Goal: Task Accomplishment & Management: Manage account settings

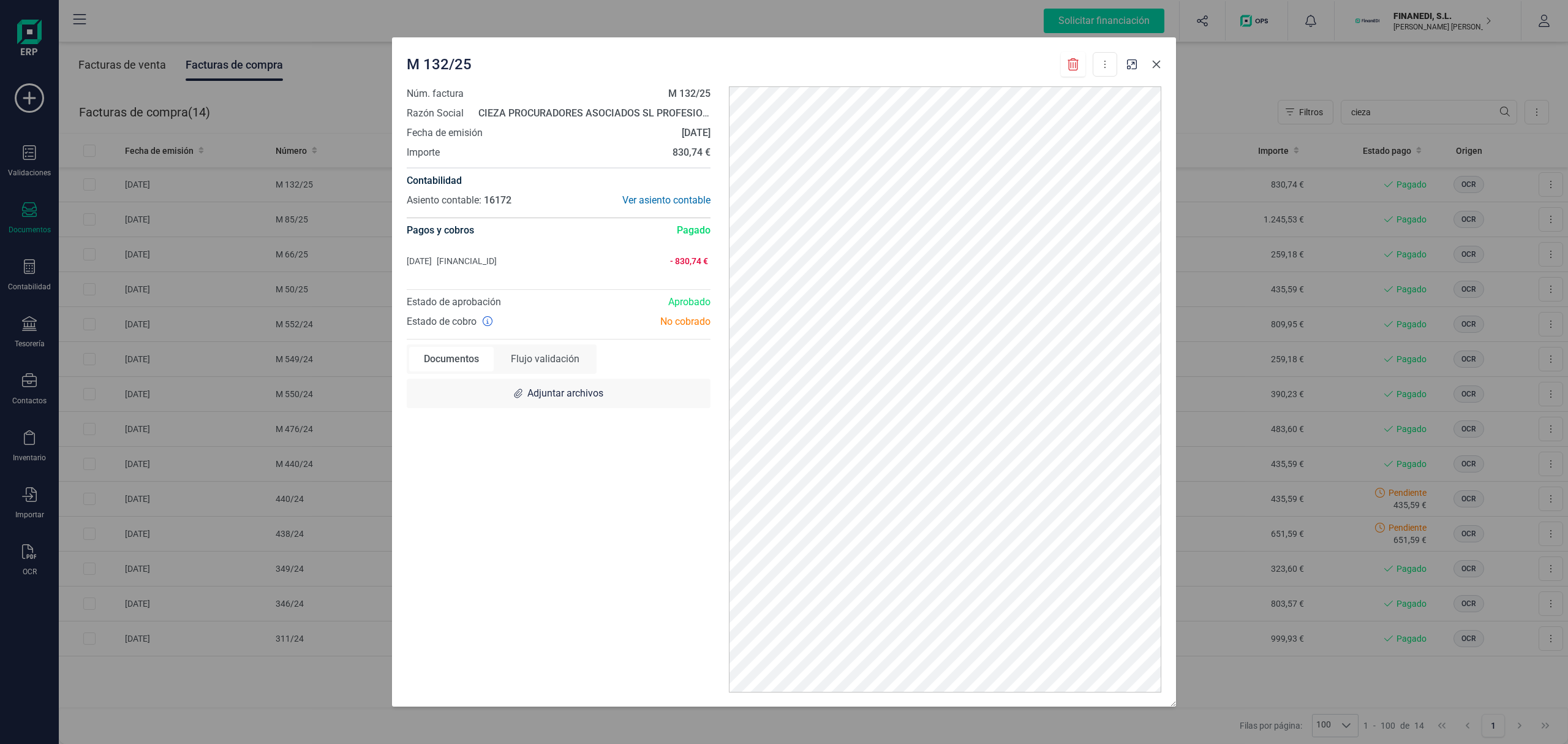
click at [1148, 62] on button "button" at bounding box center [1156, 64] width 20 height 20
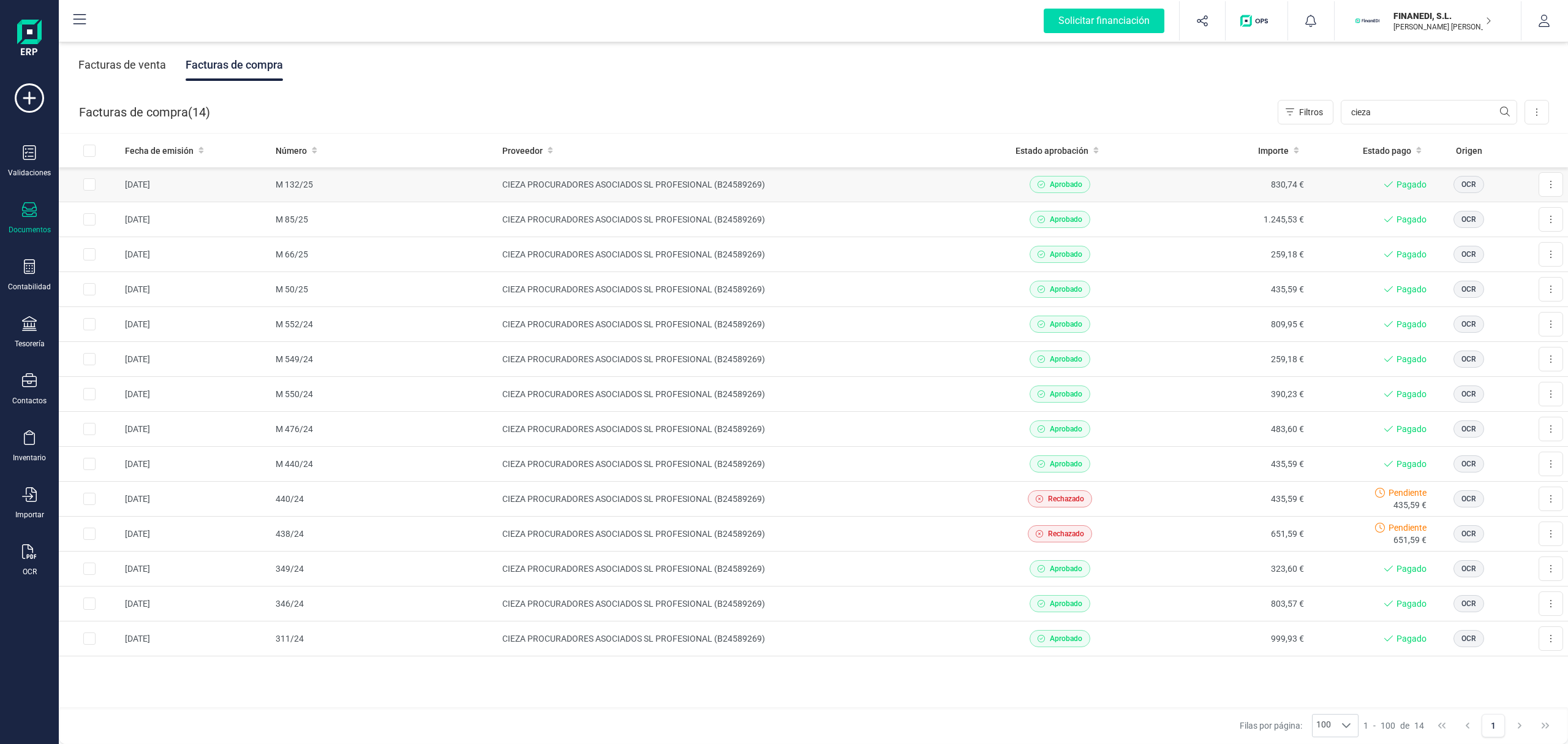
click at [608, 183] on td "CIEZA PROCURADORES ASOCIADOS SL PROFESIONAL (B24589269)" at bounding box center [737, 184] width 479 height 35
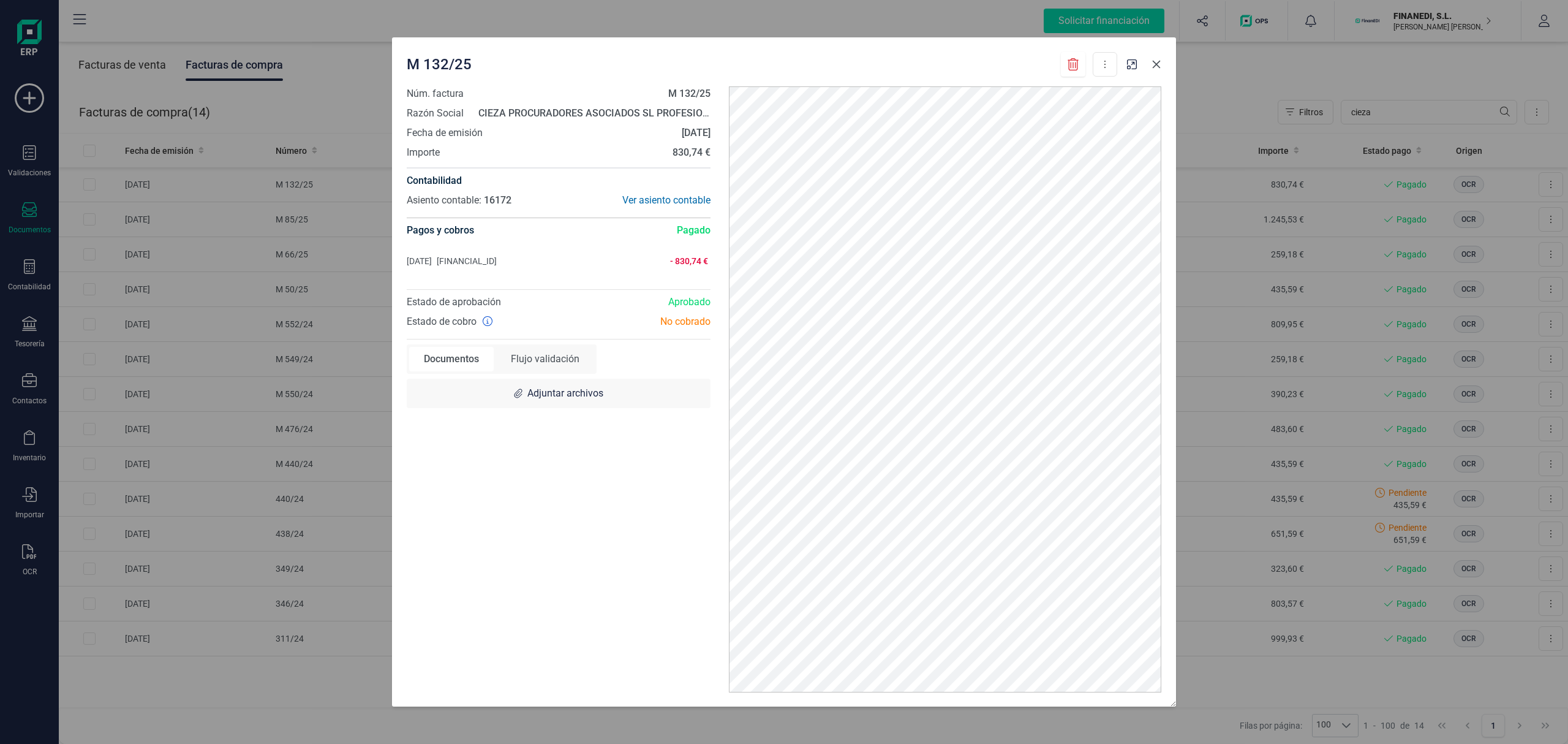
click at [1159, 58] on button "button" at bounding box center [1156, 64] width 20 height 20
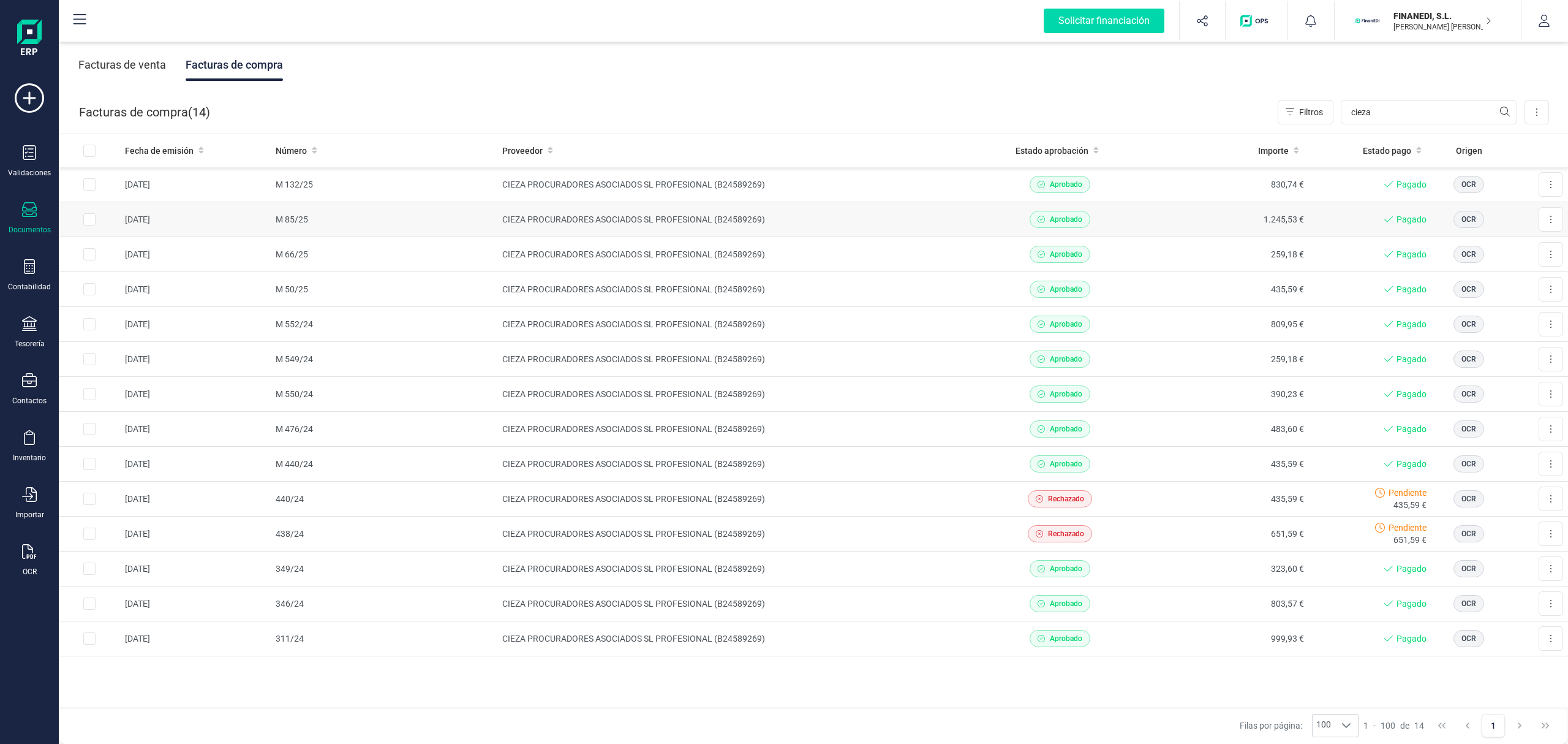
click at [833, 219] on td "CIEZA PROCURADORES ASOCIADOS SL PROFESIONAL (B24589269)" at bounding box center [737, 219] width 479 height 35
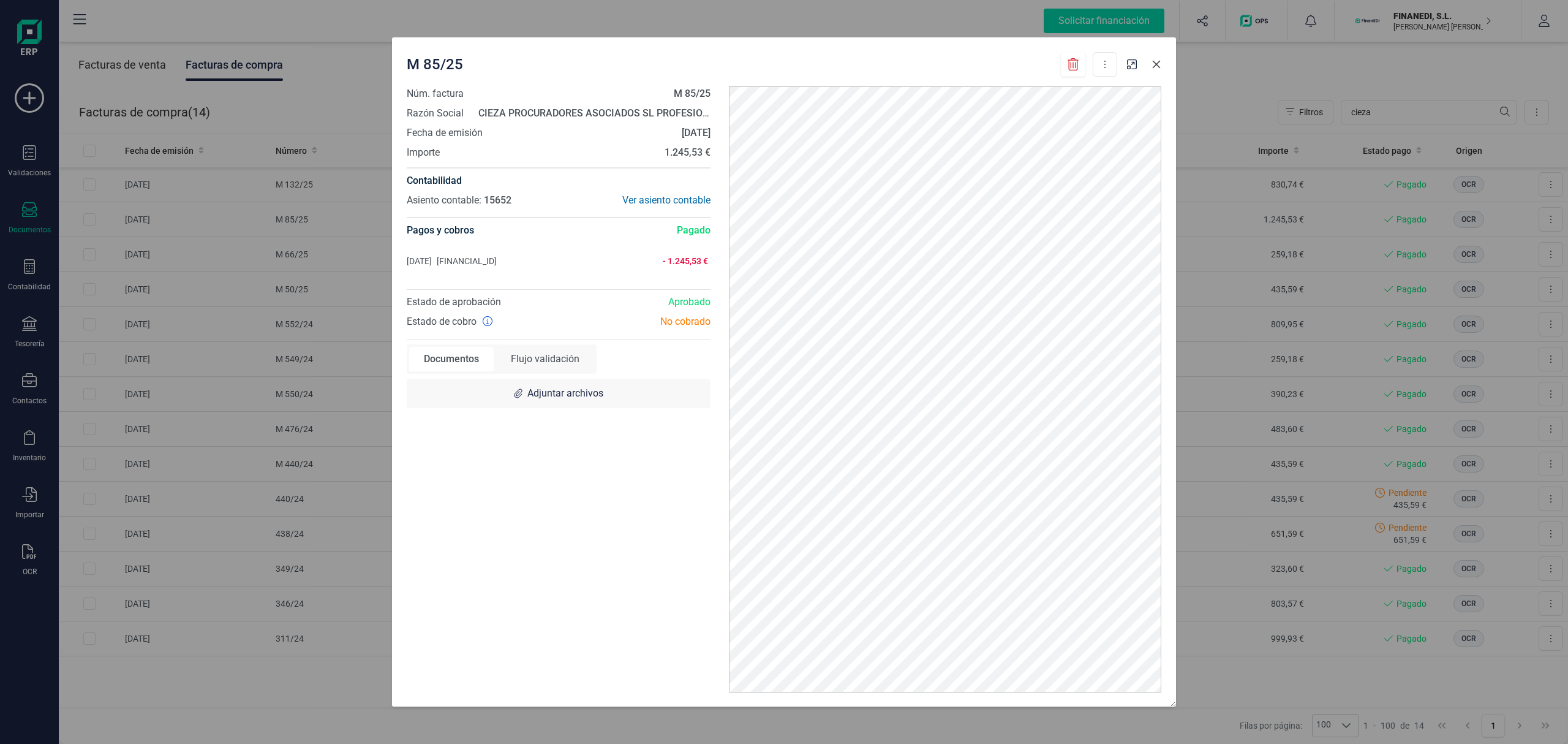
click at [1154, 70] on button "button" at bounding box center [1156, 64] width 20 height 20
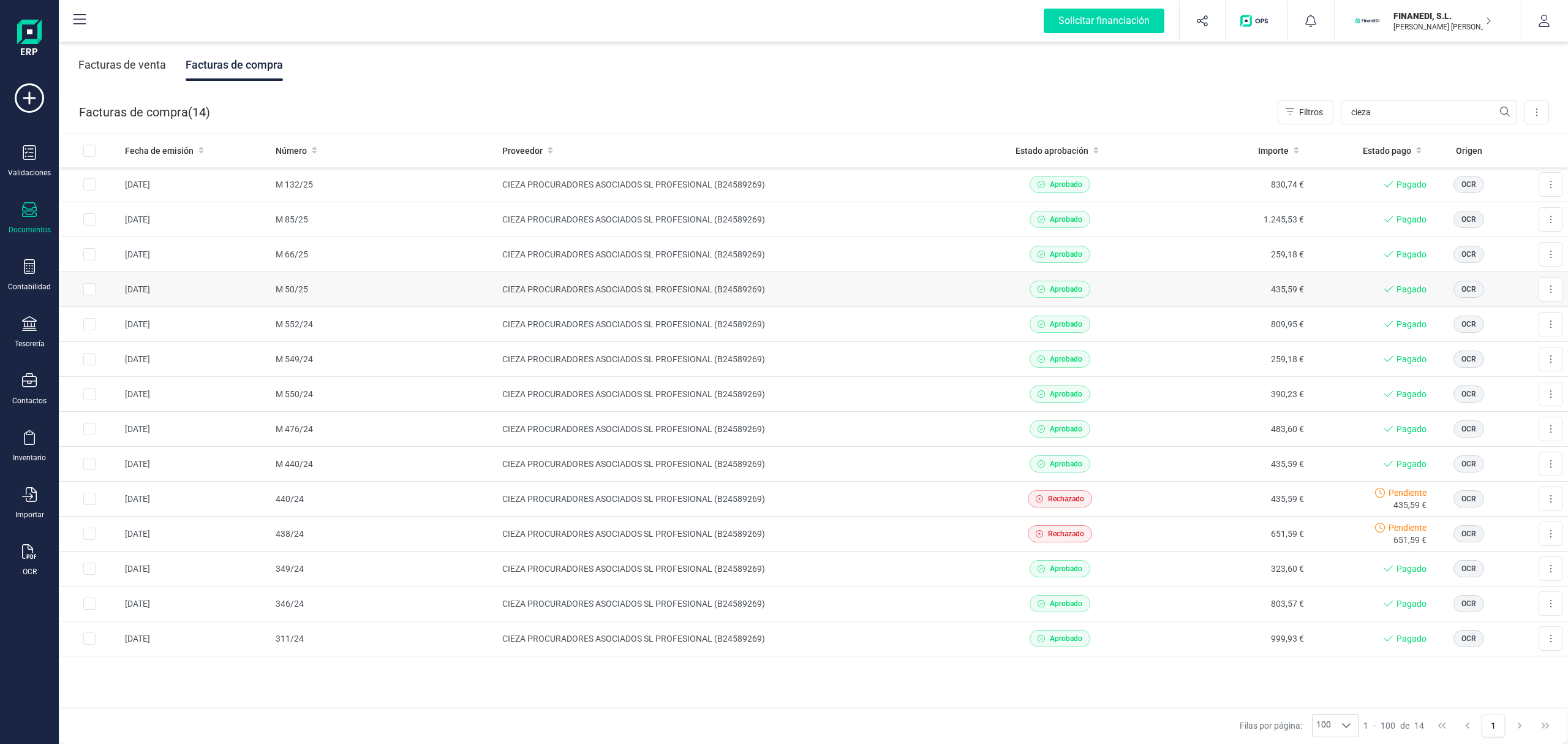
click at [647, 289] on td "CIEZA PROCURADORES ASOCIADOS SL PROFESIONAL (B24589269)" at bounding box center [737, 289] width 479 height 35
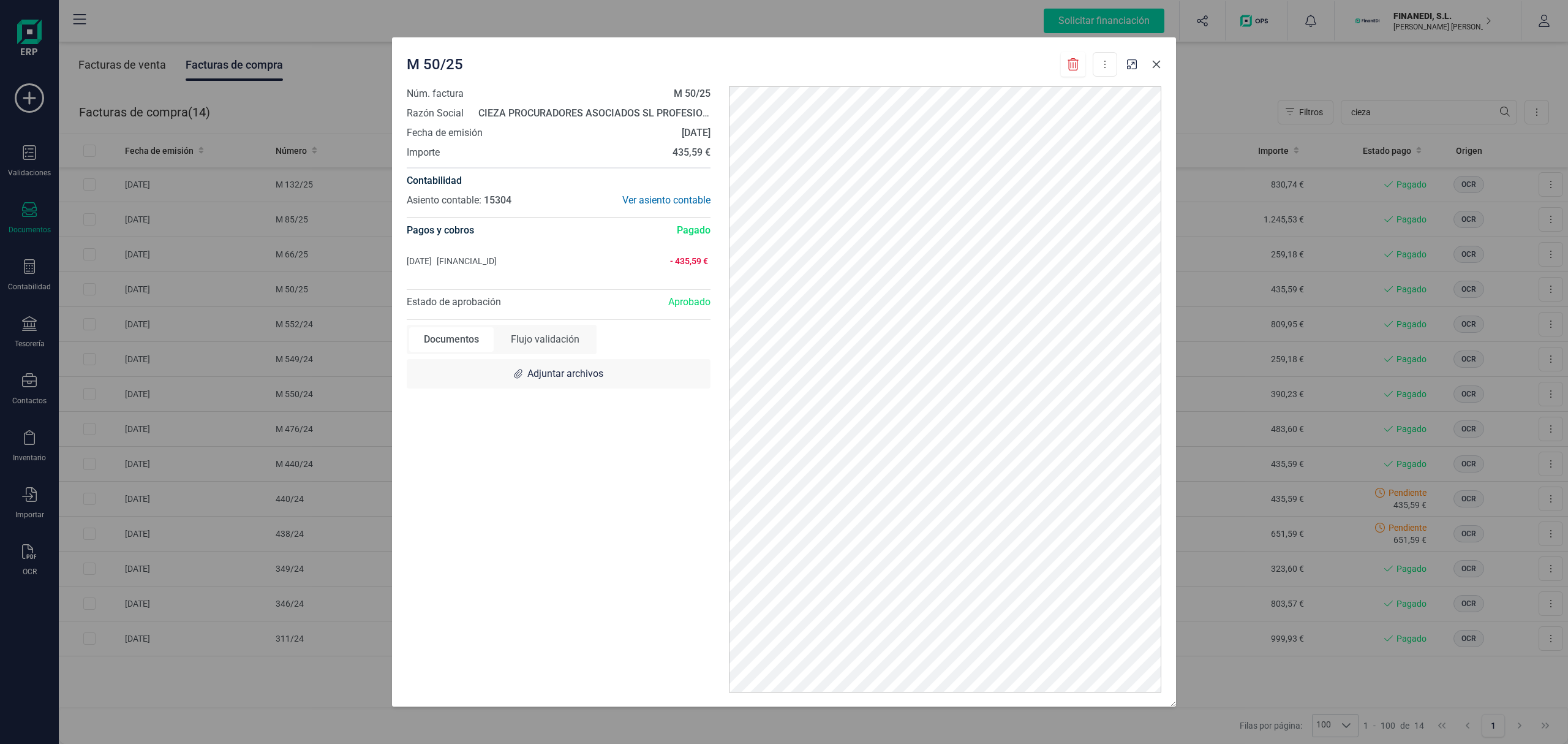
click at [1159, 62] on icon "button" at bounding box center [1156, 64] width 8 height 8
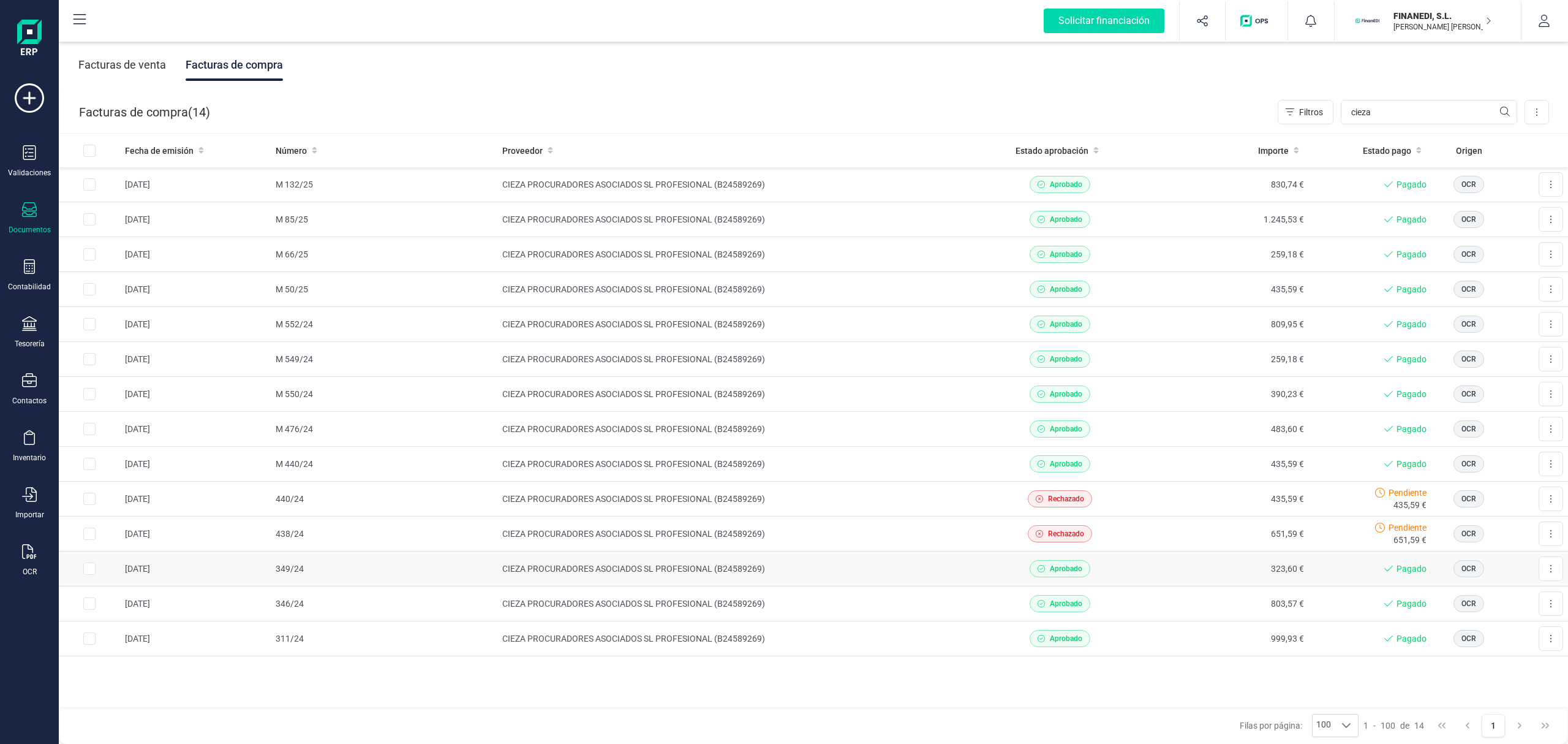
click at [728, 574] on td "CIEZA PROCURADORES ASOCIADOS SL PROFESIONAL (B24589269)" at bounding box center [737, 569] width 479 height 35
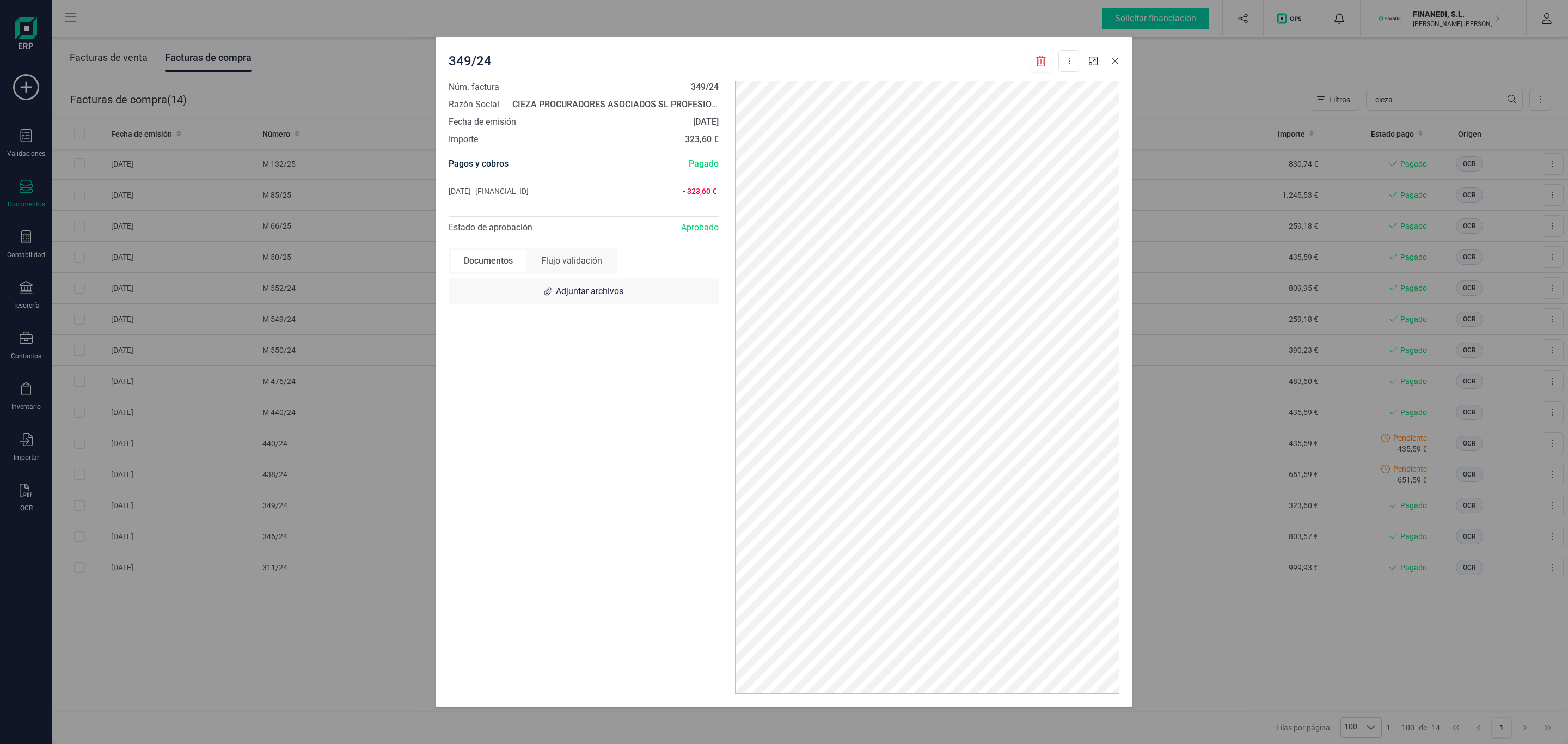
click at [1107, 62] on button "button" at bounding box center [1115, 61] width 18 height 18
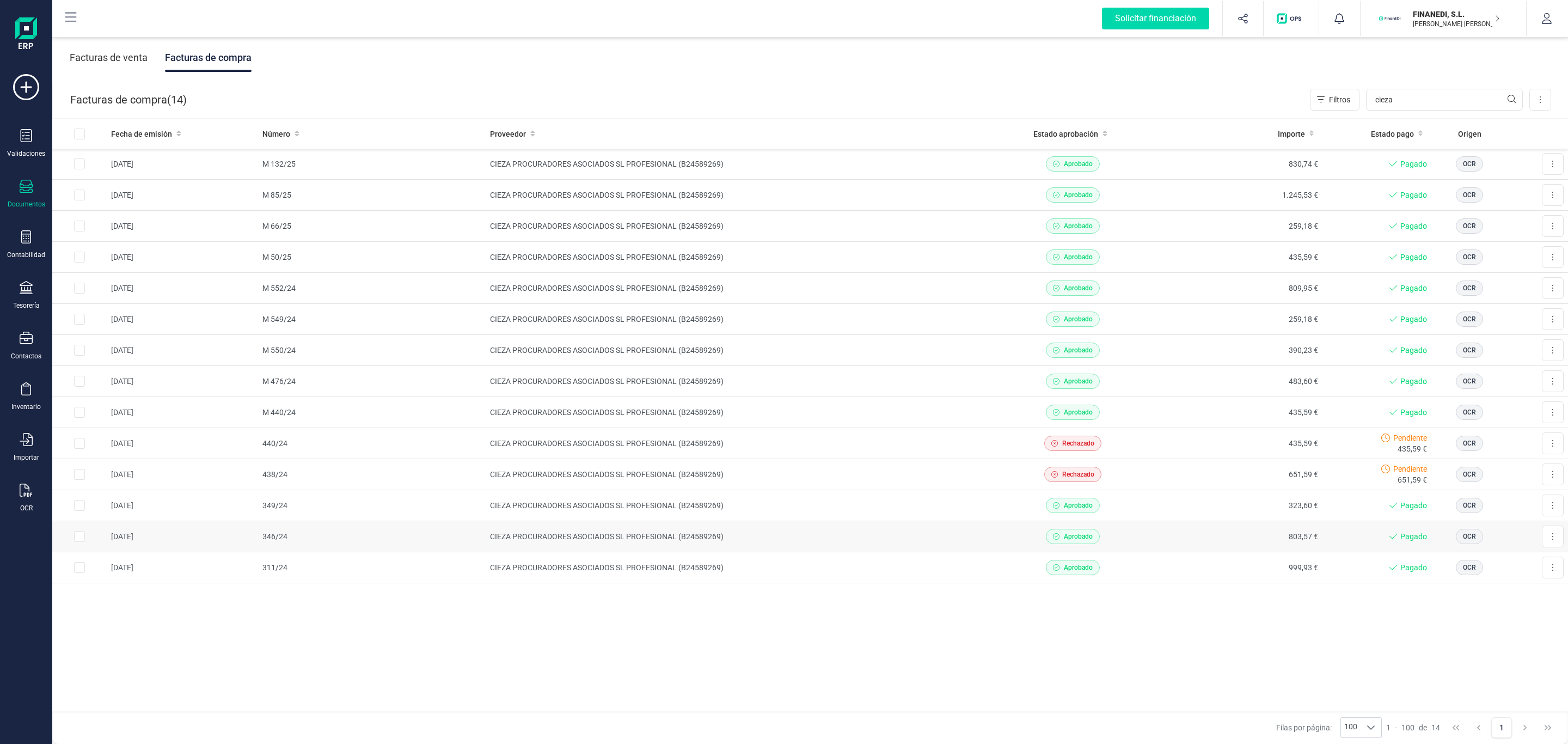
click at [870, 547] on td "CIEZA PROCURADORES ASOCIADOS SL PROFESIONAL (B24589269)" at bounding box center [737, 536] width 503 height 31
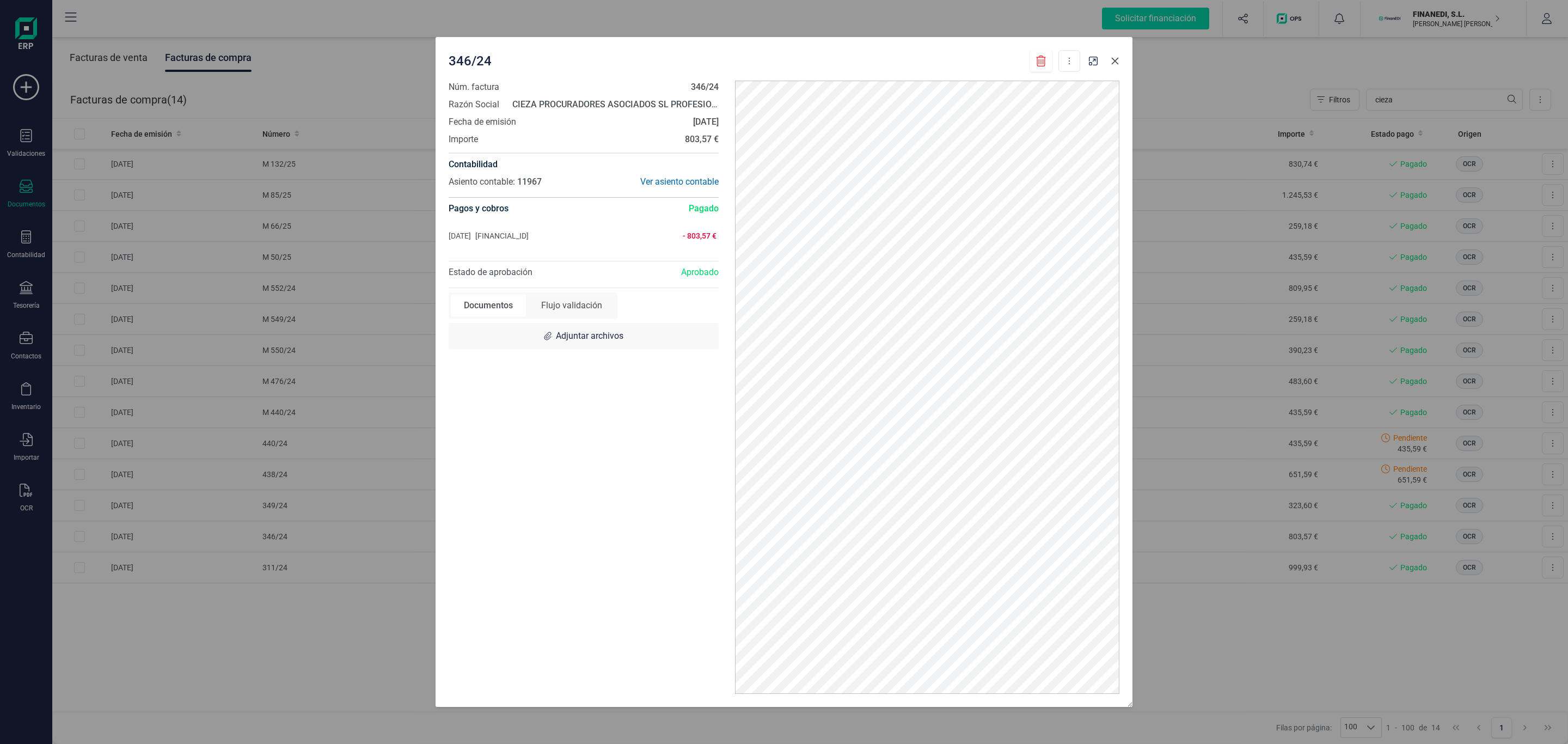
click at [1112, 62] on icon "button" at bounding box center [1115, 61] width 9 height 9
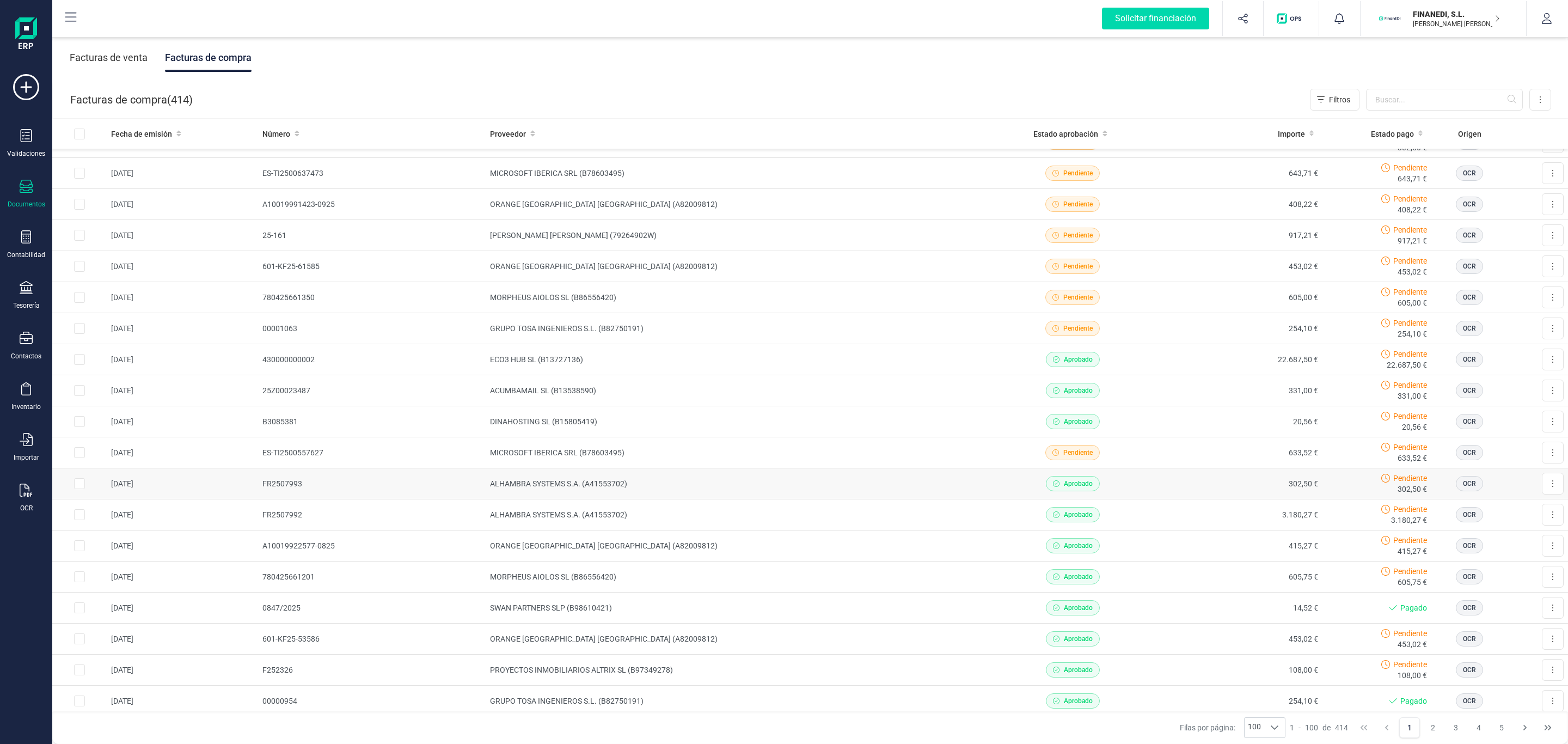
scroll to position [82, 0]
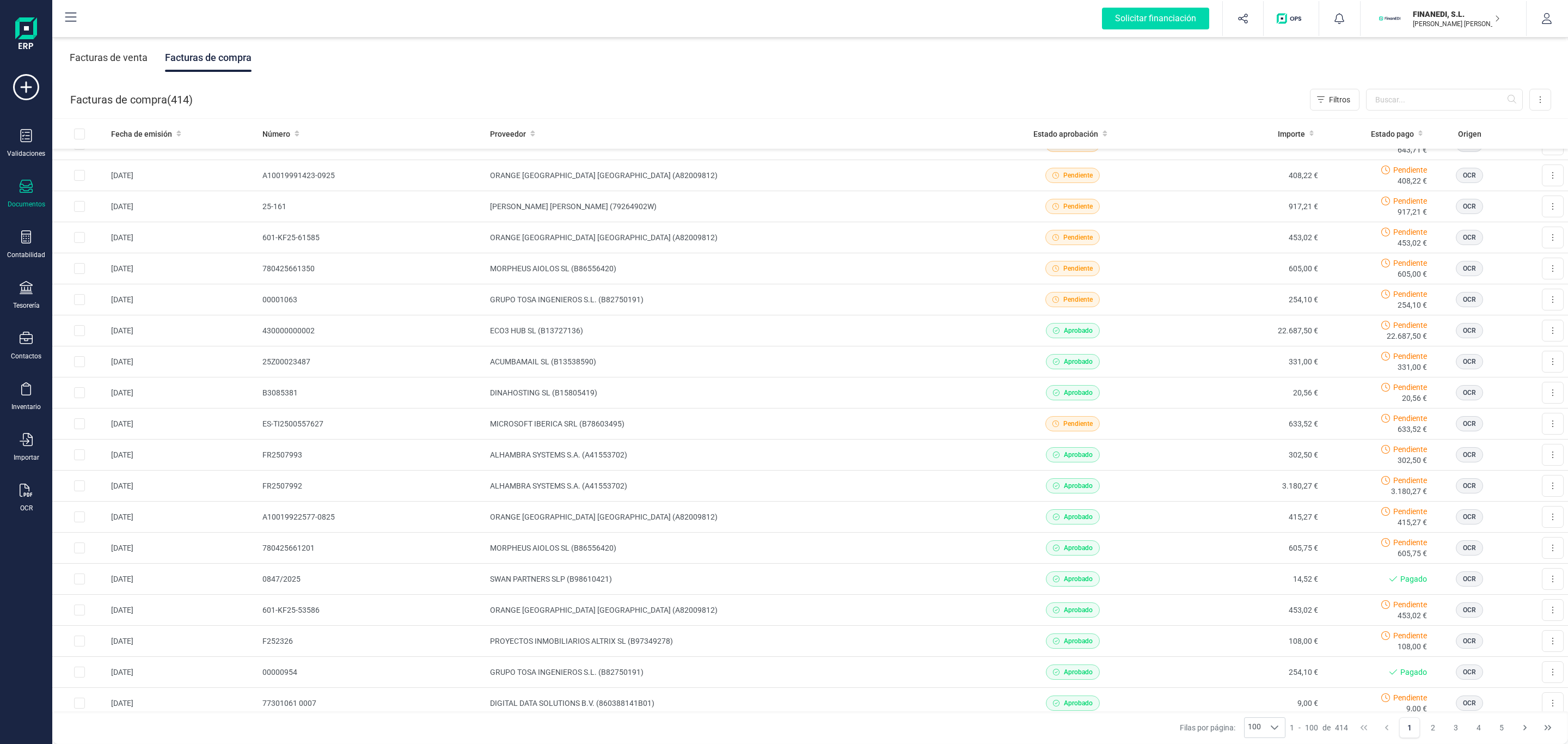
click at [1431, 26] on p "[PERSON_NAME] [PERSON_NAME]" at bounding box center [1456, 24] width 87 height 9
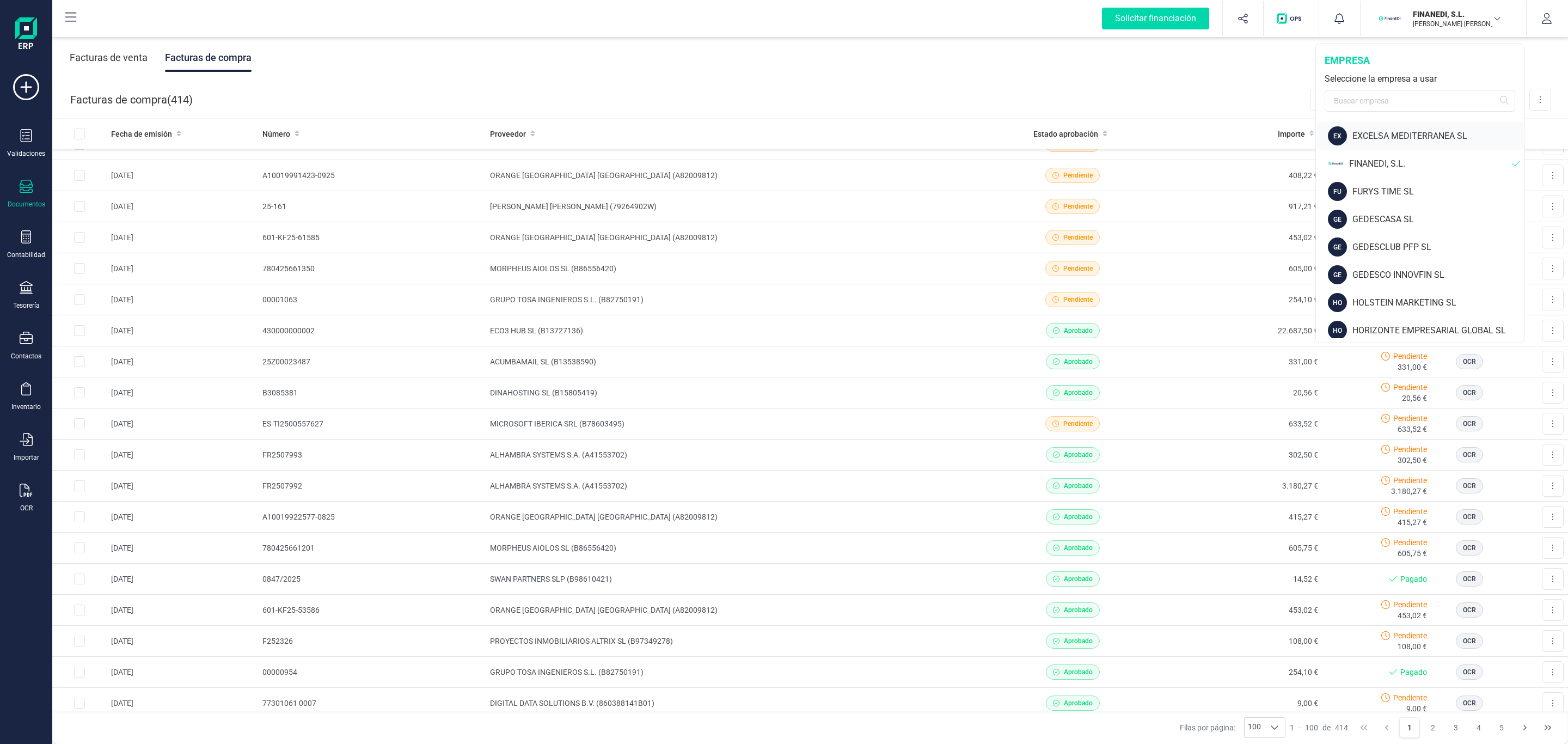
scroll to position [245, 0]
click at [1405, 240] on div "GE GEDESCO INNOVFIN SL" at bounding box center [1421, 250] width 207 height 28
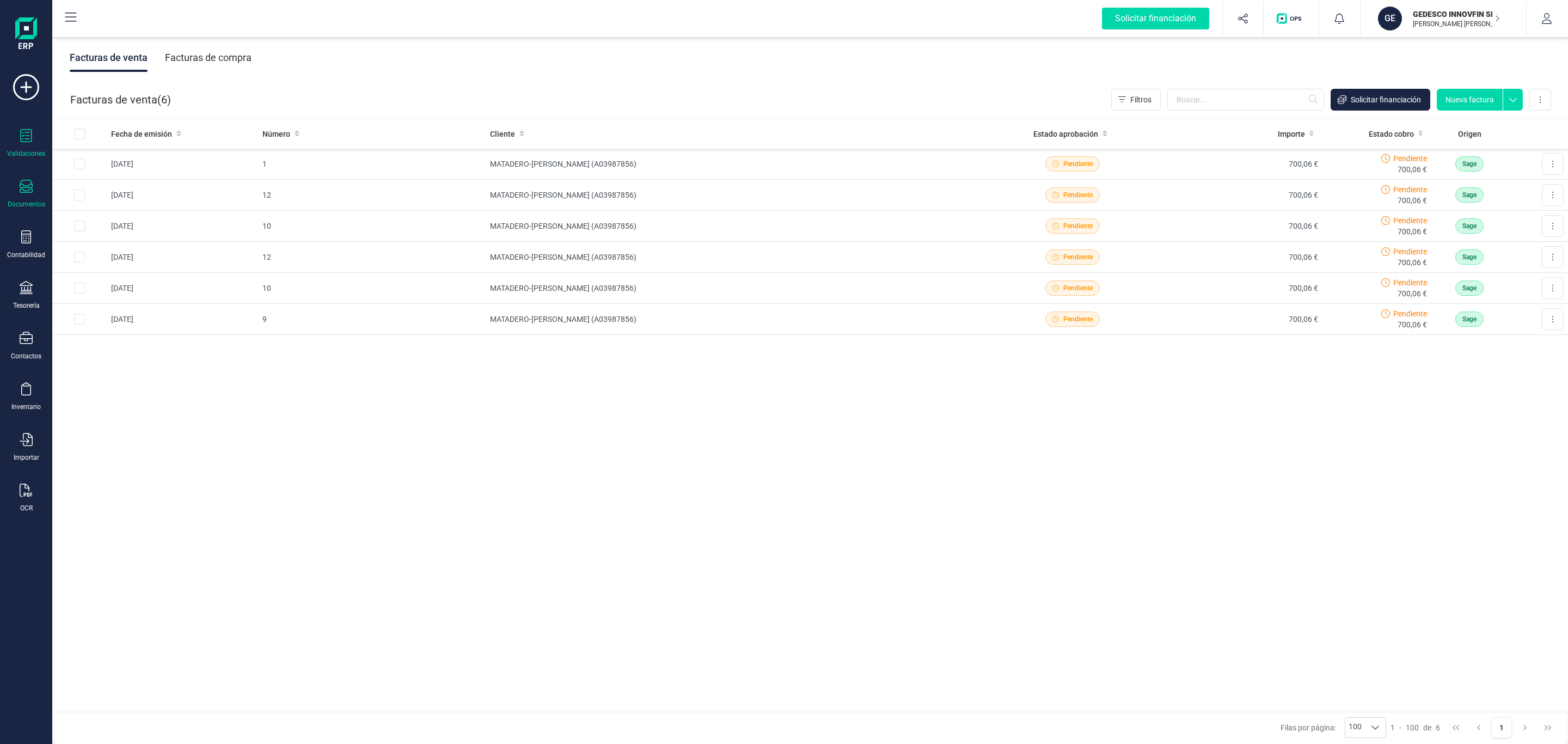
click at [28, 144] on div at bounding box center [26, 137] width 13 height 16
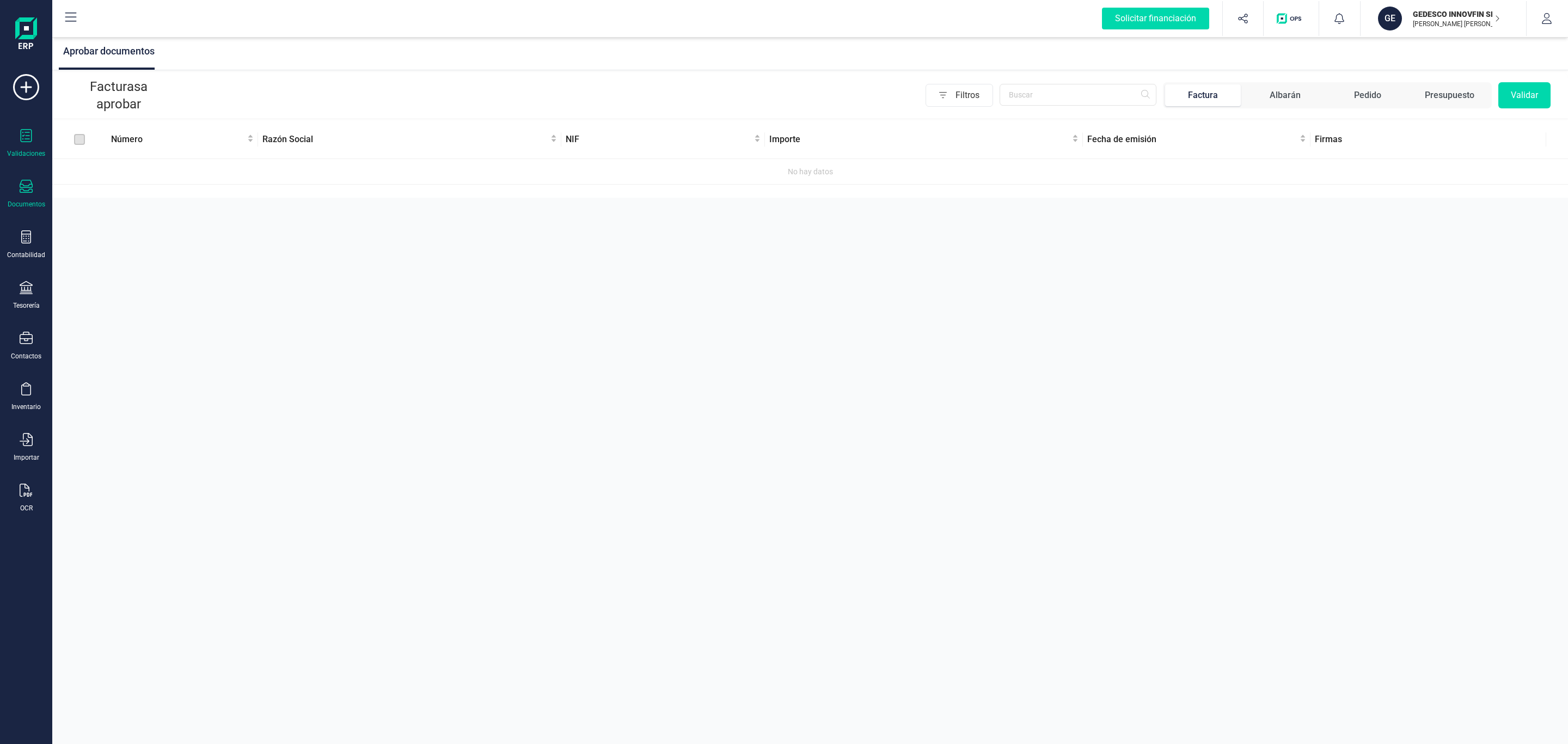
click at [29, 194] on div at bounding box center [26, 188] width 13 height 16
click at [26, 237] on icon at bounding box center [26, 236] width 10 height 13
click at [28, 184] on icon at bounding box center [26, 186] width 13 height 13
click at [129, 152] on div at bounding box center [133, 156] width 19 height 13
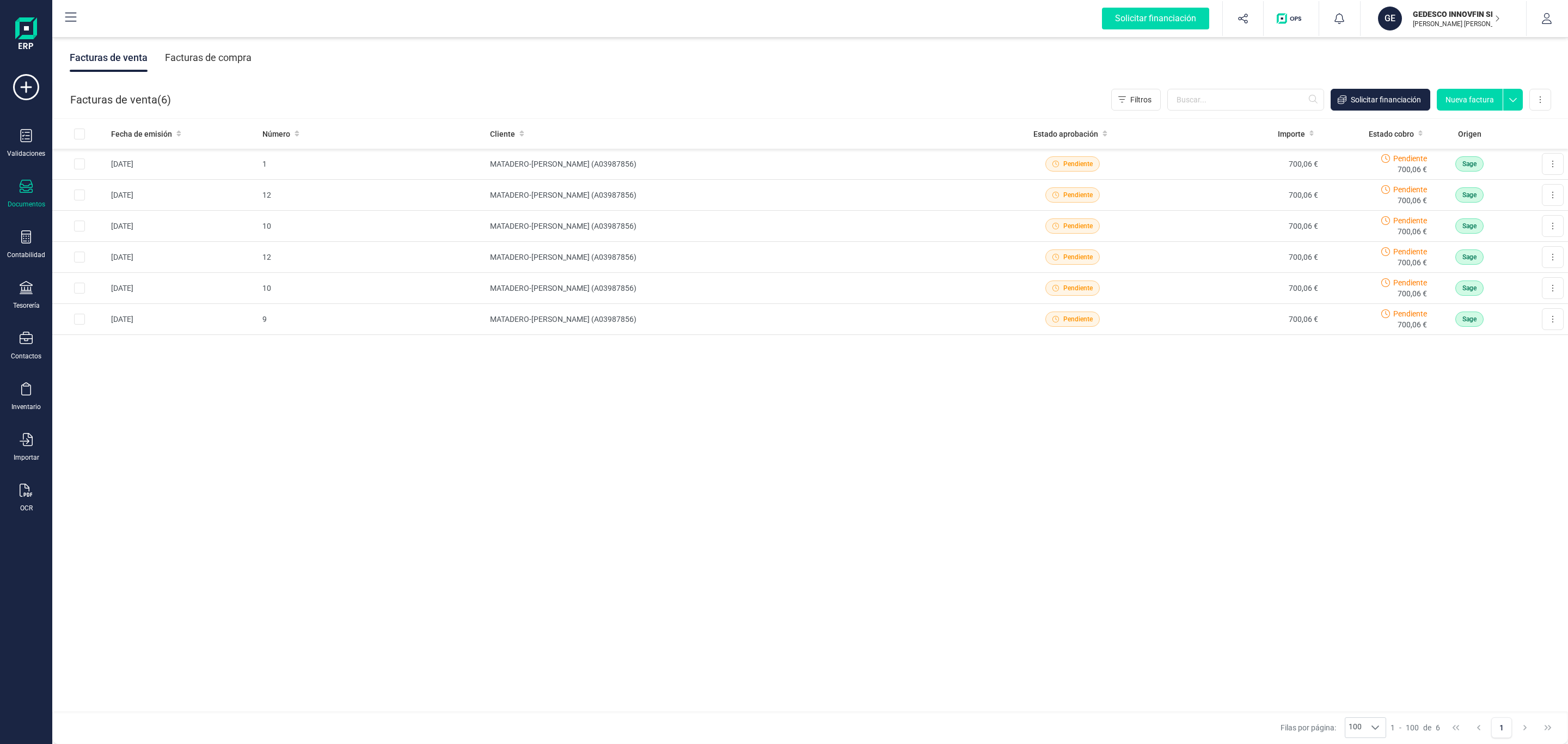
click at [220, 51] on div "Facturas de compra" at bounding box center [208, 58] width 86 height 29
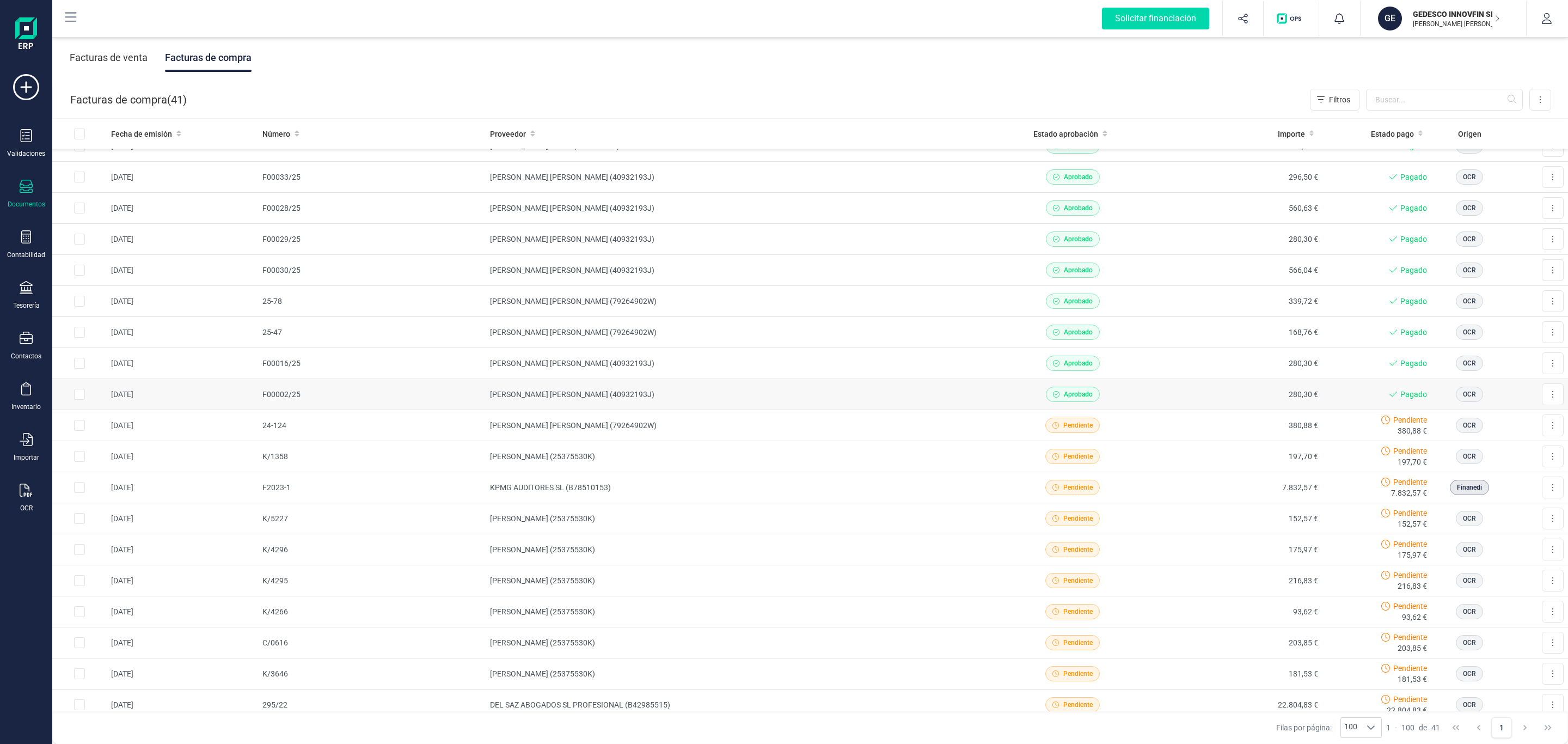
scroll to position [163, 0]
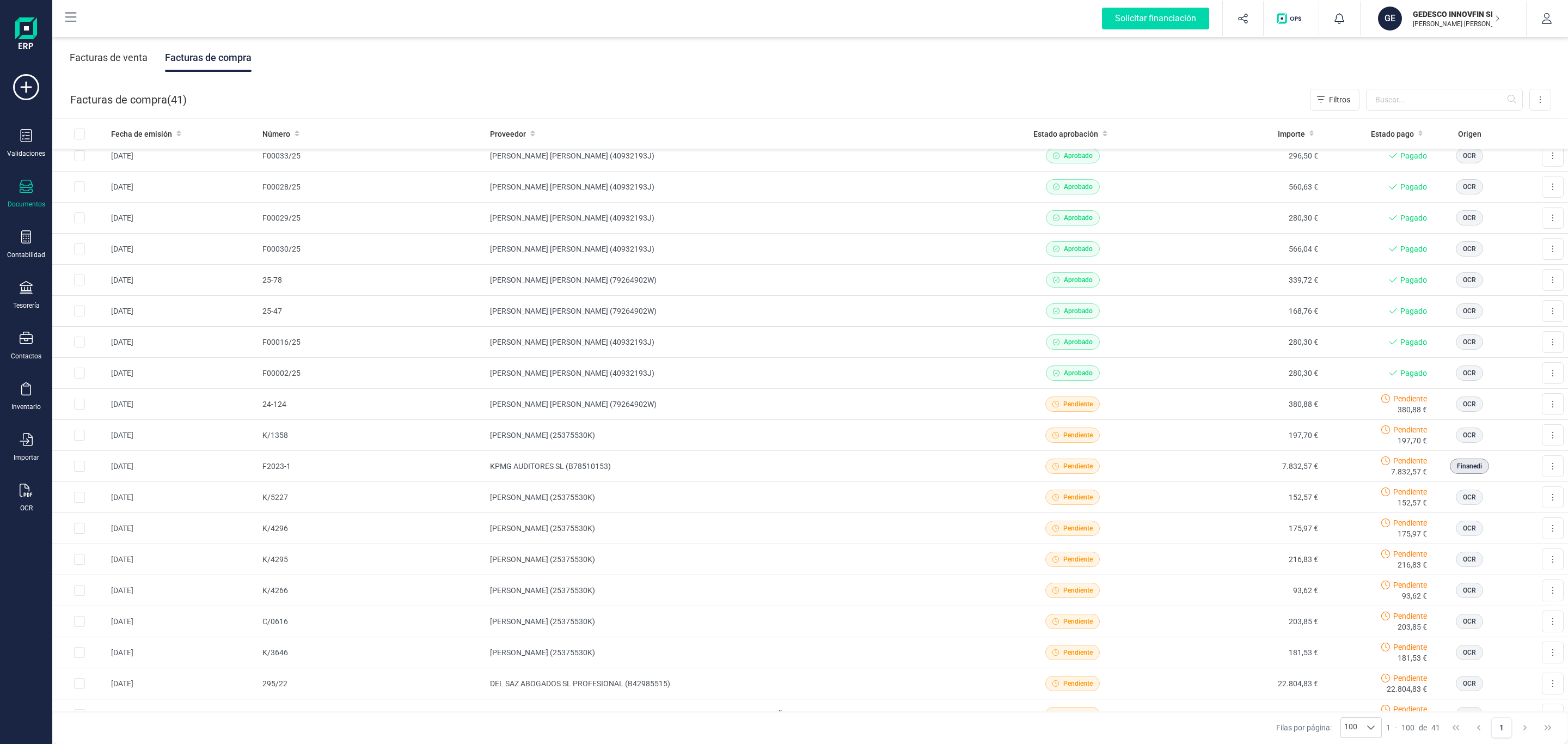
drag, startPoint x: 934, startPoint y: 126, endPoint x: 926, endPoint y: 72, distance: 54.6
click at [926, 72] on div "Facturas de venta Facturas de compra" at bounding box center [810, 57] width 1516 height 46
click at [474, 92] on div "Facturas de compra ( 41 ) Filtros Importar Carga masiva (Excel) Factura electró…" at bounding box center [811, 99] width 1516 height 37
drag, startPoint x: 453, startPoint y: 71, endPoint x: 866, endPoint y: 59, distance: 413.2
click at [866, 59] on div "Facturas de venta Facturas de compra" at bounding box center [810, 57] width 1516 height 46
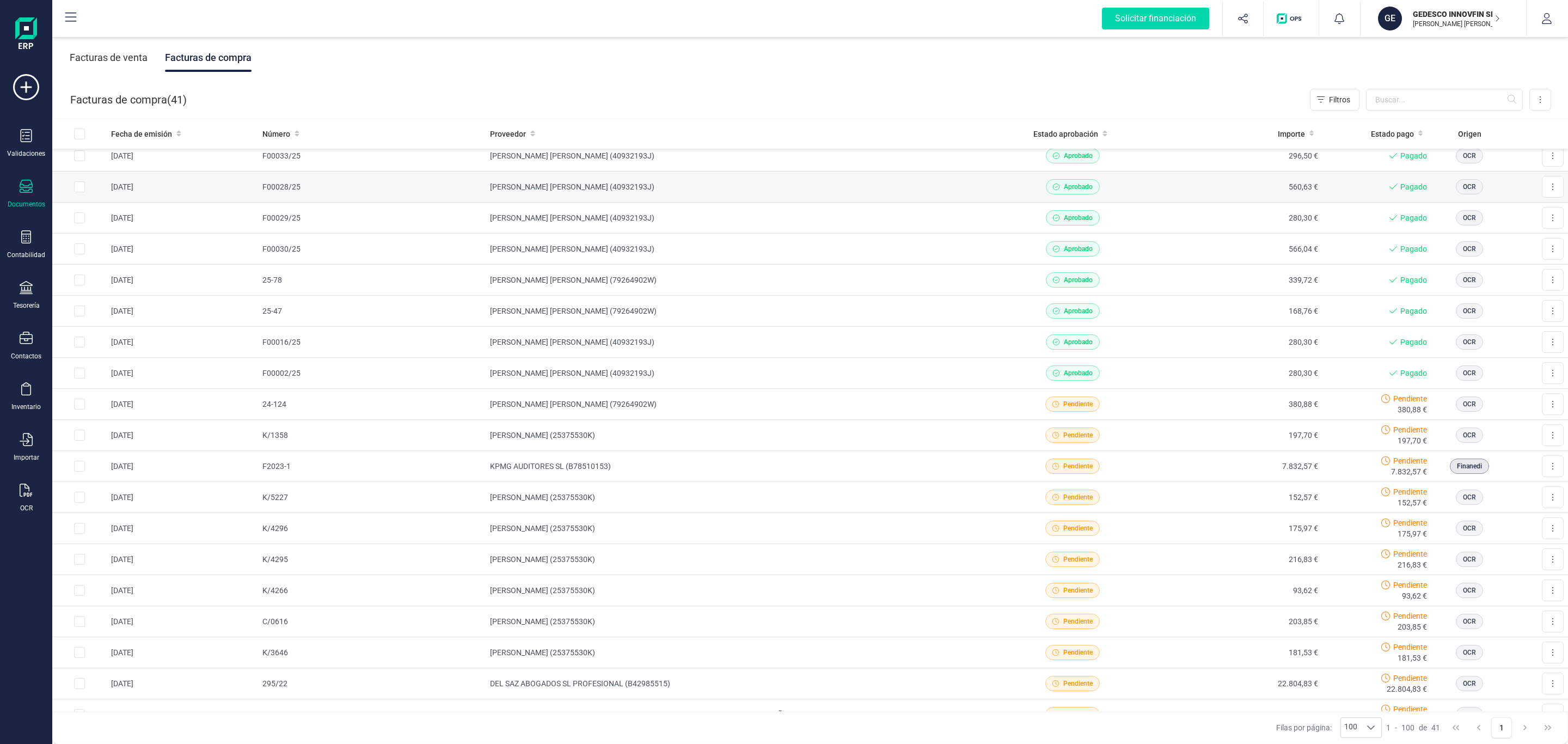
scroll to position [0, 0]
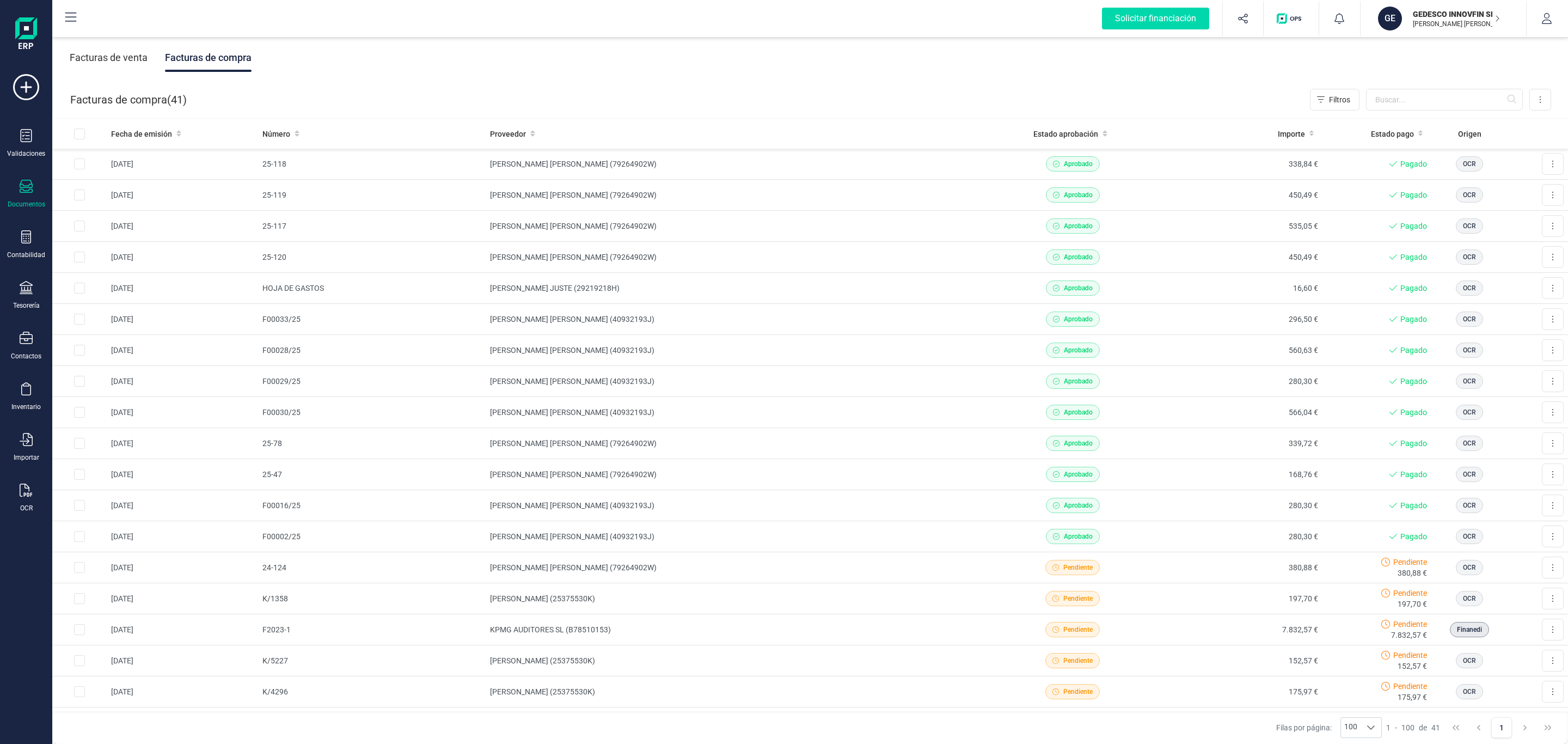
click at [689, 57] on div "Facturas de venta Facturas de compra" at bounding box center [810, 57] width 1516 height 46
click at [1385, 110] on input "text" at bounding box center [1444, 100] width 157 height 22
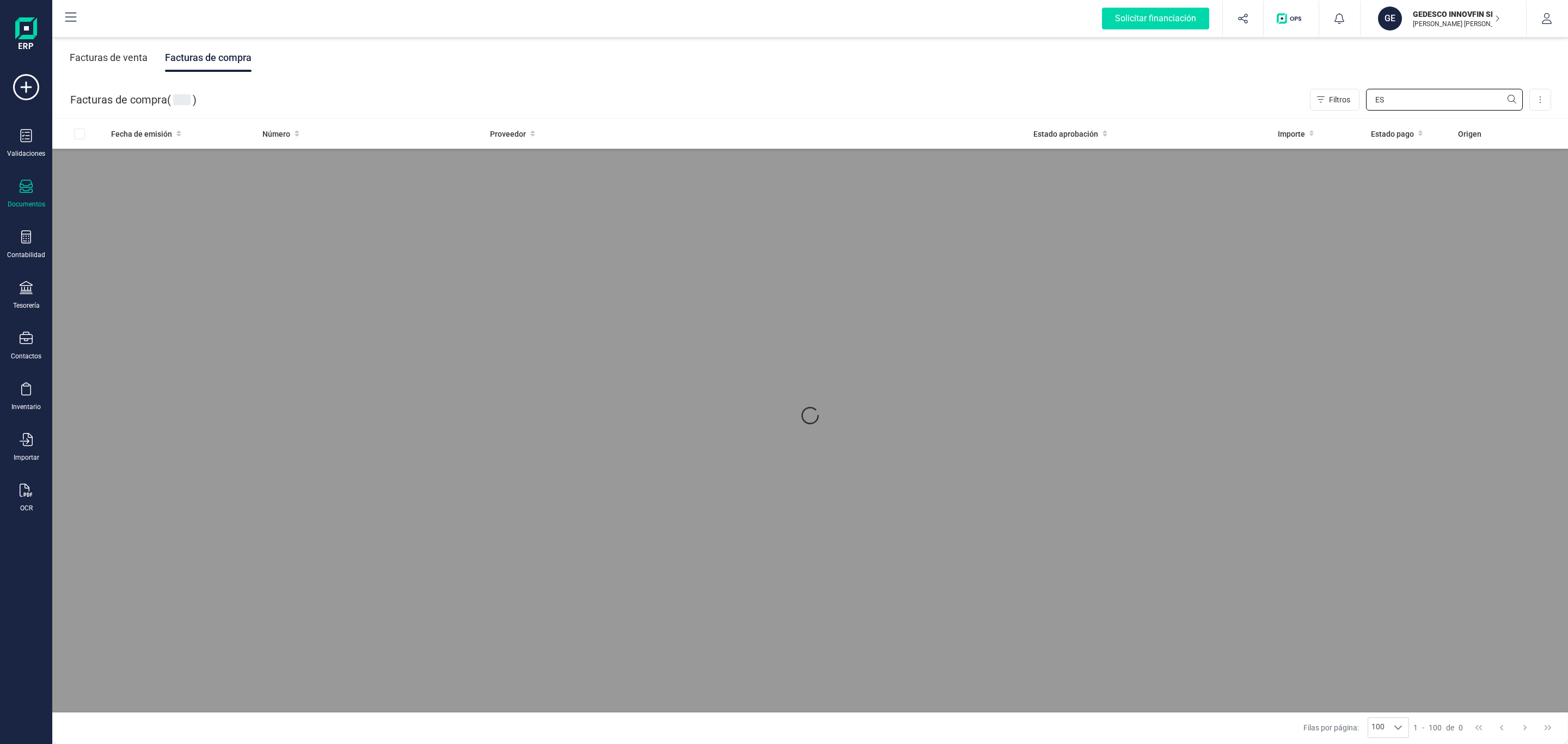
type input "E"
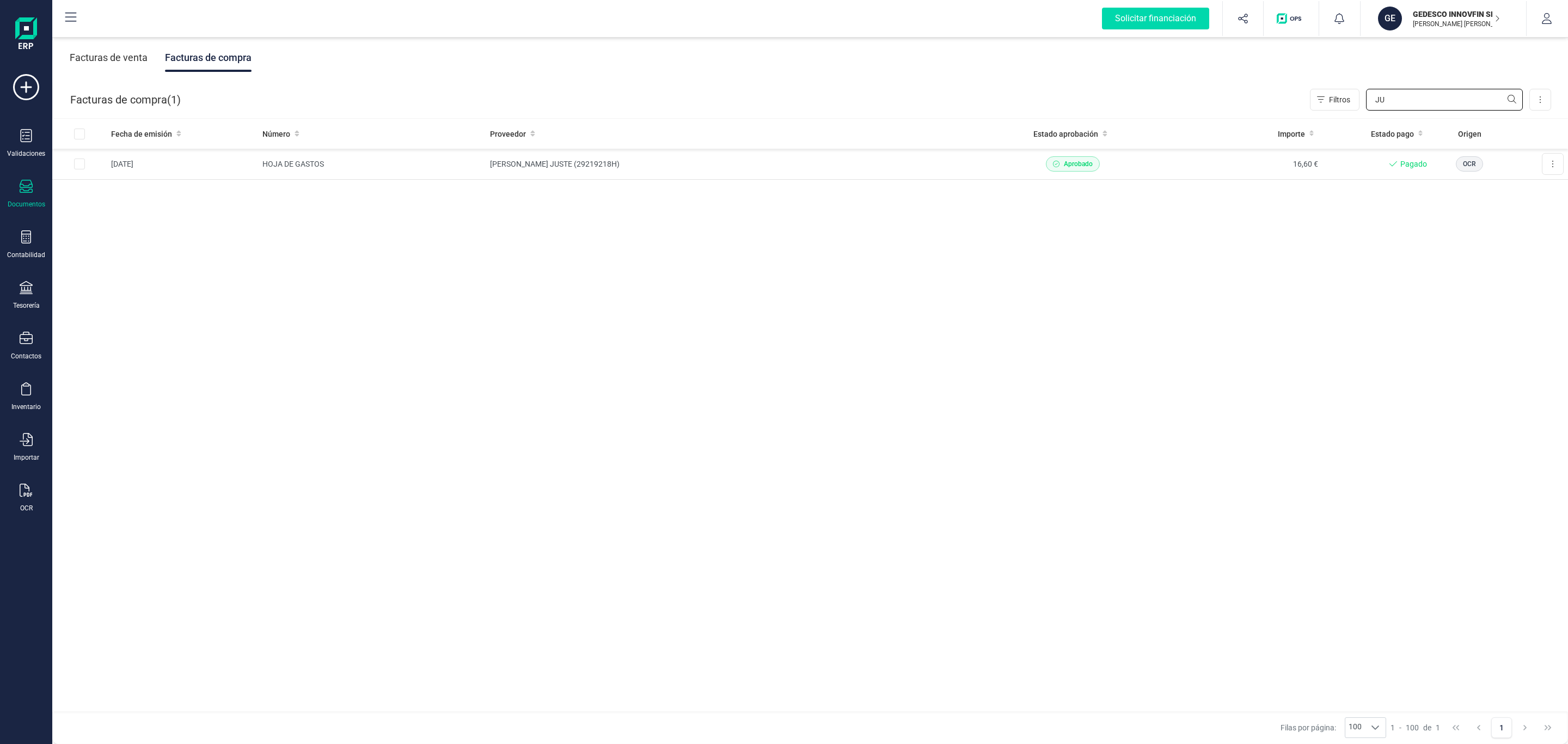
type input "J"
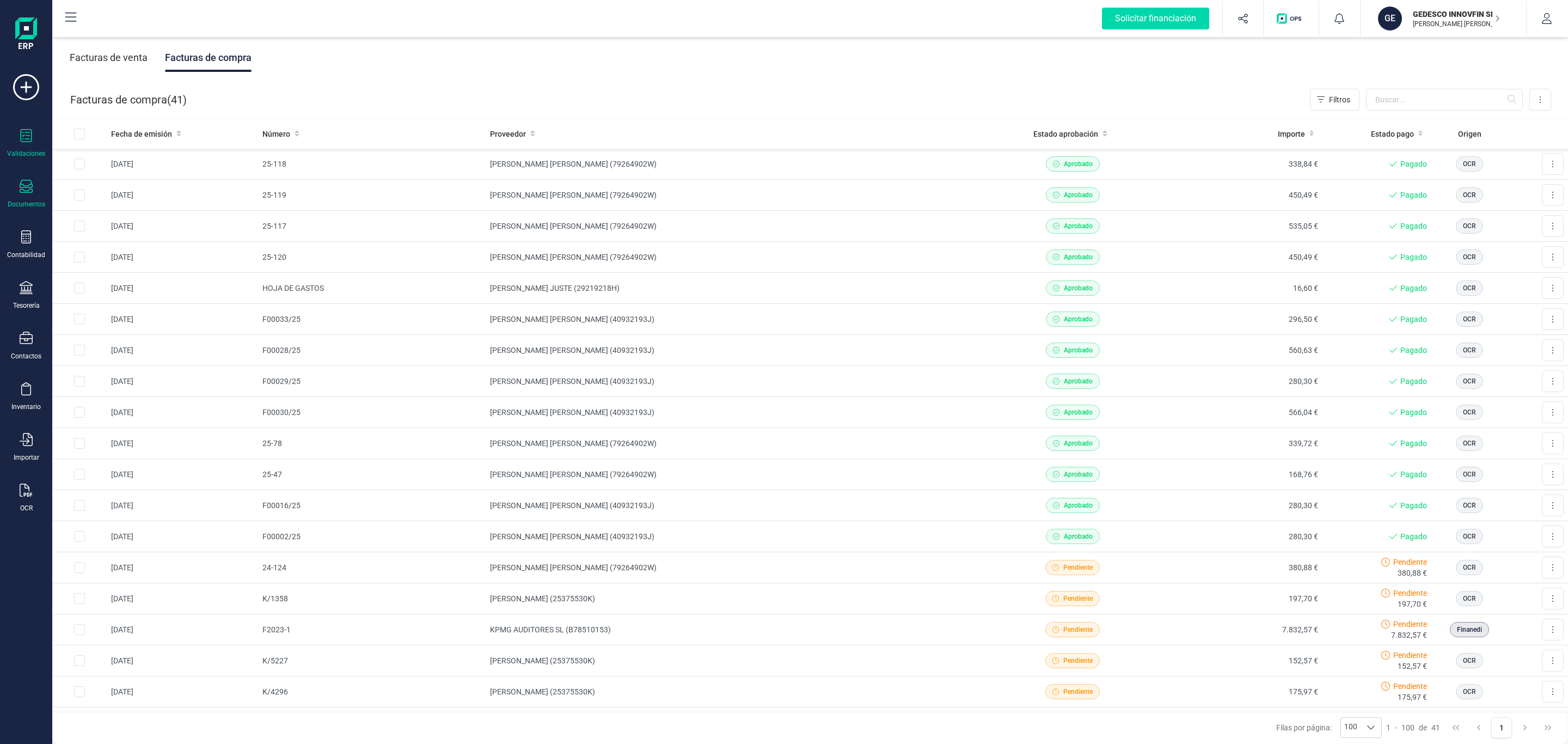
click at [22, 132] on icon at bounding box center [26, 135] width 13 height 13
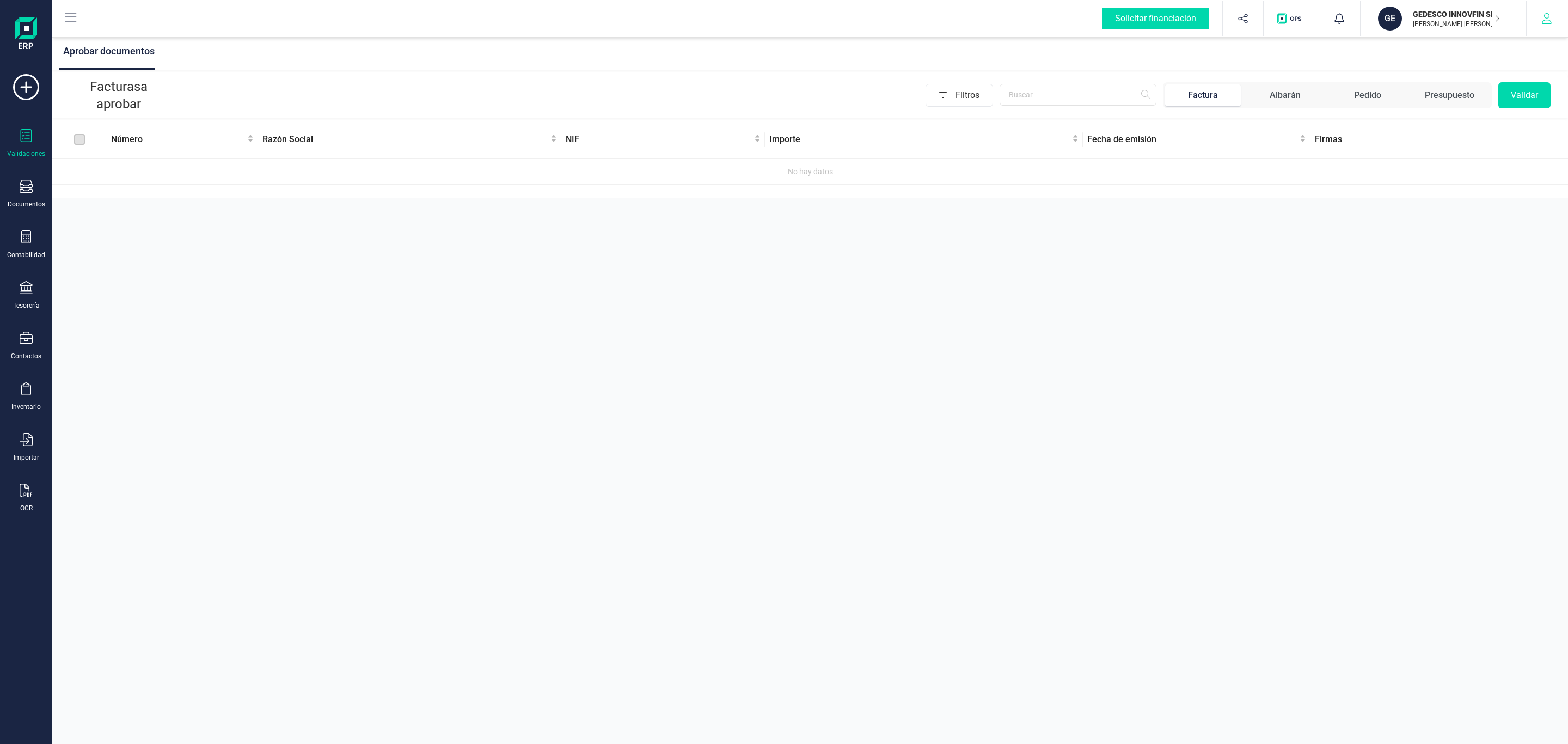
click at [1550, 22] on icon "button" at bounding box center [1547, 18] width 10 height 11
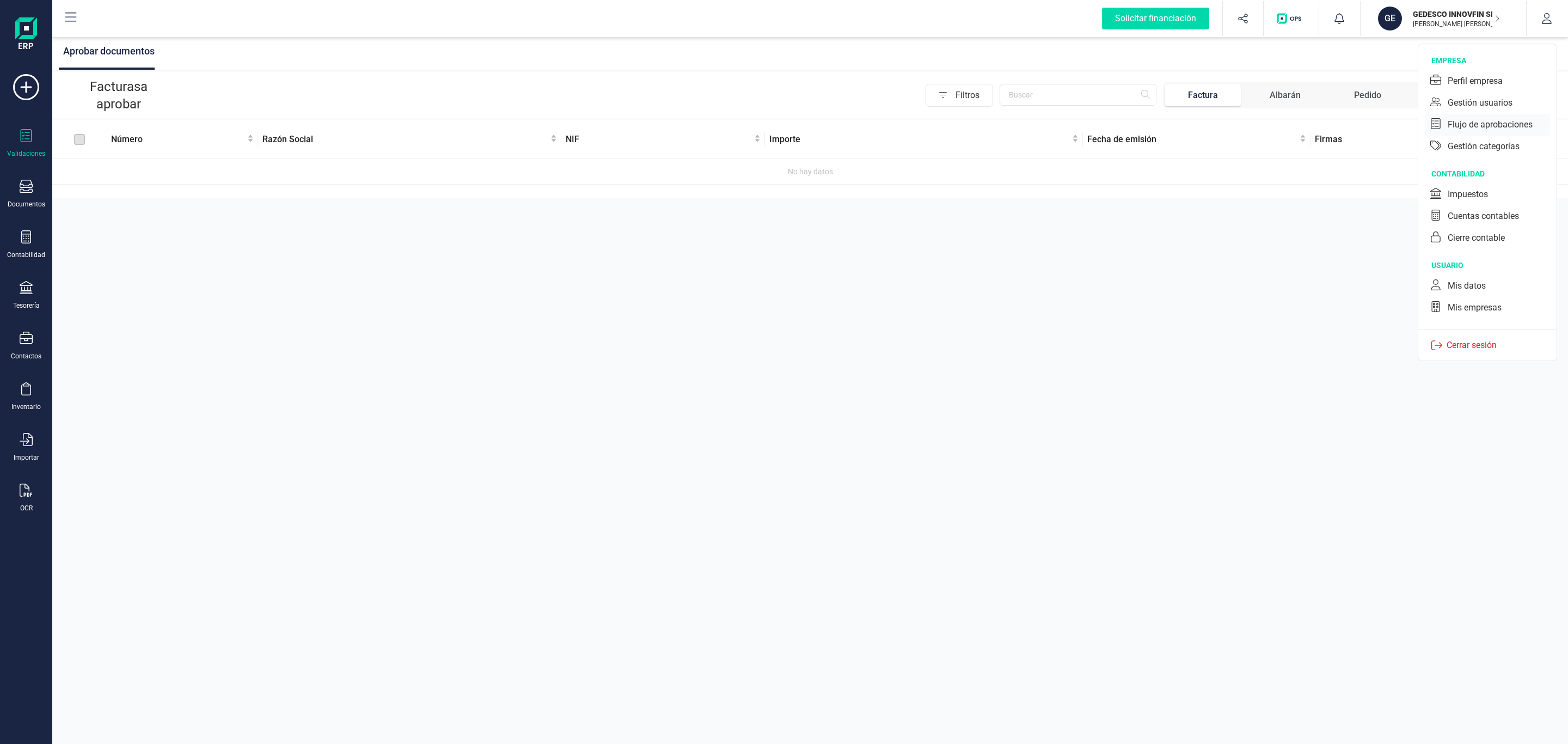
click at [1485, 132] on div "Flujo de aprobaciones" at bounding box center [1488, 125] width 125 height 22
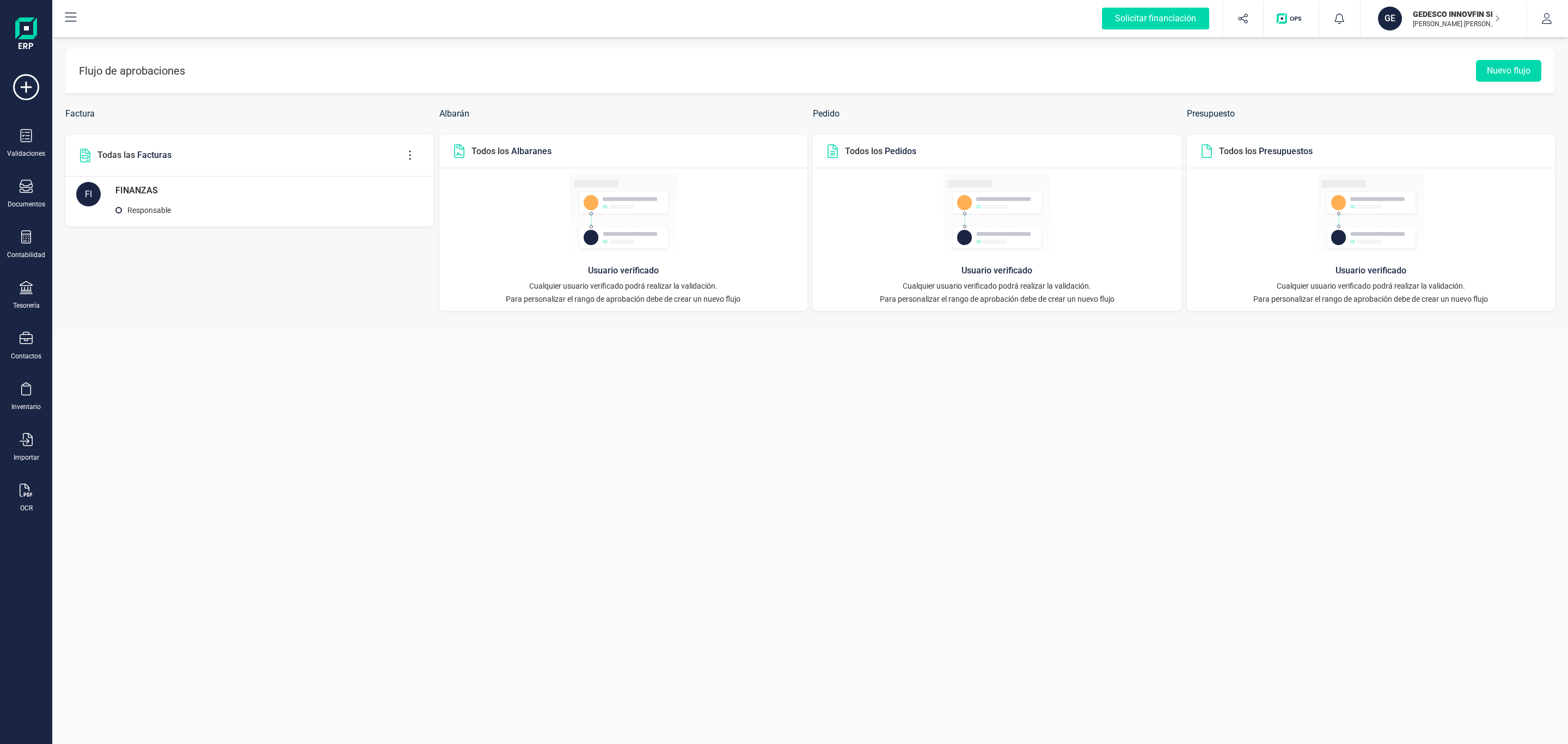
click at [139, 203] on div "FINANZAS Responsable" at bounding box center [269, 202] width 307 height 39
click at [416, 157] on icon at bounding box center [410, 155] width 21 height 12
click at [423, 183] on span "Editar flujo" at bounding box center [460, 188] width 79 height 9
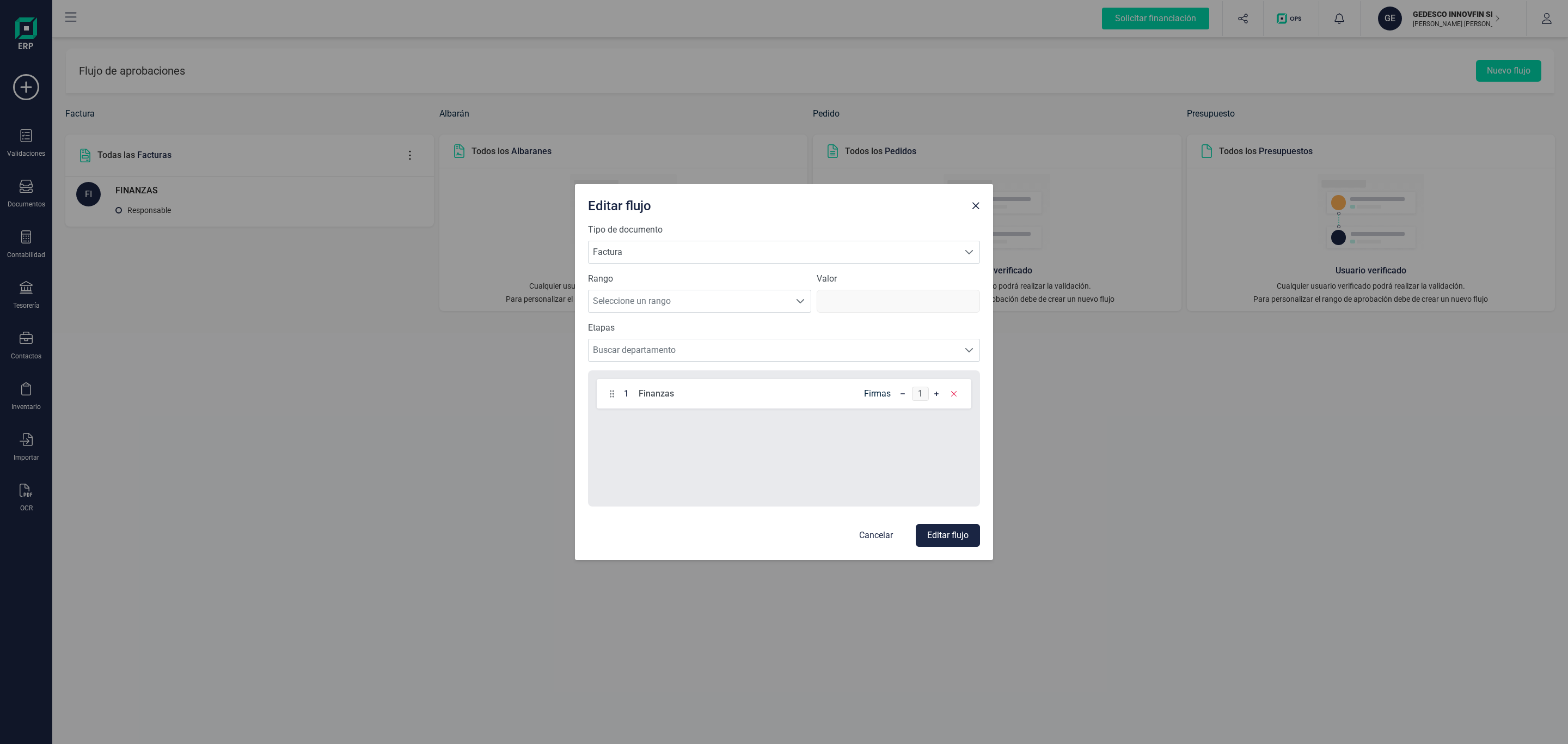
click at [686, 395] on div "1 Finanzas Firmas 1" at bounding box center [783, 394] width 374 height 29
click at [631, 402] on div "1 Finanzas Firmas 1" at bounding box center [783, 394] width 374 height 29
click at [616, 397] on div "1 Finanzas" at bounding box center [642, 393] width 65 height 15
click at [978, 203] on span "Close" at bounding box center [976, 206] width 9 height 9
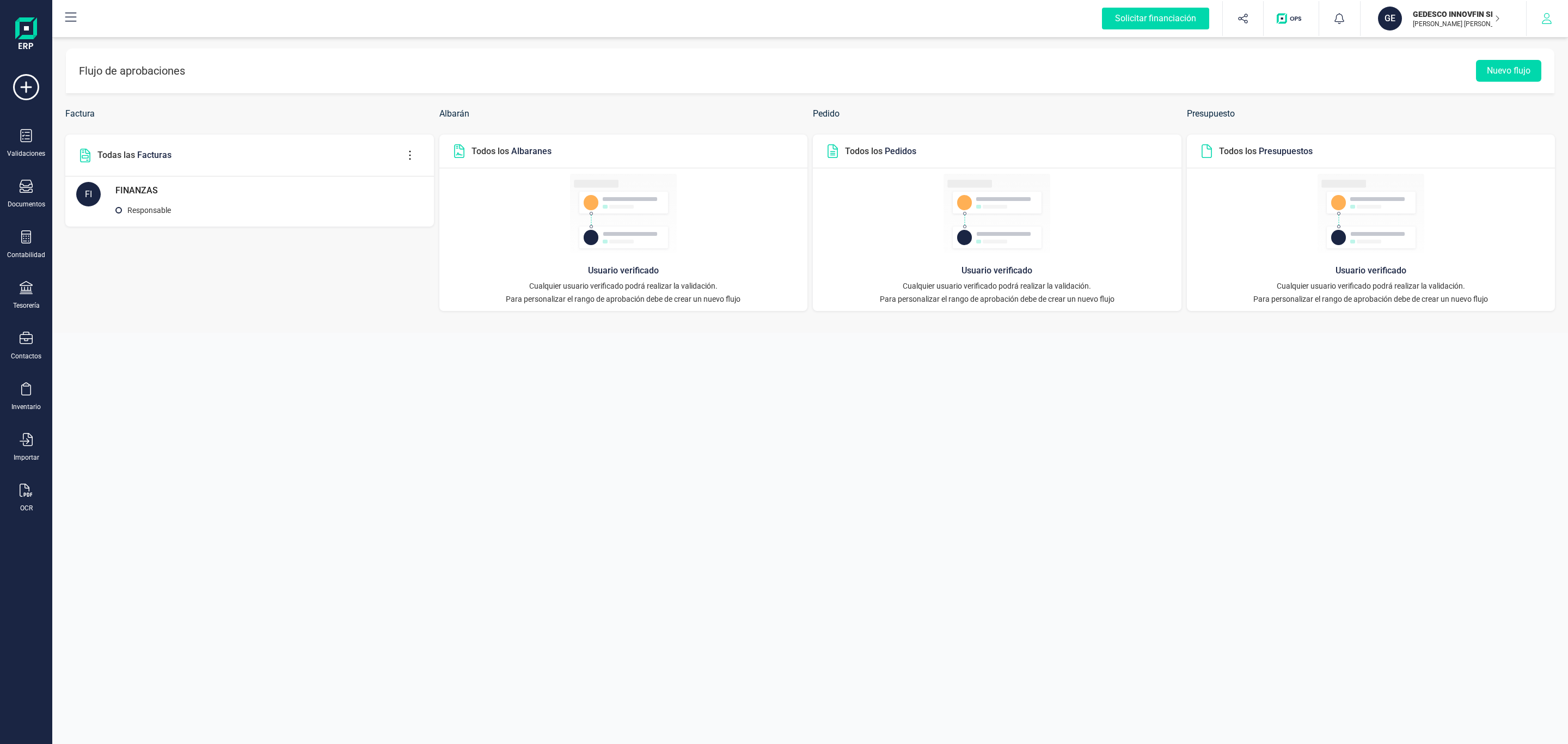
click at [1539, 10] on button "button" at bounding box center [1547, 18] width 41 height 35
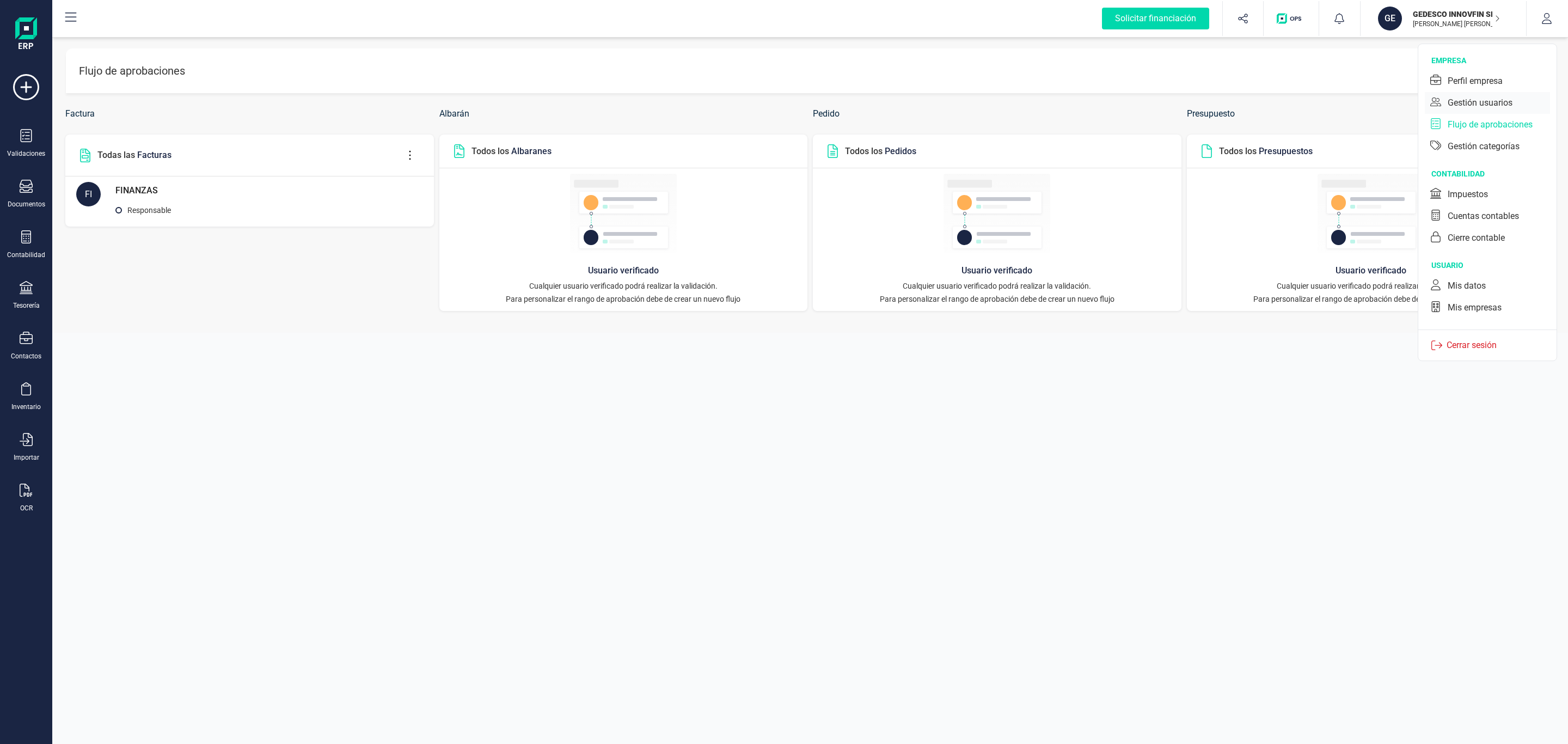
click at [1502, 107] on div "Gestión usuarios" at bounding box center [1480, 102] width 65 height 13
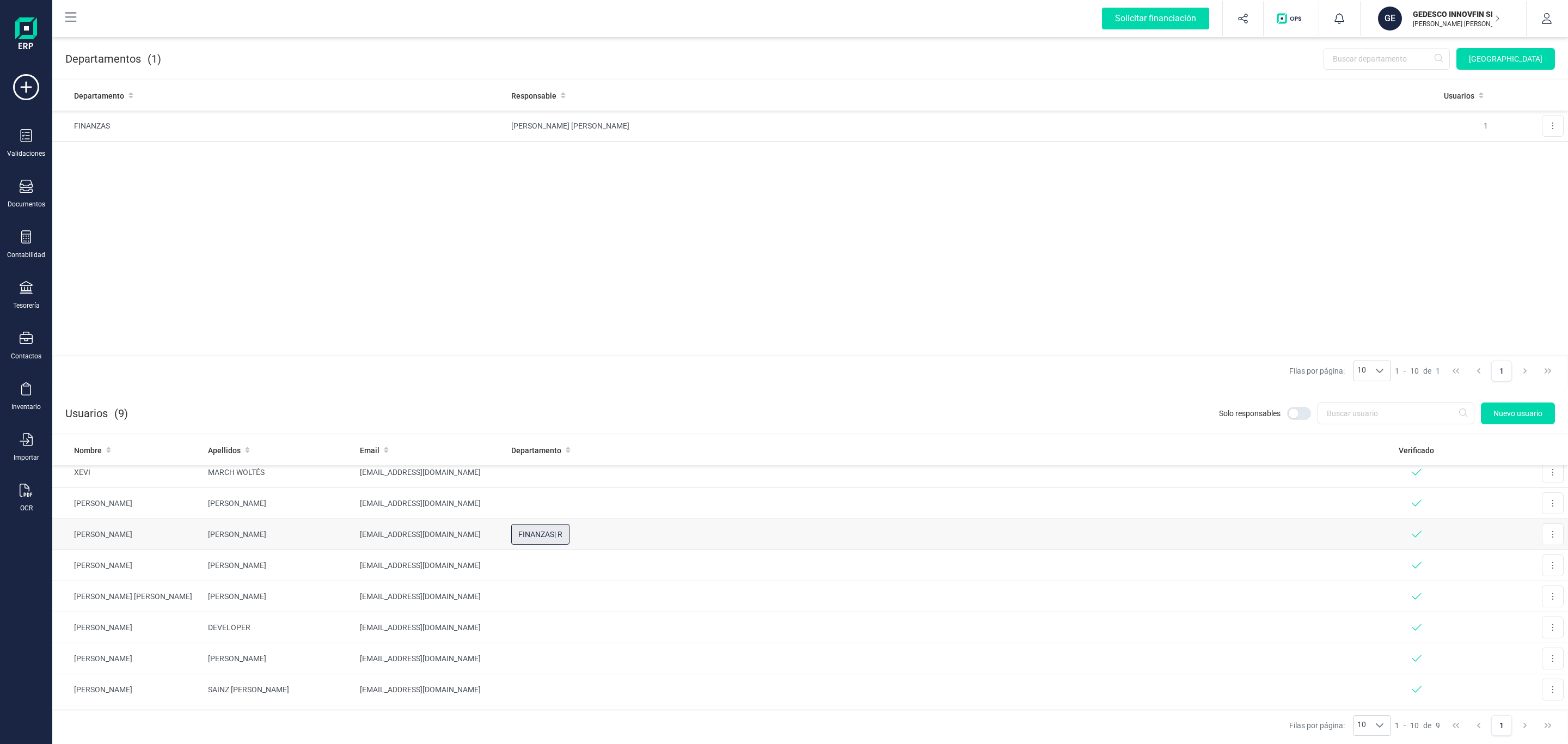
scroll to position [59, 0]
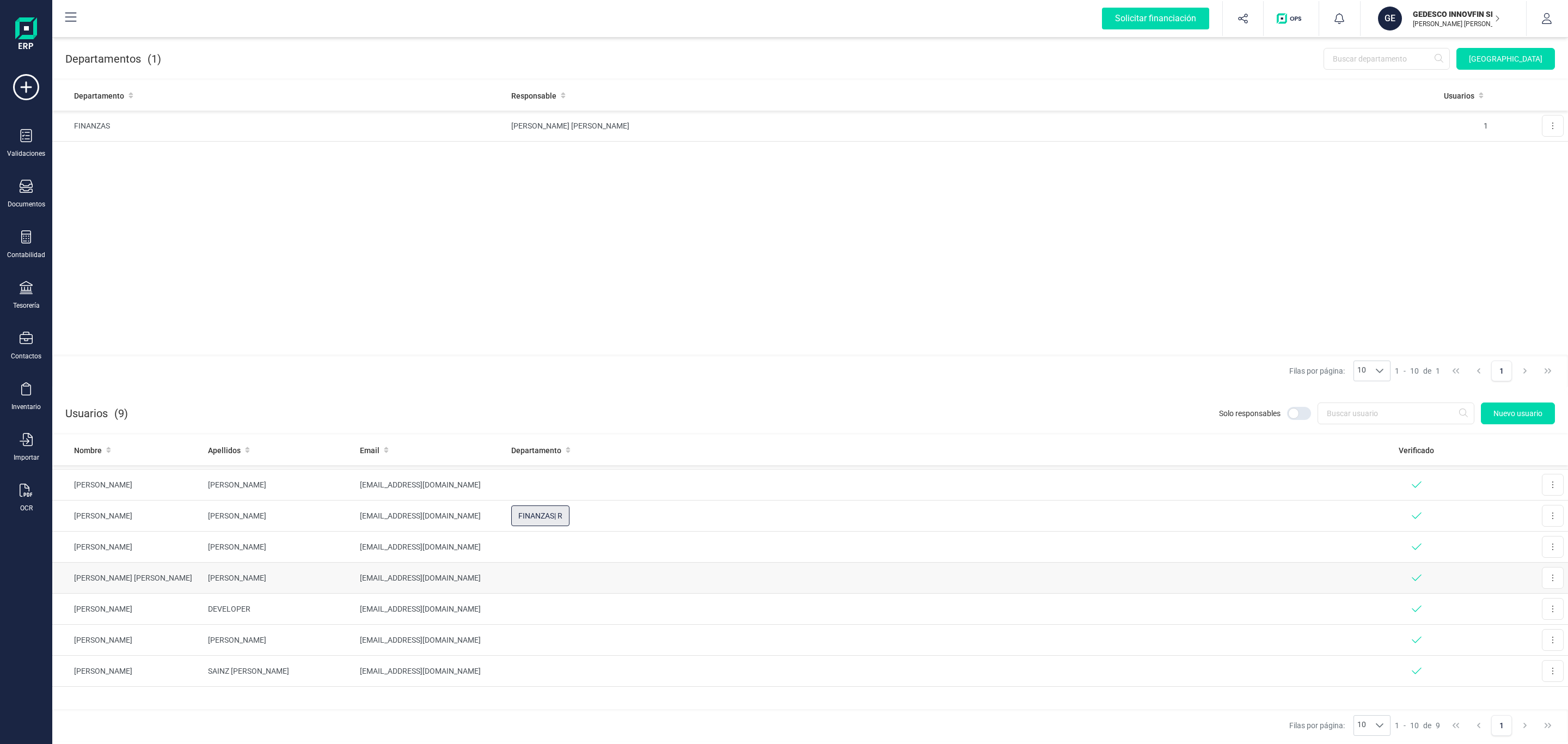
click at [208, 574] on td "[PERSON_NAME]" at bounding box center [279, 578] width 152 height 31
click at [1552, 127] on icon at bounding box center [1553, 125] width 2 height 9
click at [1525, 154] on button "Editar" at bounding box center [1535, 153] width 55 height 22
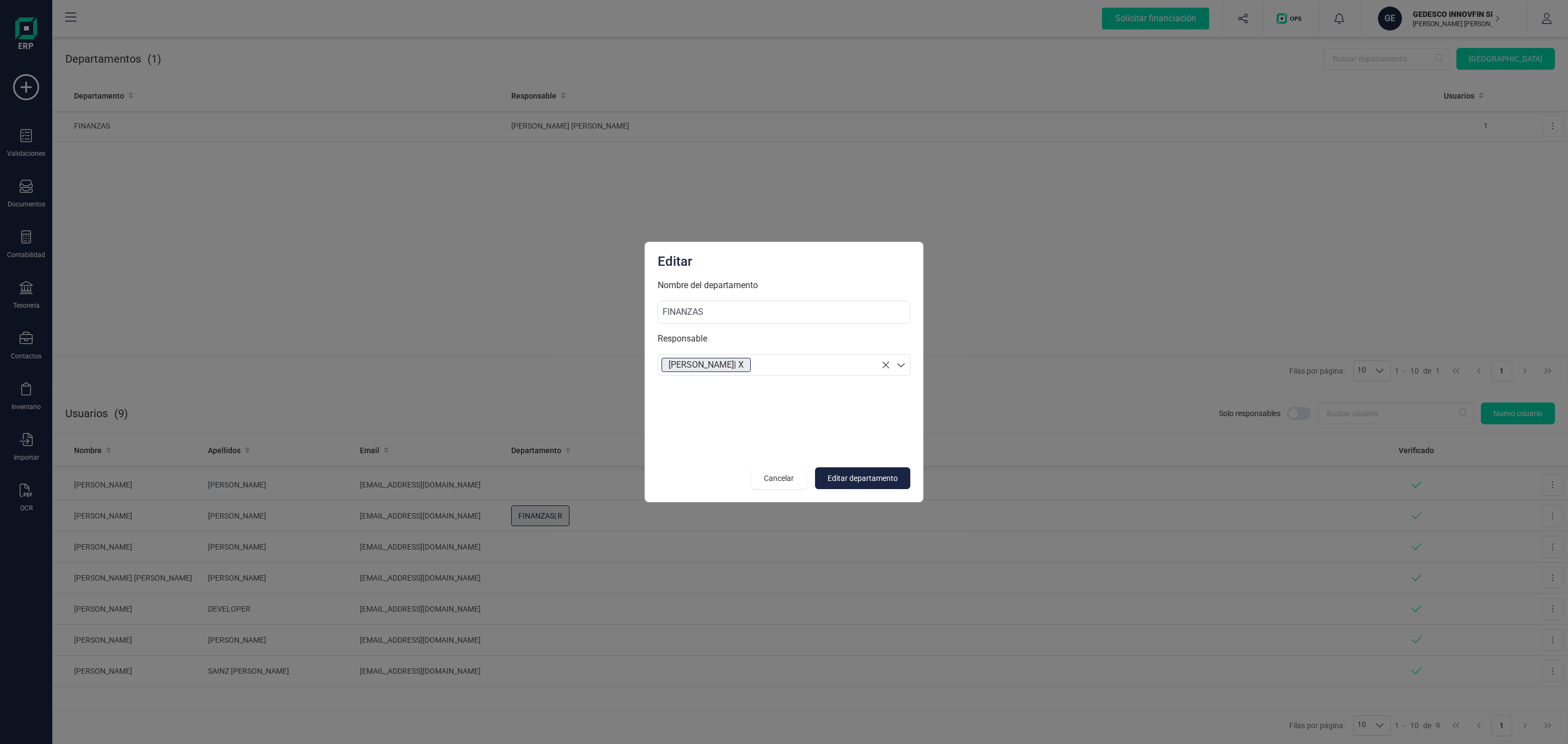
click at [745, 364] on section "[PERSON_NAME] | X" at bounding box center [783, 365] width 253 height 22
click at [750, 457] on p "[PERSON_NAME] [PERSON_NAME]" at bounding box center [783, 452] width 251 height 23
click at [848, 472] on span "Editar departamento" at bounding box center [863, 478] width 70 height 11
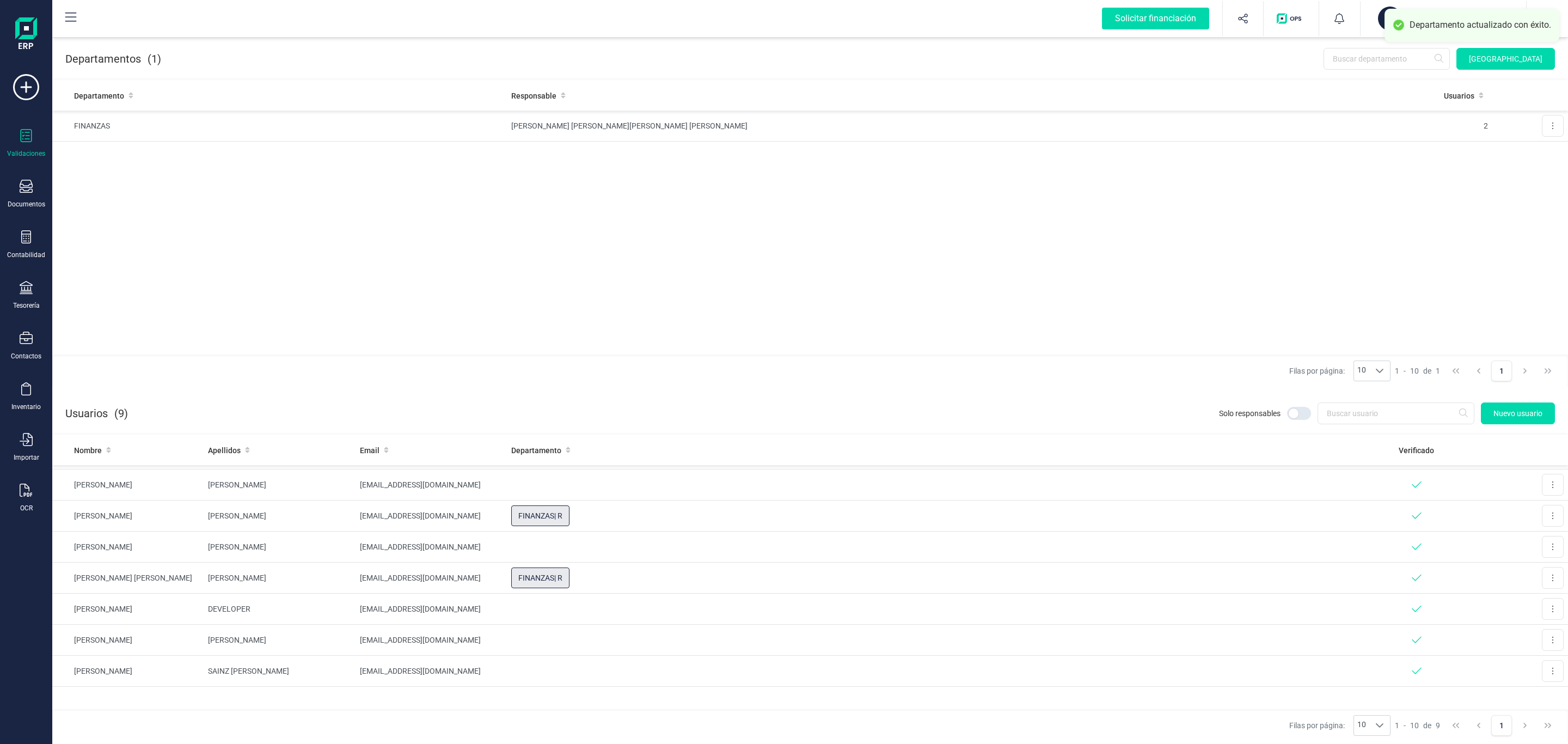
drag, startPoint x: 36, startPoint y: 146, endPoint x: 32, endPoint y: 138, distance: 8.9
click at [33, 146] on div "Validaciones" at bounding box center [26, 143] width 44 height 29
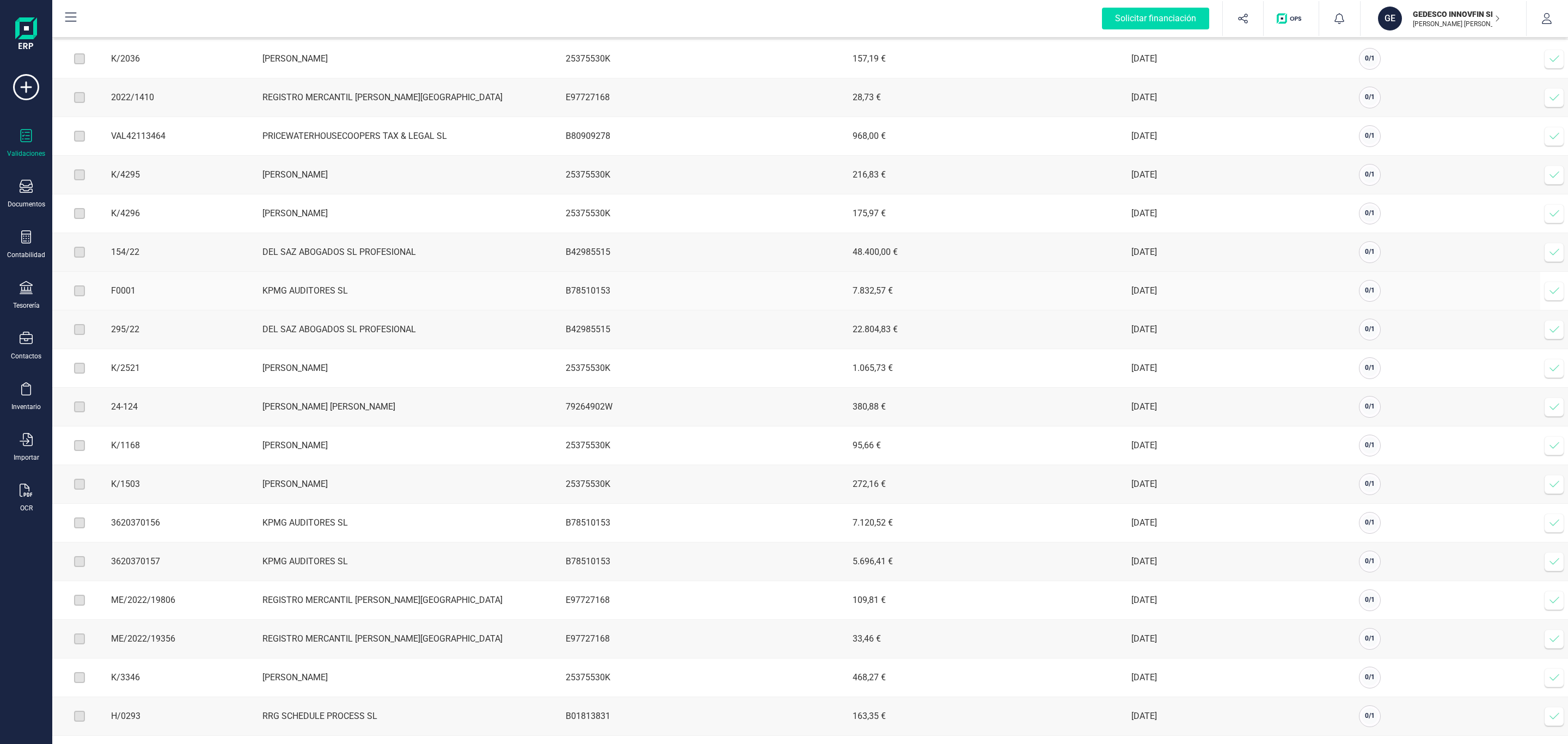
scroll to position [542, 0]
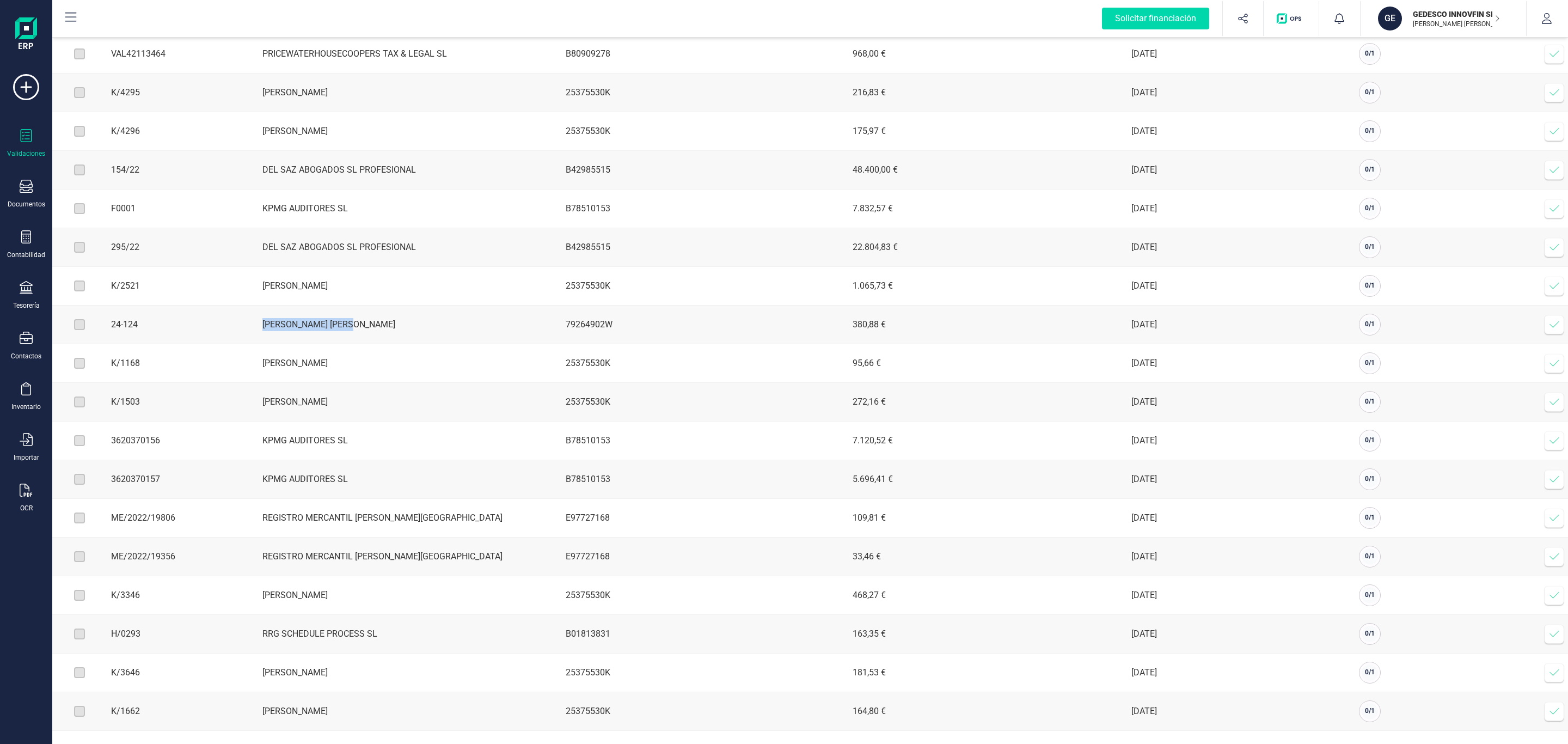
drag, startPoint x: 340, startPoint y: 307, endPoint x: 256, endPoint y: 312, distance: 84.1
click at [256, 312] on tr "24-124 [PERSON_NAME] [PERSON_NAME] 79264902W 380,88 € [DATE] 0 / 1 Verificar fa…" at bounding box center [810, 325] width 1516 height 39
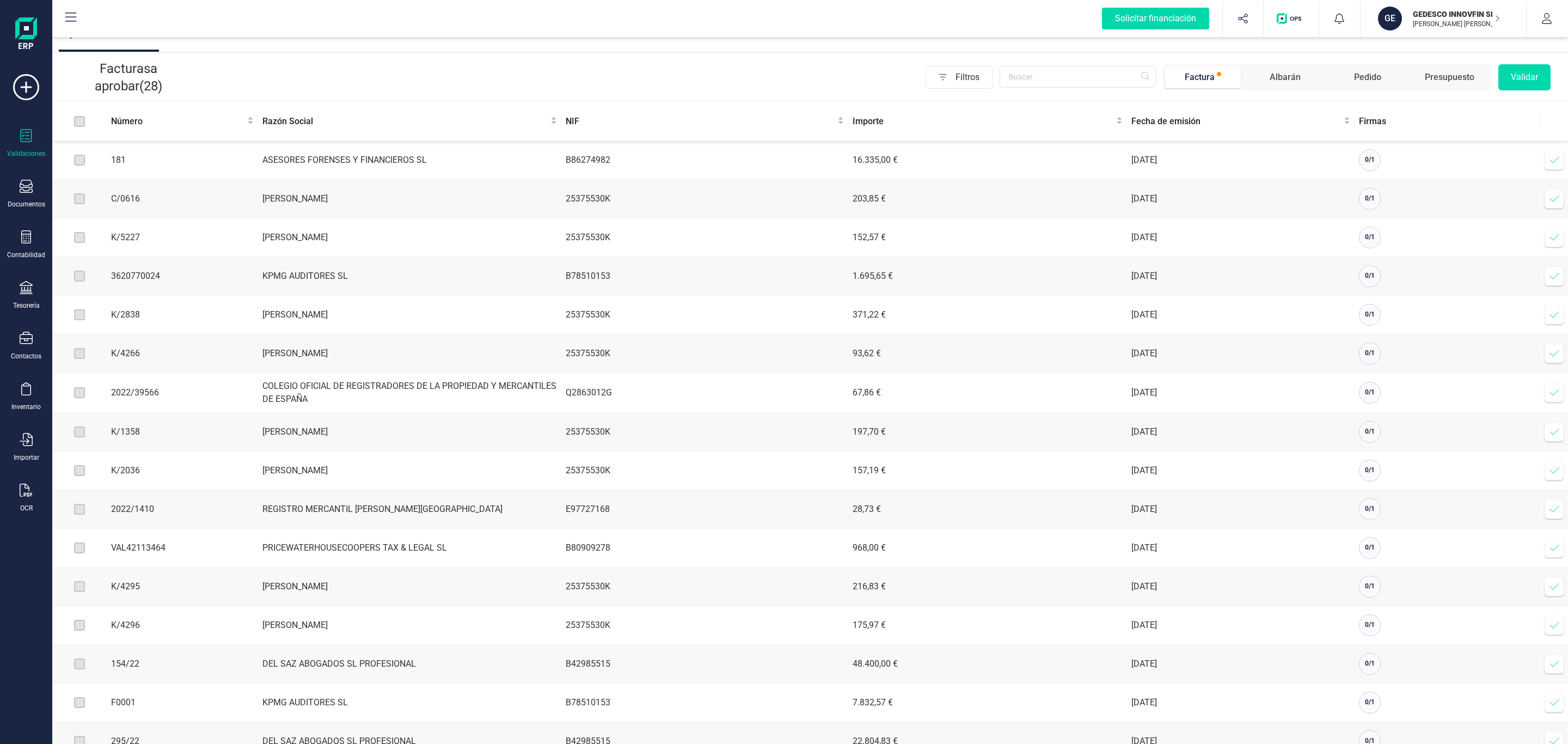
scroll to position [0, 0]
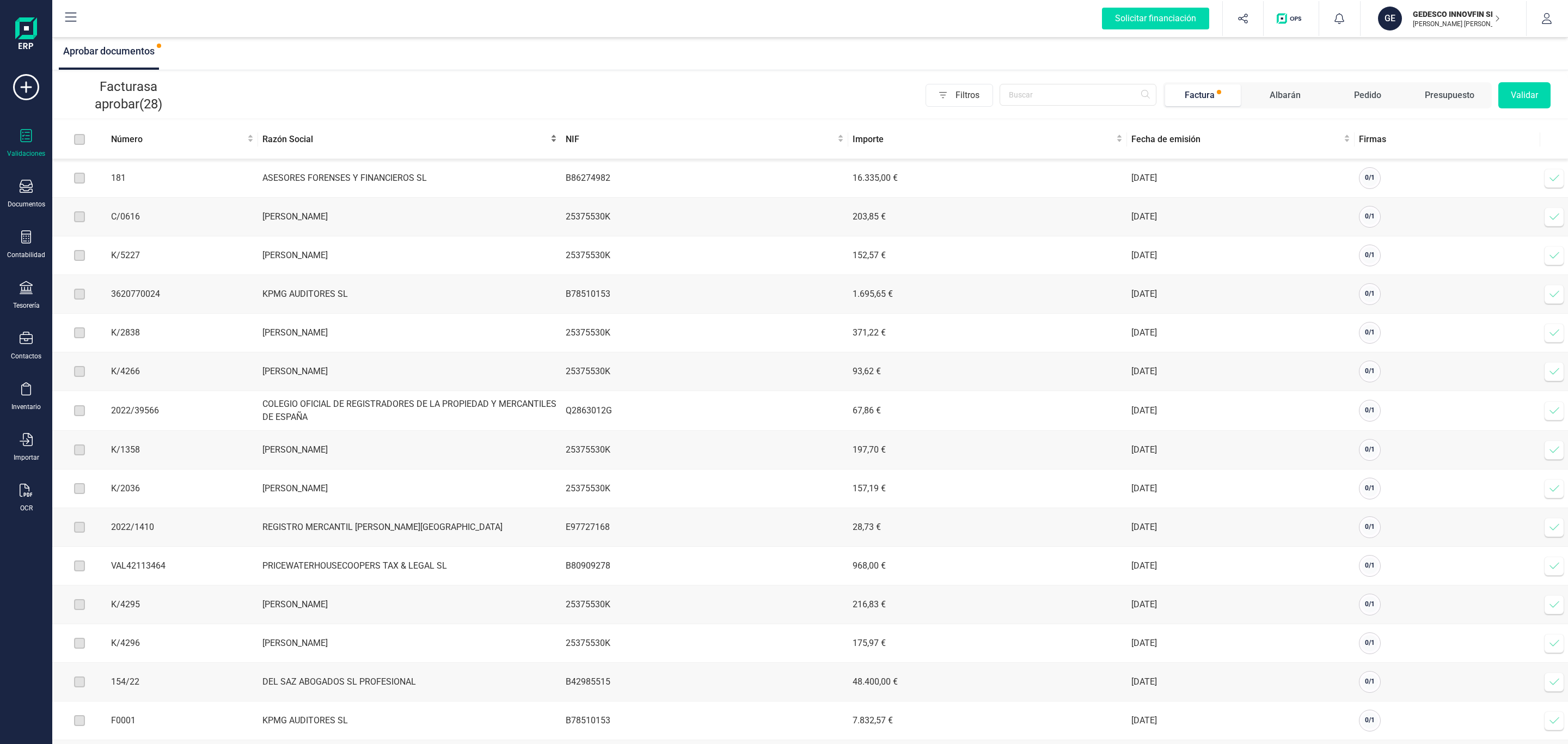
click at [321, 141] on span "Razón Social" at bounding box center [405, 139] width 286 height 13
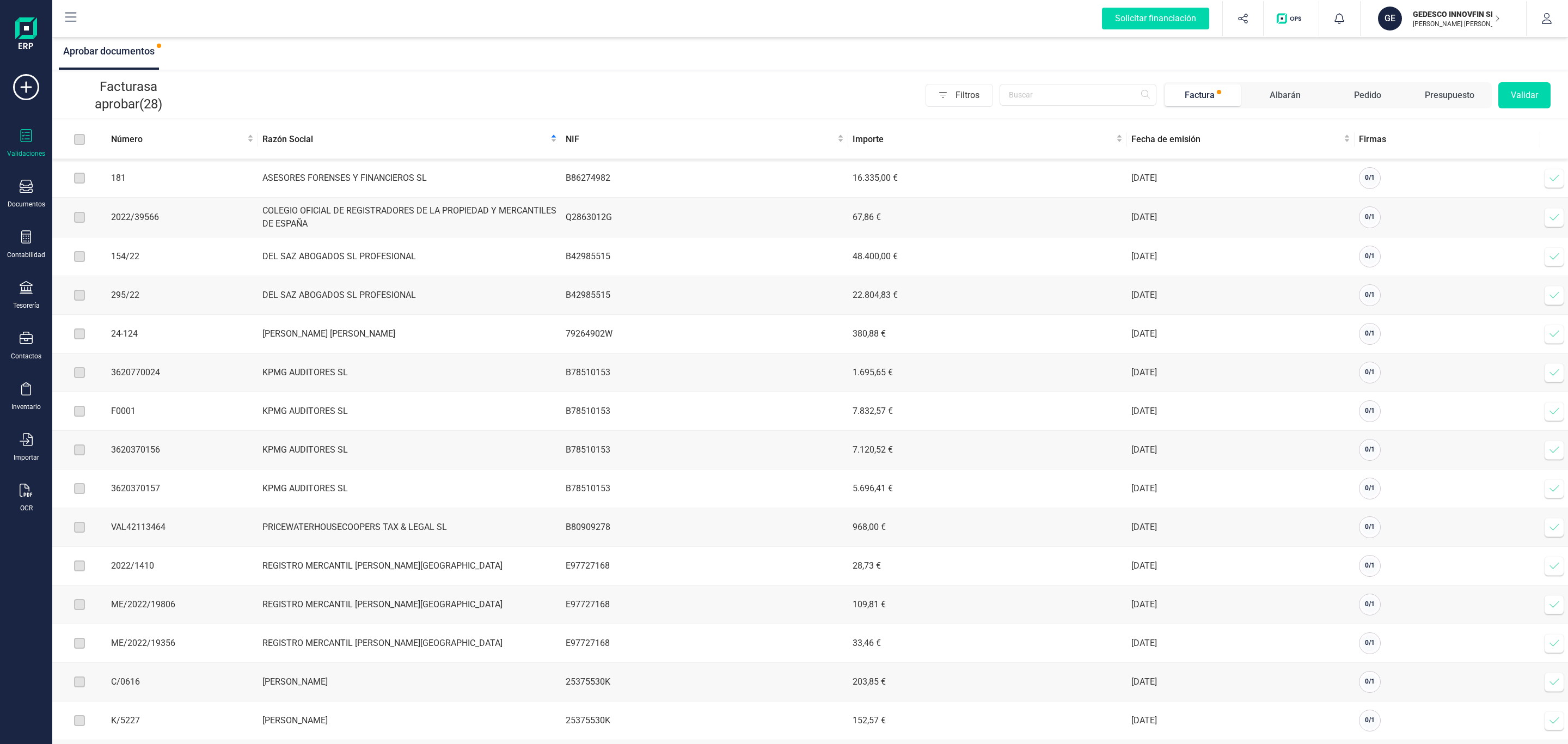
click at [306, 72] on div "Facturas a aprobar (28) Filtros Factura [PERSON_NAME] Pedido Presupuesto Validar" at bounding box center [810, 95] width 1516 height 46
click at [600, 69] on div "Aprobar documentos" at bounding box center [810, 52] width 1516 height 35
click at [29, 483] on div "Validaciones Documentos Documentos Presupuestos Pedidos Albaranes Facturas Fact…" at bounding box center [26, 298] width 44 height 447
click at [25, 491] on icon at bounding box center [26, 490] width 13 height 13
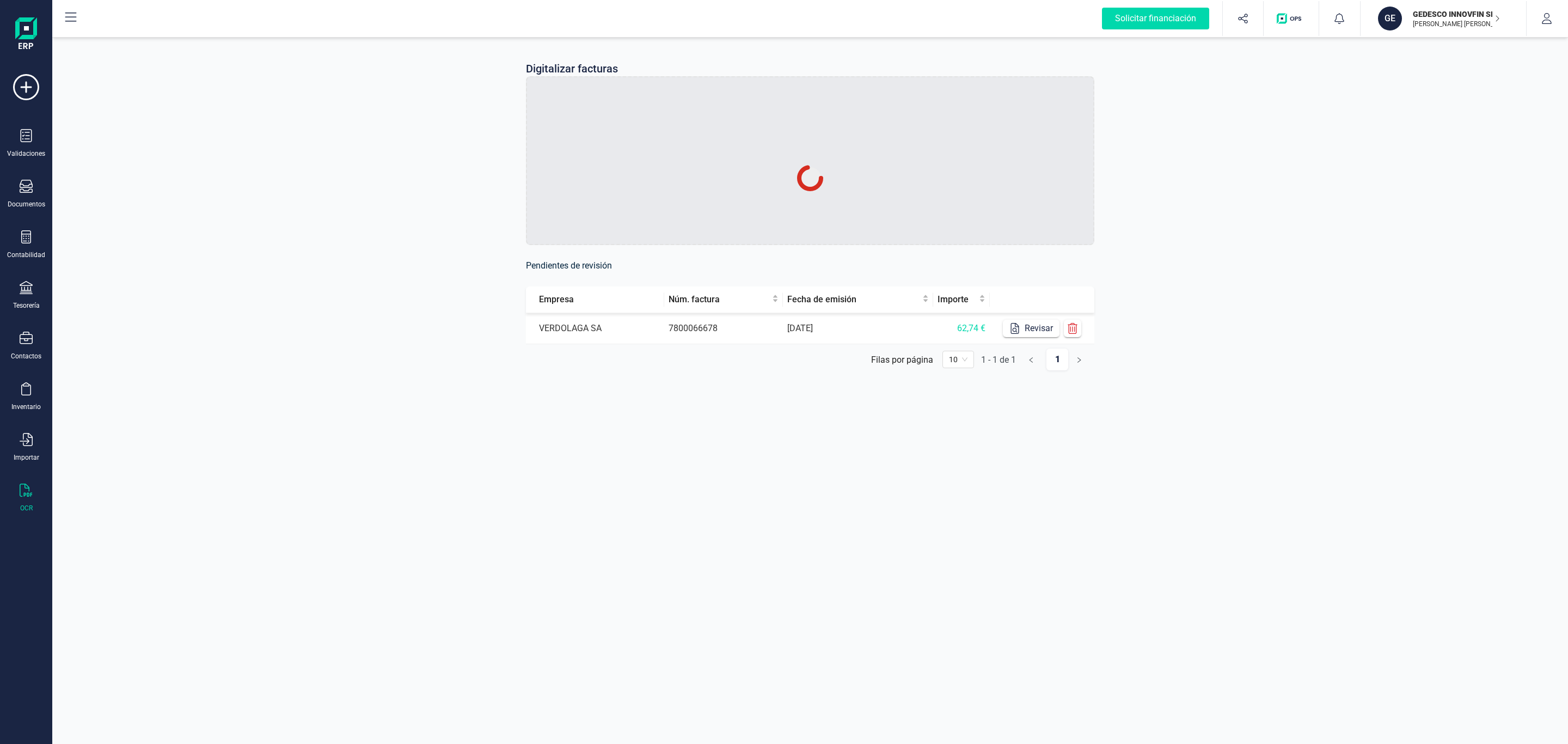
drag, startPoint x: 930, startPoint y: 301, endPoint x: 309, endPoint y: 331, distance: 621.7
click at [309, 331] on div "Digitalizar facturas Pendientes de revisión Empresa Núm. factura Fecha de emisi…" at bounding box center [810, 224] width 1516 height 379
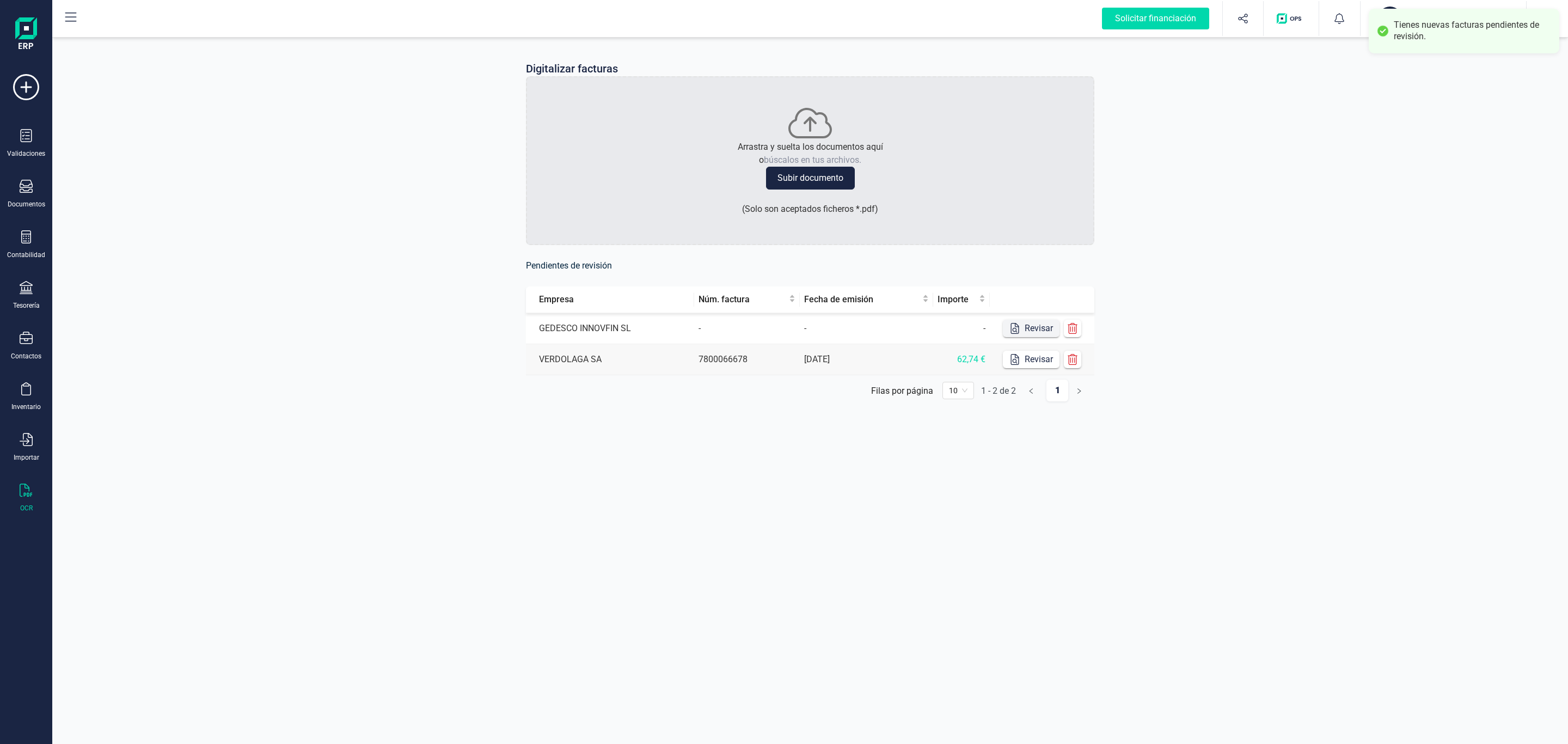
click at [1035, 322] on button "Revisar" at bounding box center [1031, 328] width 57 height 18
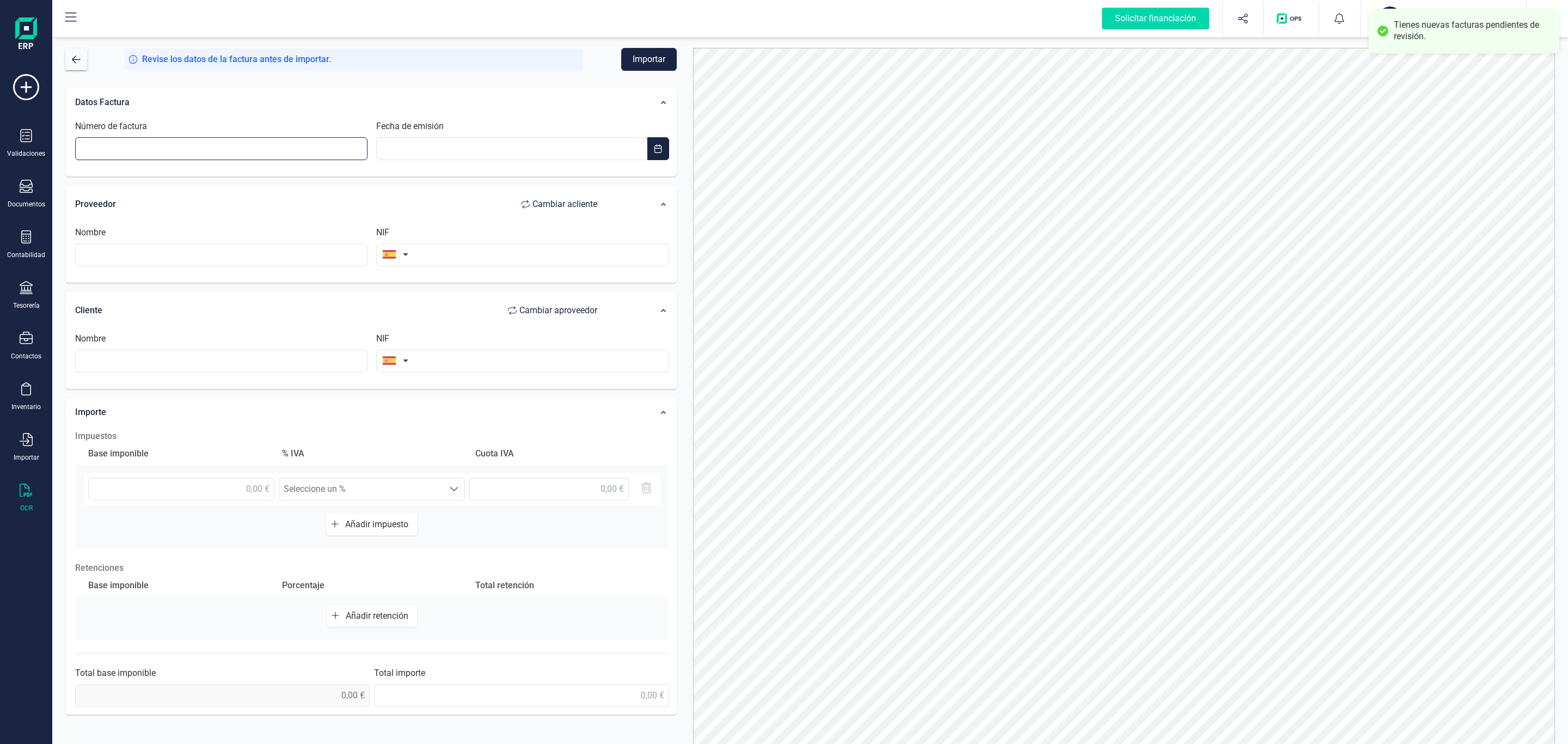
click at [258, 156] on input "Número de factura" at bounding box center [221, 149] width 292 height 23
click at [197, 146] on input "Número de factura" at bounding box center [221, 149] width 292 height 23
type input "2025/132"
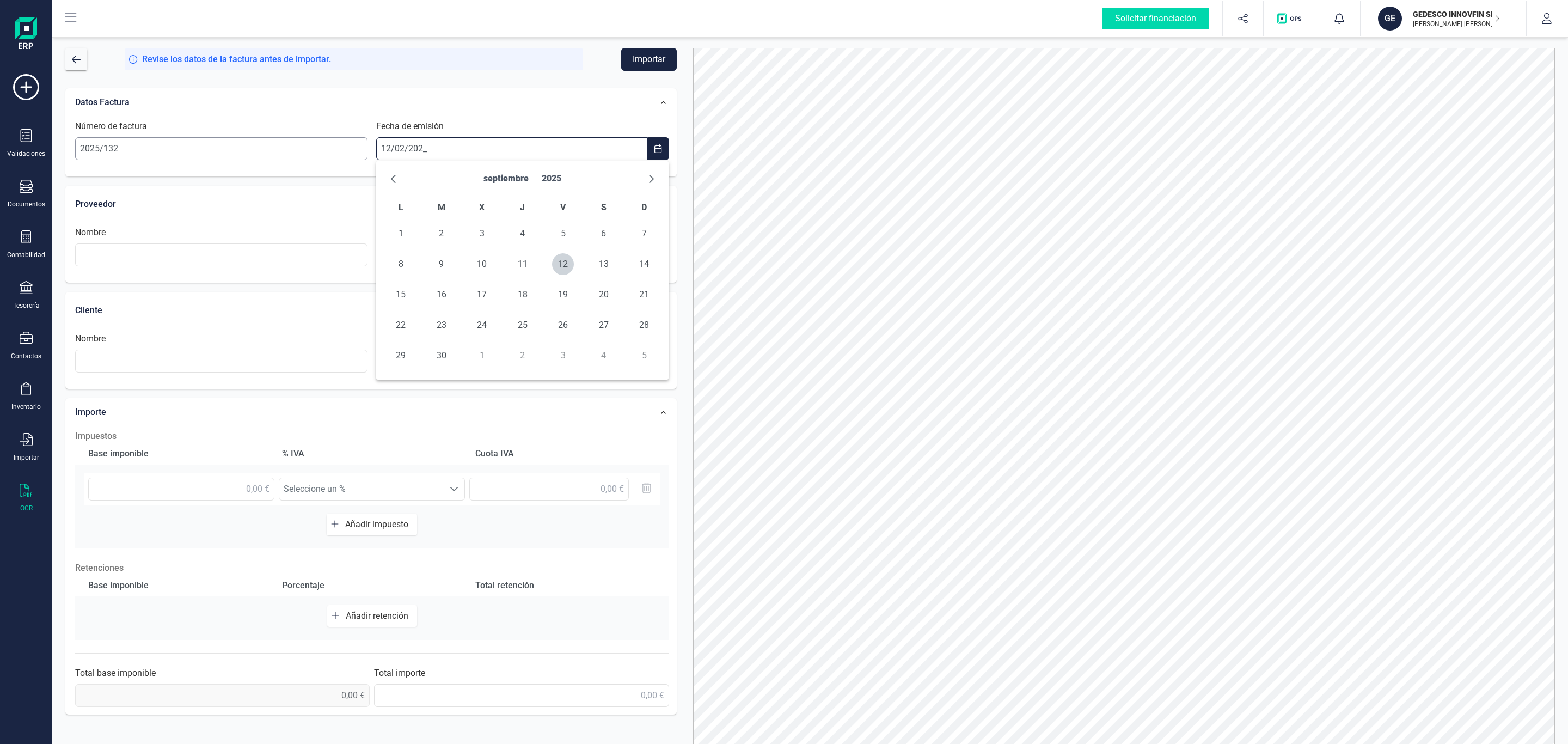
type input "[DATE]"
click at [484, 288] on span "12" at bounding box center [482, 295] width 22 height 22
click at [206, 256] on input "text" at bounding box center [221, 255] width 292 height 23
type input "j"
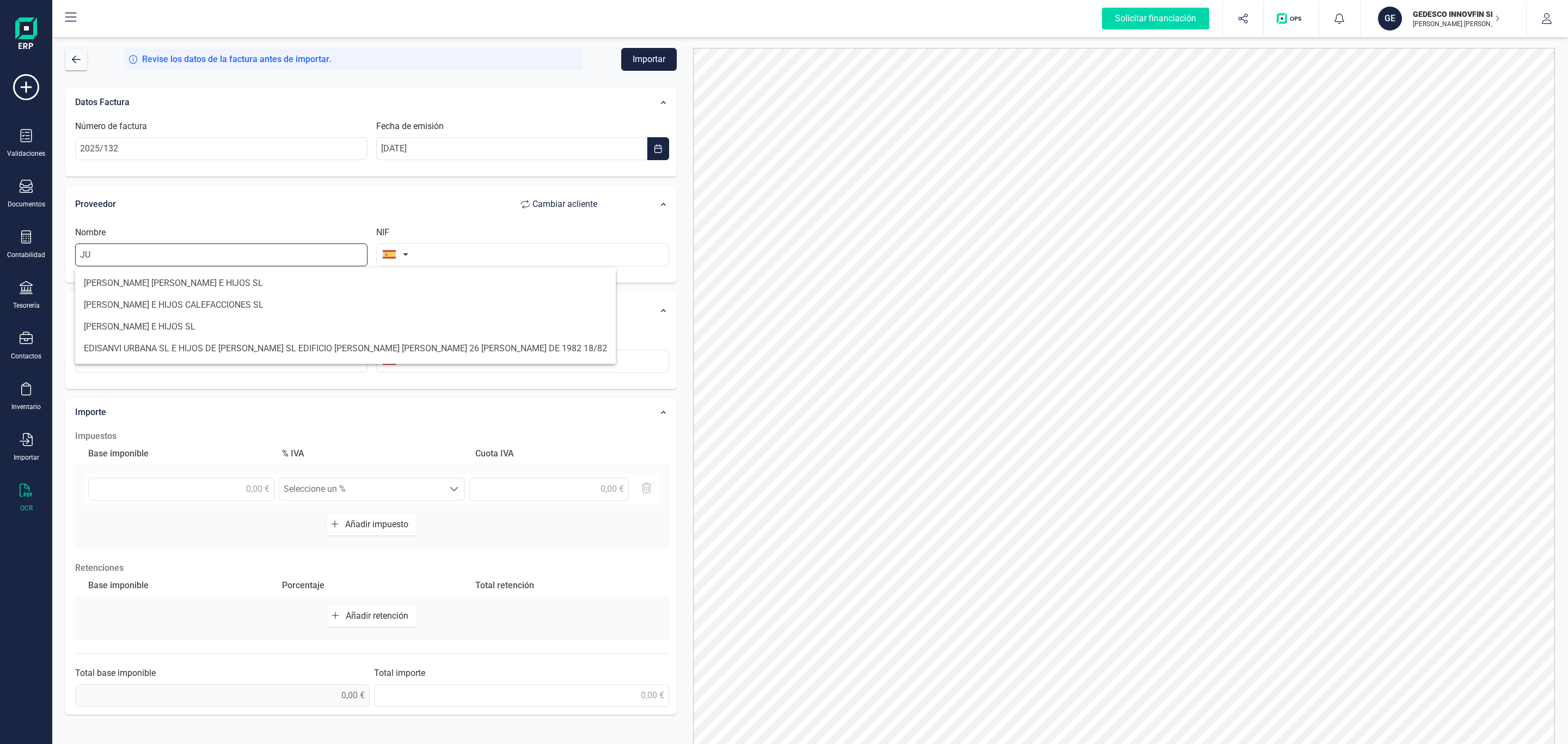
type input "J"
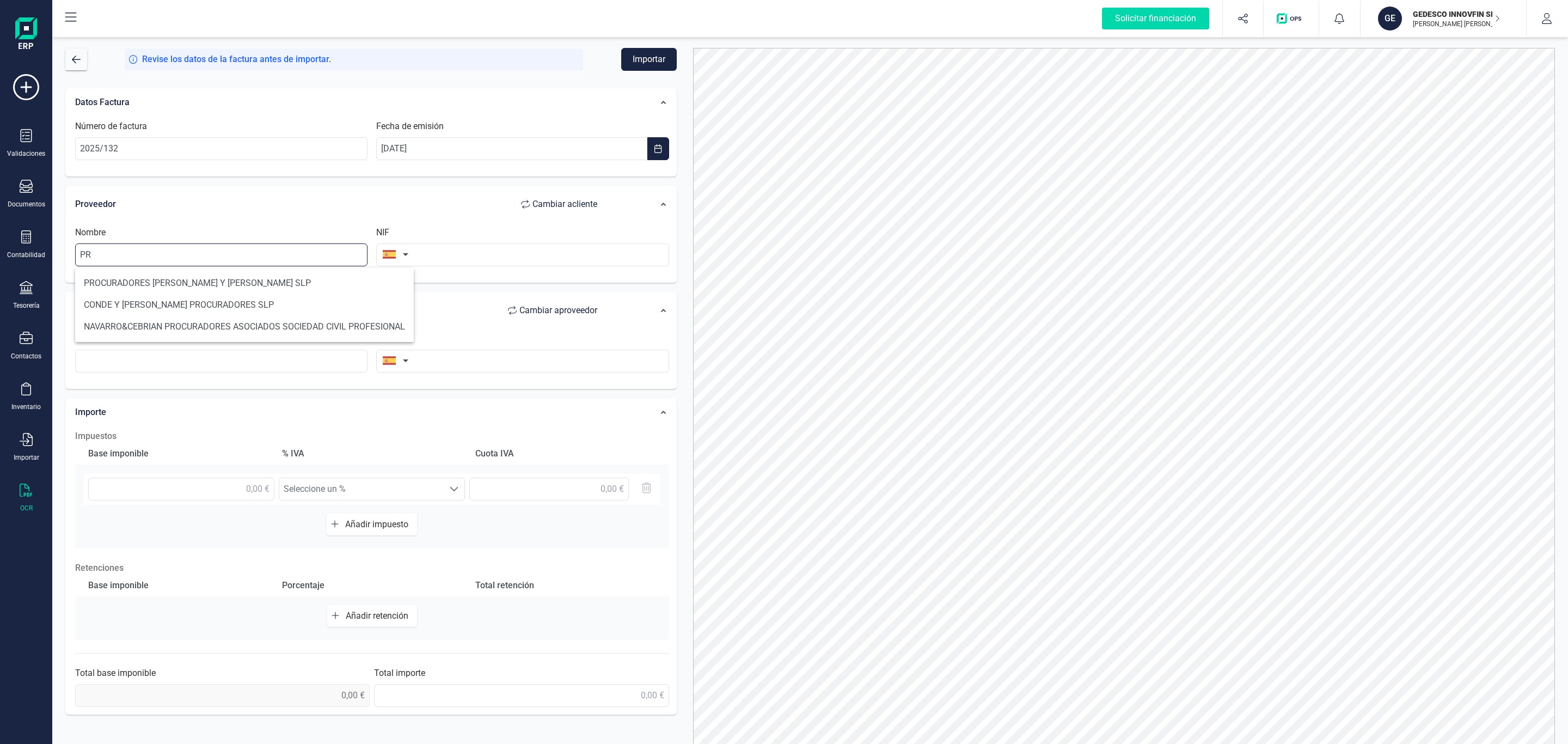
type input "P"
type input "[PERSON_NAME]"
click at [275, 215] on div "Proveedor Cambiar a cliente" at bounding box center [341, 205] width 533 height 22
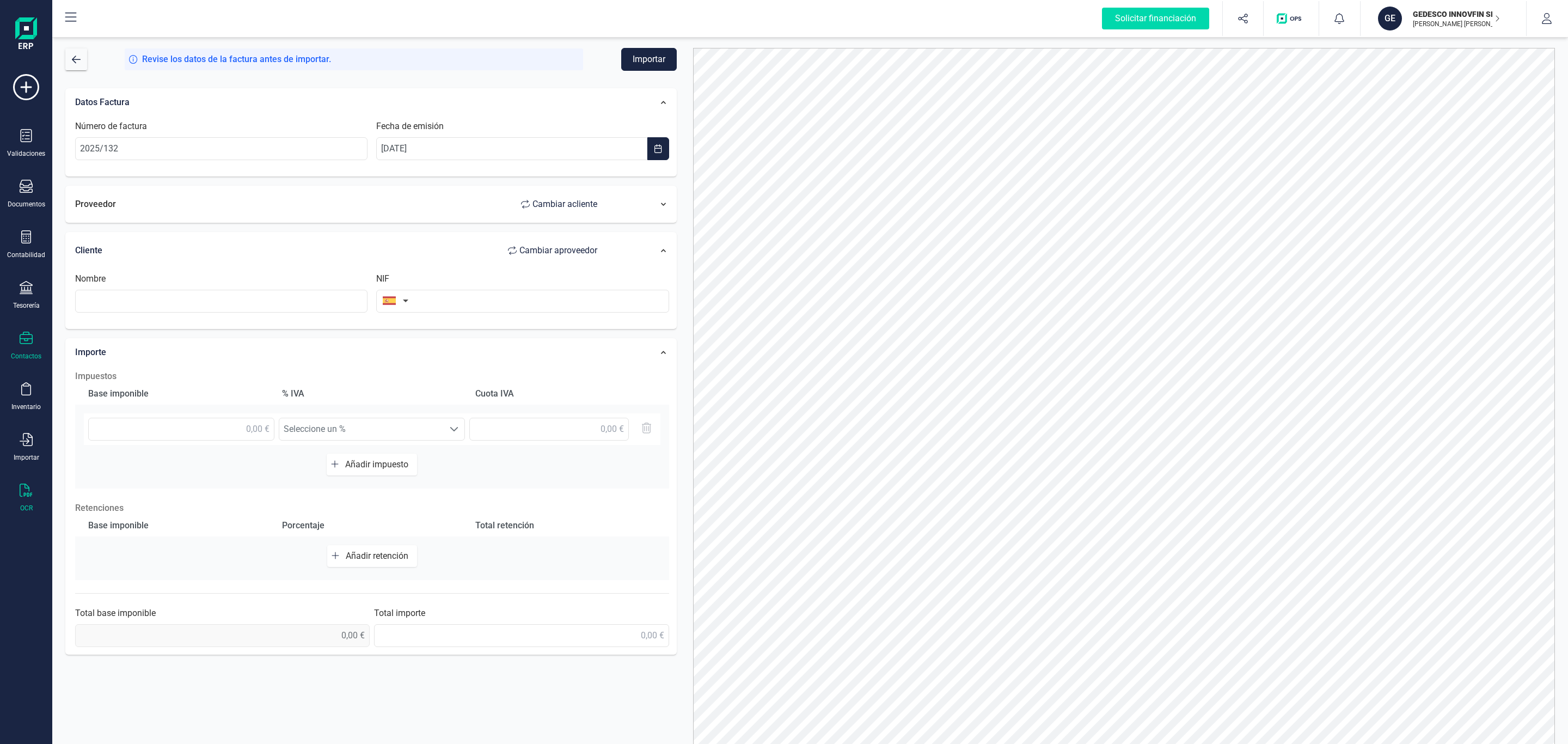
click at [33, 352] on div "Contactos" at bounding box center [26, 346] width 44 height 29
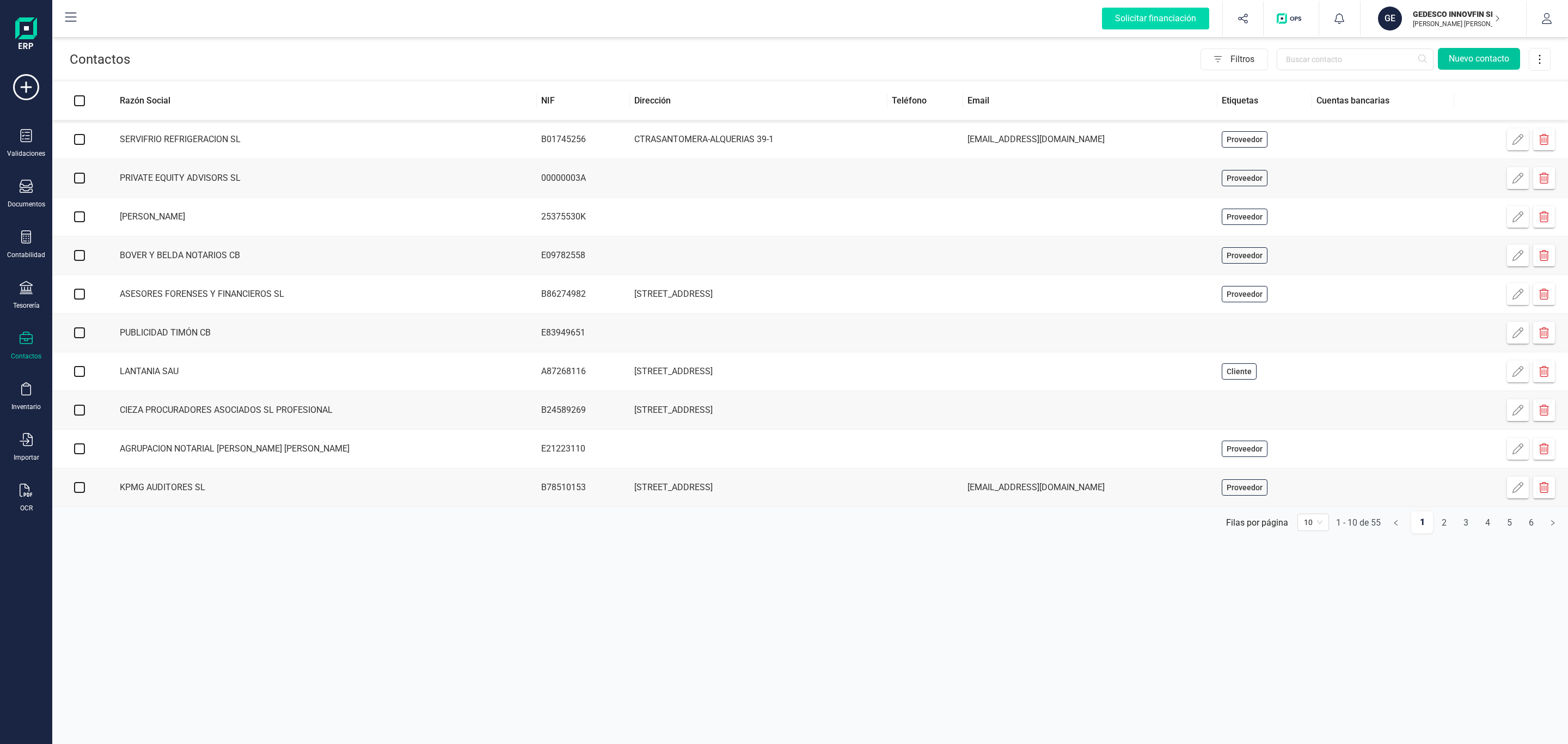
click at [1478, 52] on button "Nuevo contacto" at bounding box center [1479, 59] width 82 height 22
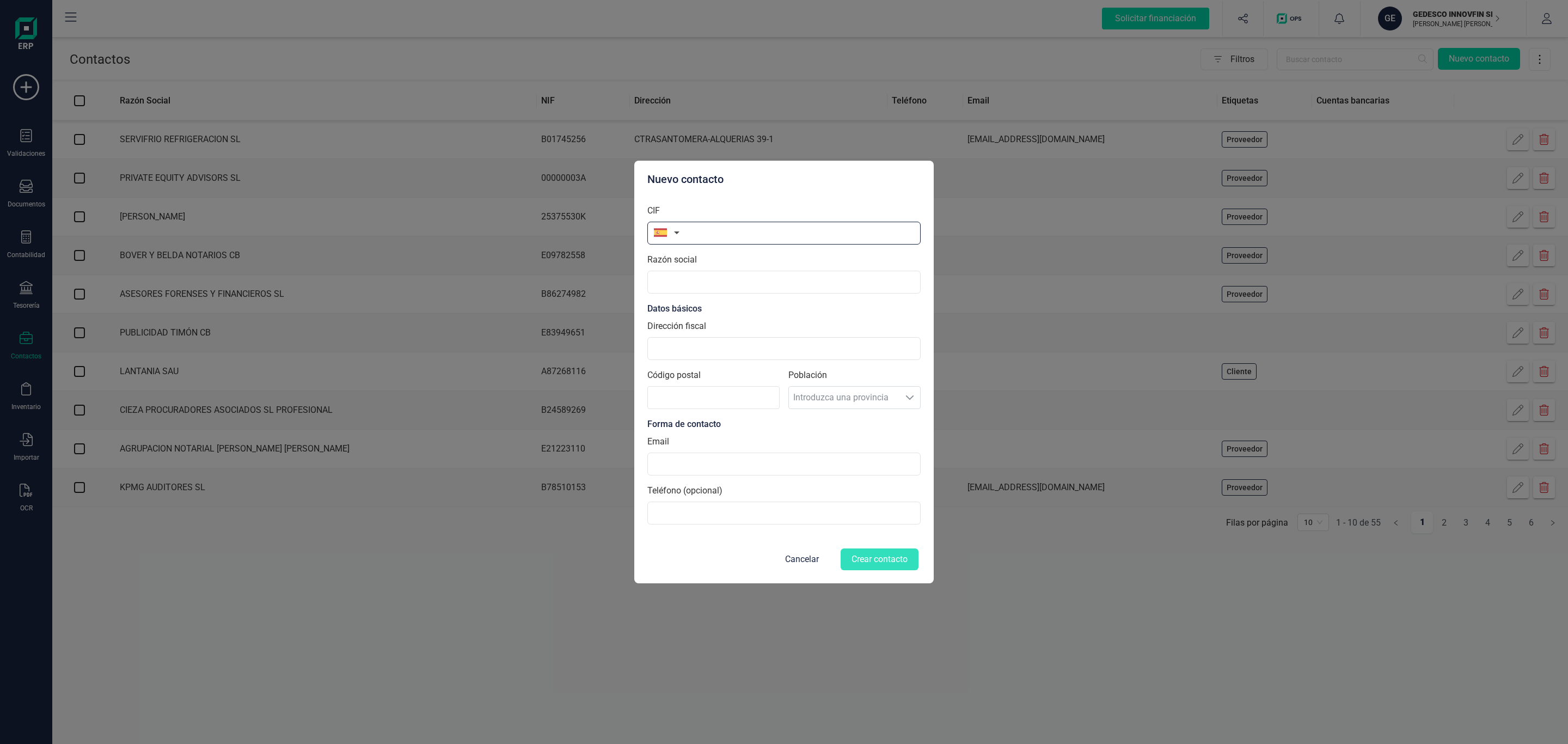
click at [699, 223] on input "text" at bounding box center [783, 233] width 273 height 23
click at [782, 275] on div "Razón social" at bounding box center [783, 273] width 273 height 40
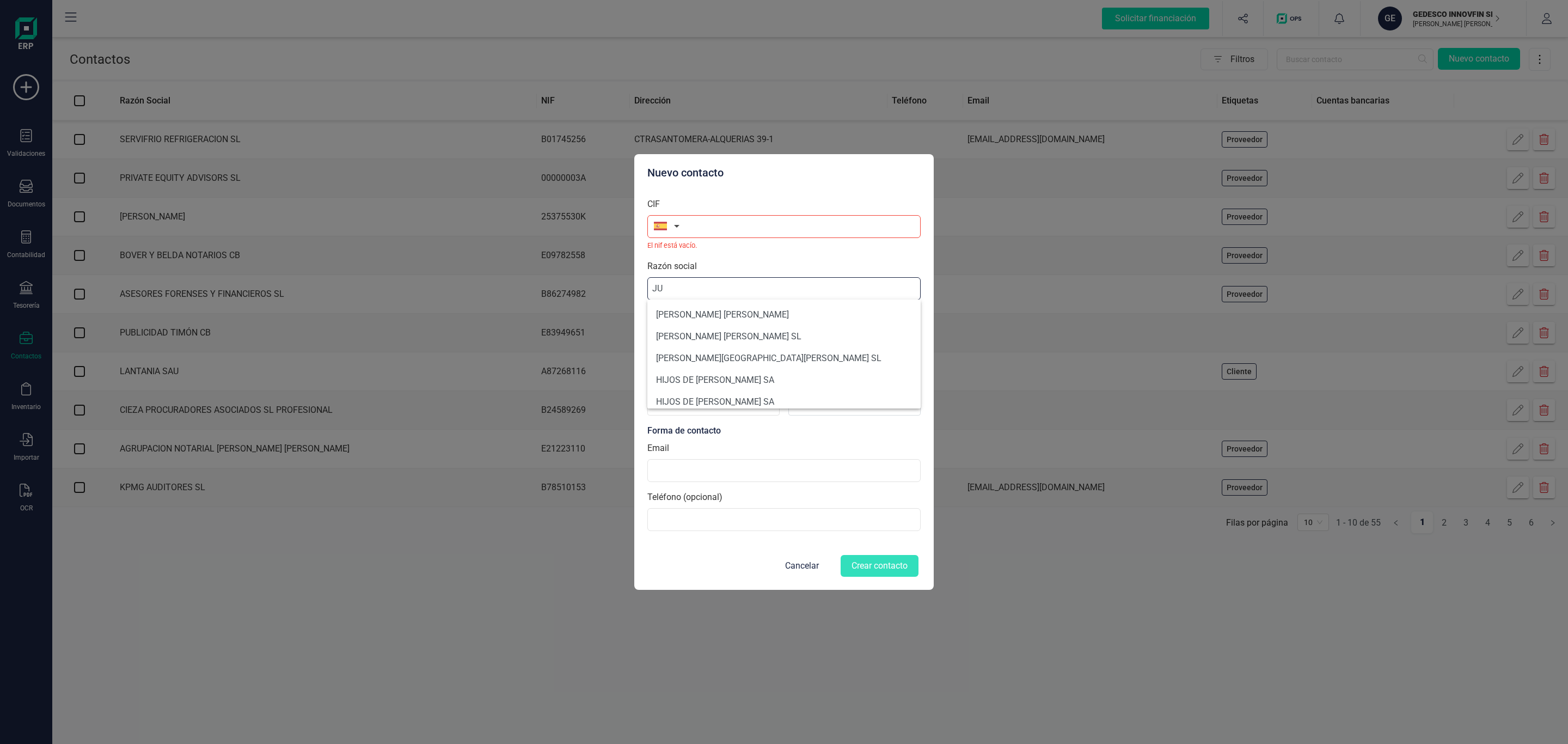
type input "J"
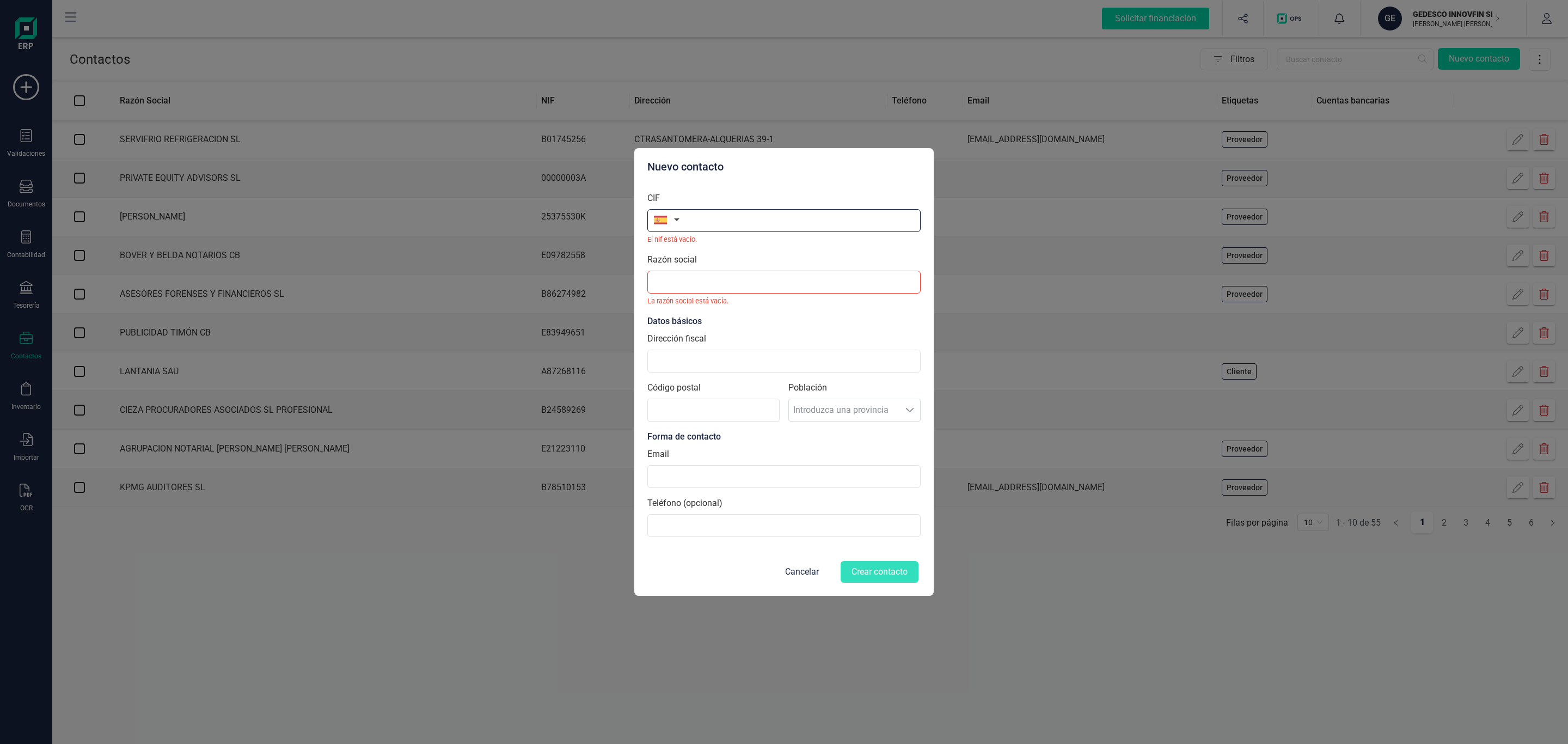
click at [708, 223] on input "text" at bounding box center [783, 220] width 273 height 23
paste input "52810390K"
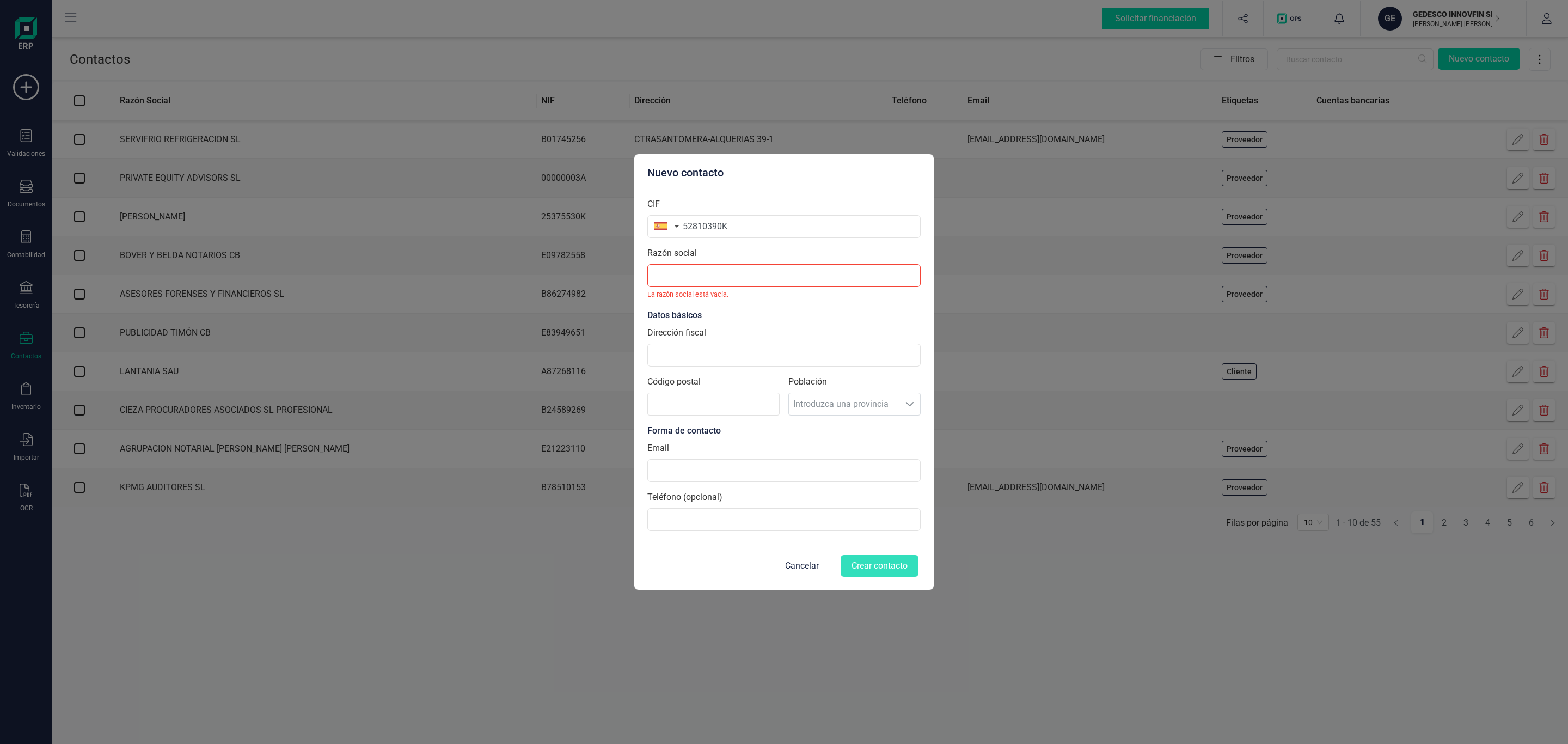
click at [796, 323] on section "CIF 52810390K Razón social [PERSON_NAME] social está vacía. Datos básicos Direc…" at bounding box center [783, 363] width 273 height 350
click at [758, 278] on input "text" at bounding box center [783, 276] width 273 height 23
click at [757, 352] on input "Dirección fiscal" at bounding box center [783, 355] width 273 height 23
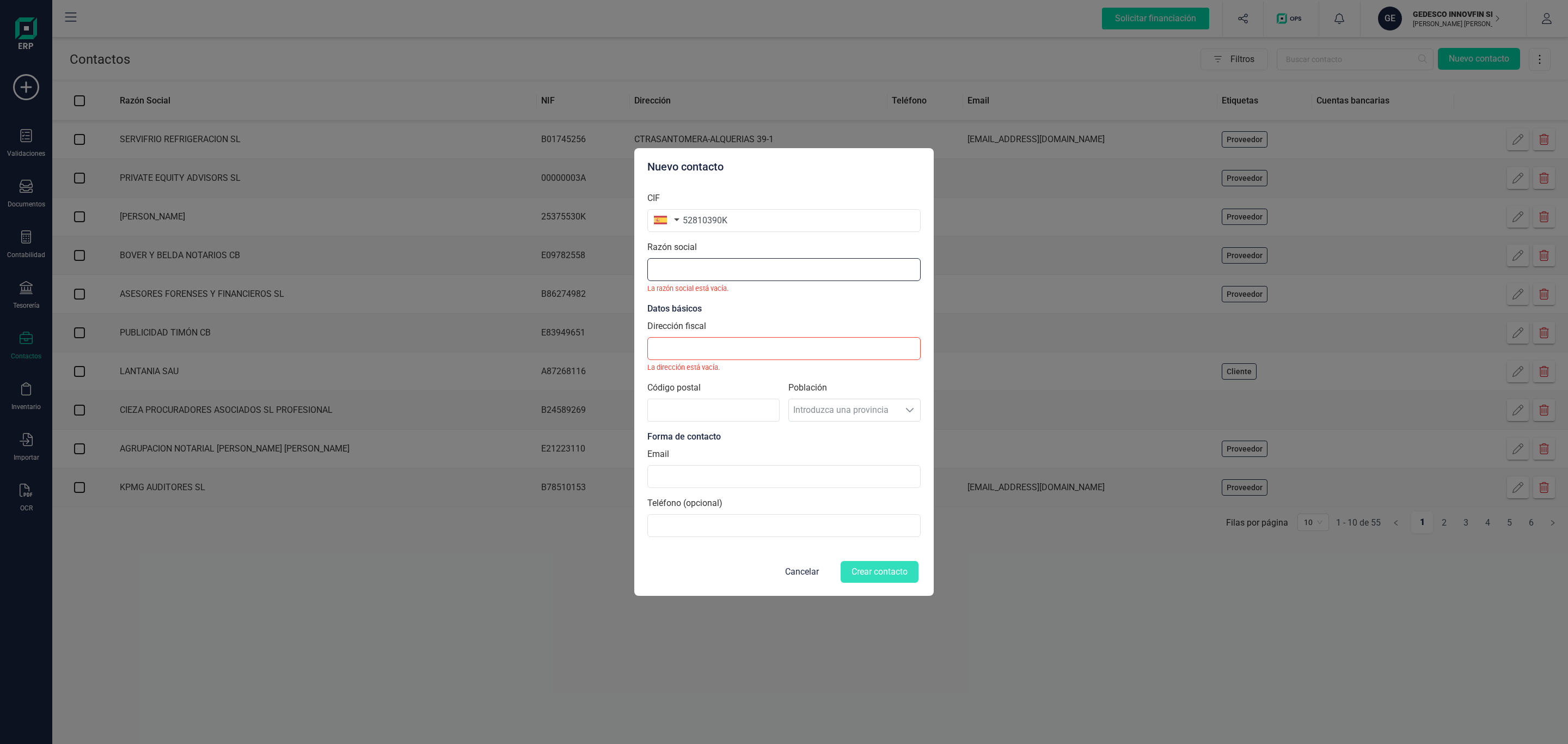
click at [741, 275] on input "text" at bounding box center [783, 270] width 273 height 23
click at [734, 222] on input "52810390K" at bounding box center [783, 220] width 273 height 23
click at [723, 214] on input "52810390K" at bounding box center [783, 220] width 273 height 23
click at [675, 219] on button "button" at bounding box center [664, 220] width 34 height 22
click at [704, 221] on input "52810390K" at bounding box center [783, 220] width 273 height 23
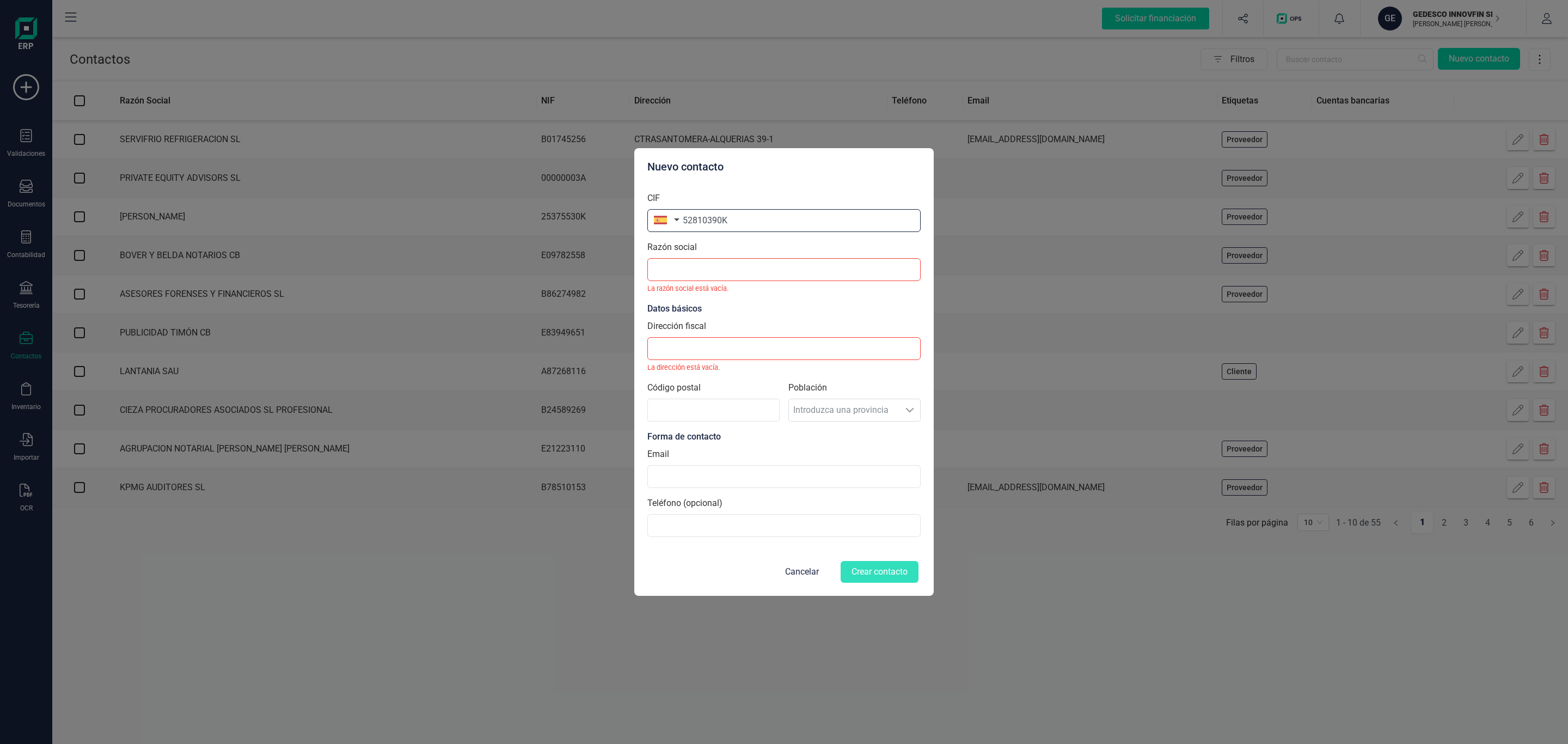
click at [748, 212] on input "52810390K" at bounding box center [783, 220] width 273 height 23
click at [715, 270] on input "text" at bounding box center [783, 270] width 273 height 23
click at [750, 216] on input "52810390K" at bounding box center [783, 220] width 273 height 23
drag, startPoint x: 737, startPoint y: 226, endPoint x: 513, endPoint y: 212, distance: 224.4
click at [513, 212] on div "Nuevo contacto CIF 52810390K Razón social [PERSON_NAME] social está vacía. Dato…" at bounding box center [784, 372] width 1568 height 744
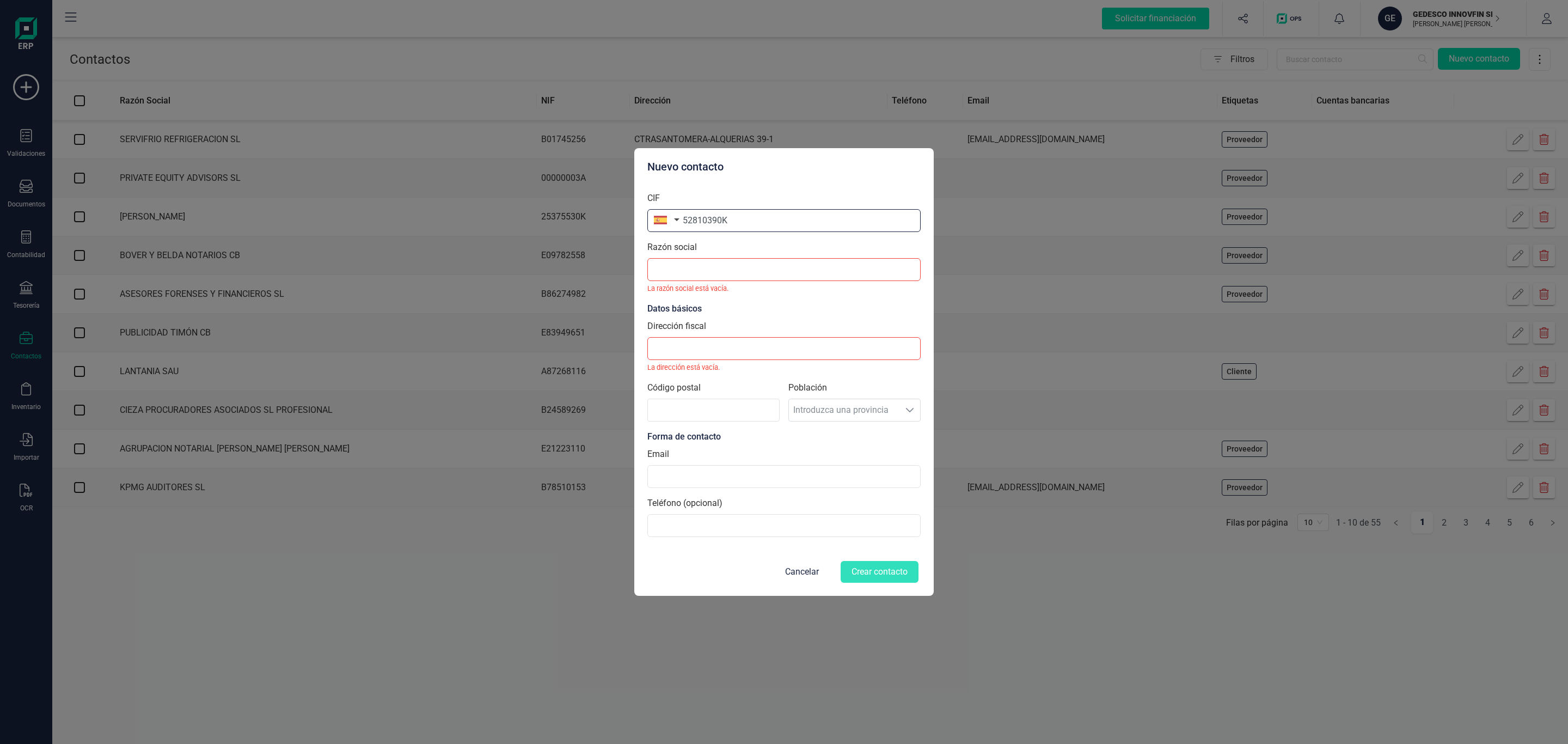
paste input "P30030000198"
type input "P30030000198"
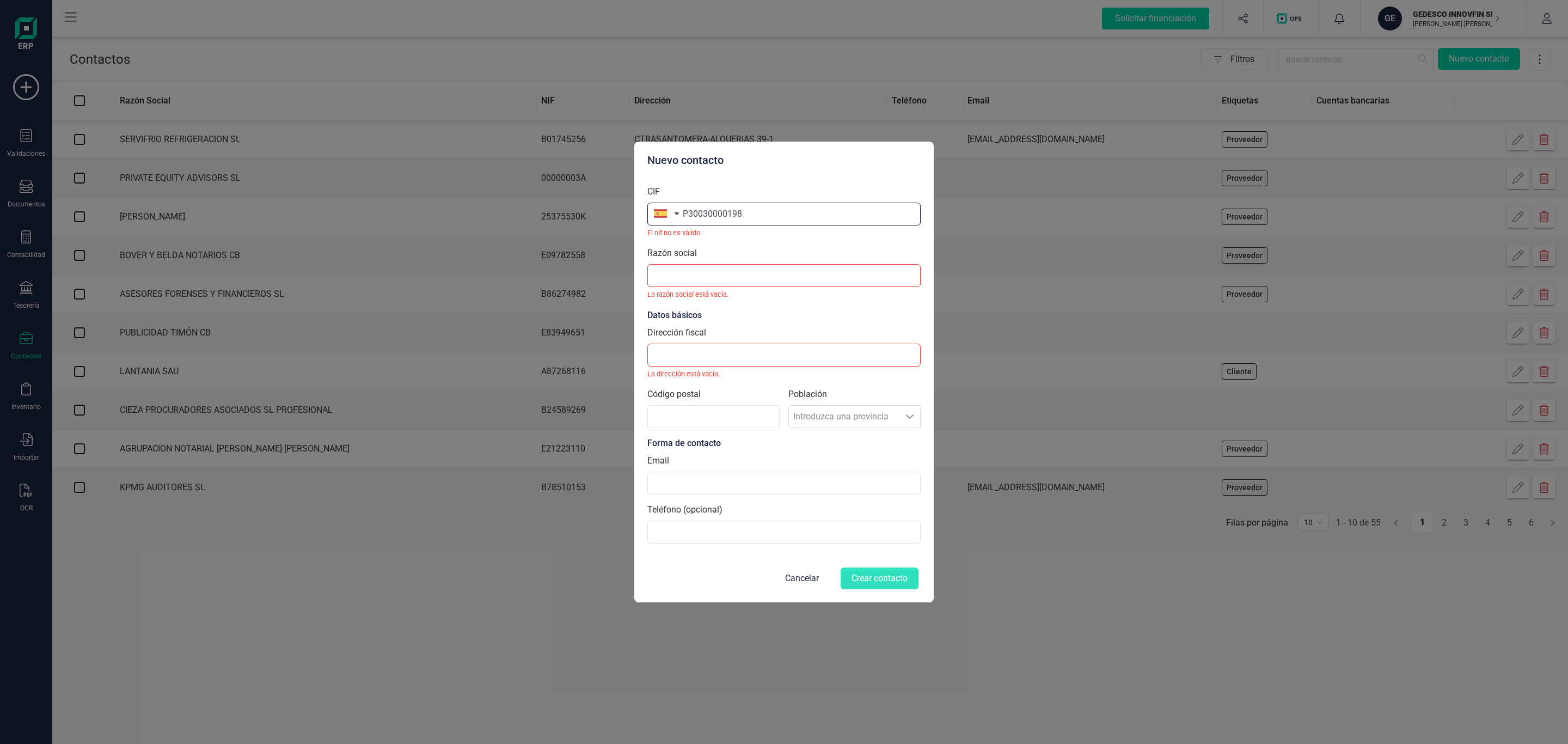
drag, startPoint x: 788, startPoint y: 209, endPoint x: 69, endPoint y: 193, distance: 719.2
click at [69, 193] on div "Nuevo contacto CIF P30030000198 El nif no [PERSON_NAME]. [PERSON_NAME] social […" at bounding box center [784, 372] width 1568 height 744
click at [760, 208] on input "text" at bounding box center [783, 214] width 273 height 23
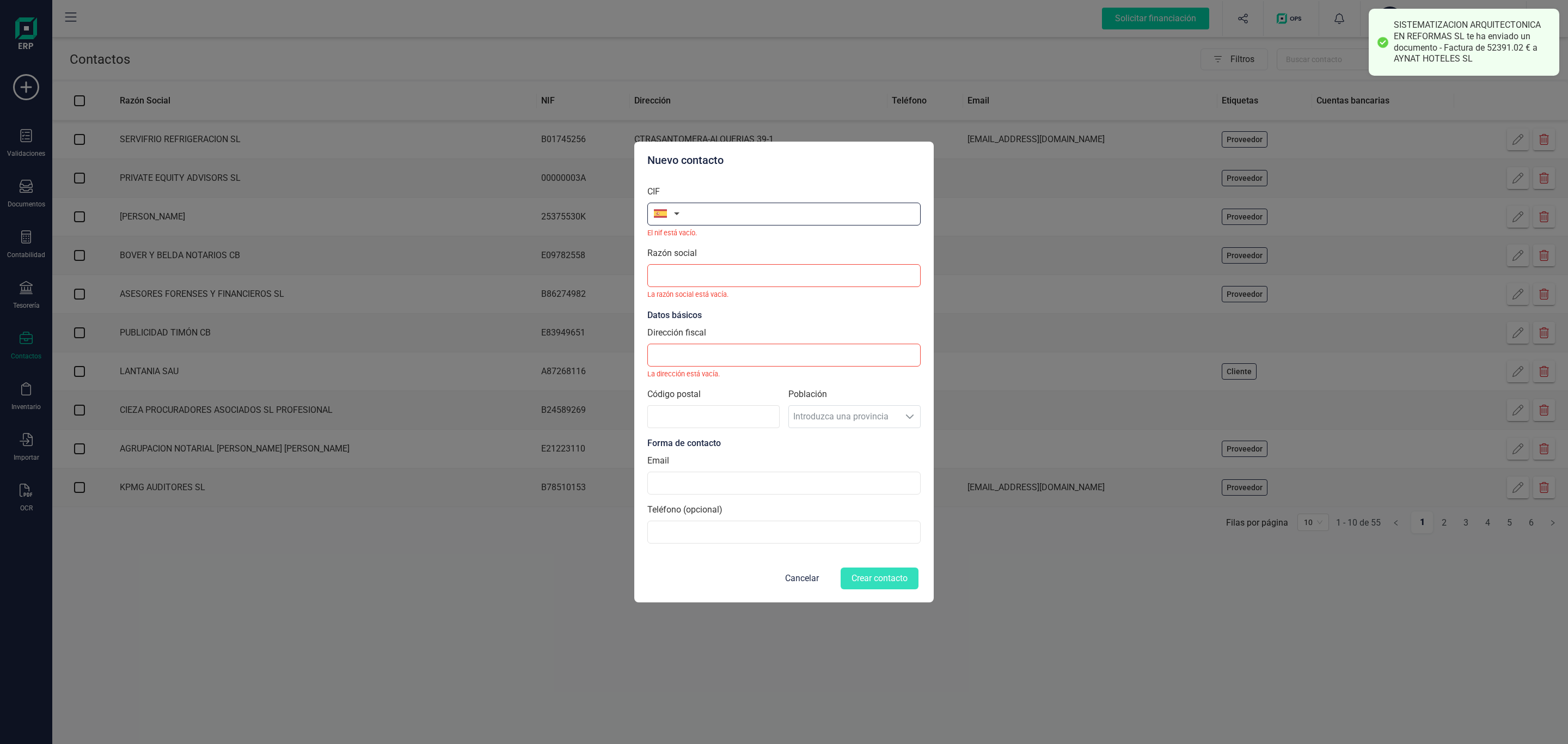
click at [775, 218] on input "text" at bounding box center [783, 214] width 273 height 23
click at [732, 93] on div "Nuevo contacto CIF El nif está vacío. Razón social [PERSON_NAME] social está va…" at bounding box center [784, 372] width 1568 height 744
click at [799, 586] on button "Cancelar" at bounding box center [802, 578] width 60 height 26
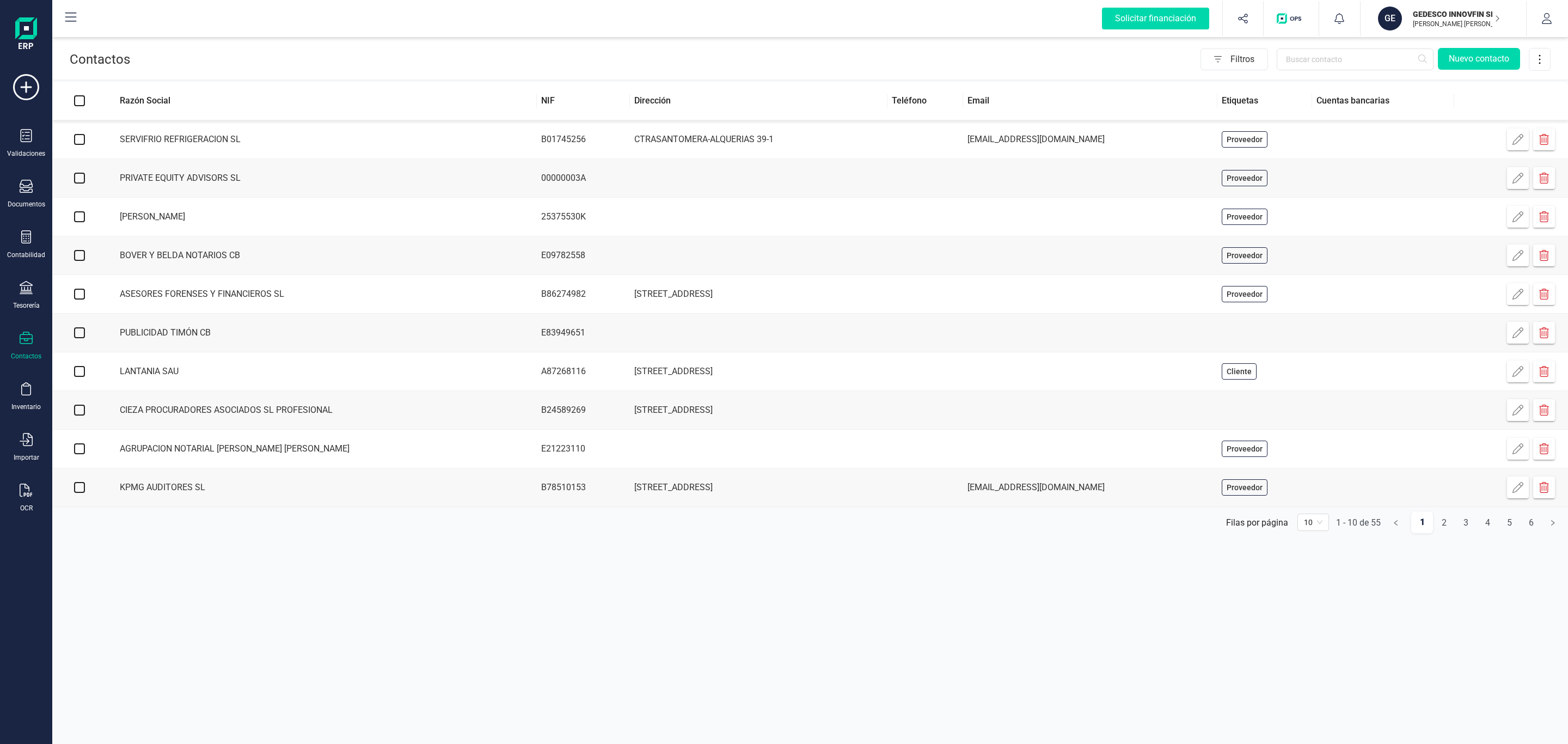
click at [1439, 9] on p "GEDESCO INNOVFIN SL" at bounding box center [1456, 14] width 87 height 11
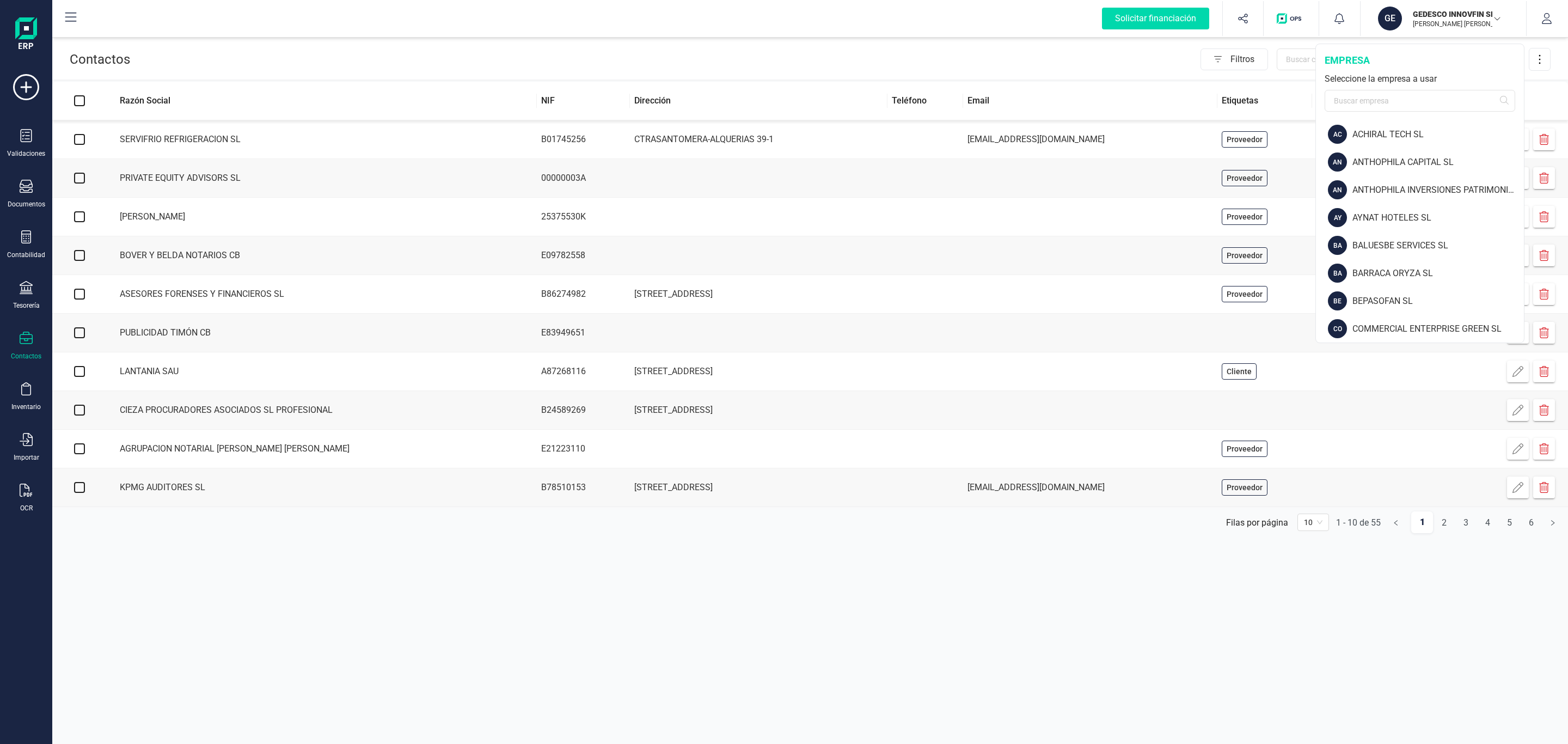
click at [861, 62] on div "Filtros Nuevo contacto" at bounding box center [841, 60] width 1421 height 23
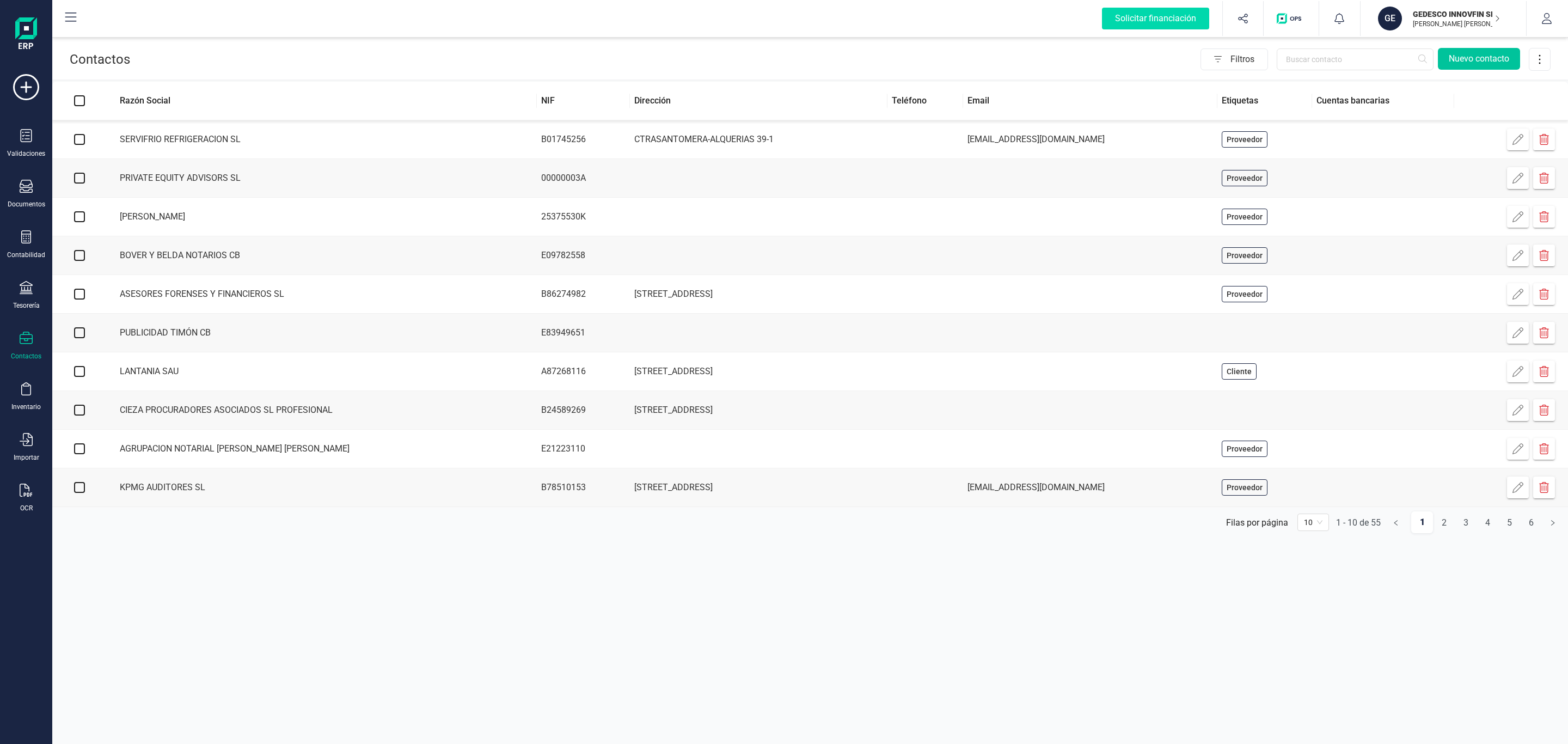
click at [1499, 57] on button "Nuevo contacto" at bounding box center [1479, 59] width 82 height 22
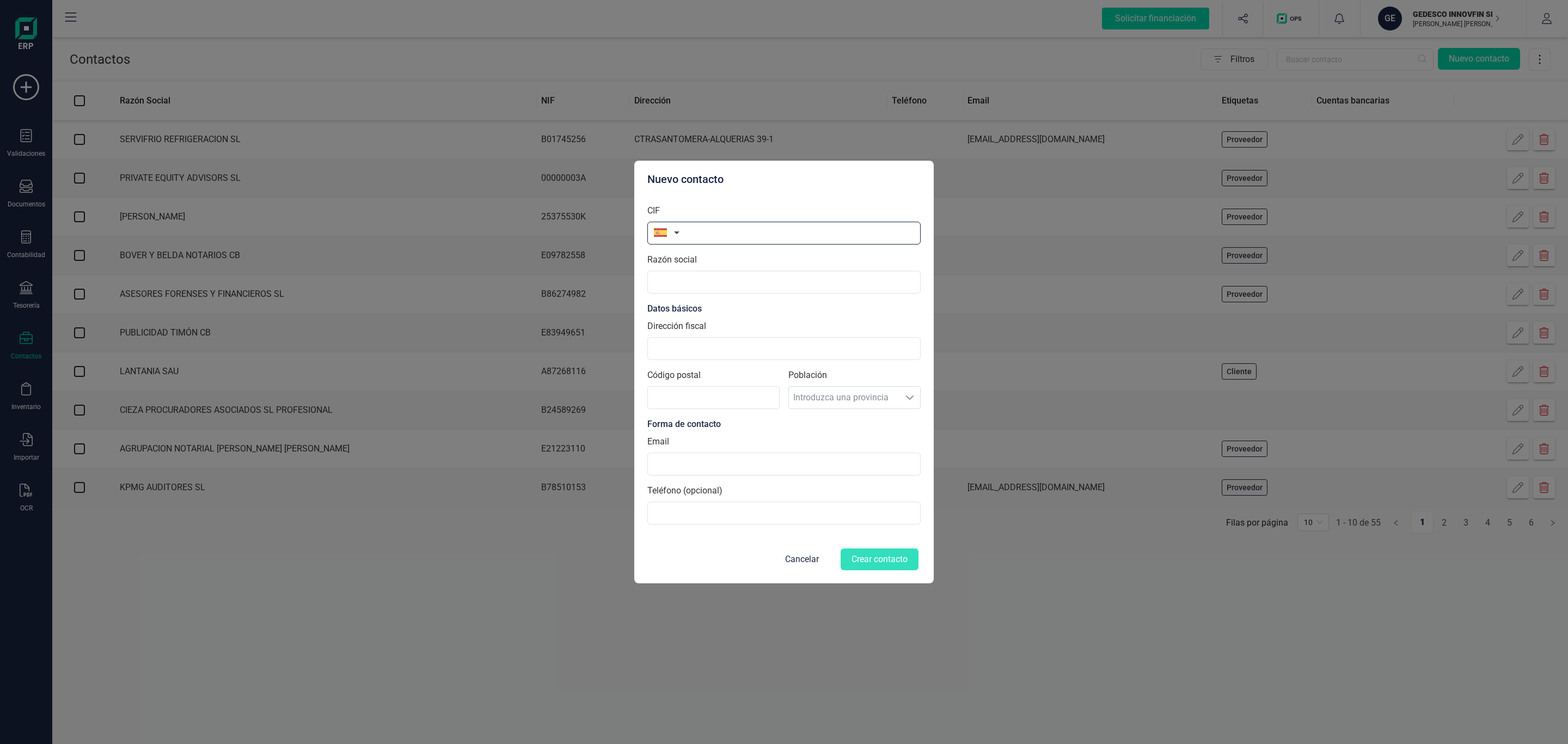
click at [746, 227] on input "text" at bounding box center [783, 233] width 273 height 23
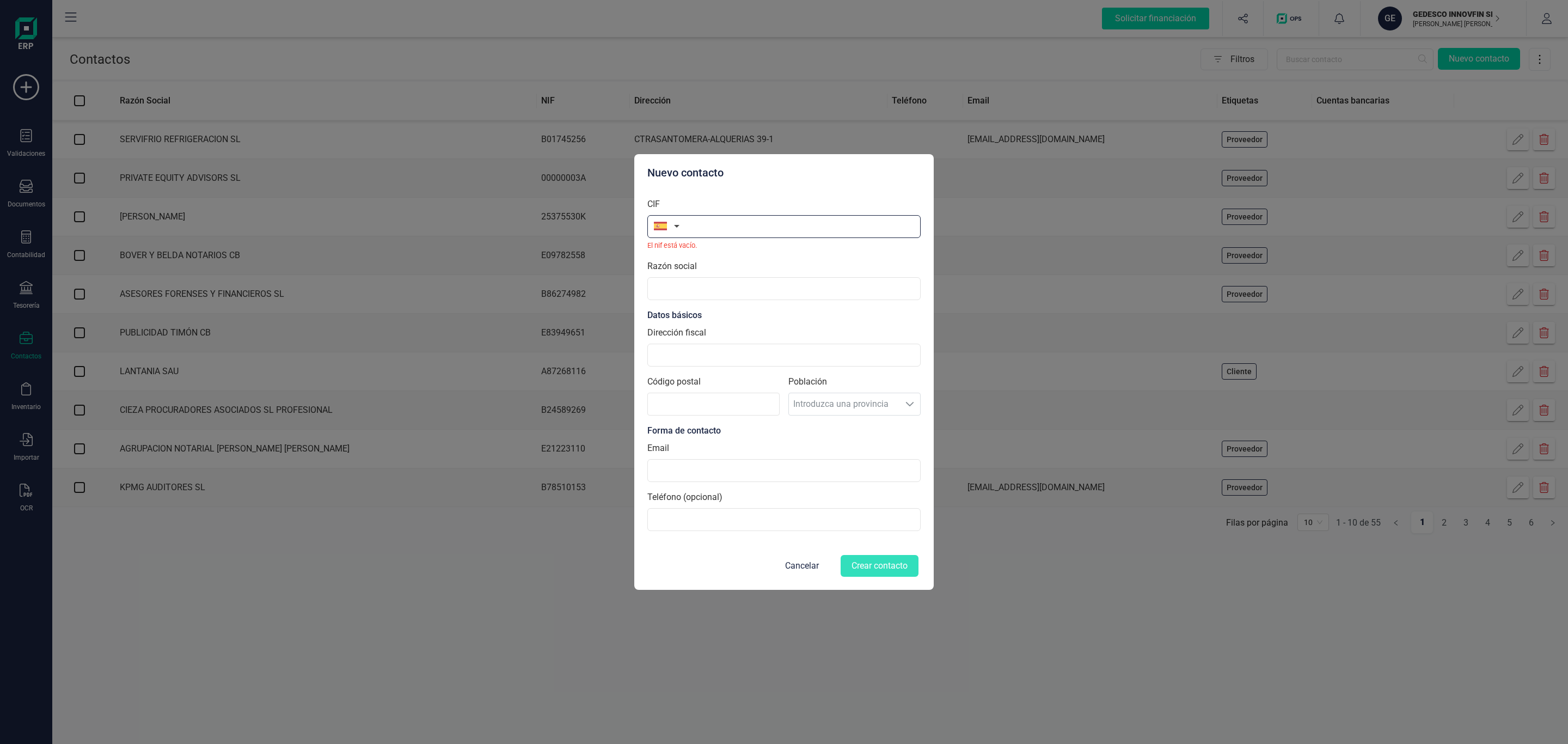
click at [715, 228] on input "text" at bounding box center [783, 226] width 273 height 23
paste input "52810390K"
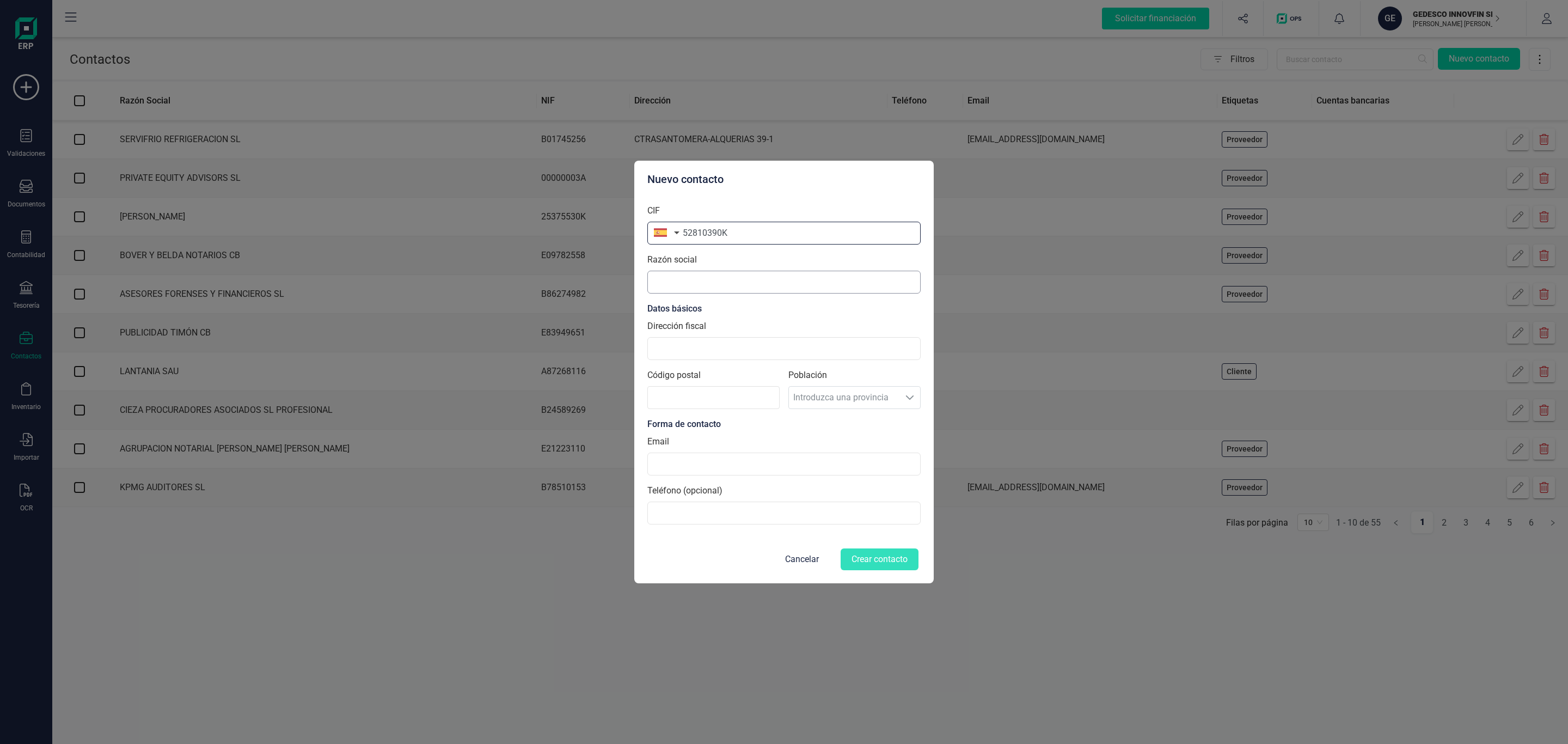
type input "52810390K"
click at [741, 273] on input "text" at bounding box center [783, 283] width 273 height 23
type input "j"
type input "[PERSON_NAME] [PERSON_NAME]"
type input "[STREET_ADDRESS][PERSON_NAME]"
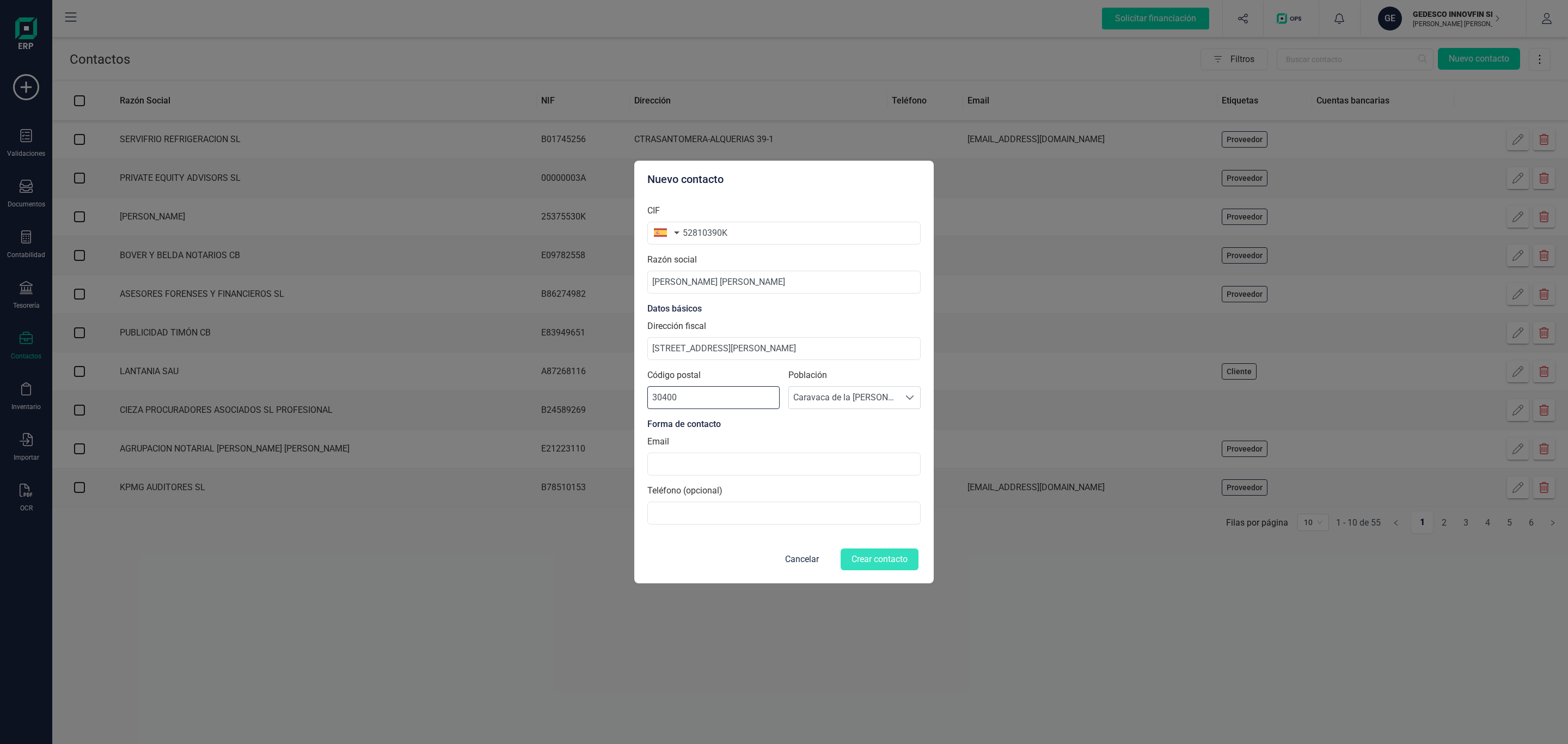
type input "30400"
type input "[EMAIL_ADDRESS][DOMAIN_NAME]"
click at [863, 551] on button "Crear contacto" at bounding box center [880, 560] width 78 height 22
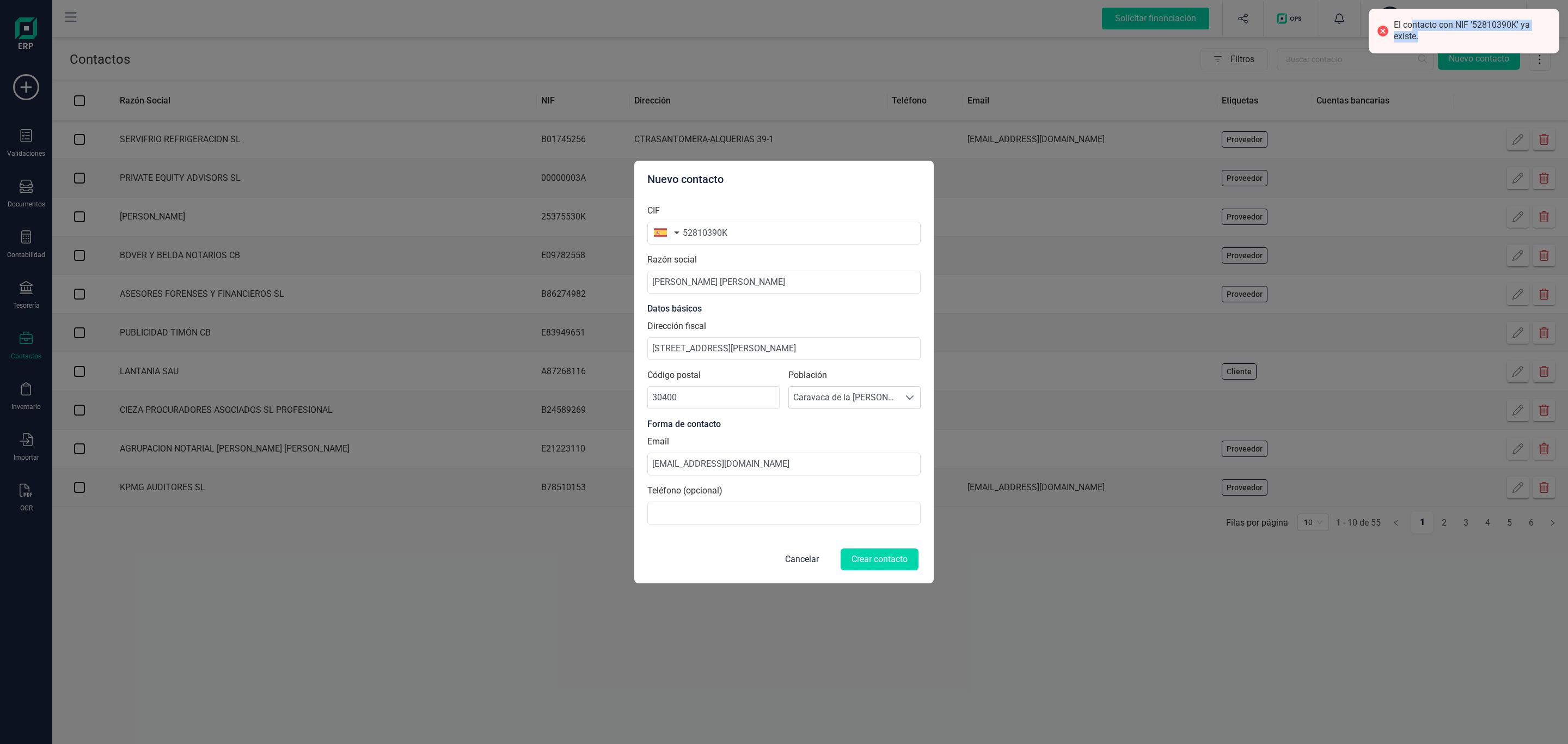
drag, startPoint x: 1432, startPoint y: 34, endPoint x: 1412, endPoint y: 16, distance: 26.9
click at [1412, 16] on div "El contacto con NIF '52810390K' ya existe." at bounding box center [1464, 30] width 191 height 44
click at [1477, 28] on div "El contacto con NIF '52810390K' ya existe." at bounding box center [1472, 31] width 157 height 23
drag, startPoint x: 1475, startPoint y: 25, endPoint x: 1493, endPoint y: 26, distance: 18.0
click at [1493, 26] on div "El contacto con NIF '52810390K' ya existe." at bounding box center [1472, 31] width 157 height 23
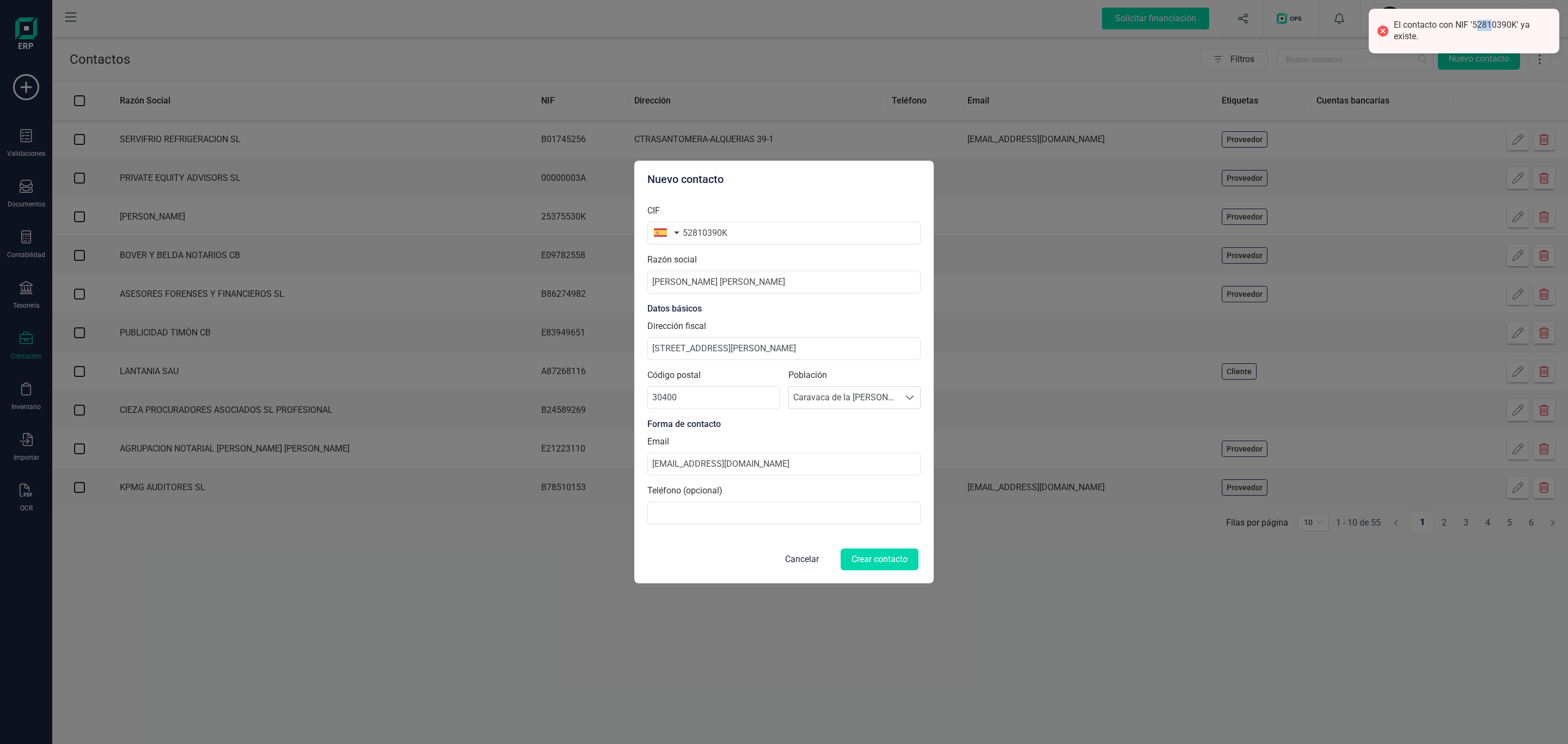
click at [1493, 26] on div "El contacto con NIF '52810390K' ya existe." at bounding box center [1472, 31] width 157 height 23
drag, startPoint x: 1477, startPoint y: 23, endPoint x: 1485, endPoint y: 23, distance: 8.0
click at [1485, 23] on div "El contacto con NIF '52810390K' ya existe." at bounding box center [1472, 31] width 157 height 23
drag, startPoint x: 1475, startPoint y: 22, endPoint x: 1514, endPoint y: 26, distance: 39.2
click at [1514, 26] on div "El contacto con NIF '52810390K' ya existe." at bounding box center [1472, 31] width 157 height 23
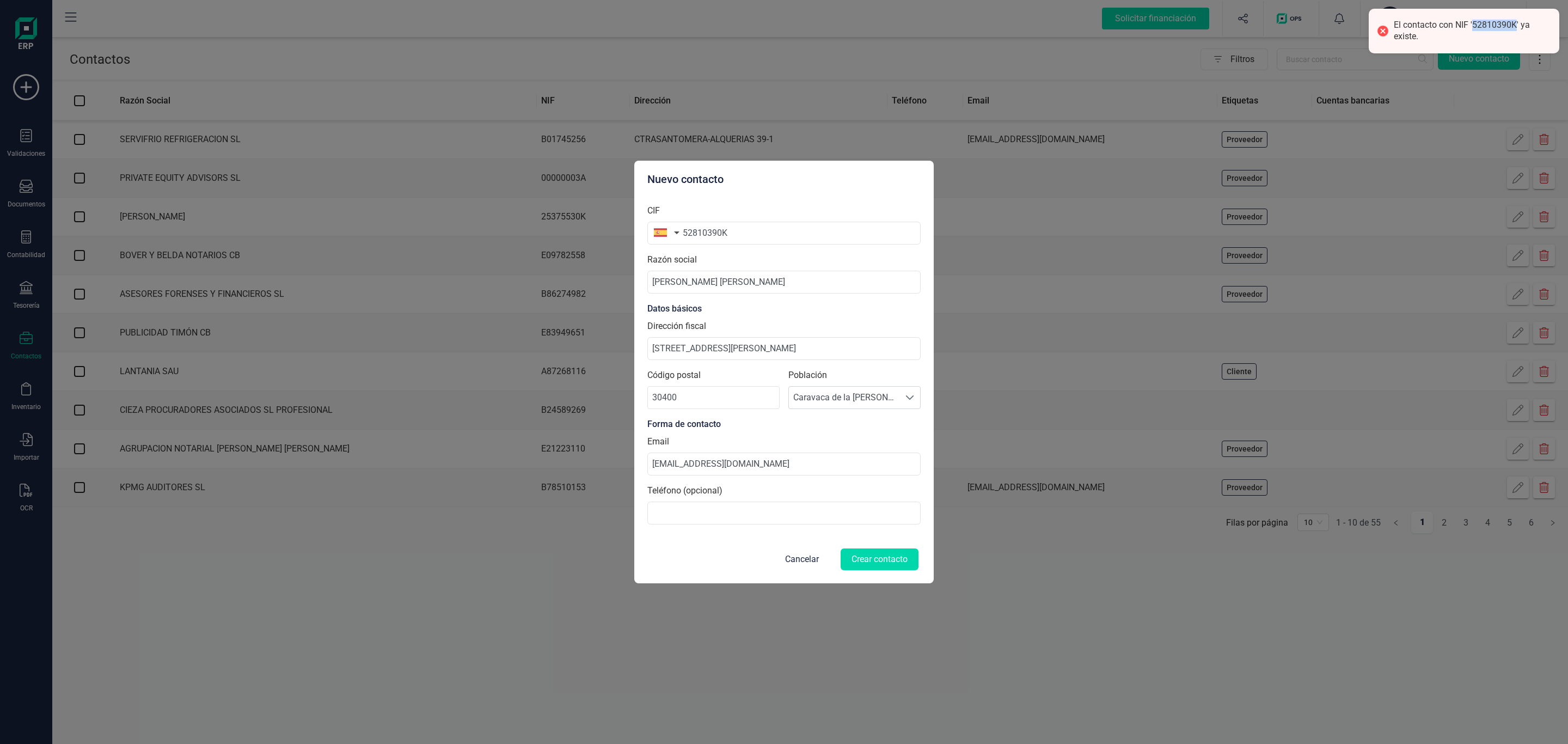
copy div "52810390K"
click at [794, 557] on button "Cancelar" at bounding box center [802, 559] width 60 height 26
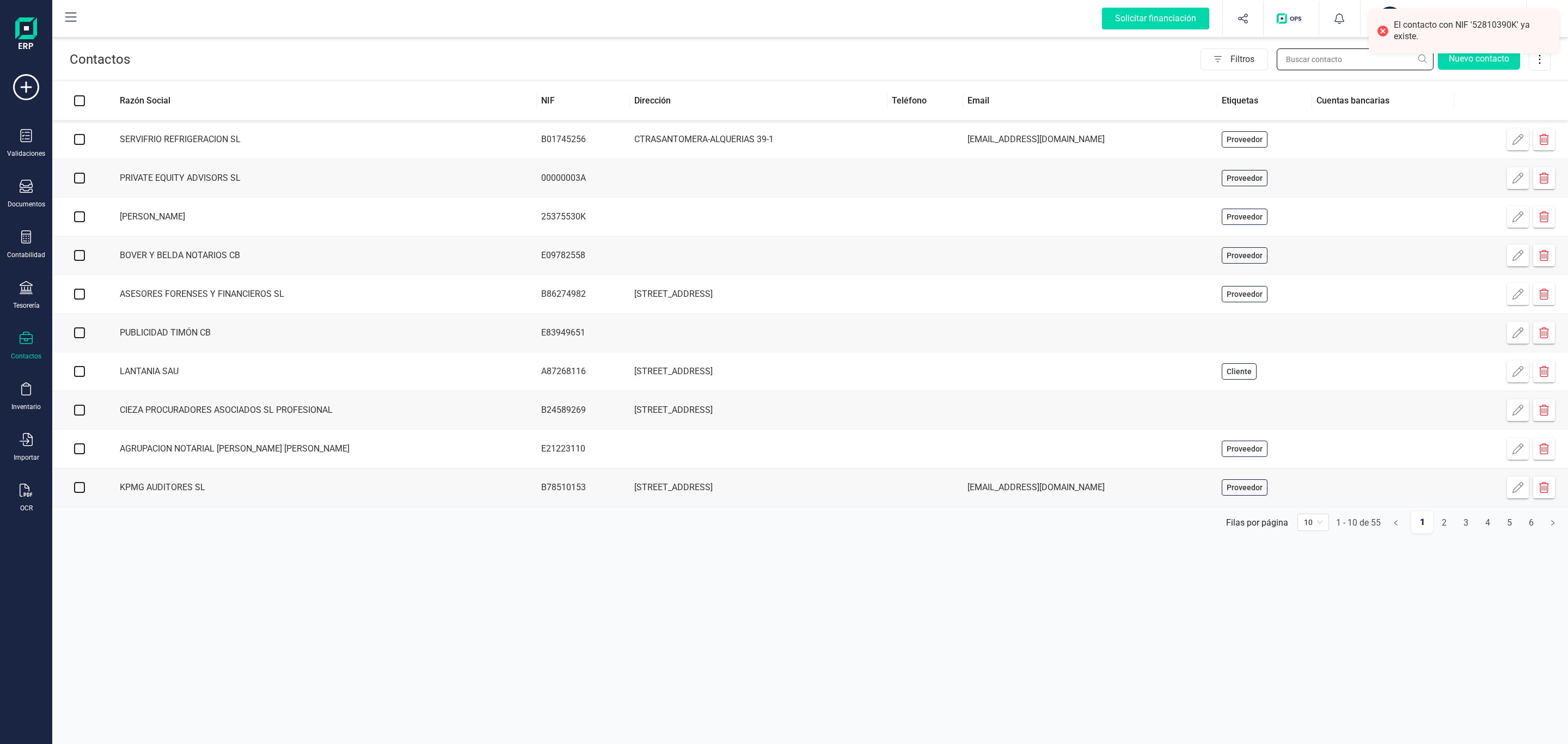
click at [1308, 62] on input "text" at bounding box center [1355, 60] width 157 height 22
paste input "52810390K"
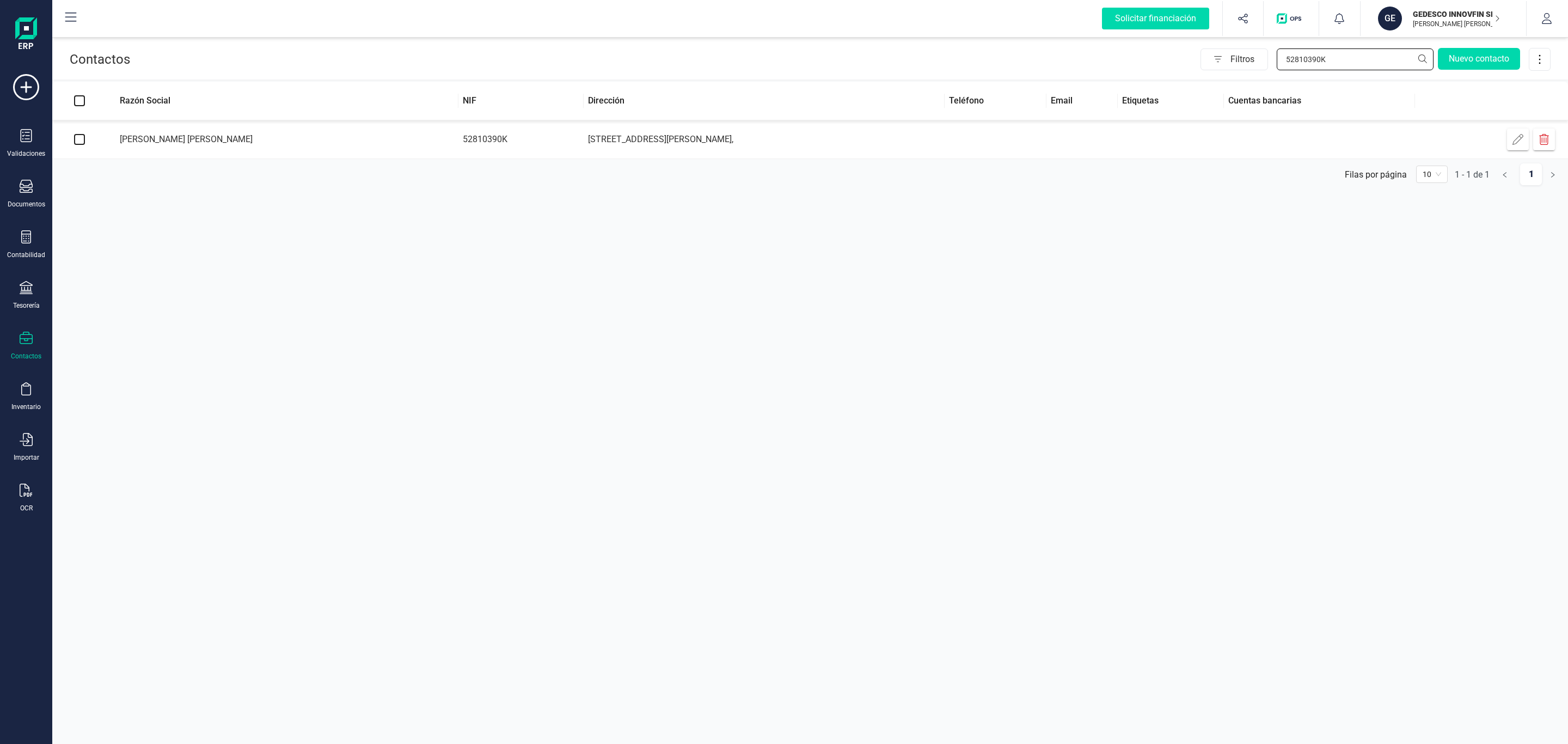
type input "52810390K"
drag, startPoint x: 166, startPoint y: 147, endPoint x: 304, endPoint y: 152, distance: 138.1
click at [304, 152] on td "[PERSON_NAME] [PERSON_NAME]" at bounding box center [282, 140] width 352 height 39
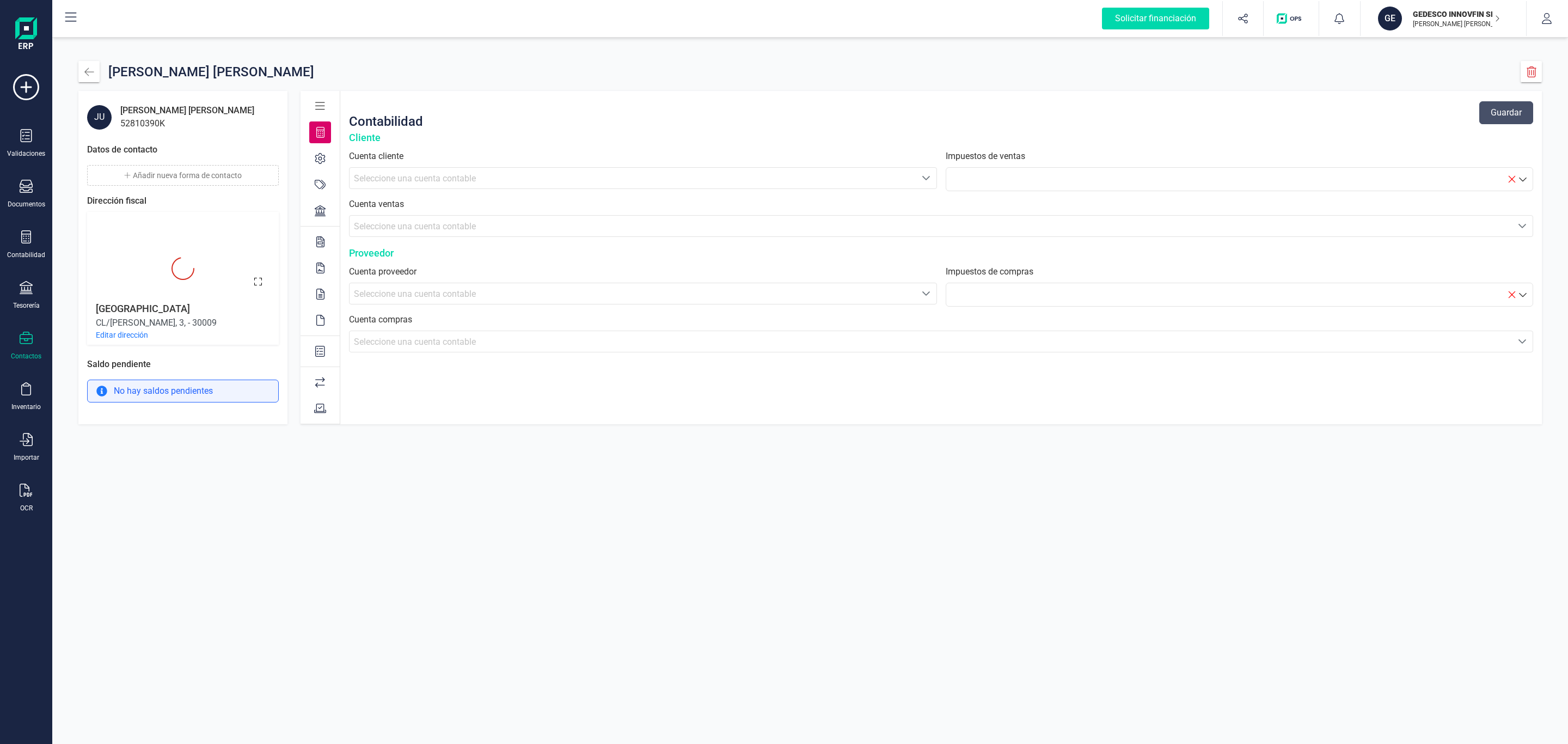
click at [314, 251] on div at bounding box center [320, 242] width 22 height 22
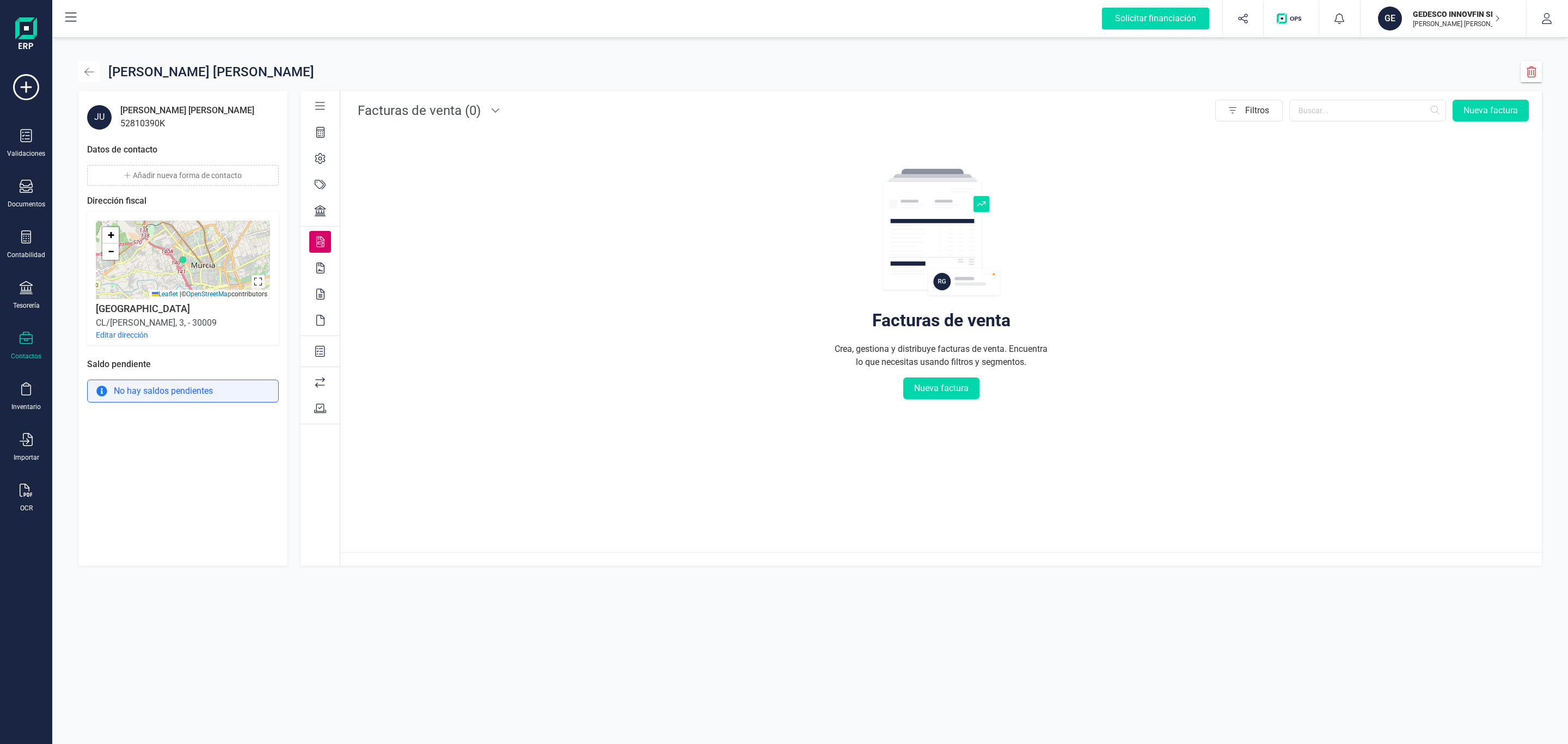
click at [86, 67] on icon "button" at bounding box center [89, 72] width 11 height 11
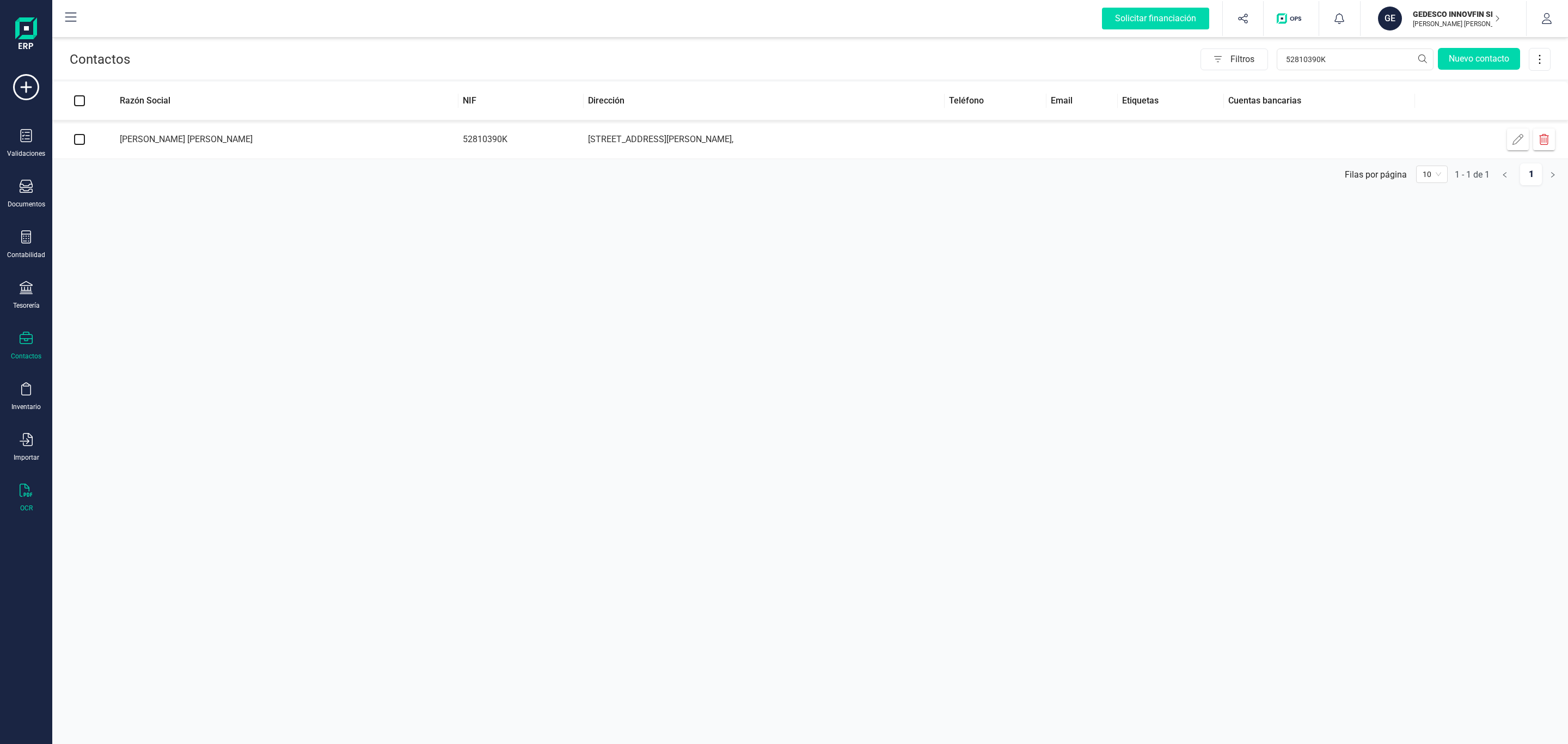
click at [12, 493] on div "OCR" at bounding box center [26, 497] width 44 height 29
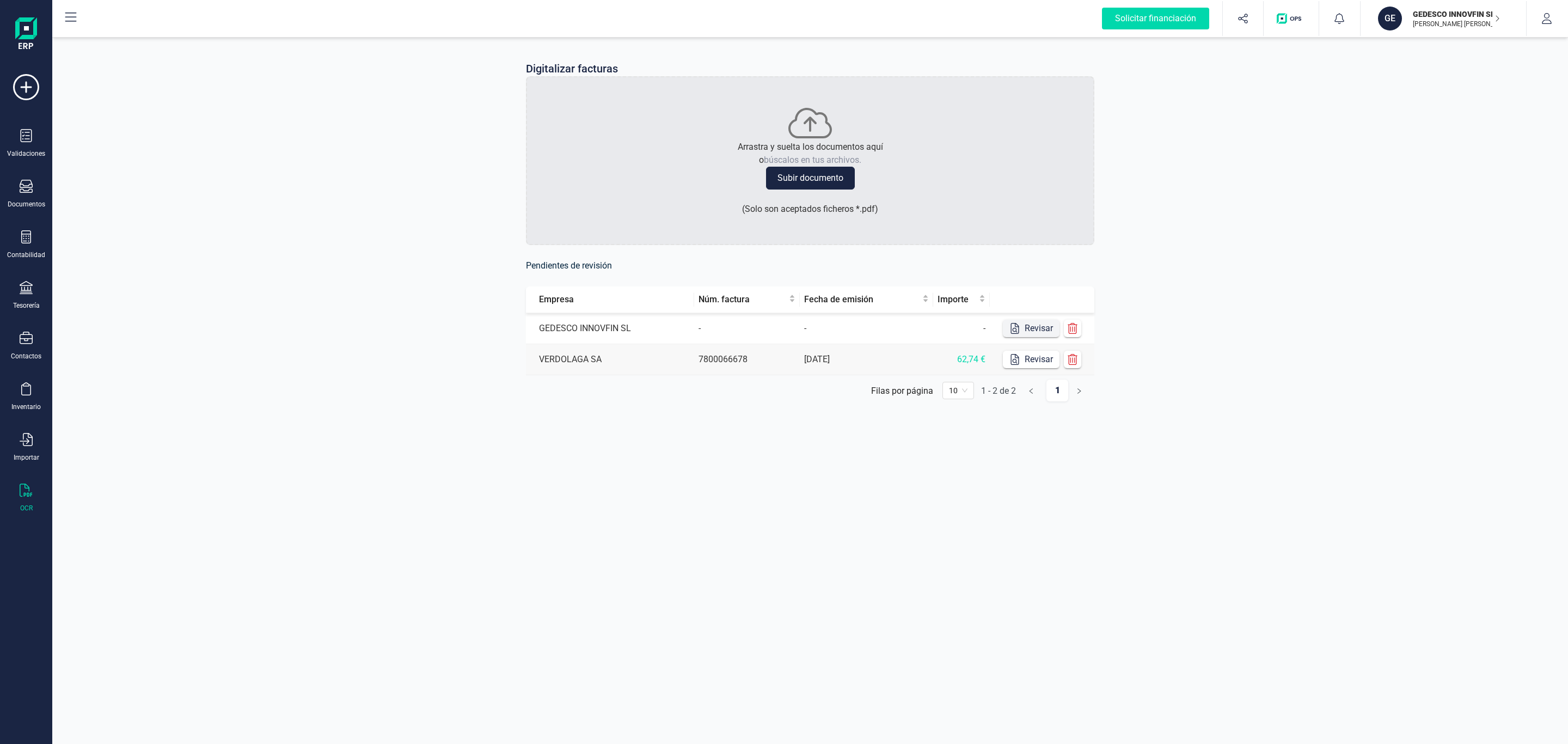
click at [1023, 325] on button "Revisar" at bounding box center [1031, 328] width 57 height 18
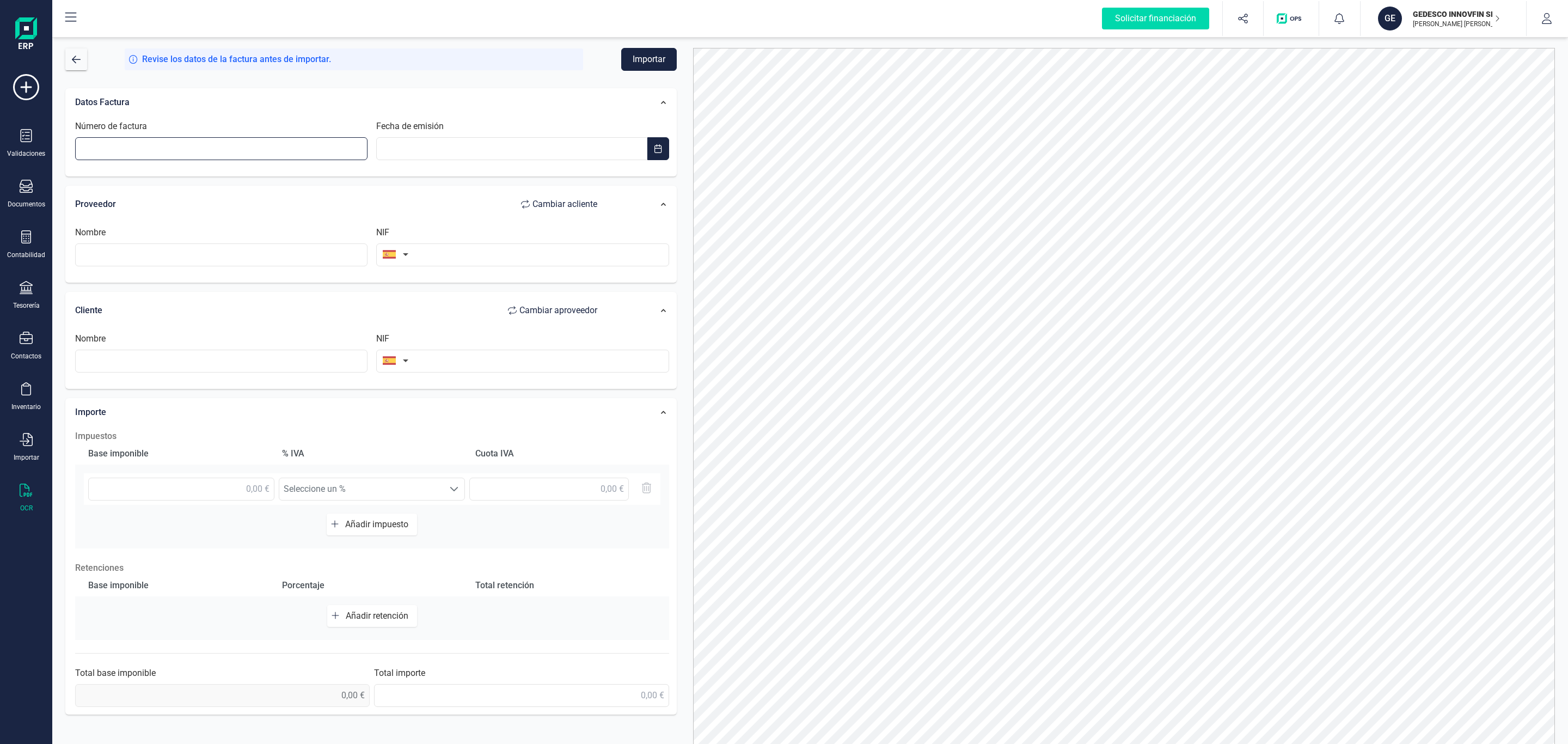
click at [203, 149] on input "Número de factura" at bounding box center [221, 149] width 292 height 23
click at [173, 250] on div "Nombre" at bounding box center [221, 246] width 301 height 40
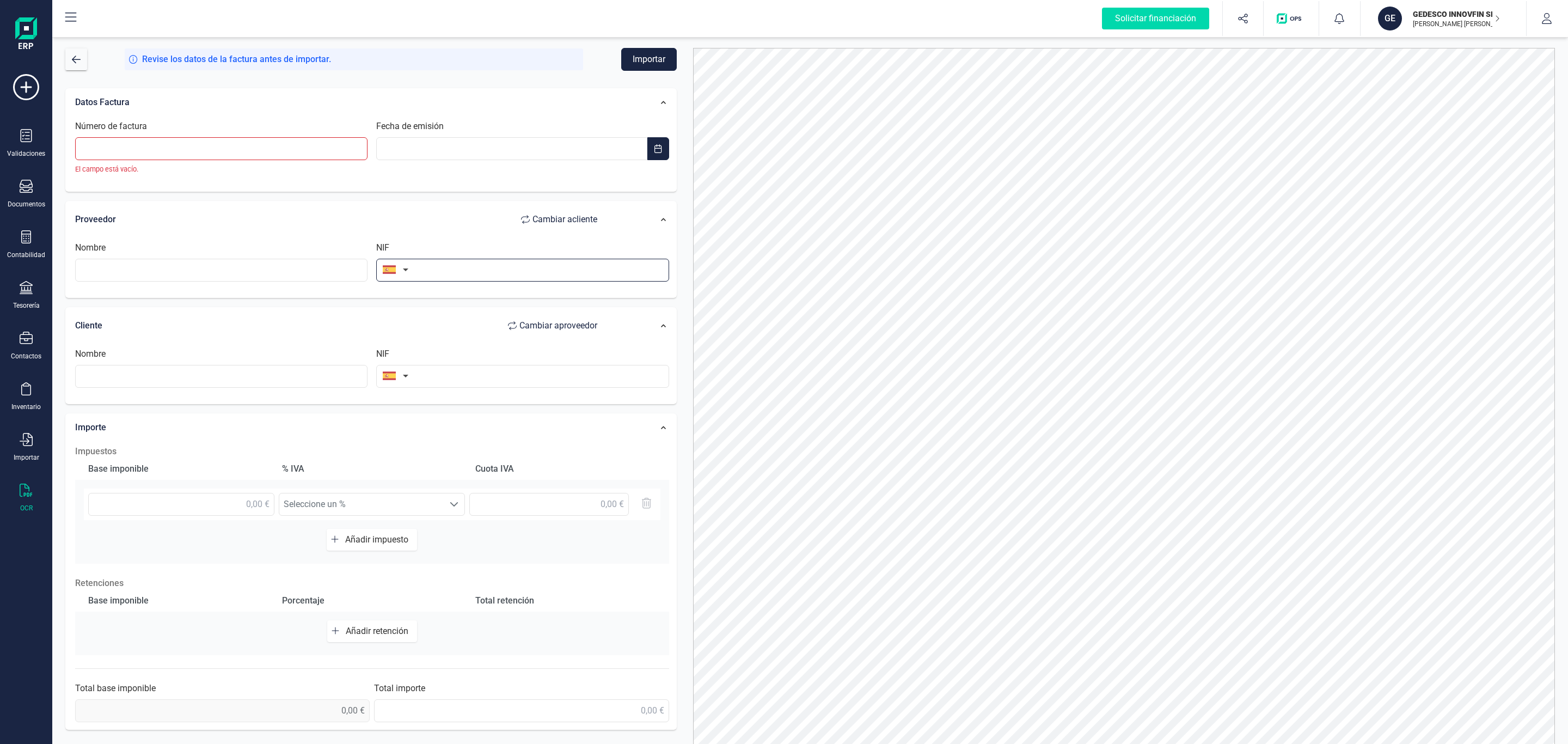
click at [425, 264] on input "text" at bounding box center [522, 270] width 292 height 23
click at [204, 273] on input "text" at bounding box center [221, 270] width 292 height 23
click at [460, 271] on input "text" at bounding box center [522, 270] width 292 height 23
paste input "52810390K"
type input "52810390K"
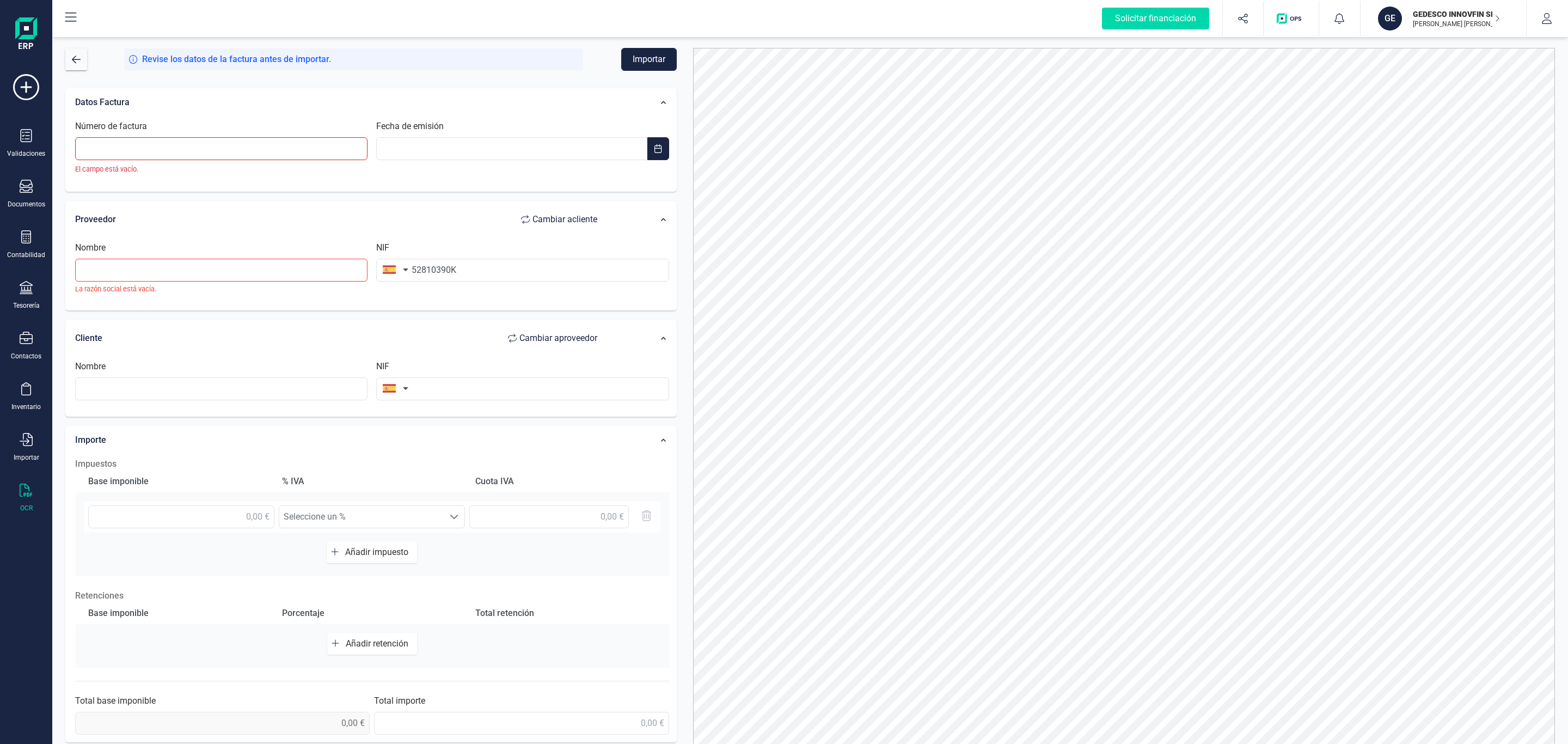
click at [388, 301] on div "Nombre [PERSON_NAME] social está vacía. NIF 52810390K" at bounding box center [372, 272] width 603 height 61
click at [249, 276] on input "text" at bounding box center [221, 270] width 292 height 23
click at [420, 270] on input "52810390K" at bounding box center [522, 270] width 292 height 23
click at [476, 265] on input "52810390K" at bounding box center [522, 270] width 292 height 23
click at [152, 263] on input "text" at bounding box center [221, 270] width 292 height 23
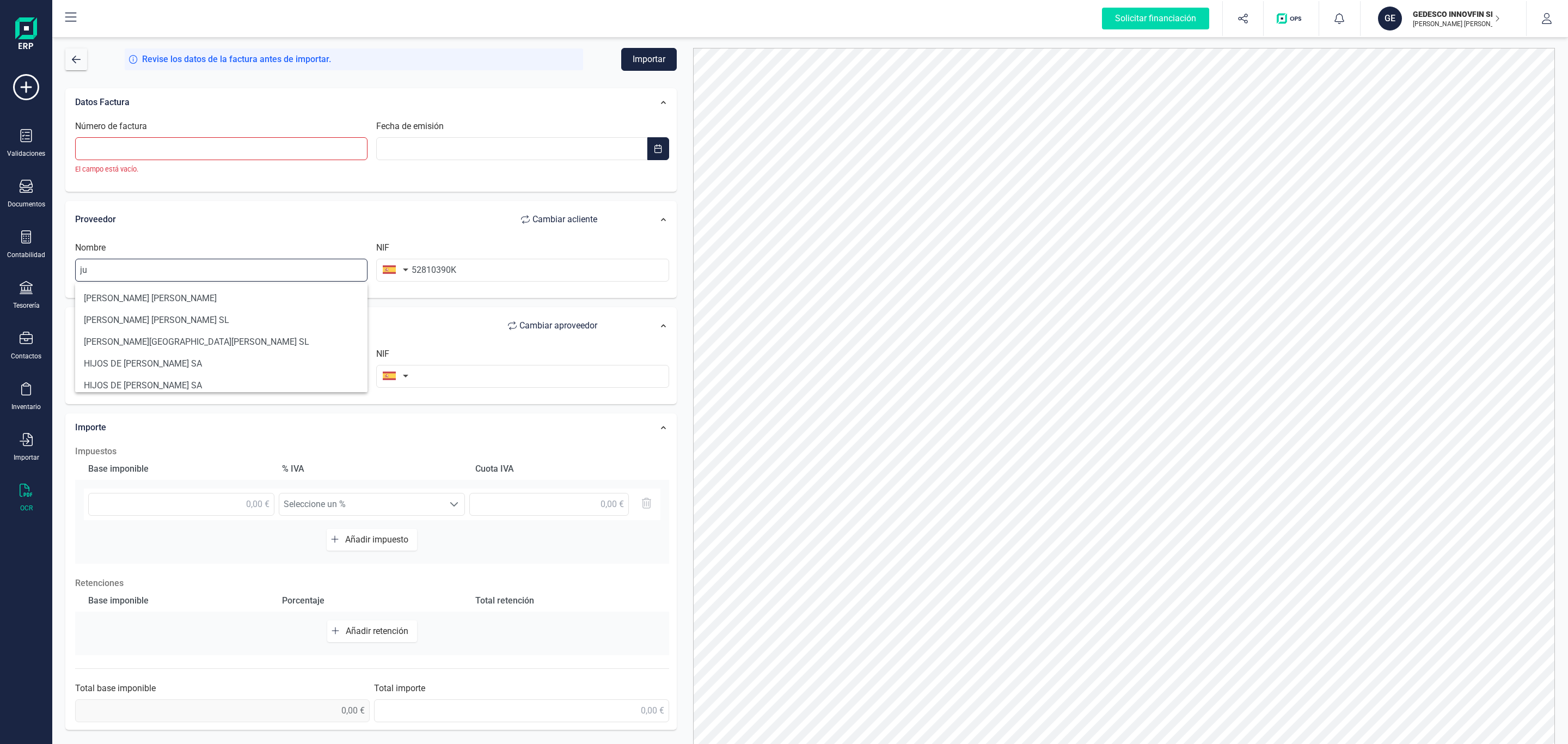
type input "j"
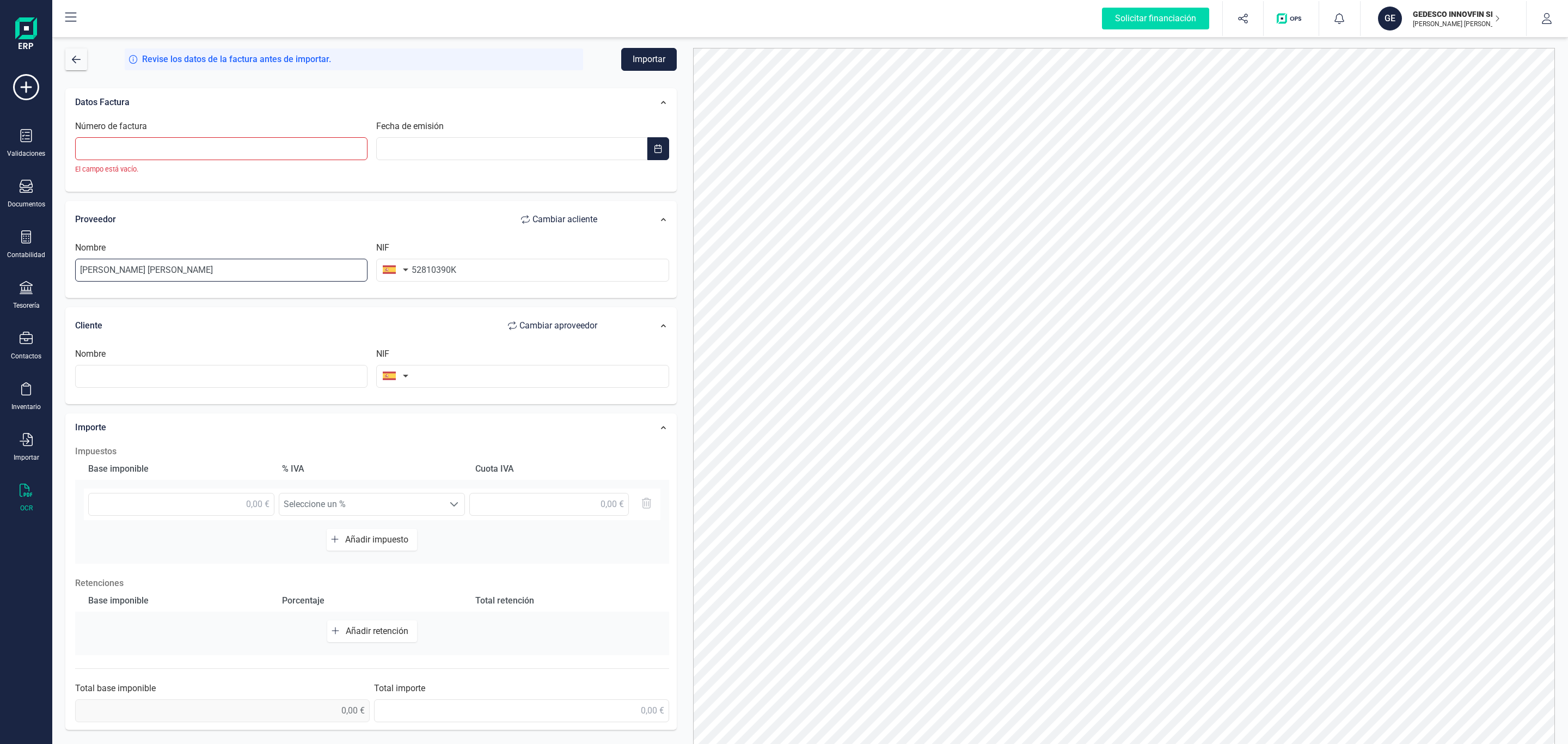
type input "[PERSON_NAME] [PERSON_NAME]"
click at [345, 205] on div "Proveedor Cambiar a cliente" at bounding box center [341, 220] width 544 height 33
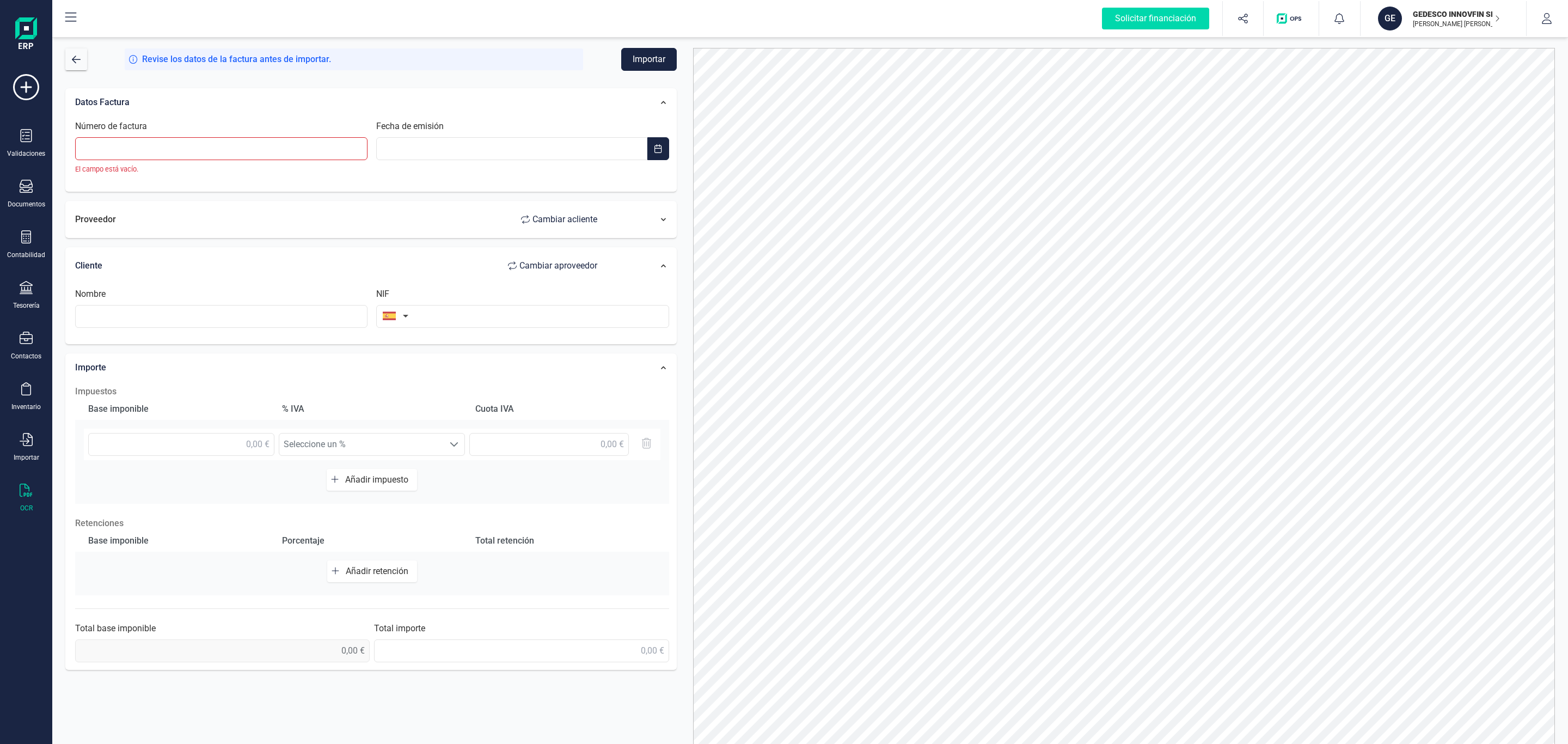
click at [282, 221] on div "Proveedor Cambiar a cliente" at bounding box center [341, 220] width 533 height 22
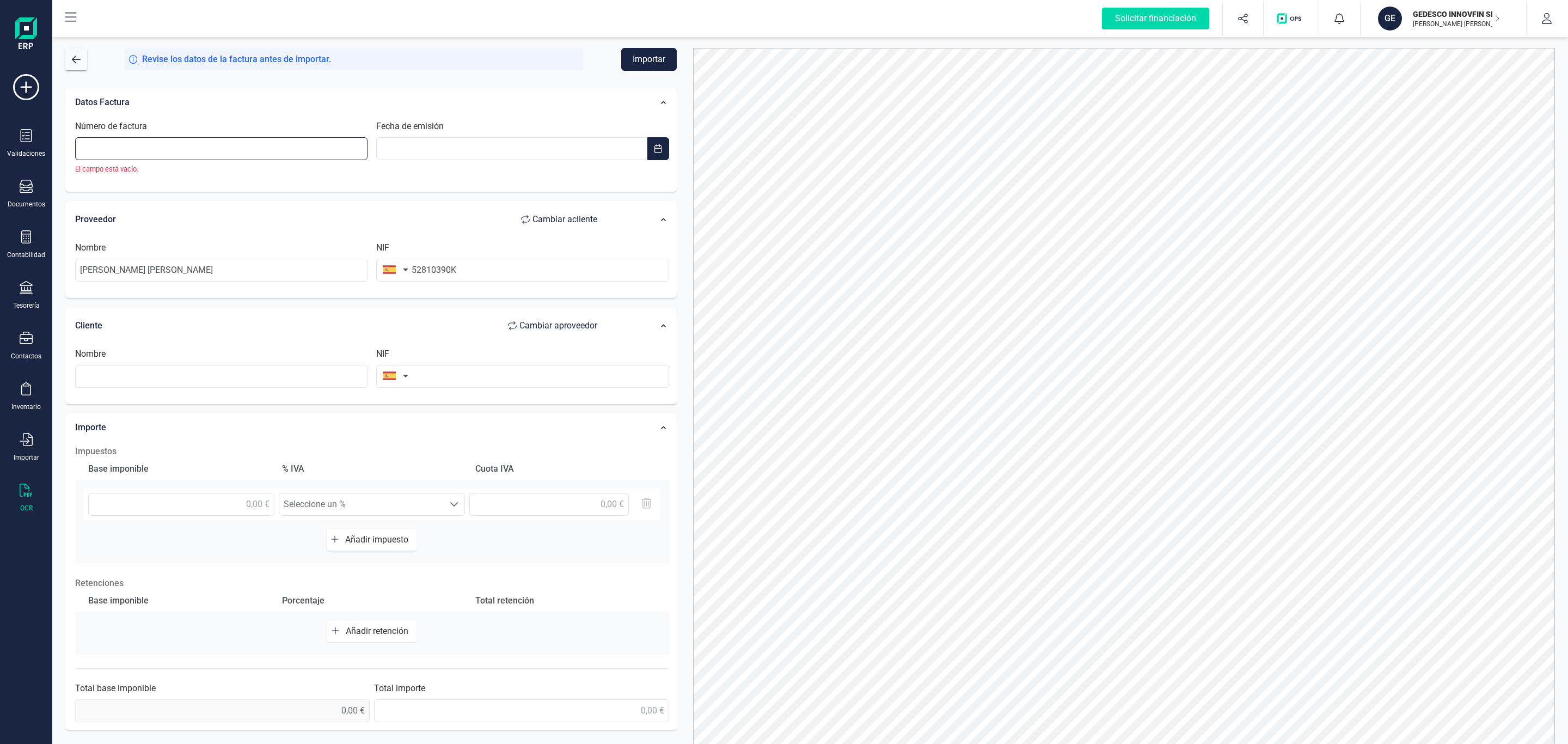
drag, startPoint x: 281, startPoint y: 154, endPoint x: 267, endPoint y: 151, distance: 14.3
click at [276, 152] on input "Número de factura" at bounding box center [221, 149] width 292 height 23
click at [223, 144] on input "Número de factura" at bounding box center [221, 149] width 292 height 23
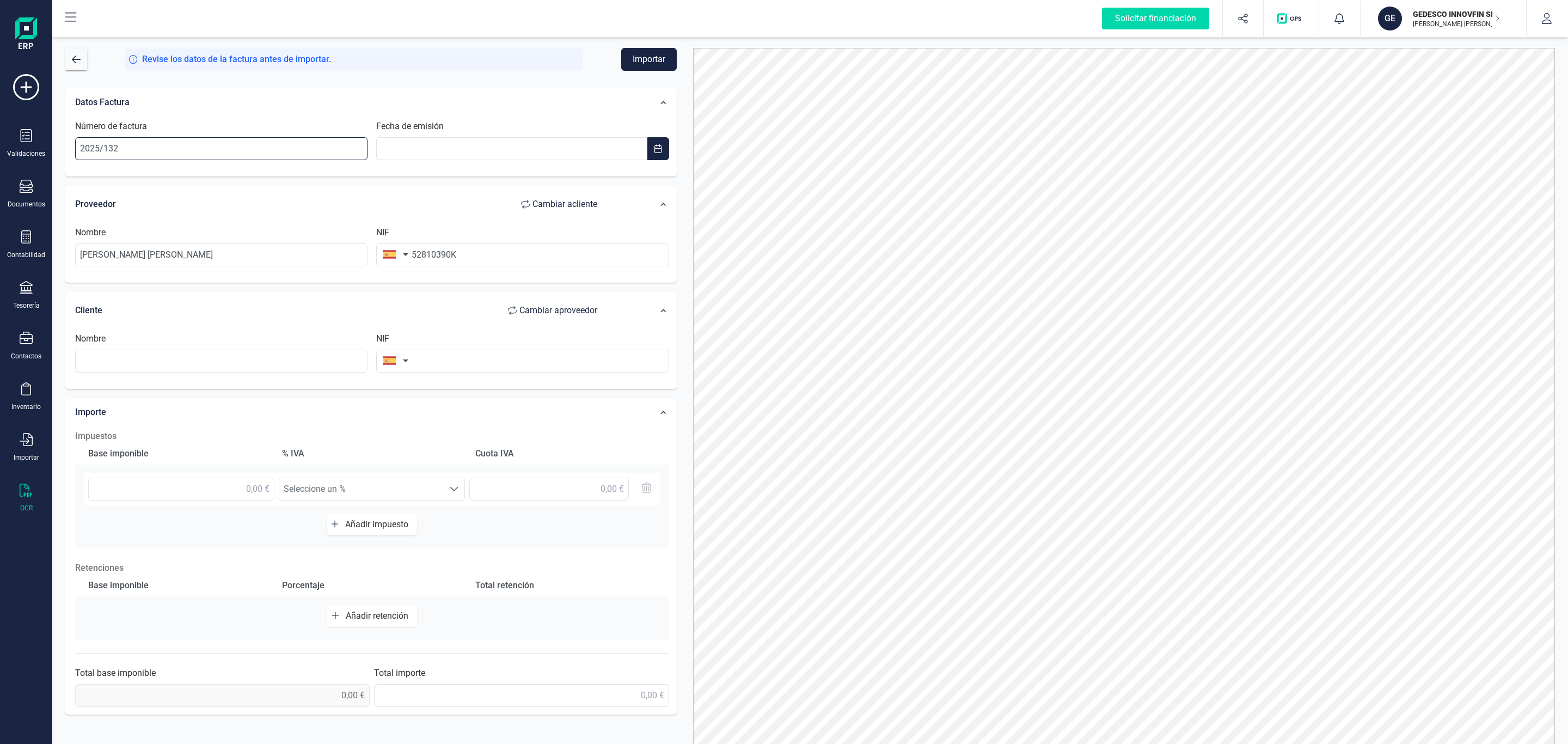
type input "2025/132"
type input "[DATE]"
click at [487, 296] on span "12" at bounding box center [482, 295] width 22 height 22
click at [196, 355] on input "text" at bounding box center [221, 361] width 292 height 23
type input "GEDESCO INNOVFIN SL"
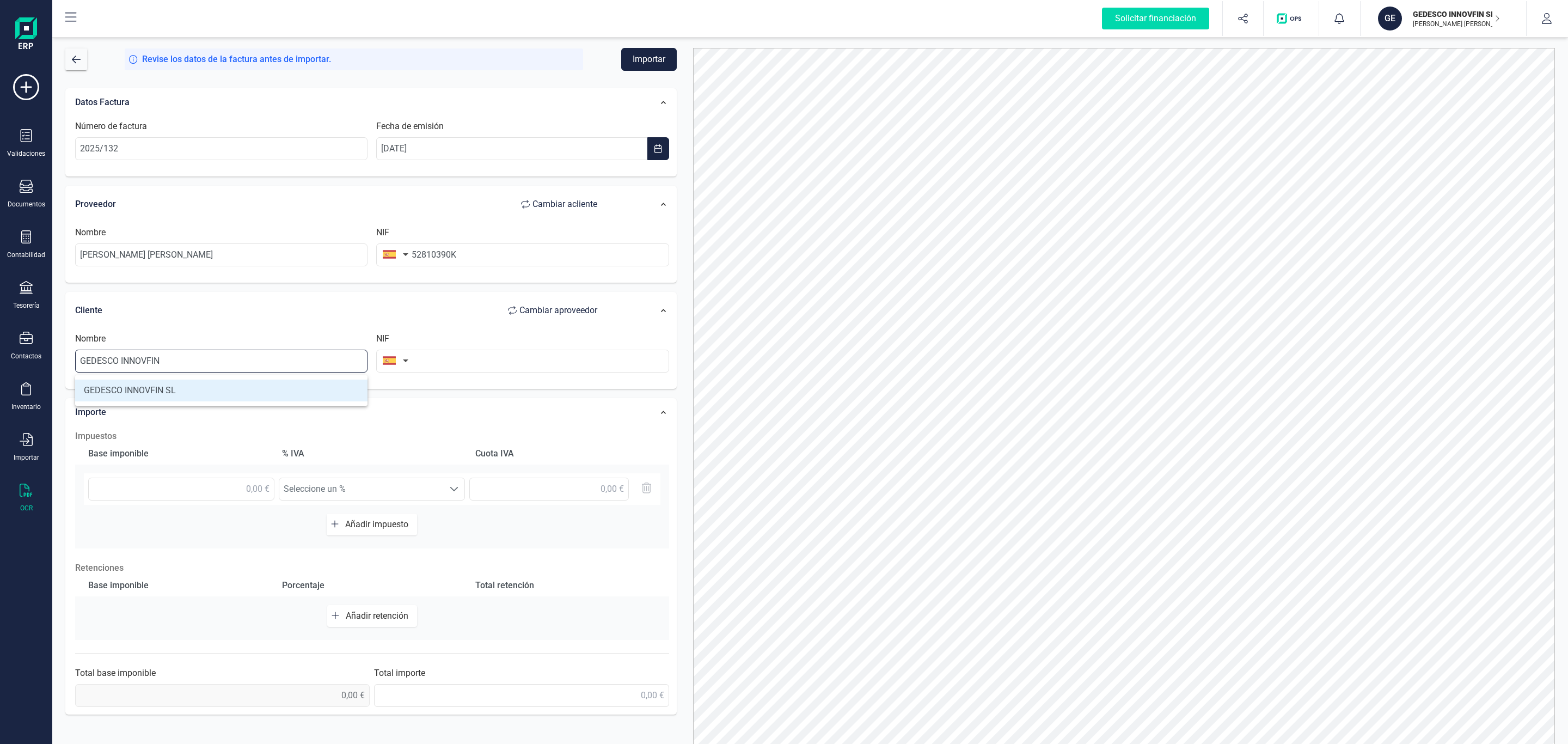
type input "B98999030"
type input "GEDESCO INNOVFIN SL"
click at [244, 493] on input "text" at bounding box center [181, 489] width 186 height 23
click at [201, 496] on input "text" at bounding box center [181, 489] width 186 height 23
type input "219,66 €"
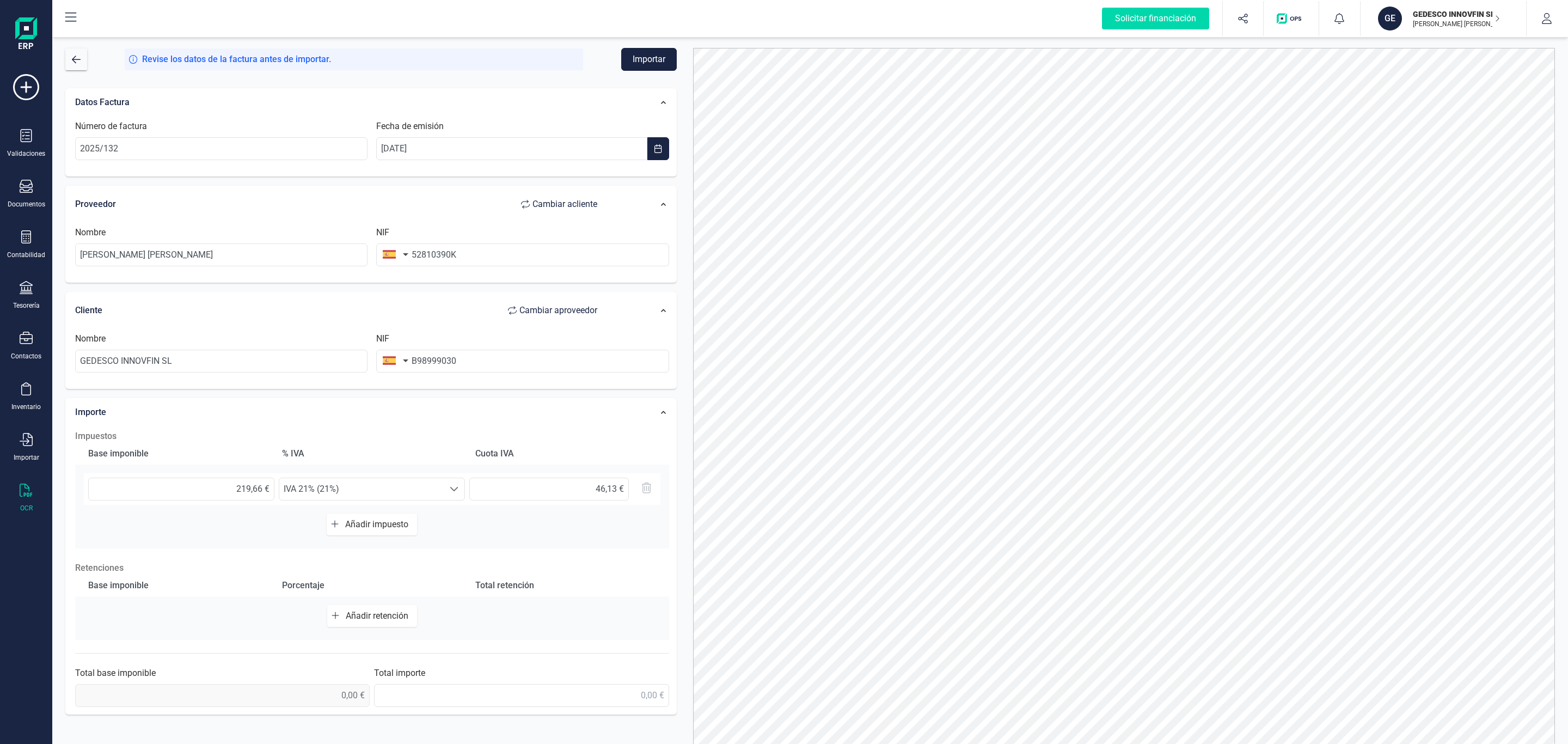
click at [577, 589] on div "Total retención" at bounding box center [565, 586] width 189 height 22
click at [388, 524] on span "Añadir impuesto" at bounding box center [379, 524] width 68 height 10
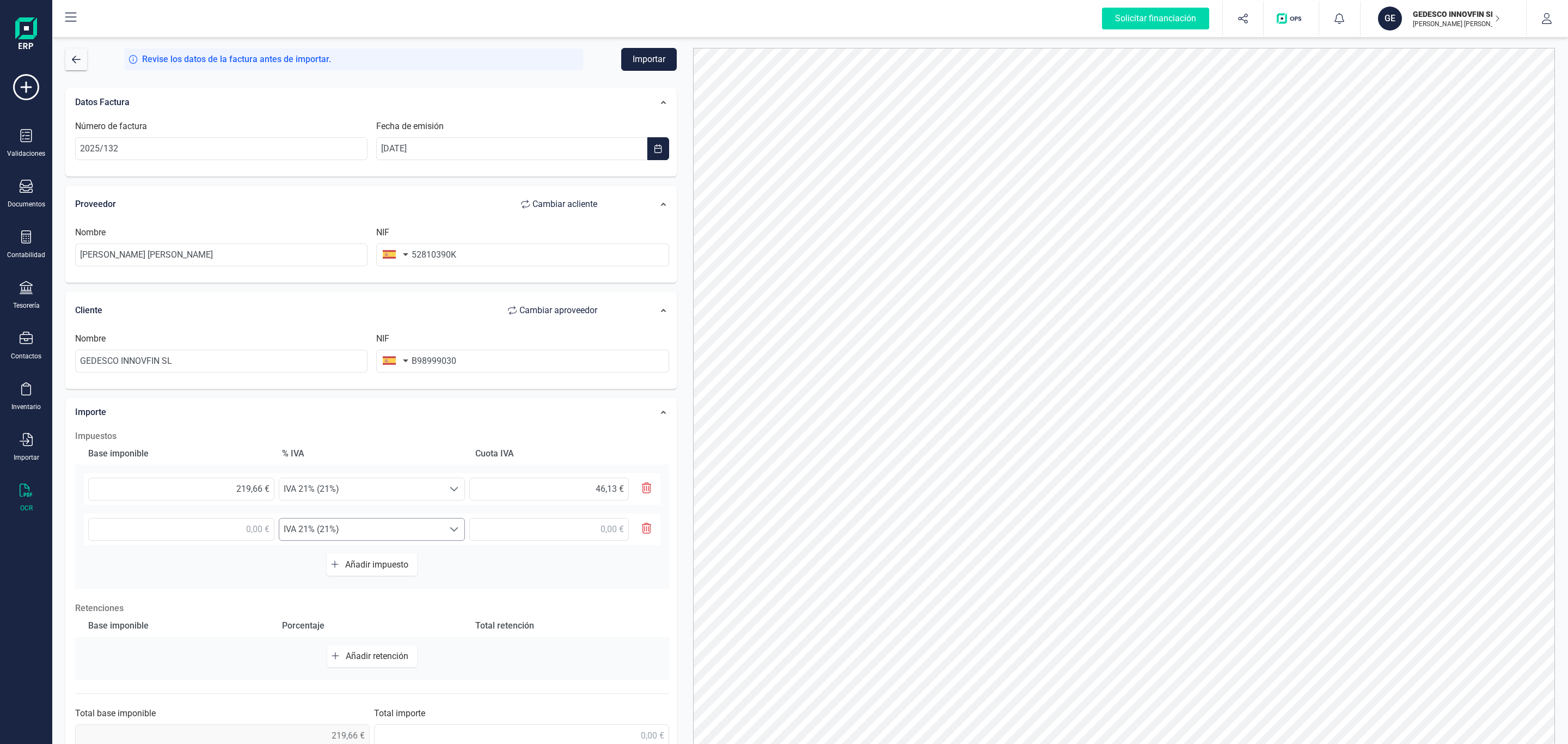
click at [338, 540] on span "IVA 21% (21%)" at bounding box center [362, 530] width 164 height 22
click at [441, 536] on span "IVA 21% (21%)" at bounding box center [362, 530] width 164 height 22
click at [380, 526] on span "IVA 21% (21%)" at bounding box center [362, 530] width 164 height 22
click at [555, 422] on div "Importe" at bounding box center [341, 412] width 544 height 24
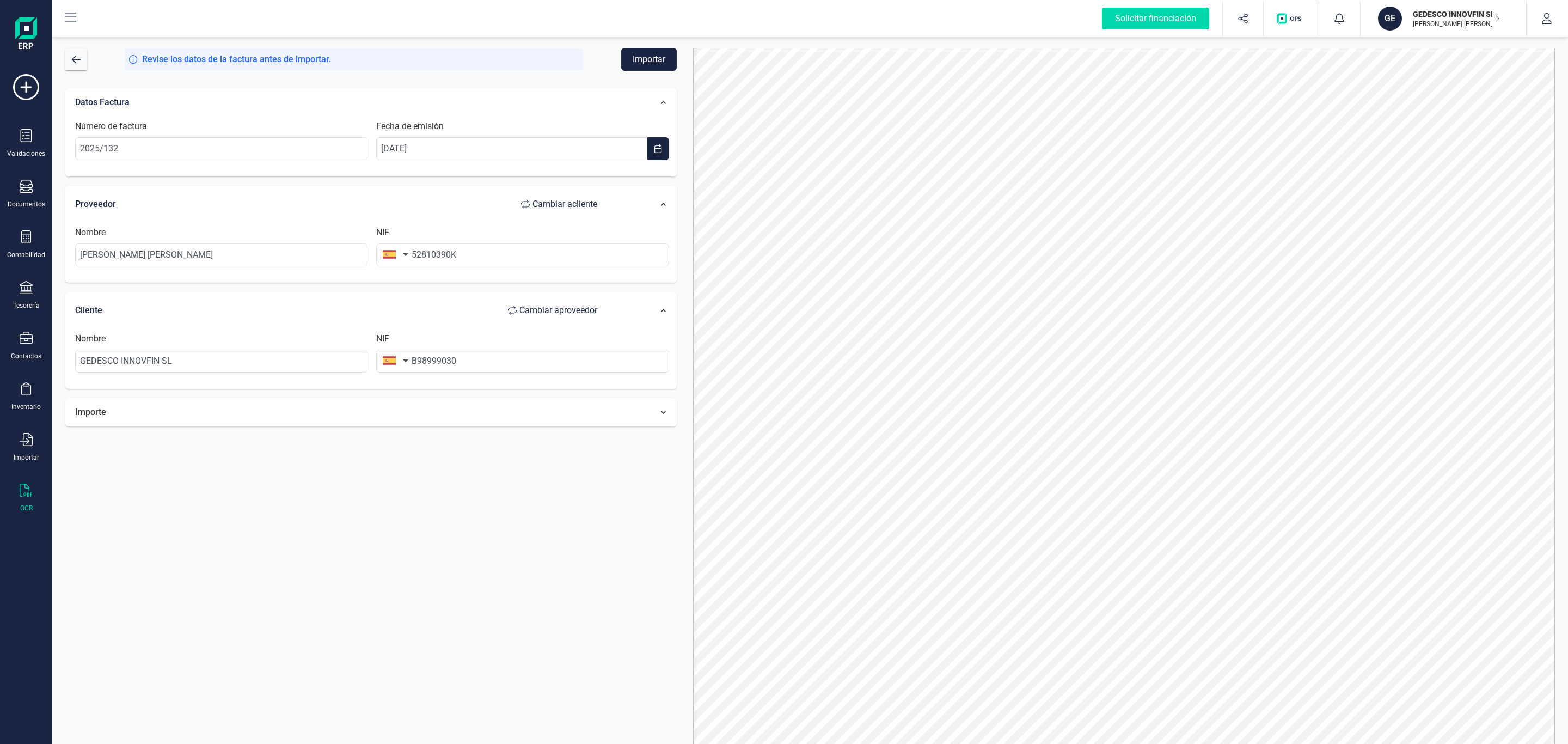
click at [495, 416] on div "Importe" at bounding box center [341, 412] width 544 height 24
drag, startPoint x: 194, startPoint y: 490, endPoint x: 395, endPoint y: 477, distance: 201.4
click at [395, 477] on div "219,66 € Seleccione un % IVA 21% (21%) IVA 21% (21%) 46,13 €" at bounding box center [372, 489] width 576 height 32
click at [352, 483] on span "IVA 21% (21%)" at bounding box center [362, 489] width 164 height 22
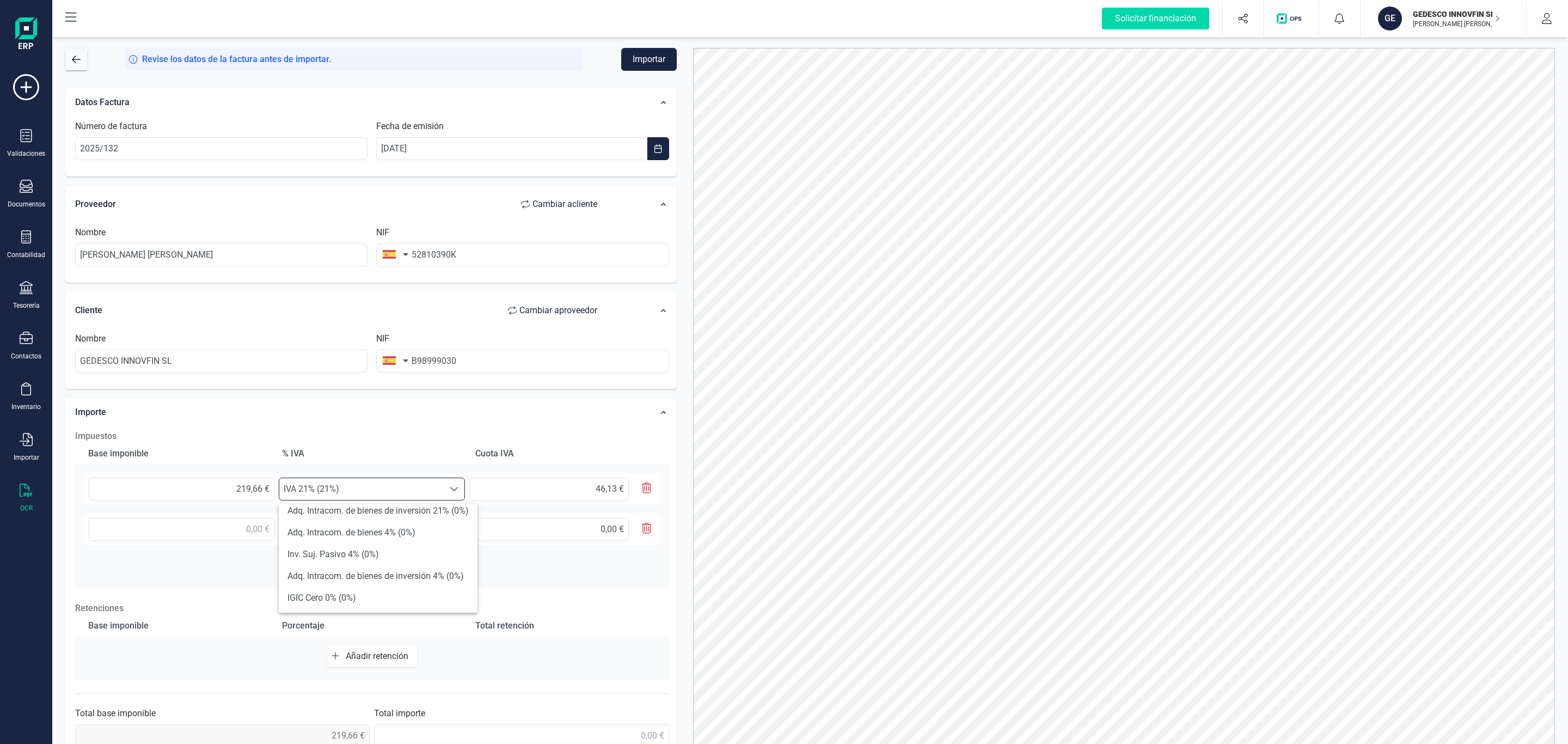
click at [460, 498] on div at bounding box center [455, 489] width 21 height 22
click at [513, 528] on input "0,00 €" at bounding box center [549, 530] width 159 height 23
click at [538, 490] on input "46,13 €" at bounding box center [549, 489] width 159 height 23
drag, startPoint x: 564, startPoint y: 492, endPoint x: 660, endPoint y: 483, distance: 96.4
click at [660, 483] on div "219,66 € Seleccione un % IVA 21% (21%) IVA 21% (21%) 46,13 €" at bounding box center [372, 489] width 576 height 32
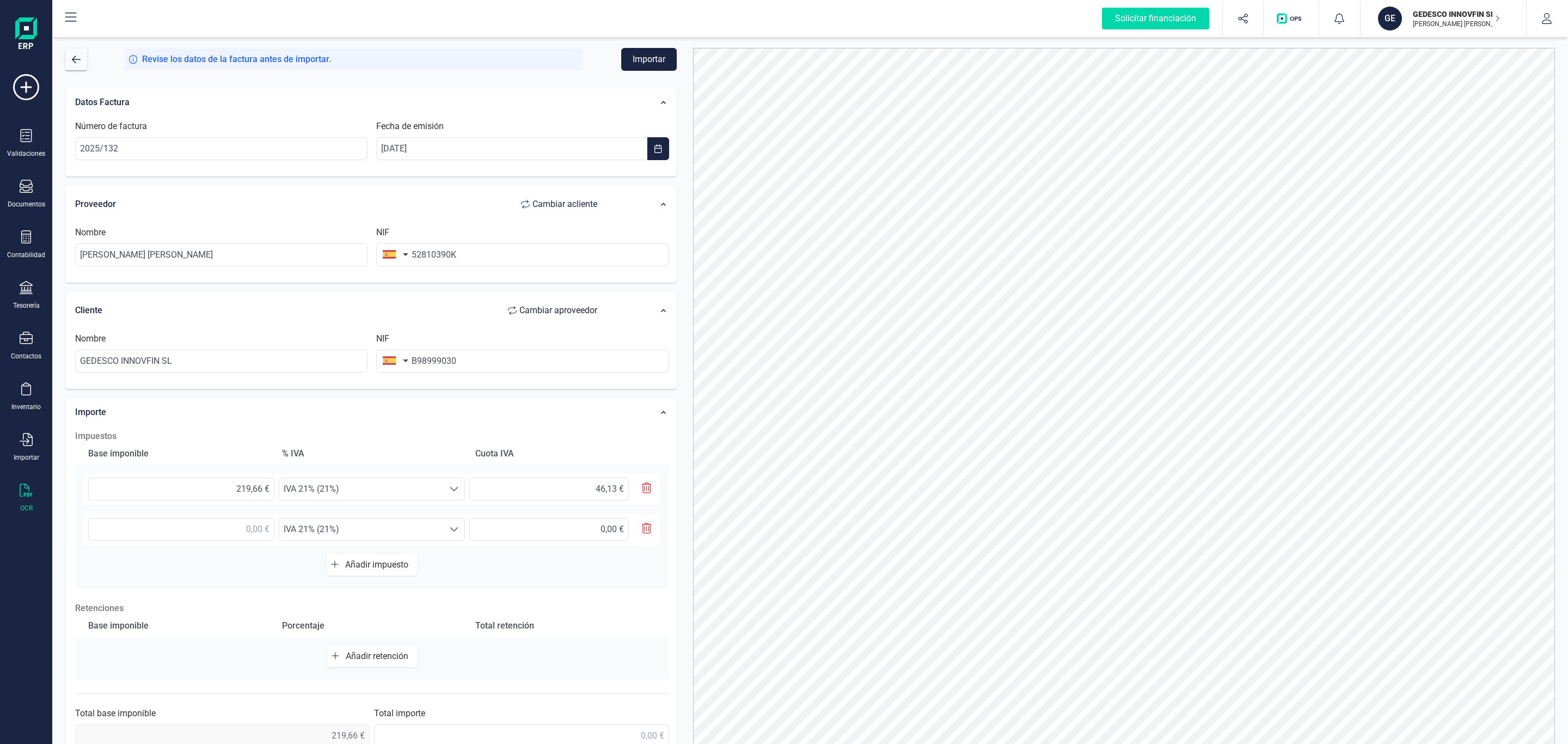
click at [582, 450] on div "Cuota IVA" at bounding box center [565, 454] width 189 height 22
click at [252, 491] on input "219,66 €" at bounding box center [181, 489] width 186 height 23
drag, startPoint x: 222, startPoint y: 490, endPoint x: 430, endPoint y: 484, distance: 208.1
click at [430, 484] on div "219,66 € Seleccione un % IVA 21% (21%) IVA 21% (21%) 46,13 €" at bounding box center [372, 489] width 576 height 32
drag, startPoint x: 567, startPoint y: 494, endPoint x: 555, endPoint y: 500, distance: 13.4
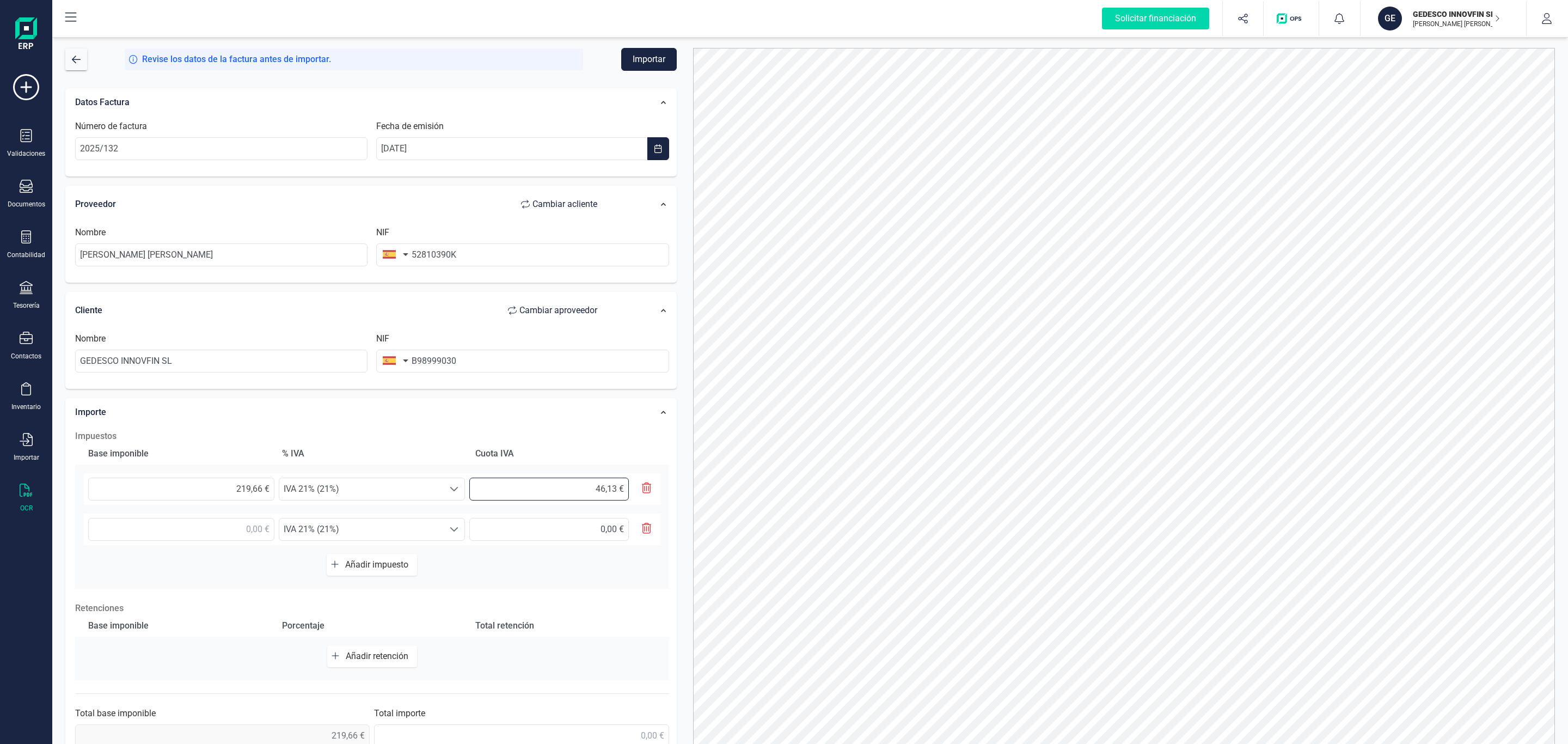
click at [565, 496] on input "46,13 €" at bounding box center [549, 489] width 159 height 23
drag, startPoint x: 555, startPoint y: 500, endPoint x: 547, endPoint y: 502, distance: 8.2
click at [550, 500] on input "46,13 €" at bounding box center [549, 489] width 159 height 23
drag, startPoint x: 541, startPoint y: 492, endPoint x: 691, endPoint y: 500, distance: 150.2
click at [74, 447] on div "Impuestos Base imponible % [PERSON_NAME] [PERSON_NAME] 219,66 € Seleccione un %…" at bounding box center [372, 588] width 605 height 328
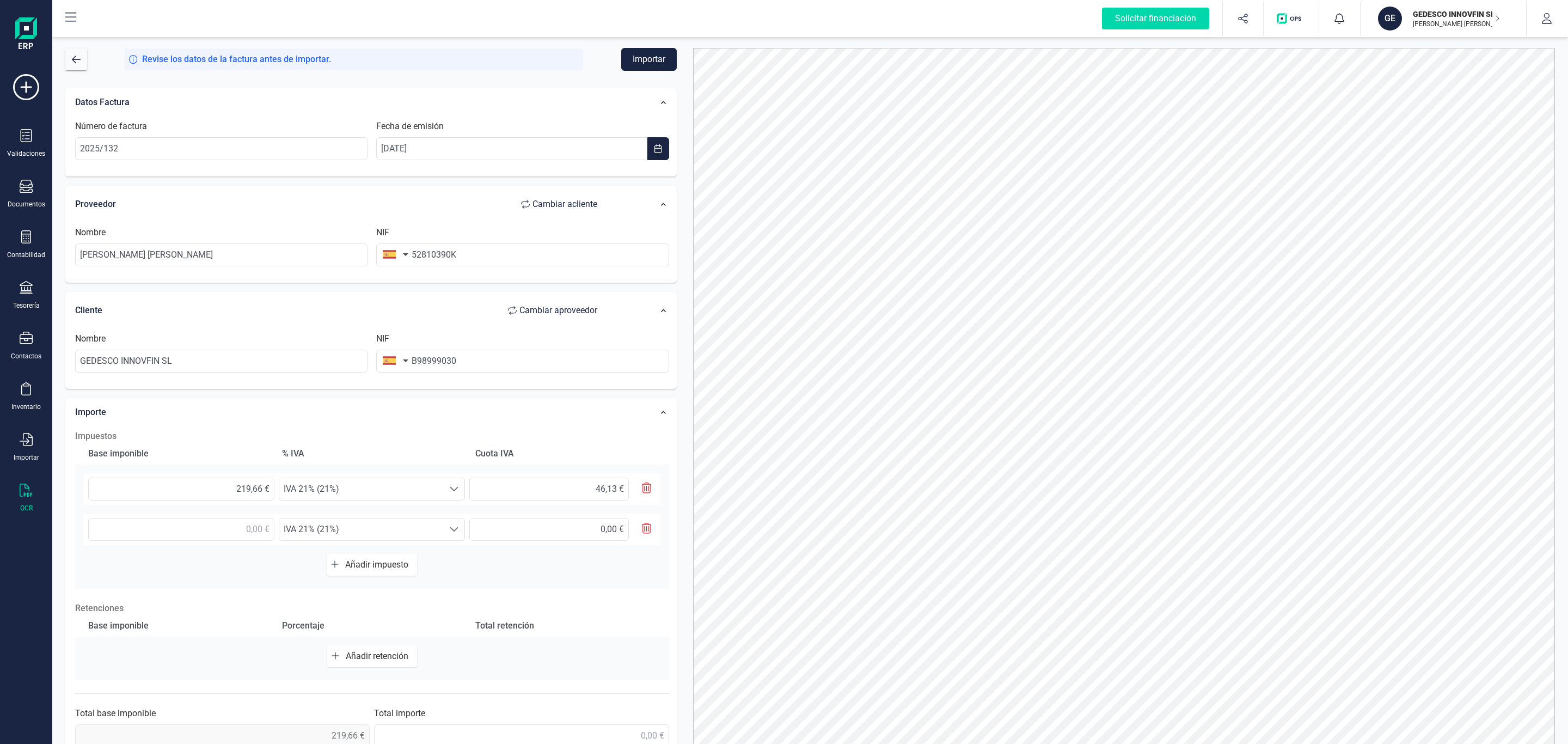
click at [585, 396] on div "Datos Factura Número de factura 2025/132 Fecha de emisión [DATE] Proveedor Camb…" at bounding box center [371, 422] width 611 height 667
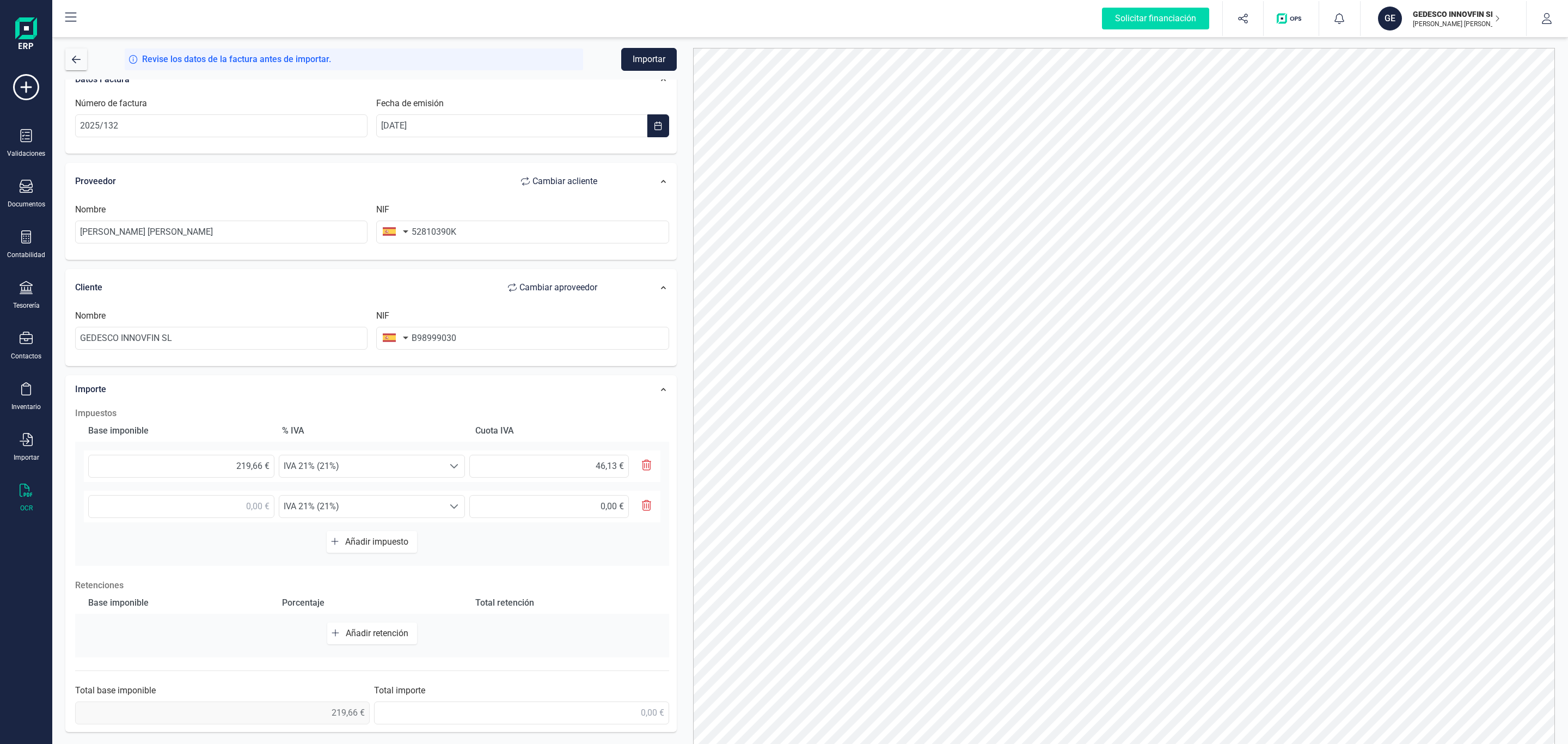
scroll to position [33, 0]
click at [345, 711] on span "219,66 €" at bounding box center [222, 707] width 295 height 23
click at [533, 696] on input "text" at bounding box center [521, 707] width 295 height 23
click at [601, 606] on div "Base imponible Porcentaje Total retención Añadir retención" at bounding box center [372, 618] width 594 height 65
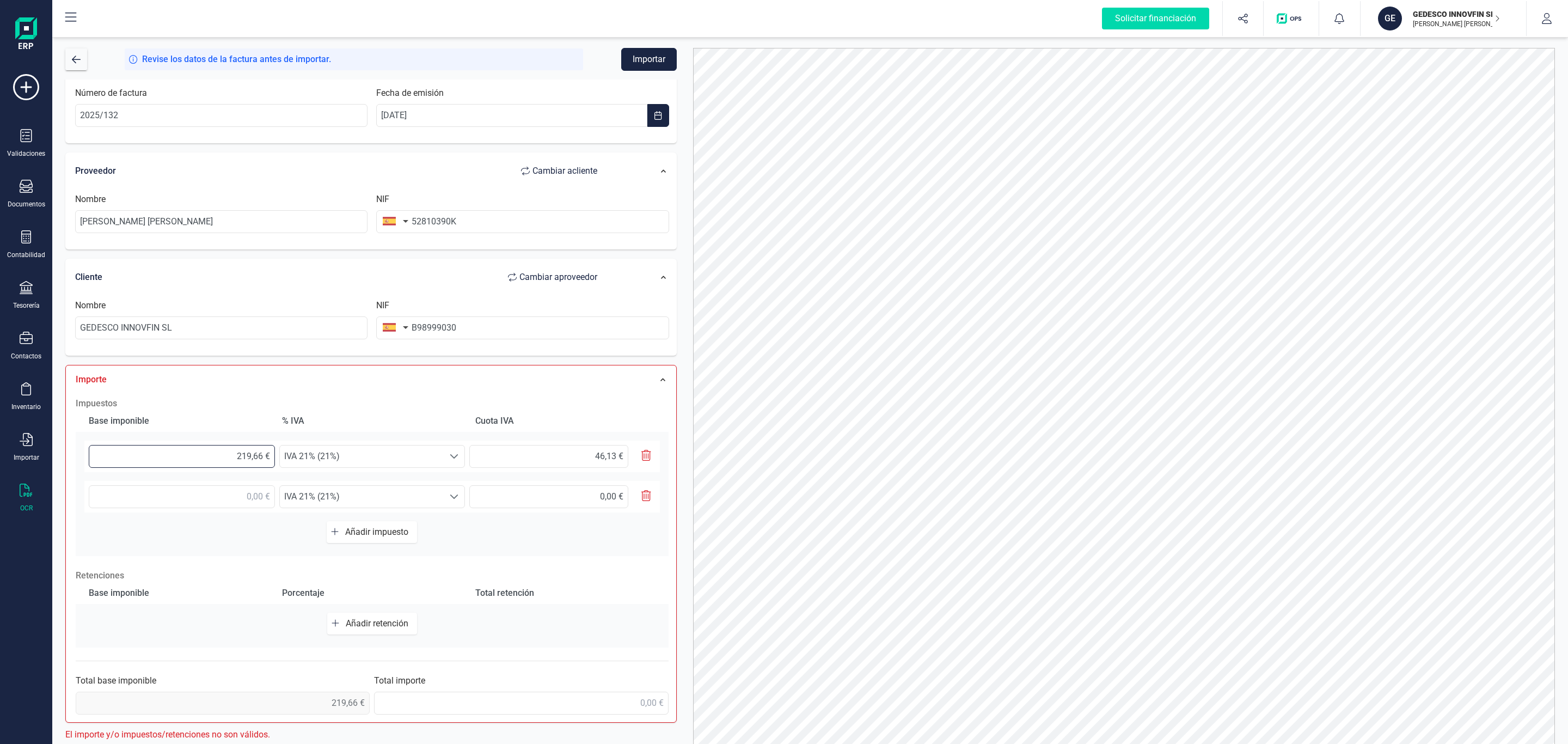
click at [239, 451] on input "219,66 €" at bounding box center [182, 457] width 186 height 23
drag, startPoint x: 223, startPoint y: 451, endPoint x: 424, endPoint y: 446, distance: 201.1
click at [424, 446] on div "219,66 € Seleccione un % IVA 21% (21%) IVA 21% (21%) 46,13 €" at bounding box center [372, 457] width 575 height 32
type input "2,00 €"
type input "0,42 €"
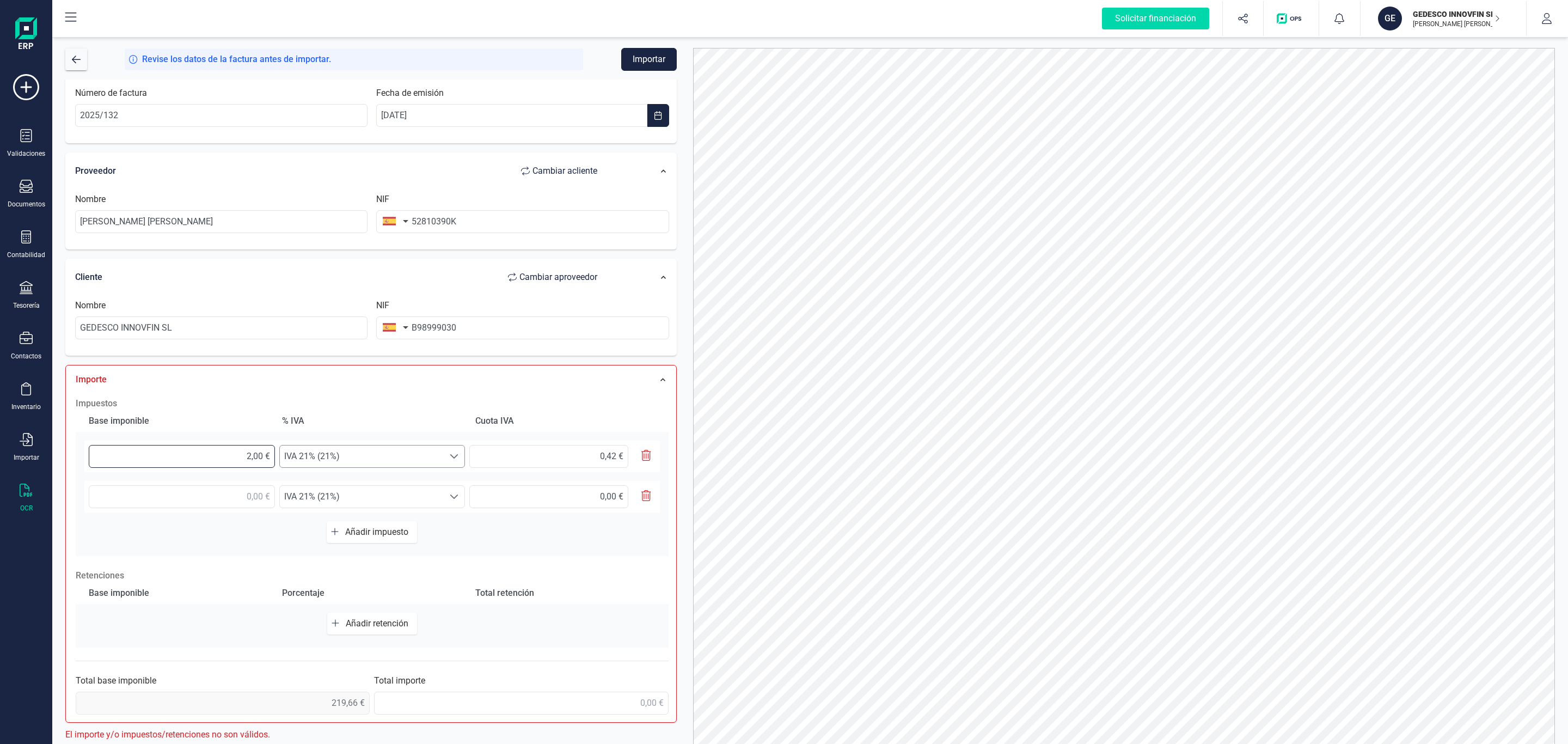
type input "22,00 €"
type input "4,62 €"
type input "220,00 €"
type input "46,20 €"
type input "220,00 €"
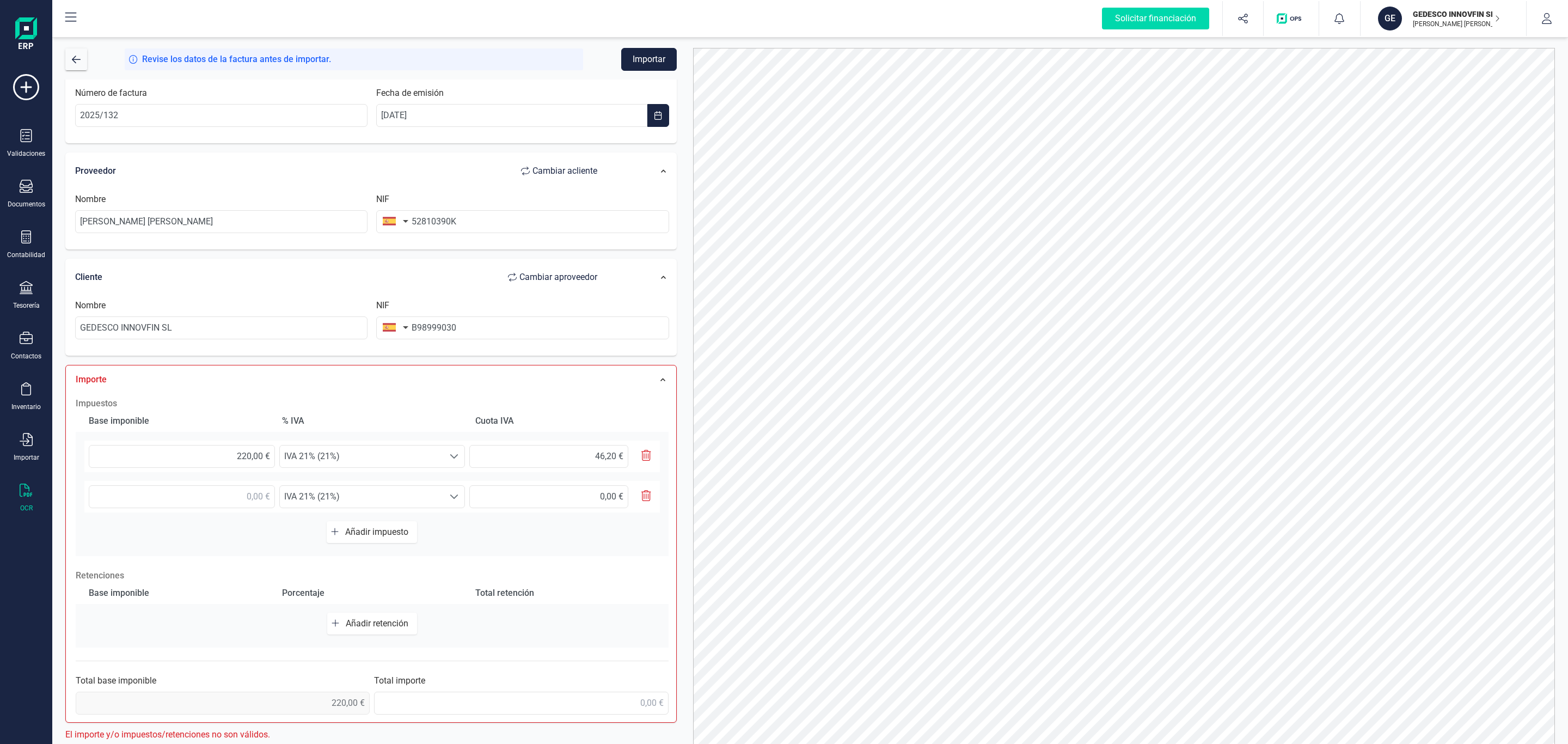
click at [415, 407] on h2 "Impuestos" at bounding box center [372, 403] width 593 height 13
click at [250, 464] on input "220,00 €" at bounding box center [182, 457] width 186 height 23
drag, startPoint x: 214, startPoint y: 460, endPoint x: 332, endPoint y: 465, distance: 118.1
click at [332, 465] on div "220,00 € Seleccione un % IVA 21% (21%) IVA 21% (21%) 46,20 €" at bounding box center [372, 457] width 575 height 32
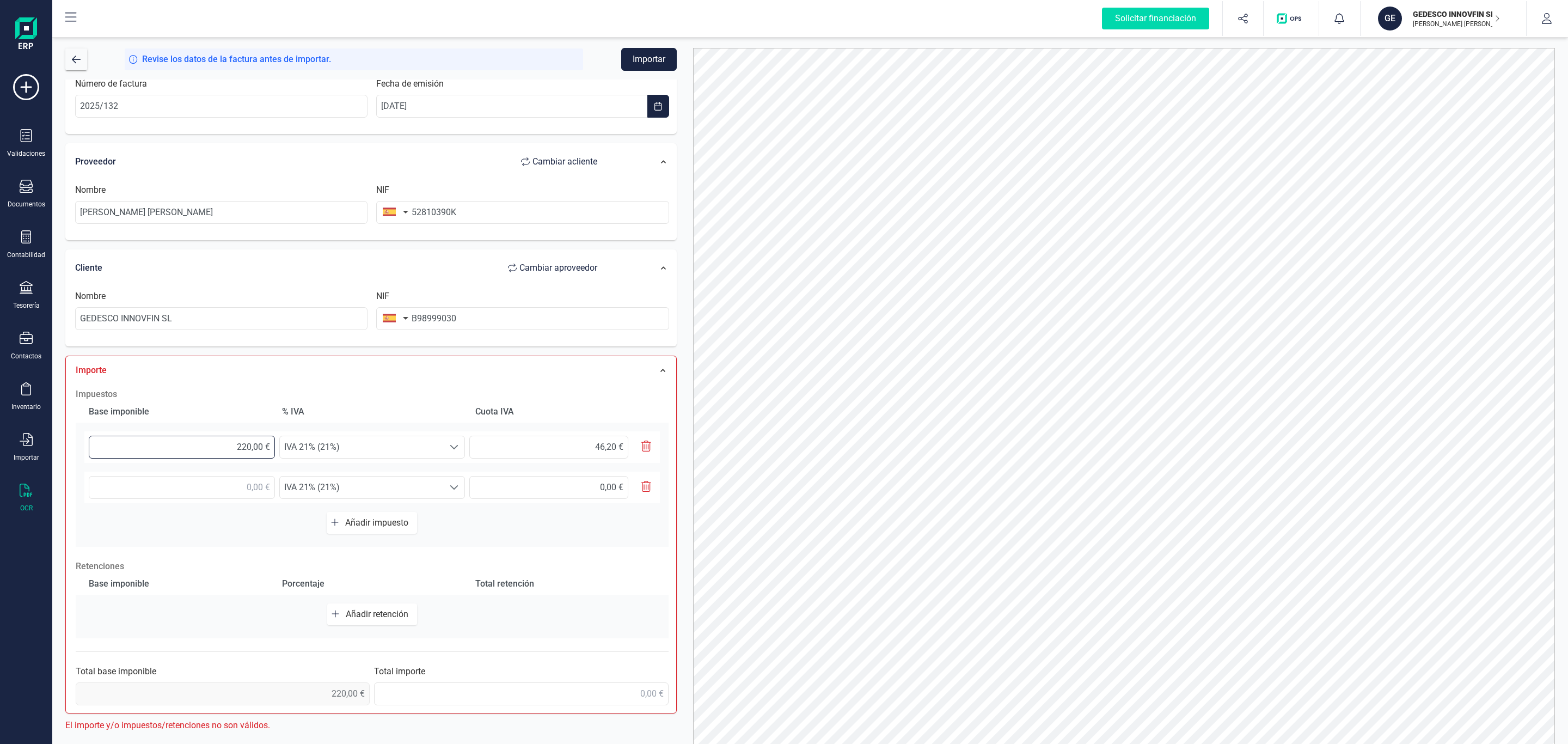
scroll to position [43, 0]
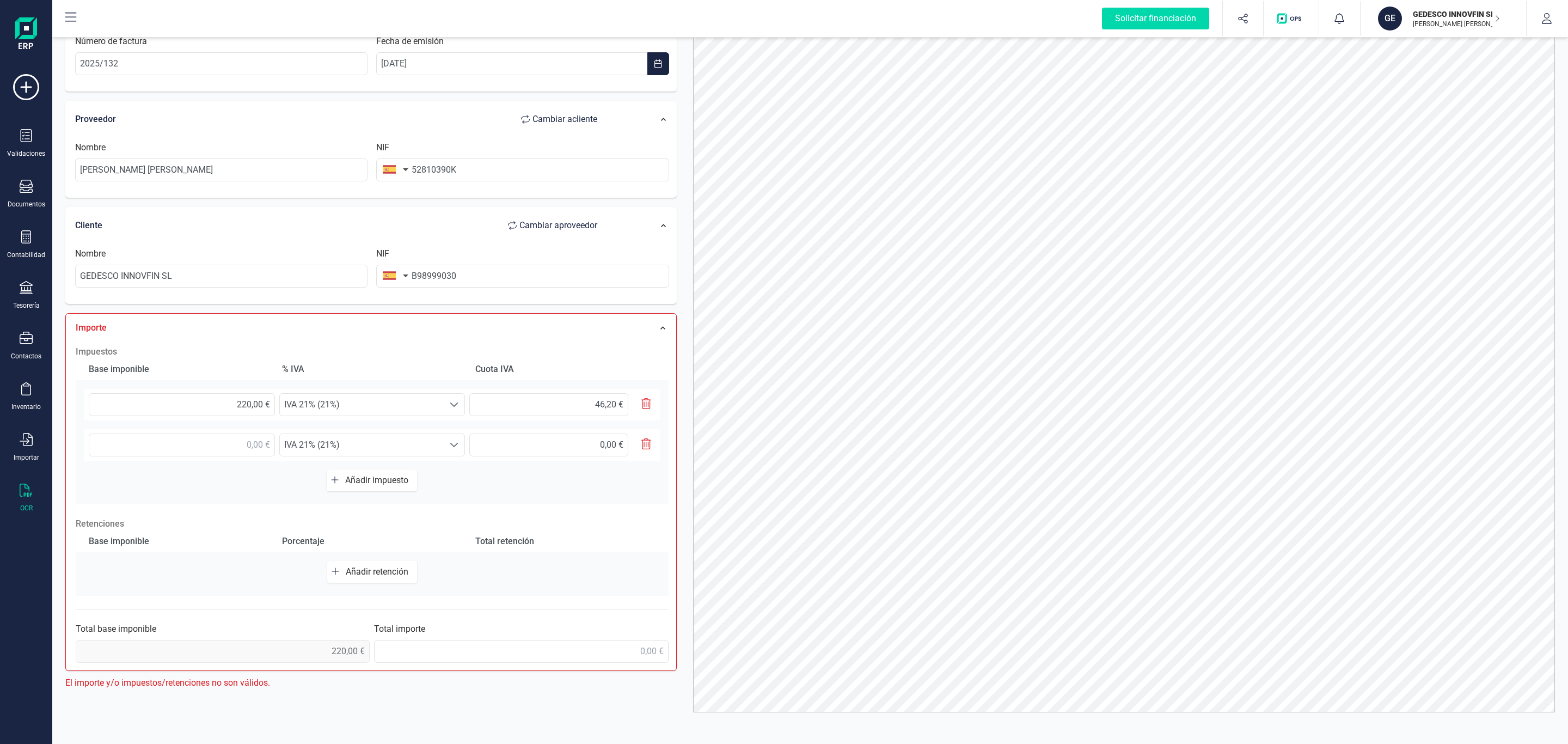
click at [651, 438] on button "button" at bounding box center [642, 445] width 27 height 23
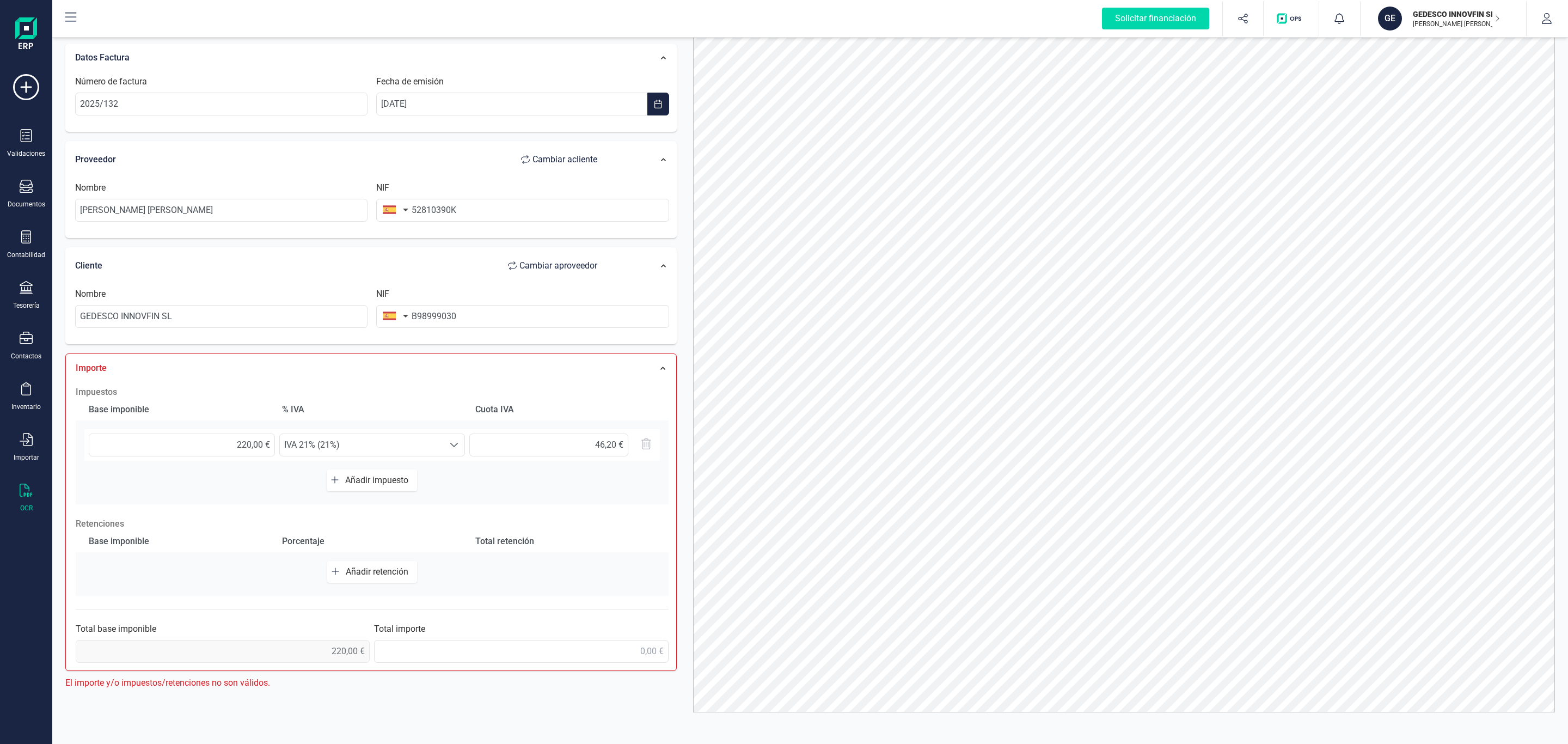
scroll to position [43, 0]
click at [265, 444] on input "220,00 €" at bounding box center [182, 445] width 186 height 23
drag, startPoint x: 208, startPoint y: 443, endPoint x: 466, endPoint y: 443, distance: 258.0
click at [466, 443] on div "220,00 € Seleccione un % IVA 21% (21%) IVA 21% (21%) 46,20 €" at bounding box center [372, 445] width 575 height 32
click at [500, 631] on div "Total importe" at bounding box center [520, 642] width 294 height 40
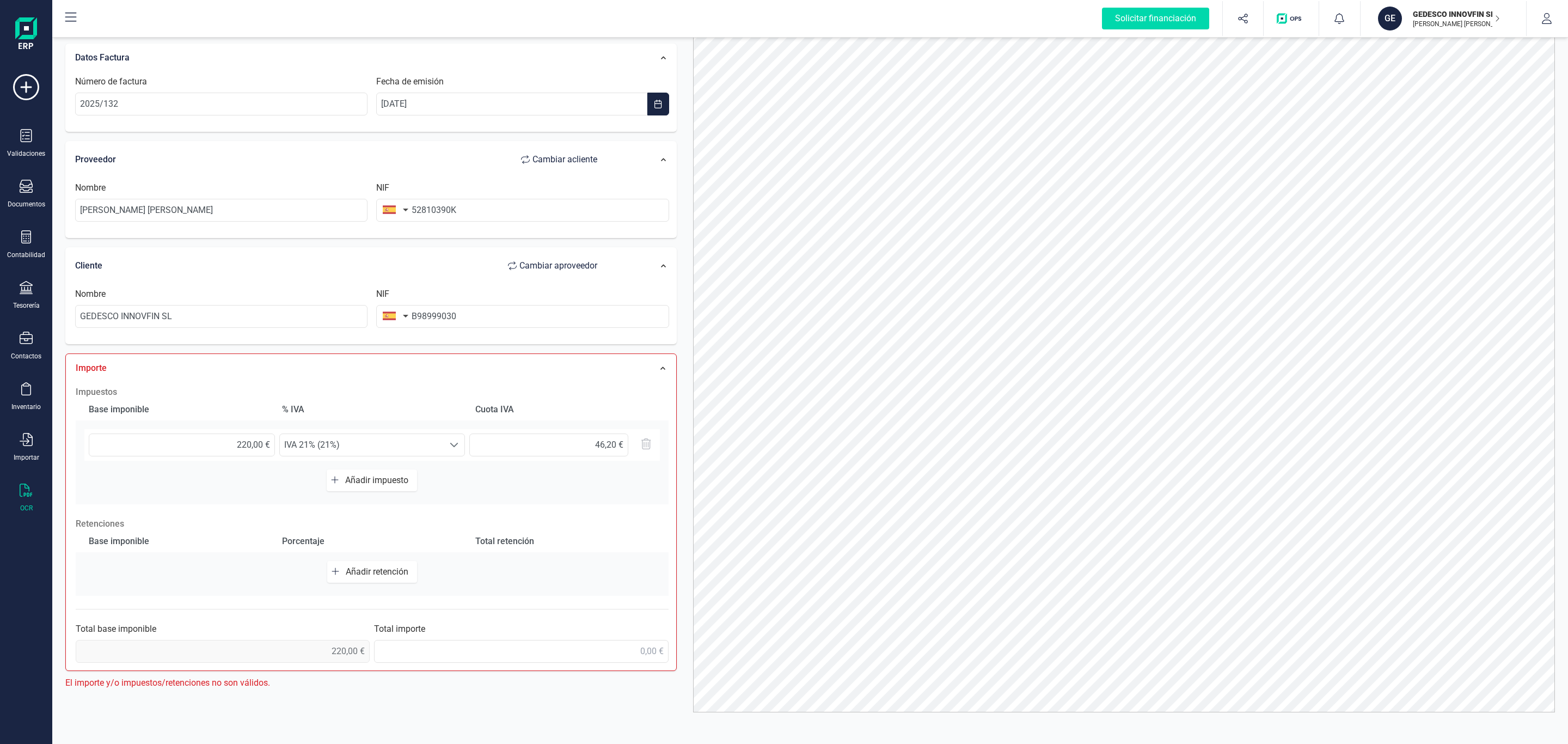
click at [515, 662] on div "Impuestos Base imponible % [PERSON_NAME] [PERSON_NAME] 220,00 € Seleccione un %…" at bounding box center [372, 524] width 604 height 288
click at [514, 655] on input "text" at bounding box center [520, 651] width 294 height 23
click at [578, 440] on input "46,20 €" at bounding box center [548, 445] width 159 height 23
click at [257, 443] on input "220,00 €" at bounding box center [182, 445] width 186 height 23
drag, startPoint x: 187, startPoint y: 444, endPoint x: 394, endPoint y: 448, distance: 207.0
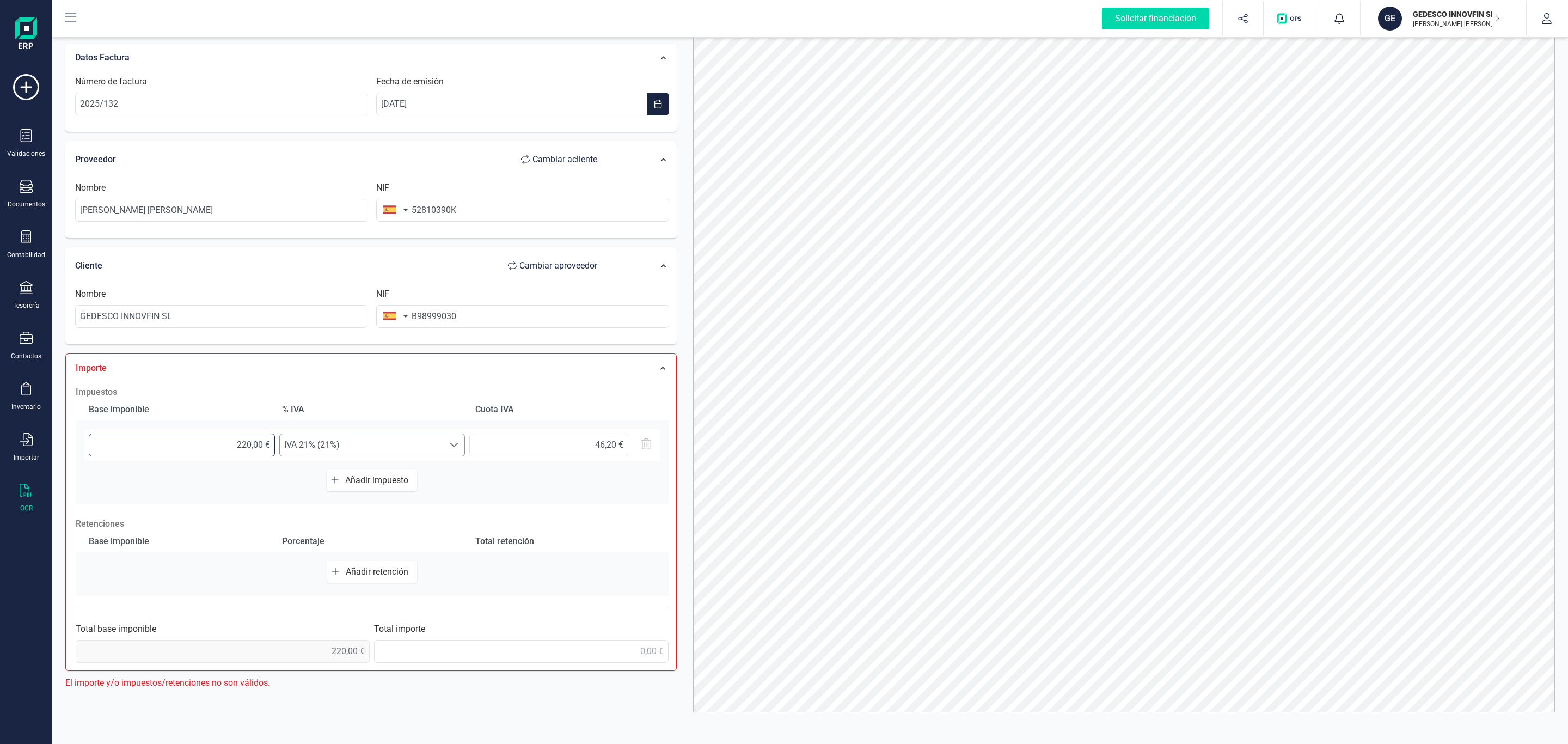
click at [394, 448] on div "220,00 € Seleccione un % IVA 21% (21%) IVA 21% (21%) 46,20 €" at bounding box center [372, 445] width 575 height 32
type input "2,00 €"
type input "0,42 €"
type input "21,00 €"
type input "4,41 €"
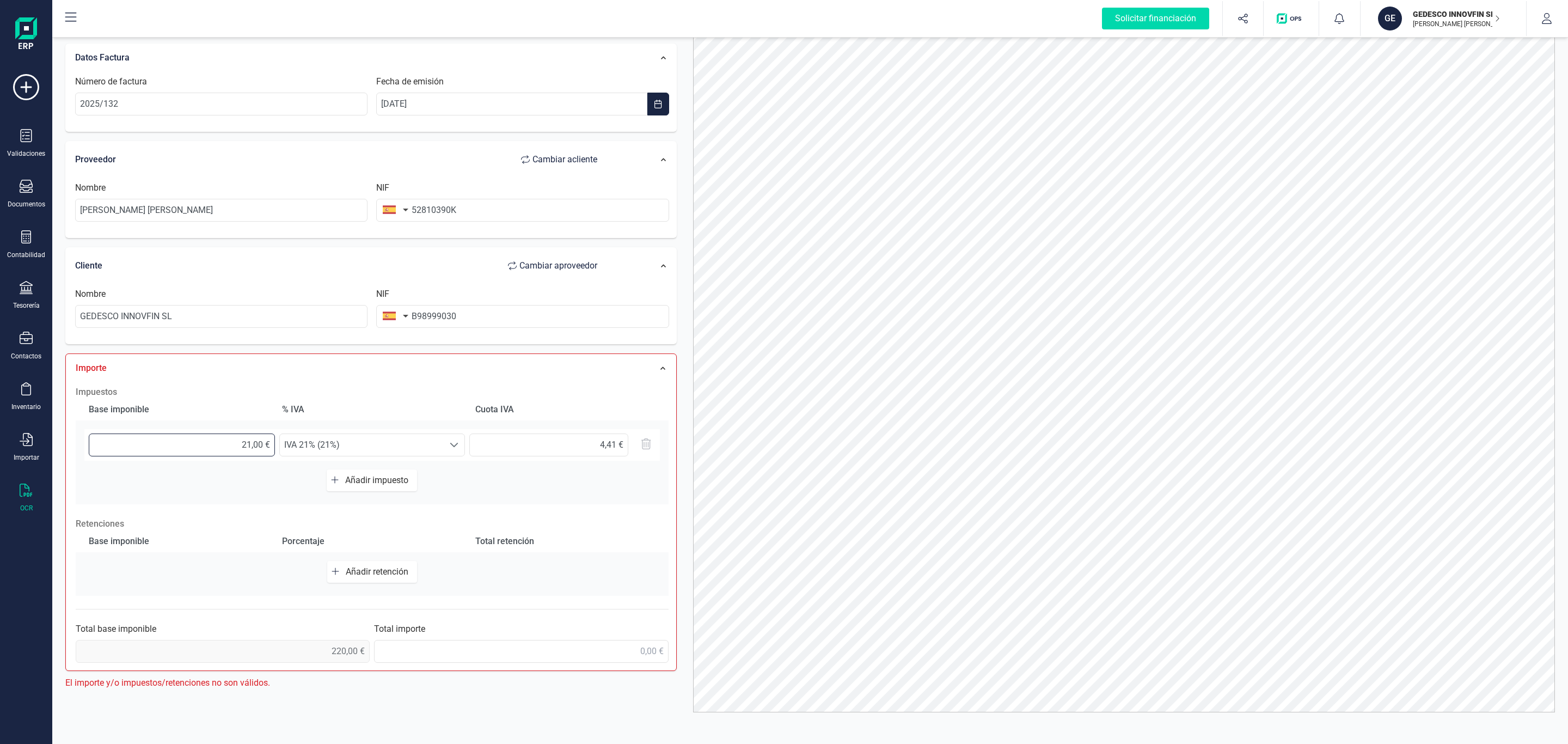
type input "215,00 €"
type input "45,15 €"
type input "215,00 €"
click at [541, 451] on input "45,15 €" at bounding box center [548, 445] width 159 height 23
click at [585, 507] on div "Impuestos Base imponible % [PERSON_NAME] [PERSON_NAME] 215,00 € Seleccione un %…" at bounding box center [372, 524] width 604 height 288
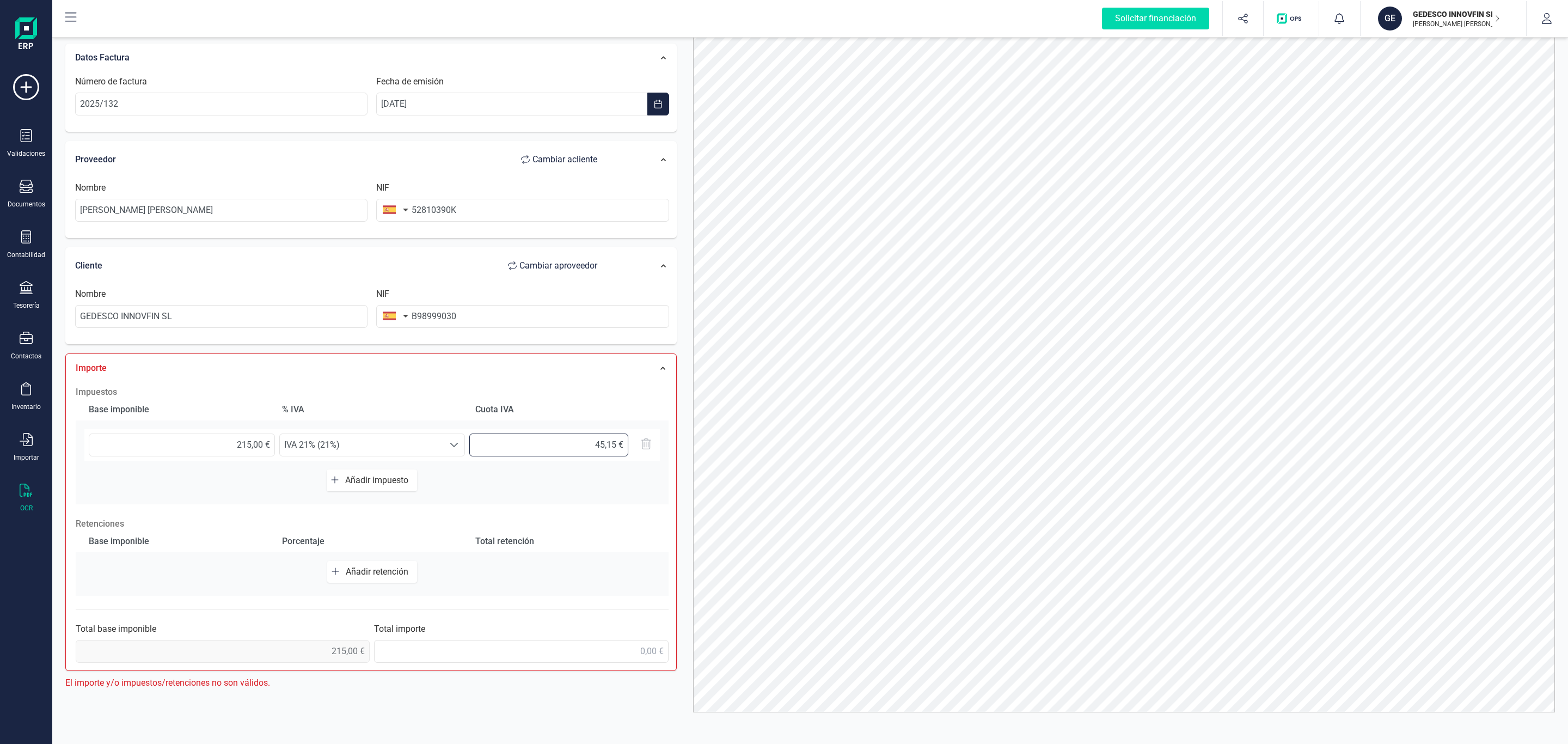
click at [606, 441] on input "45,15 €" at bounding box center [548, 445] width 159 height 23
click at [613, 468] on div "Base imponible % [PERSON_NAME] [PERSON_NAME] 215,00 € Seleccione un % IVA 21% (…" at bounding box center [372, 452] width 593 height 106
click at [469, 644] on input "text" at bounding box center [520, 651] width 294 height 23
type input "232,84 €"
click at [576, 613] on div "Impuestos Base imponible % [PERSON_NAME] [PERSON_NAME] 215,00 € Seleccione un %…" at bounding box center [372, 524] width 604 height 288
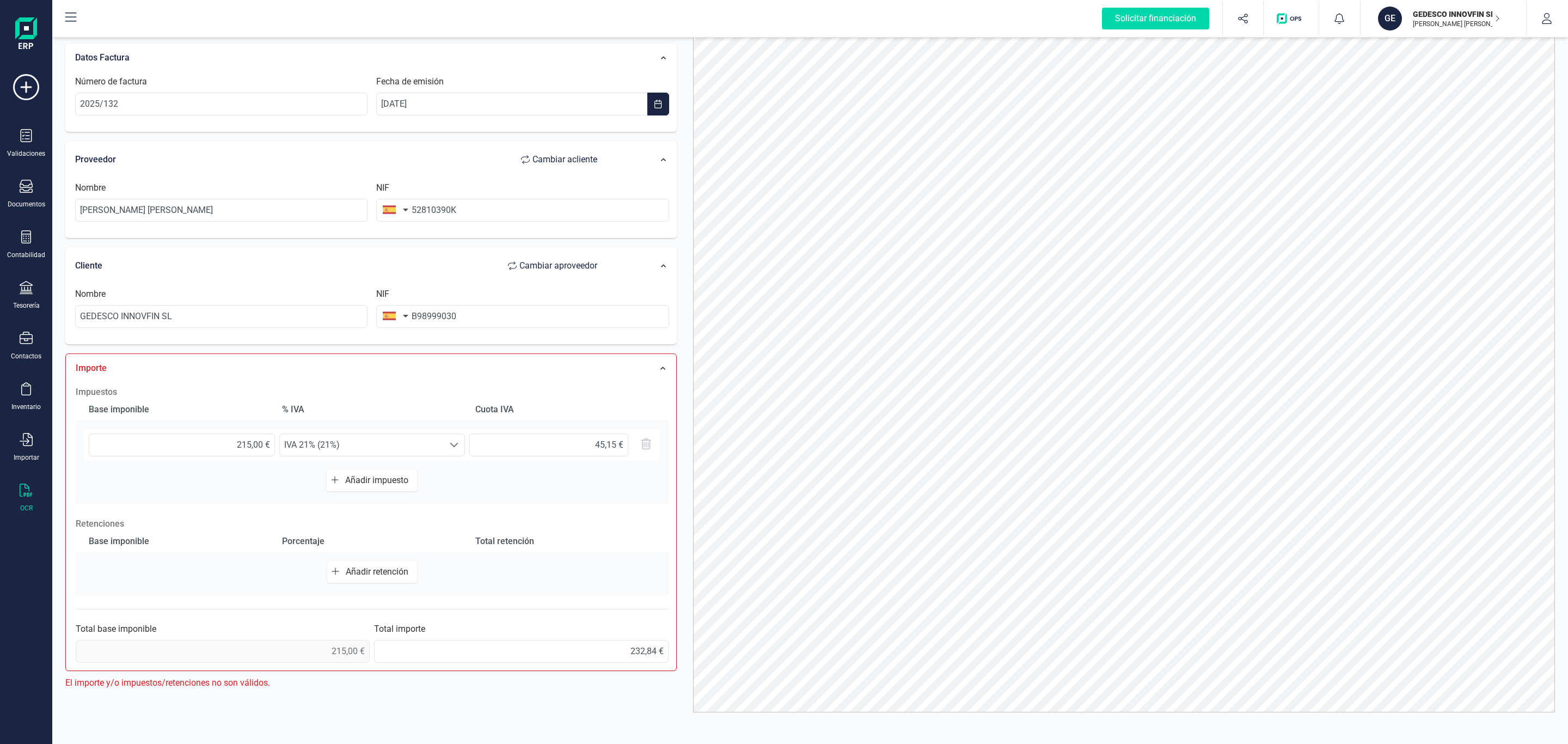
click at [570, 605] on div "Impuestos Base imponible % [PERSON_NAME] [PERSON_NAME] 215,00 € Seleccione un %…" at bounding box center [372, 524] width 604 height 288
click at [250, 441] on input "215,00 €" at bounding box center [182, 445] width 186 height 23
drag, startPoint x: 177, startPoint y: 436, endPoint x: 419, endPoint y: 443, distance: 242.1
click at [419, 443] on div "215,00 € Seleccione un % IVA 21% (21%) IVA 21% (21%) 45,15 €" at bounding box center [372, 445] width 575 height 32
type input "2,00 €"
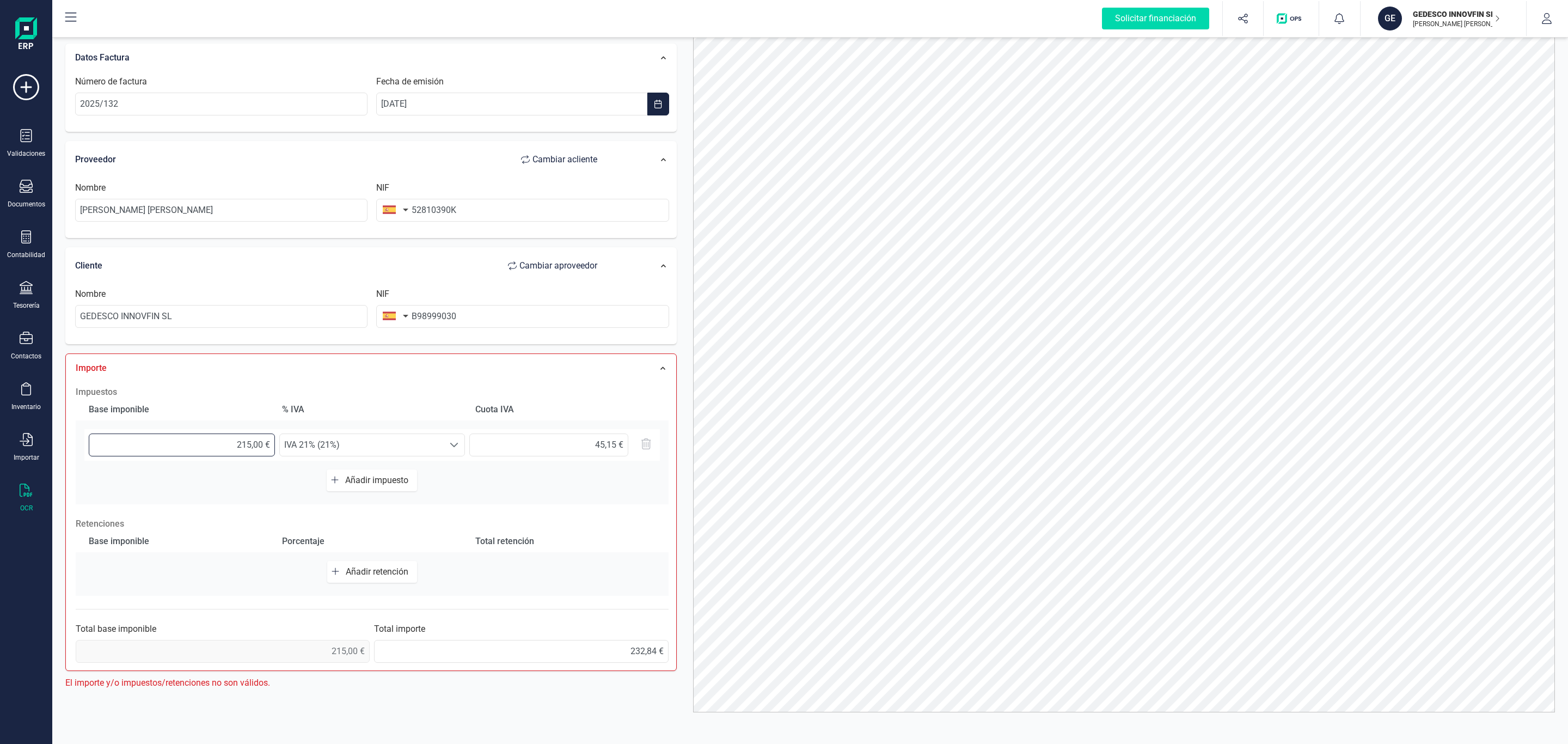
type input "0,42 €"
type input "21,00 €"
type input "4,41 €"
type input "219,00 €"
type input "45,99 €"
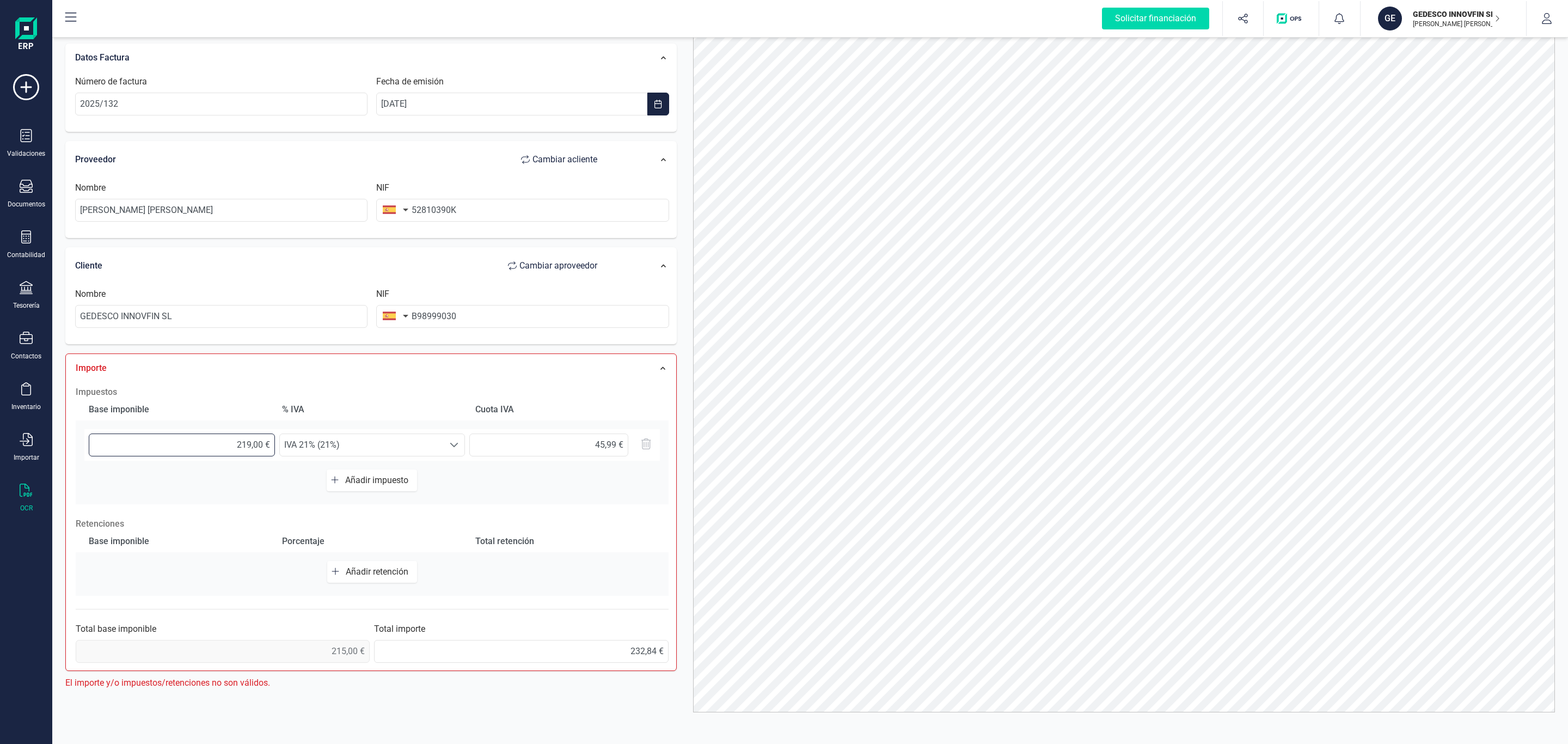
type input "219,60 €"
type input "46,12 €"
type input "219,66 €"
type input "46,13 €"
type input "219,66 €"
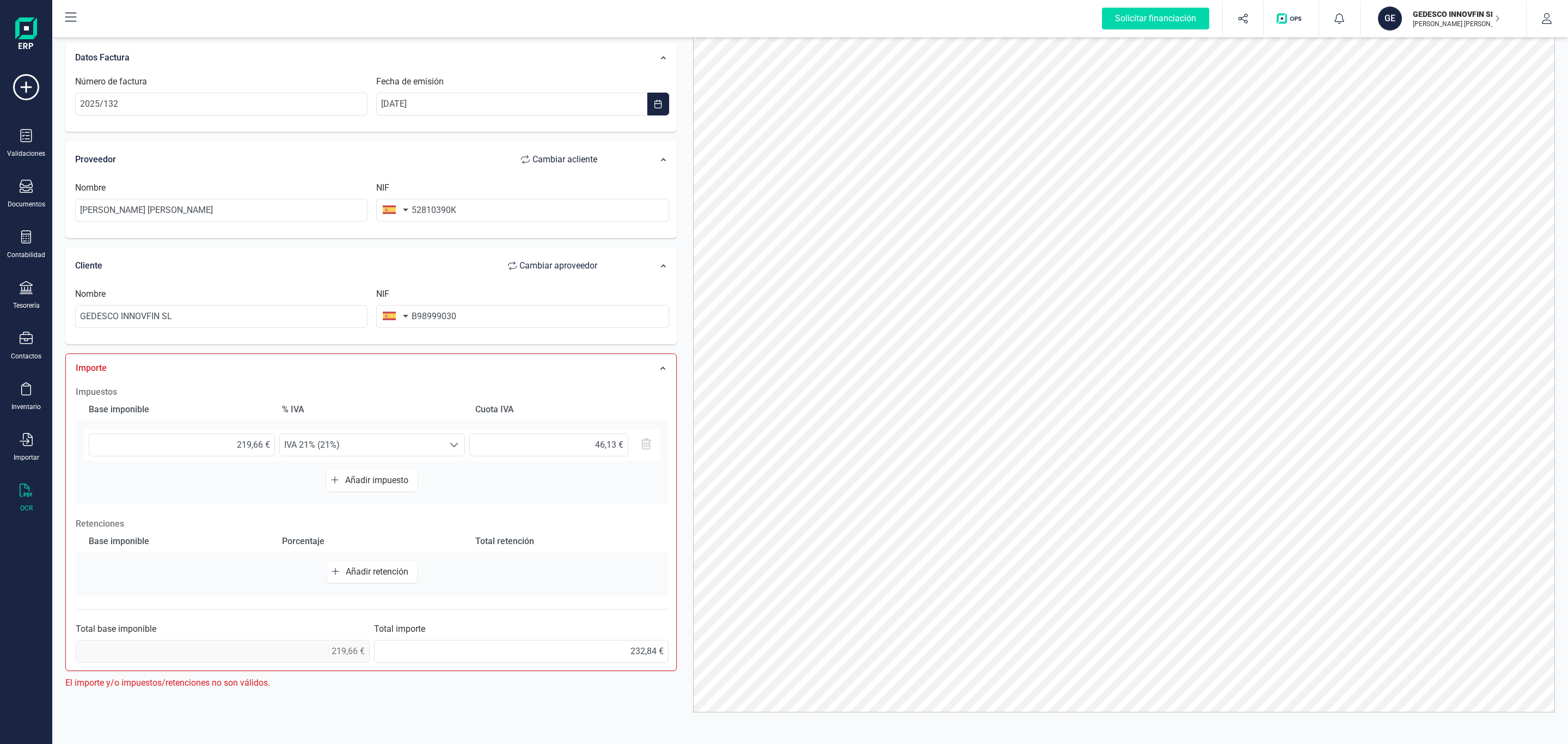
click at [645, 549] on div "Total retención" at bounding box center [565, 541] width 189 height 22
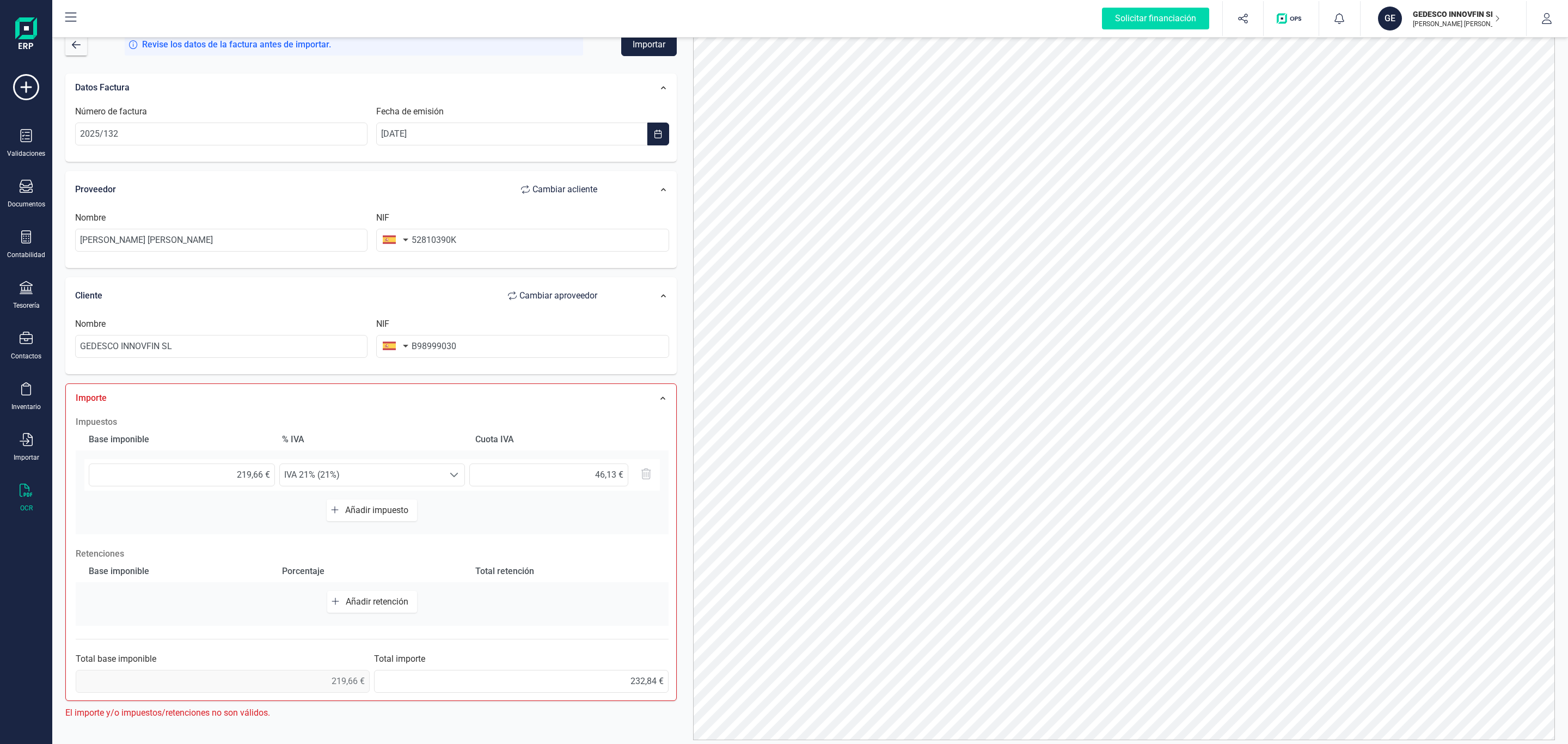
scroll to position [0, 0]
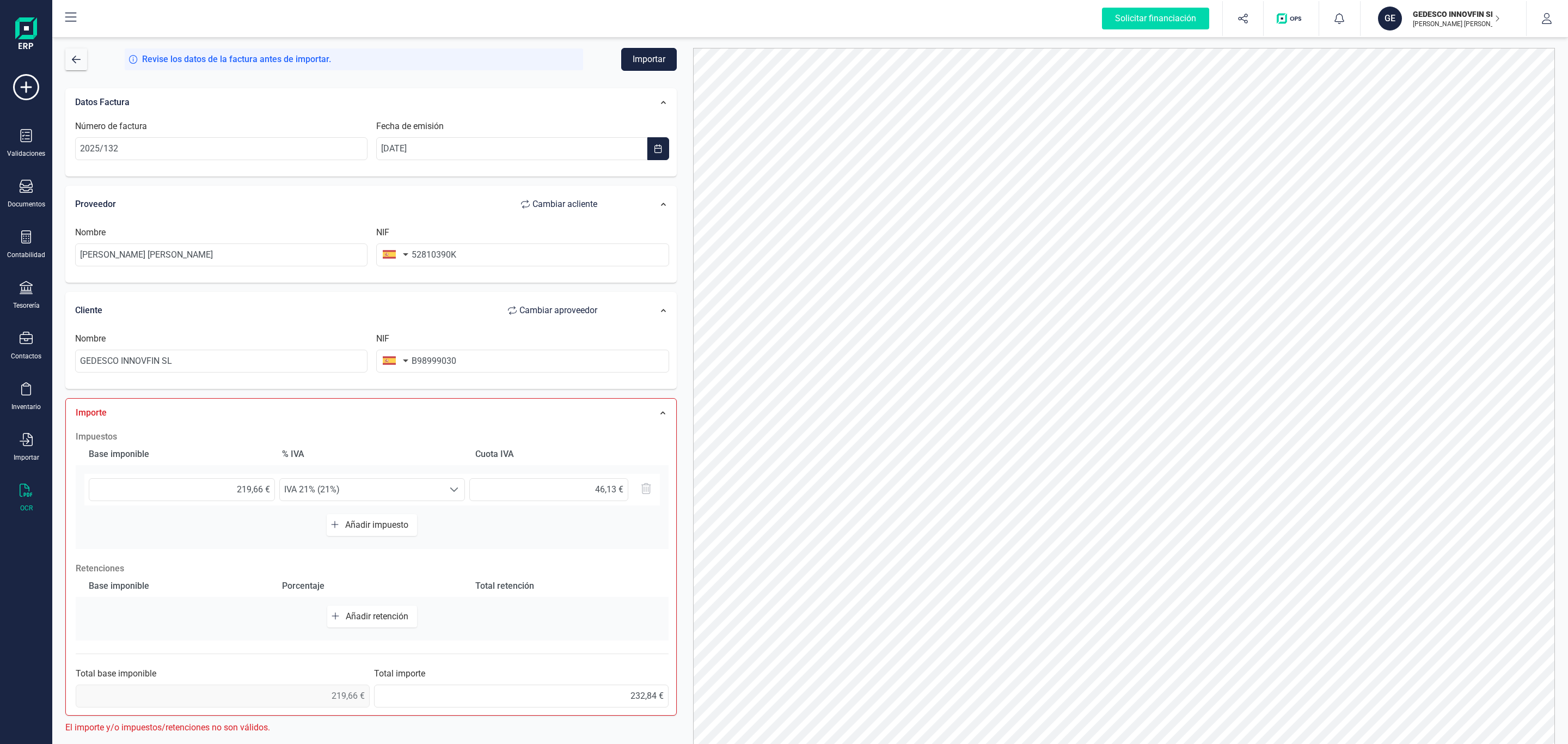
click at [628, 63] on button "Importar" at bounding box center [649, 60] width 55 height 23
click at [408, 490] on span "IVA 21% (21%)" at bounding box center [362, 490] width 164 height 22
click at [408, 493] on span "IVA 21% (21%)" at bounding box center [362, 490] width 164 height 22
click at [373, 618] on span "Añadir retención" at bounding box center [379, 616] width 67 height 10
click at [327, 625] on span "Seleccione un %" at bounding box center [362, 621] width 164 height 22
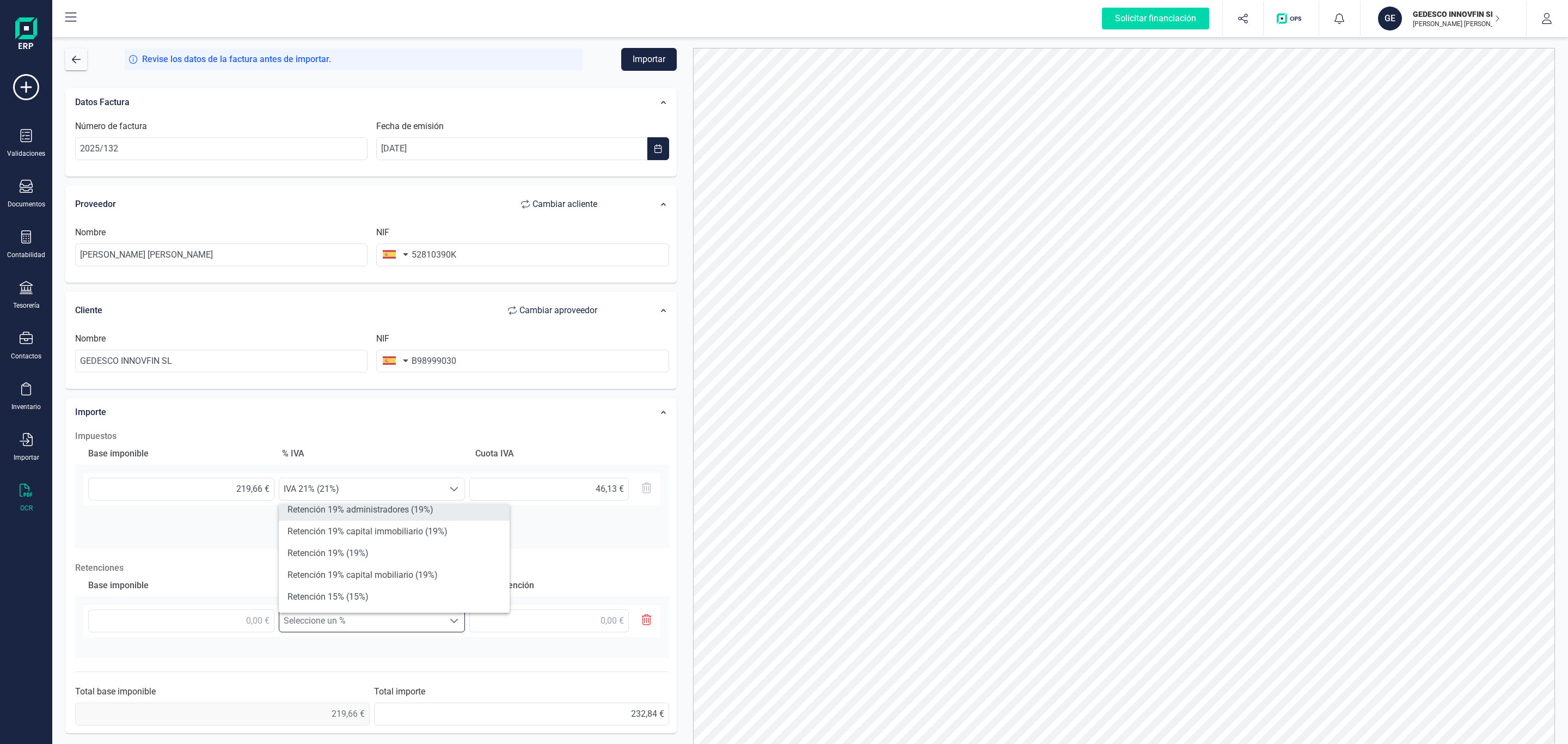
scroll to position [82, 0]
click at [391, 567] on li "Retención 15% (15%)" at bounding box center [394, 568] width 231 height 22
click at [253, 618] on input "text" at bounding box center [182, 622] width 186 height 23
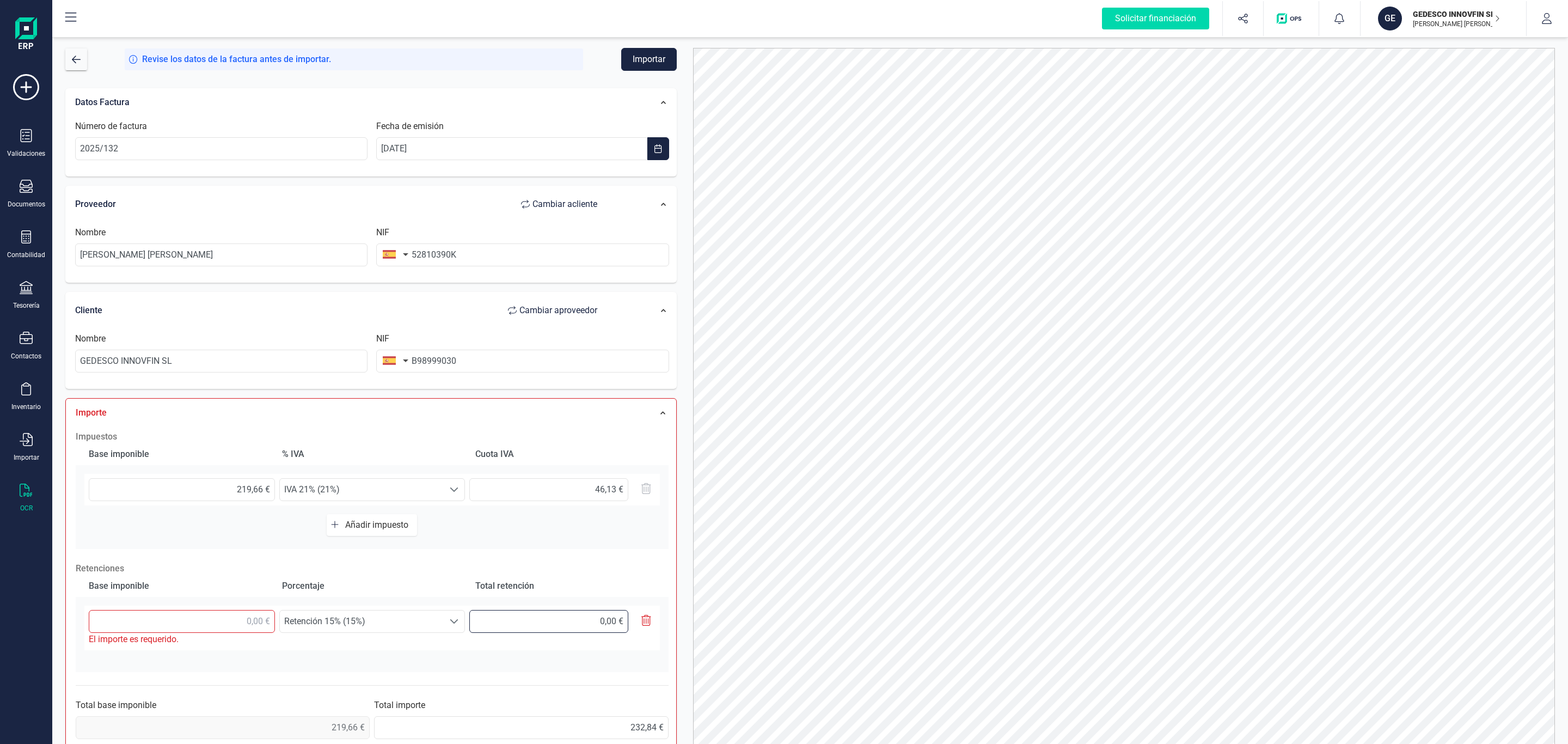
click at [600, 630] on input "text" at bounding box center [548, 622] width 159 height 23
type input "32,95 €"
click at [626, 544] on div "Base imponible % [PERSON_NAME] [PERSON_NAME] 219,66 € Seleccione un % IVA 21% (…" at bounding box center [372, 496] width 594 height 106
click at [198, 621] on input "text" at bounding box center [181, 621] width 186 height 23
type input "2,00 €"
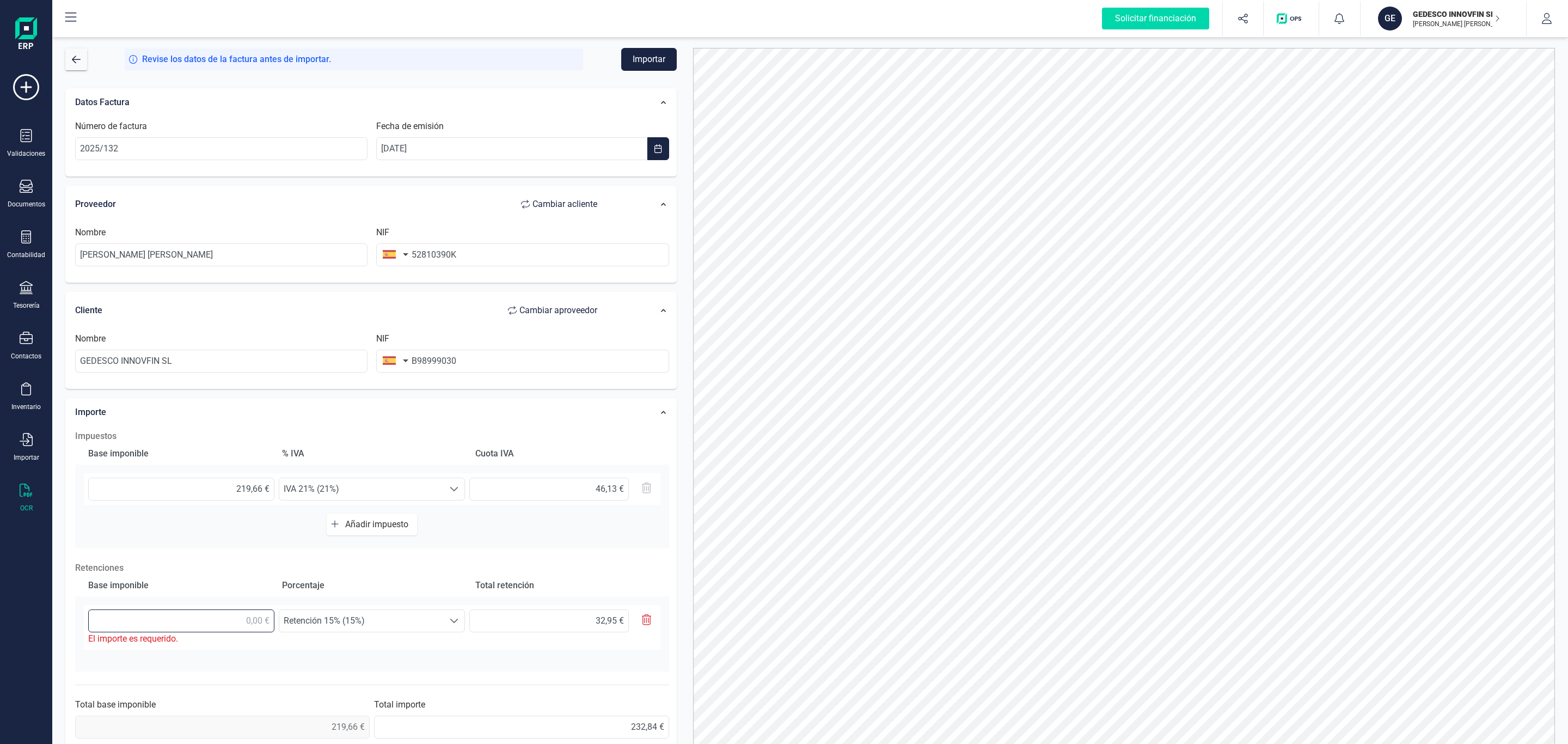
type input "0,30 €"
type input "21,00 €"
type input "3,15 €"
type input "219,00 €"
type input "32,85 €"
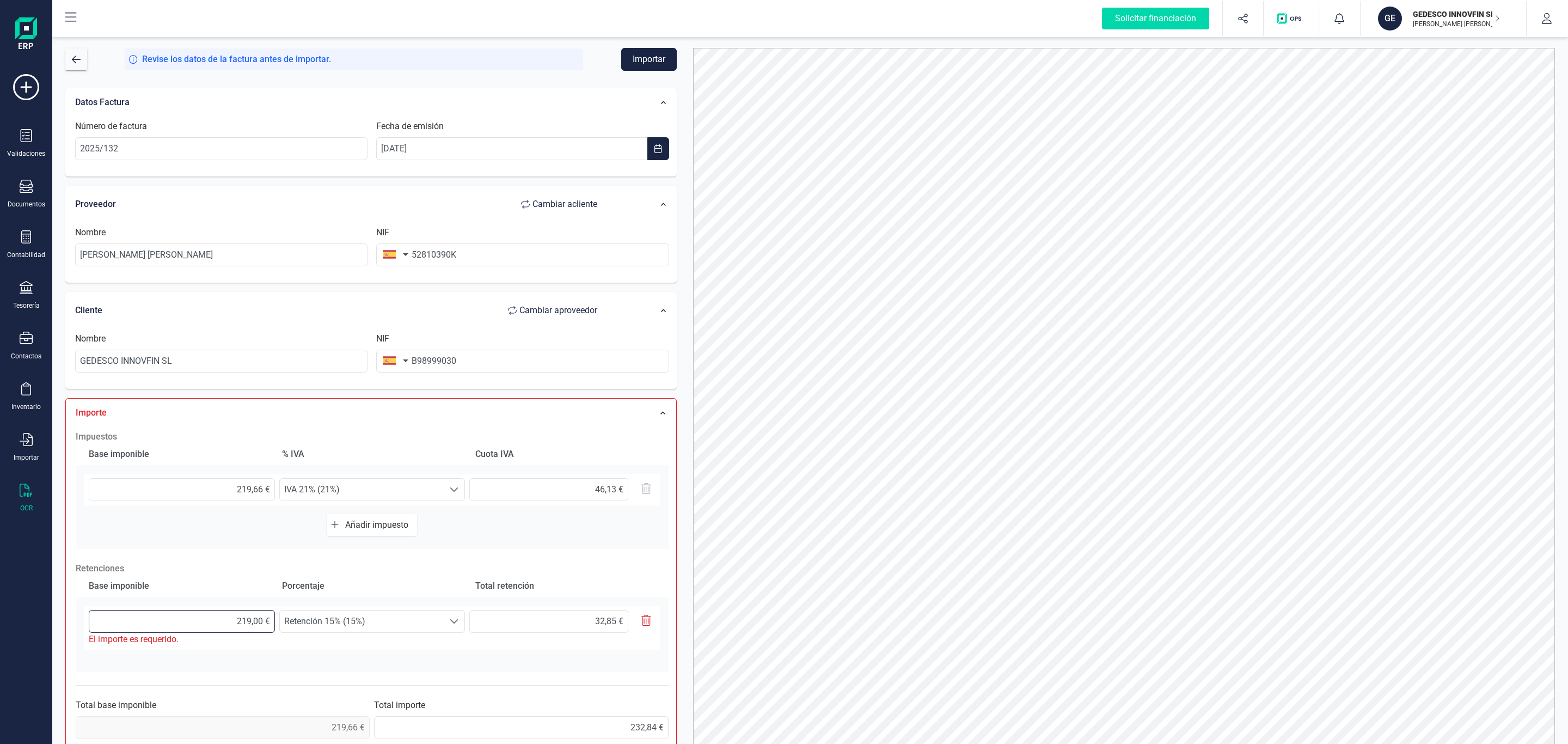
type input "219,60 €"
type input "32,94 €"
type input "219,66 €"
type input "32,95 €"
click at [562, 520] on div "Base imponible % [PERSON_NAME] [PERSON_NAME] 219,66 € Seleccione un % IVA 21% (…" at bounding box center [372, 496] width 594 height 106
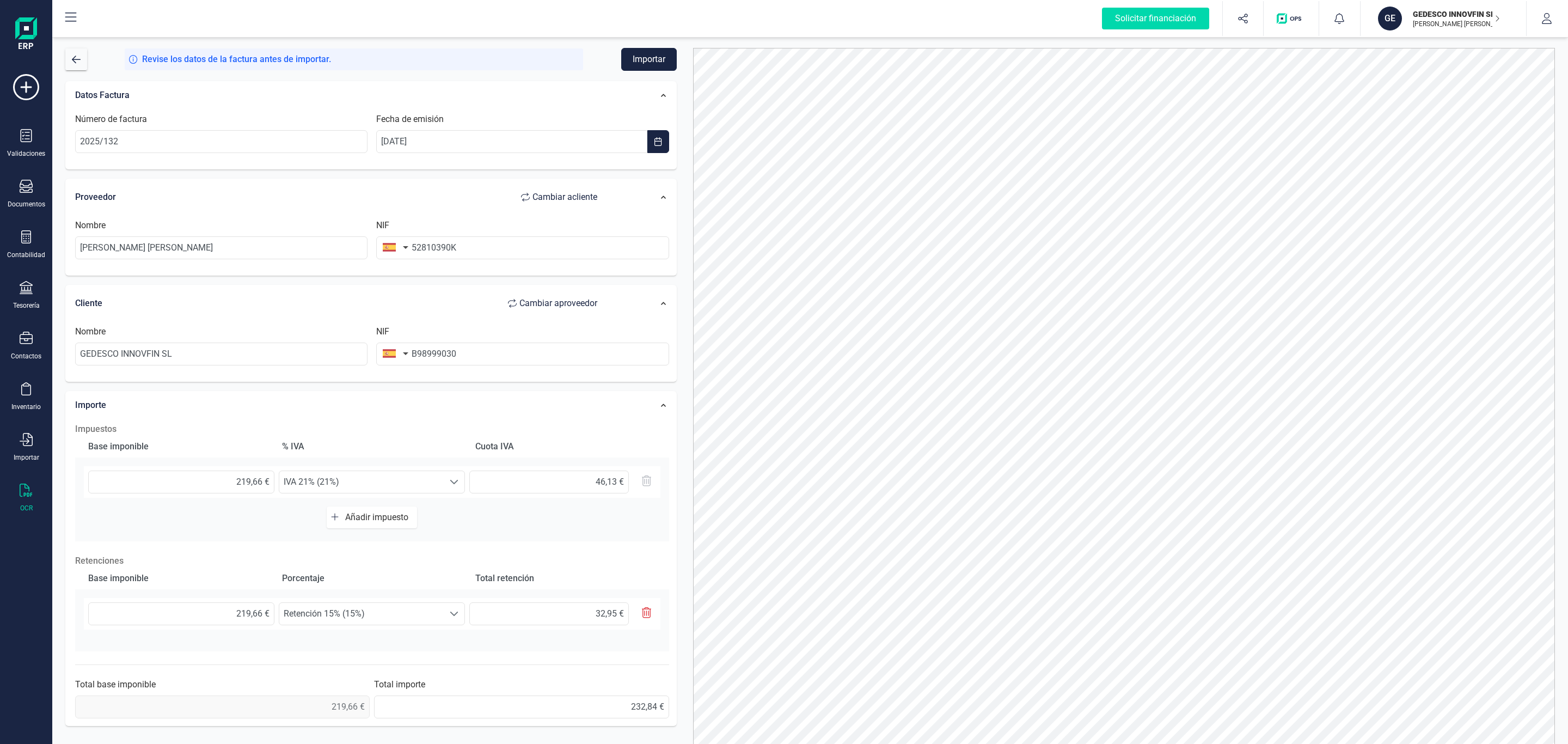
scroll to position [12, 0]
click at [649, 64] on button "Importar" at bounding box center [649, 60] width 55 height 23
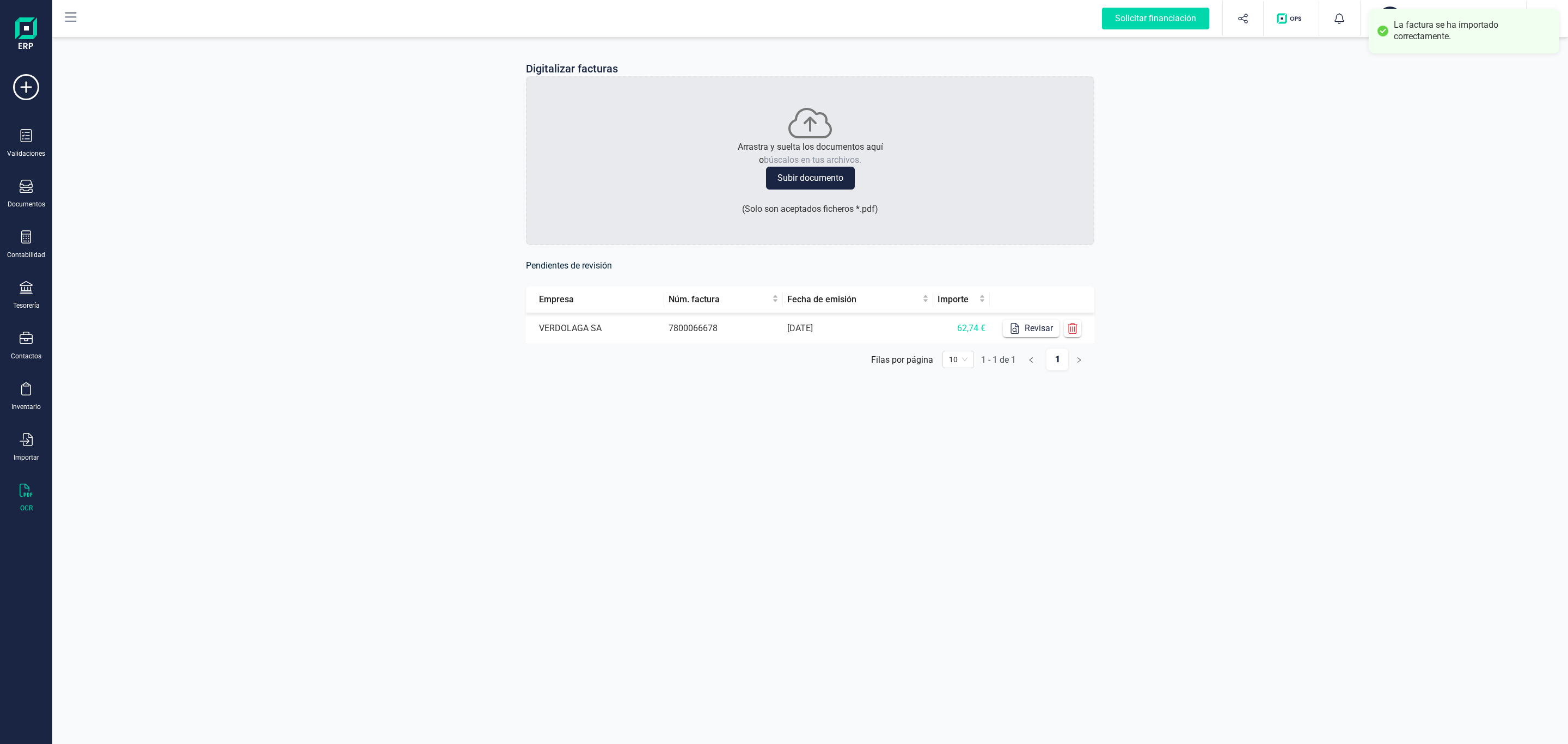
click at [333, 227] on div "Digitalizar facturas Arrastra y suelta los documentos aquí o búscalos en tus ar…" at bounding box center [810, 224] width 1516 height 379
click at [32, 139] on icon at bounding box center [26, 135] width 13 height 13
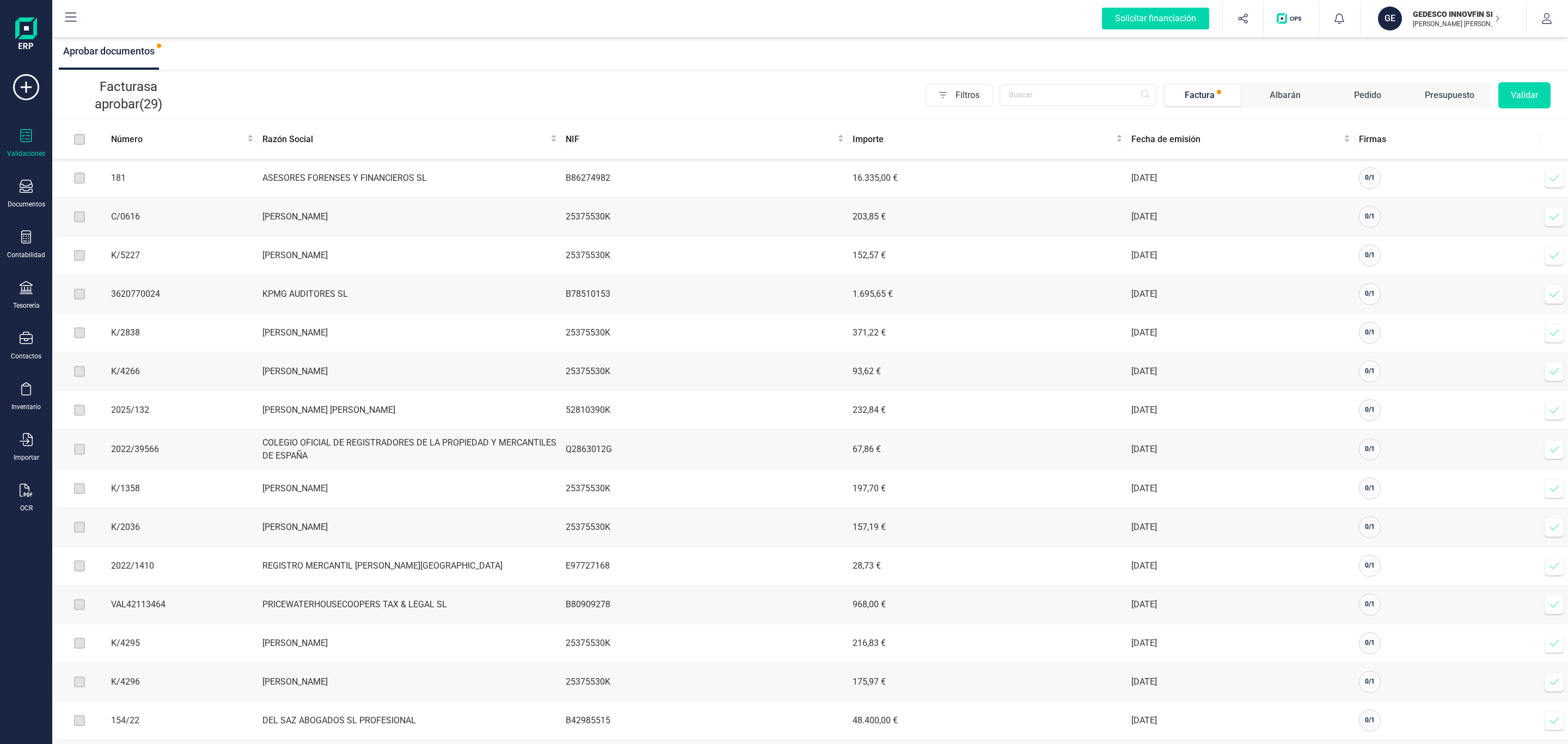
click at [1555, 414] on icon at bounding box center [1555, 410] width 11 height 11
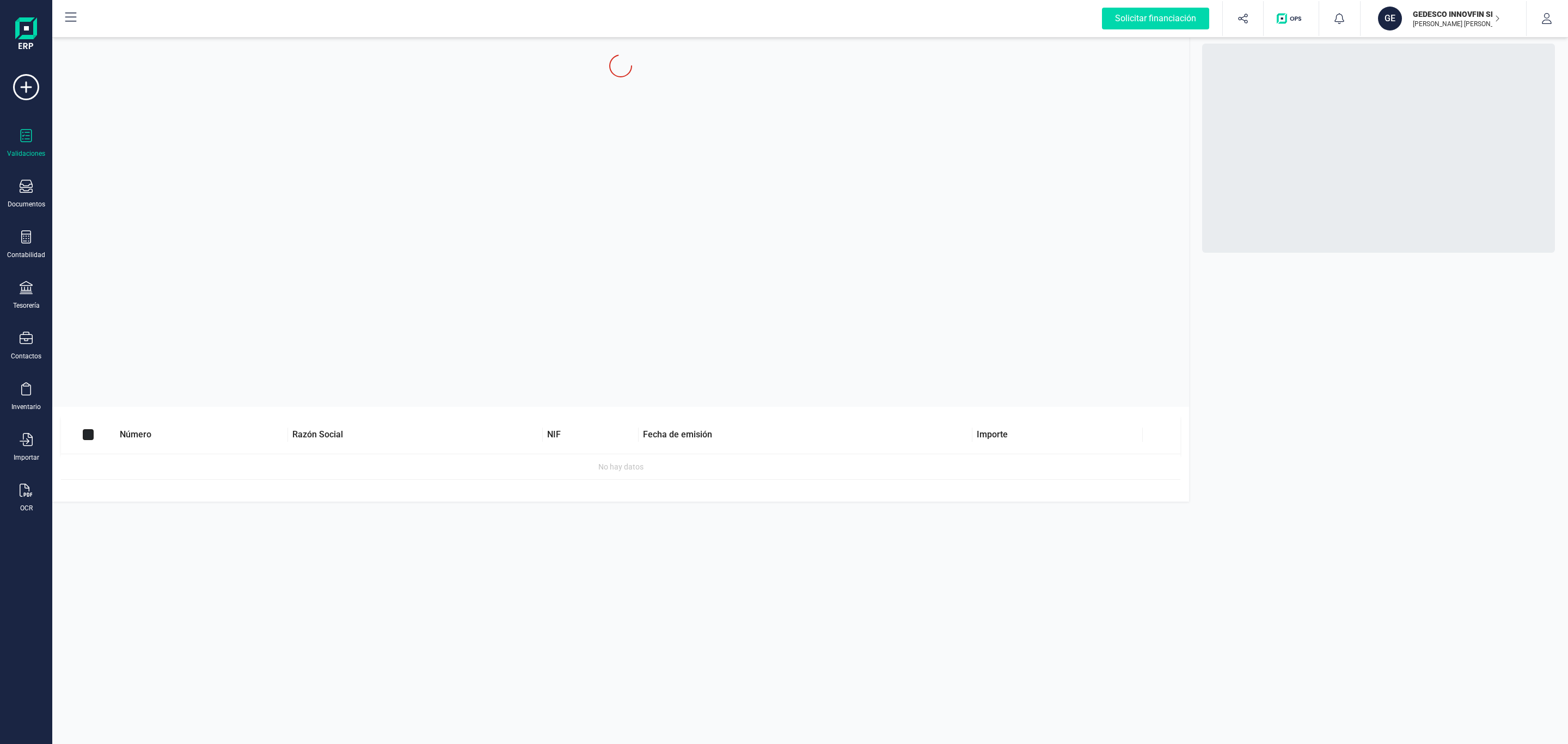
checkbox input "true"
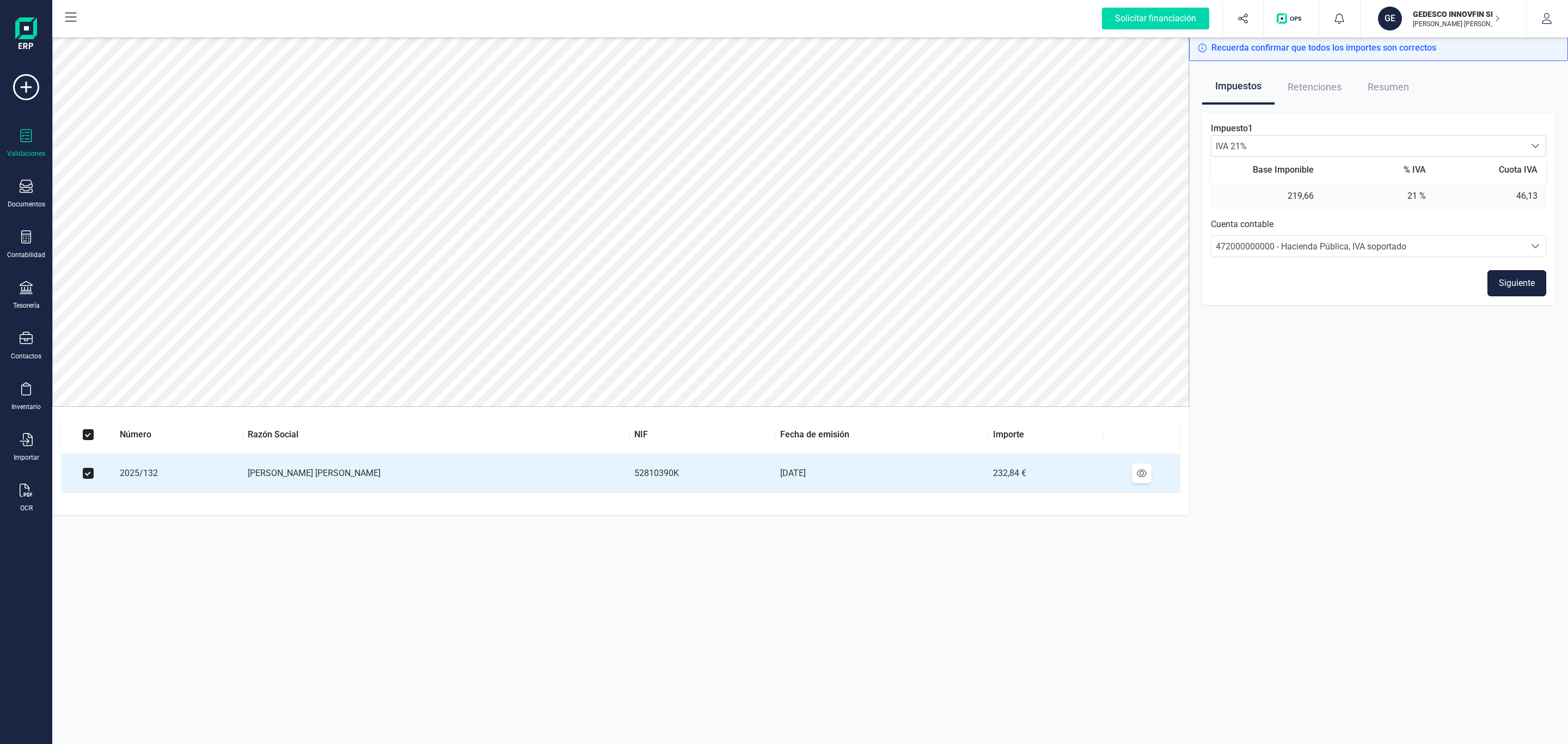
click at [1500, 283] on button "Siguiente" at bounding box center [1517, 283] width 59 height 26
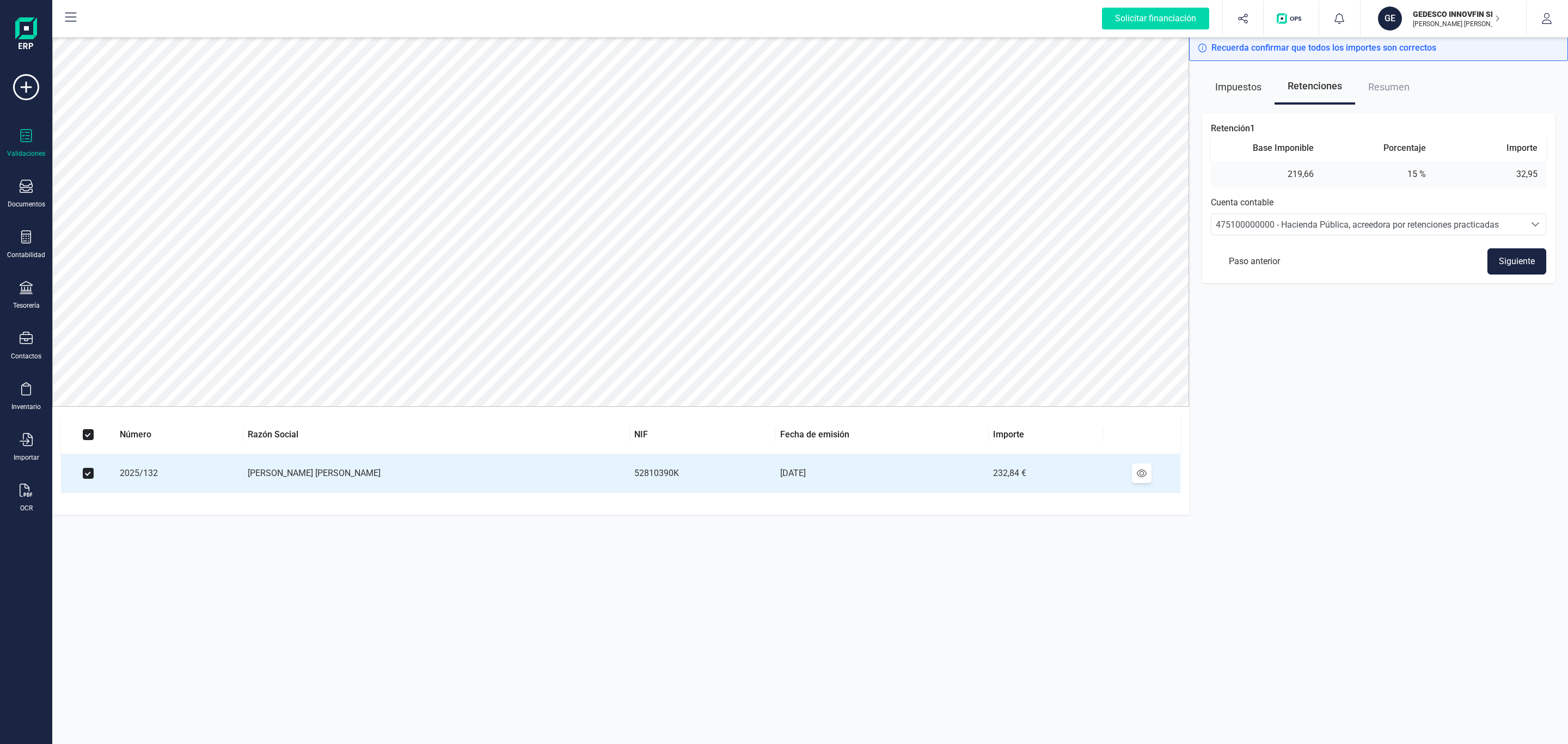
click at [1535, 265] on button "Siguiente" at bounding box center [1517, 261] width 59 height 26
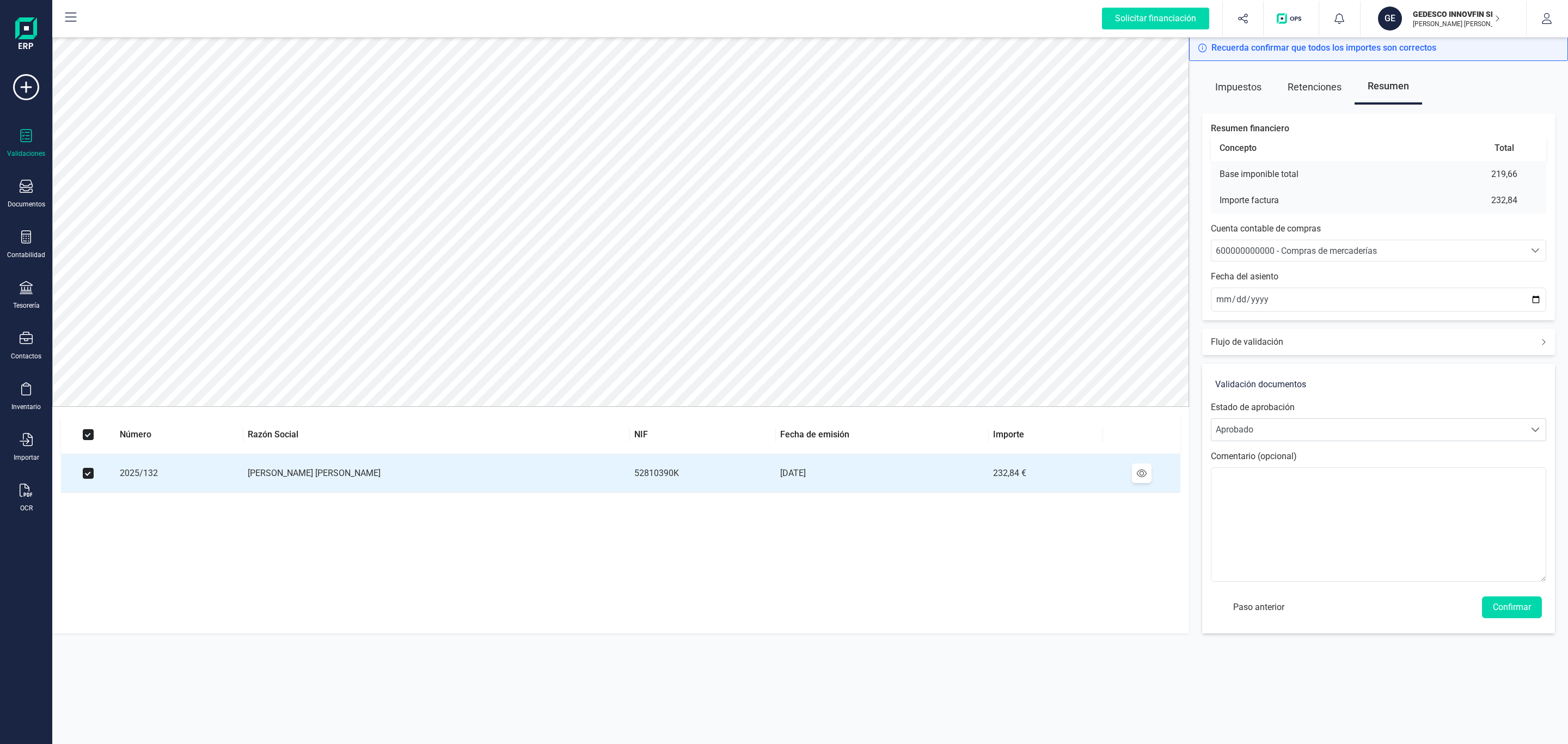
click at [1315, 259] on span "600000000000 - Compras de mercaderías" at bounding box center [1368, 250] width 313 height 21
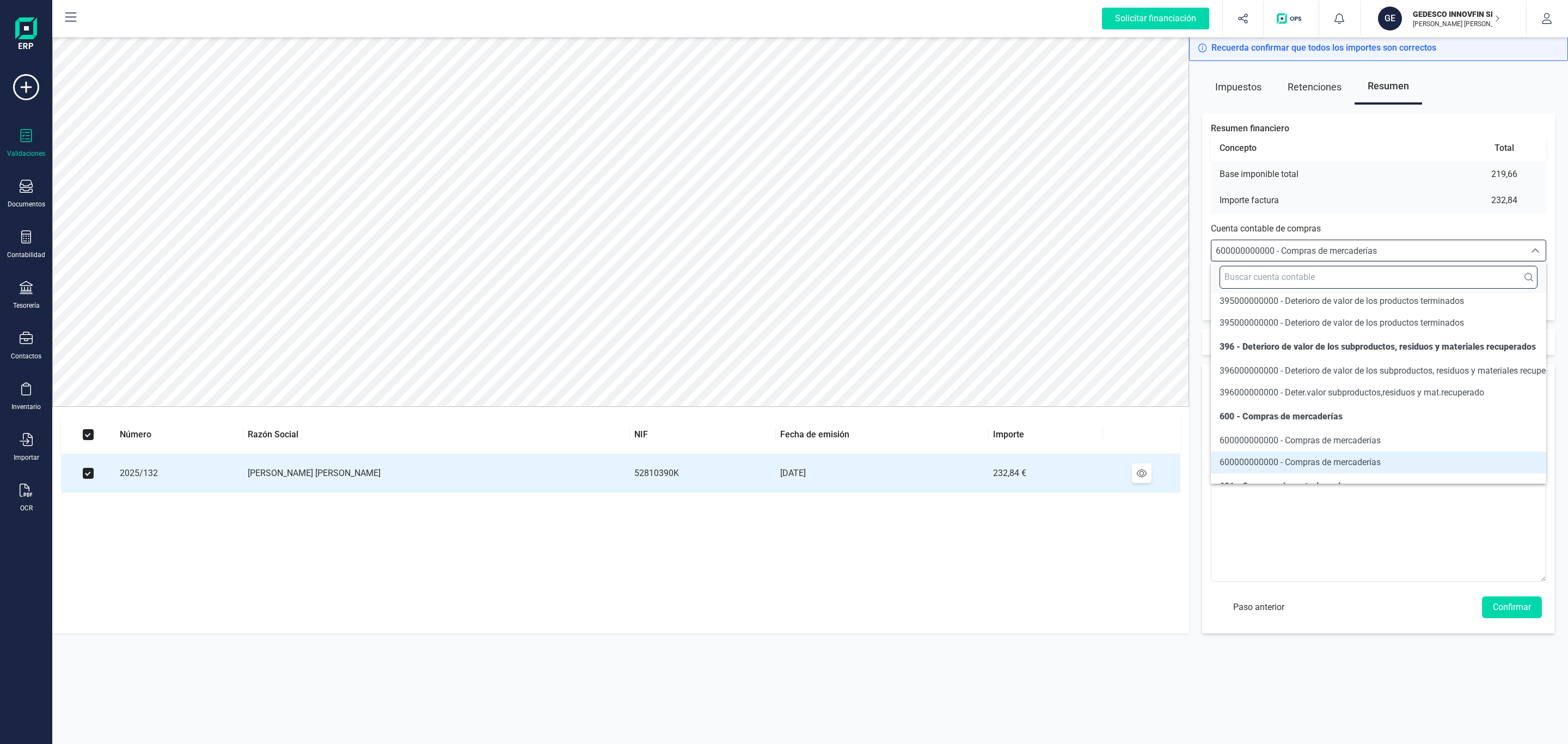
click at [1312, 283] on input "text" at bounding box center [1379, 277] width 318 height 23
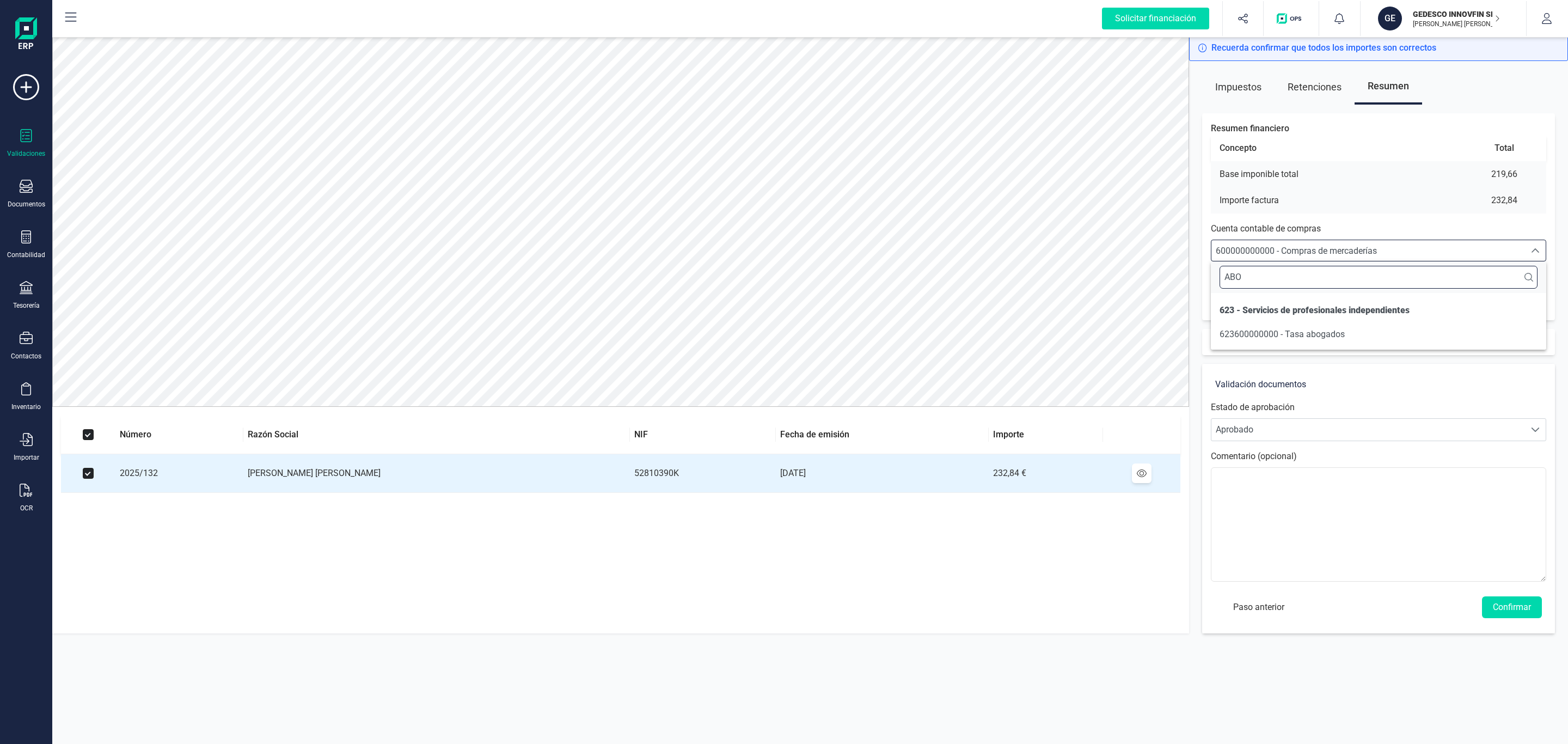
scroll to position [0, 0]
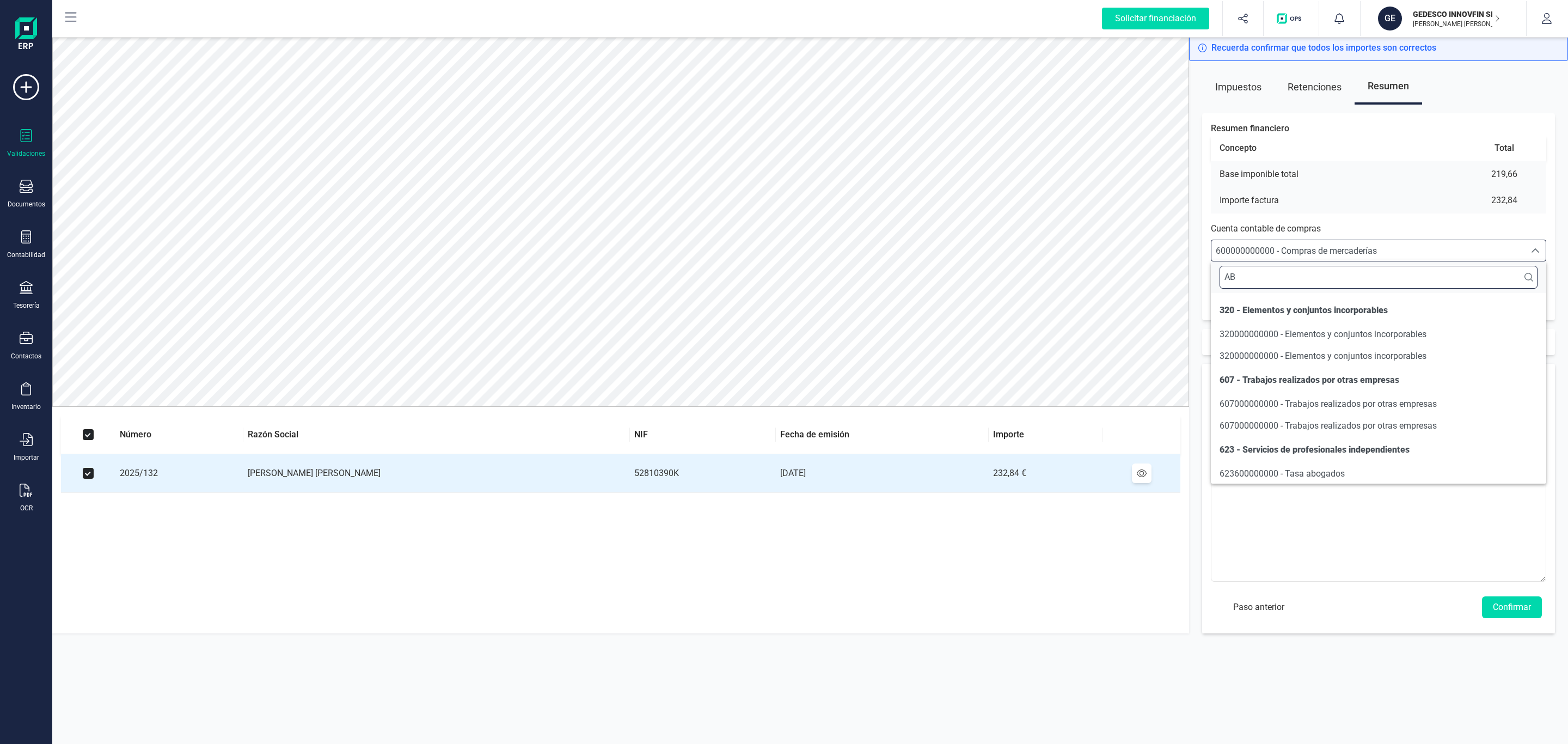
type input "A"
type input "P"
type input "serv"
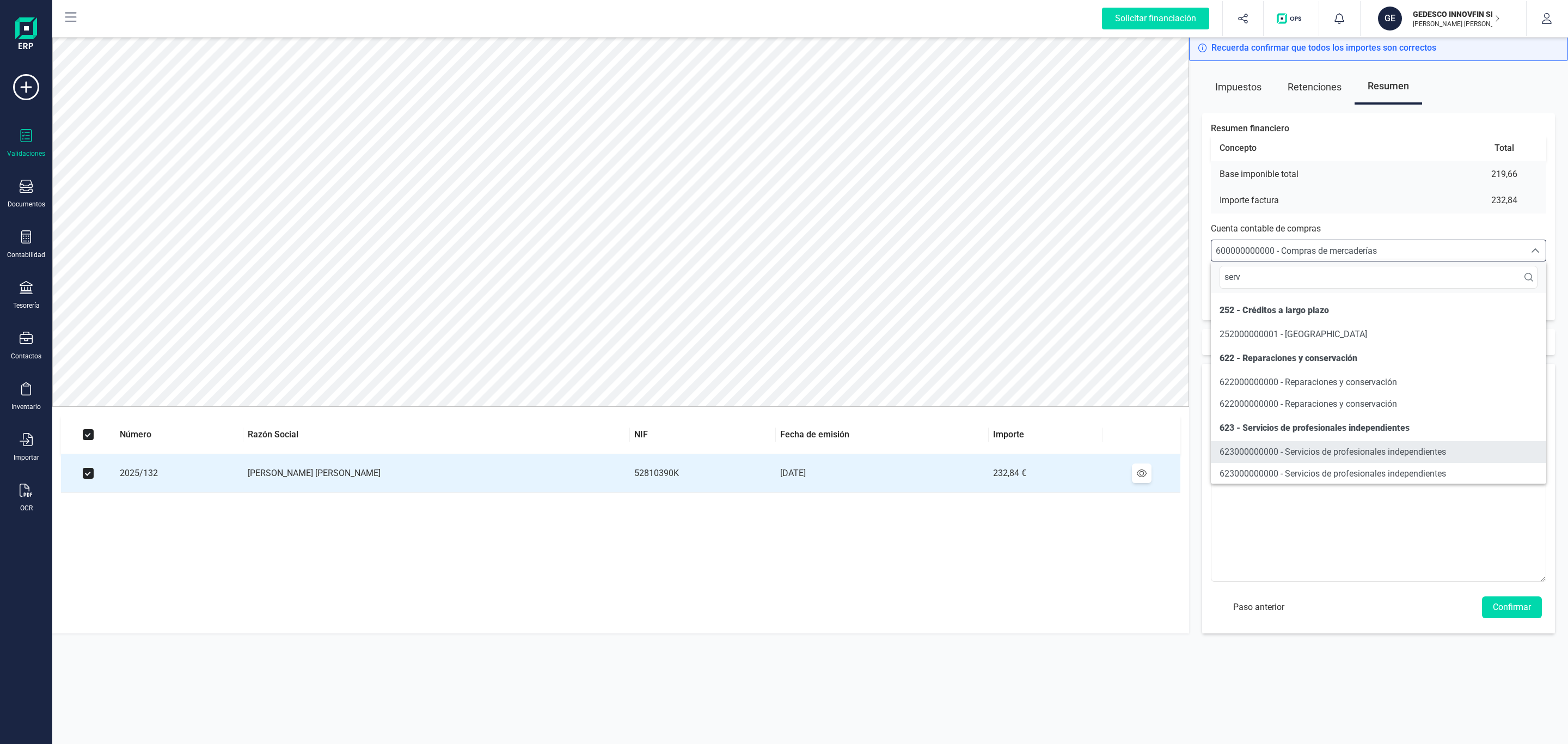
click at [1390, 460] on li "623000000000 - Servicios de profesionales independientes" at bounding box center [1378, 452] width 335 height 22
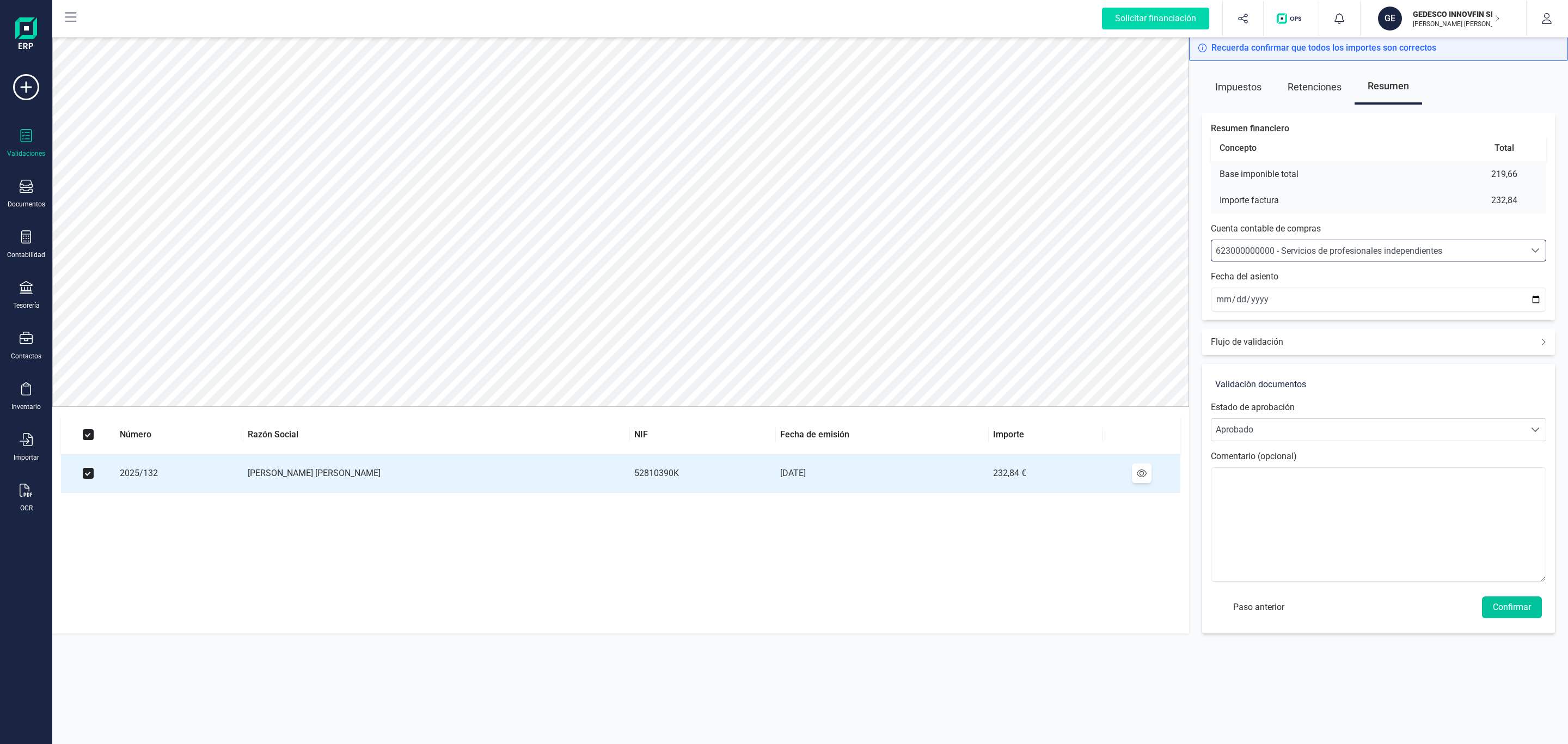
click at [1525, 613] on button "Confirmar" at bounding box center [1512, 607] width 60 height 22
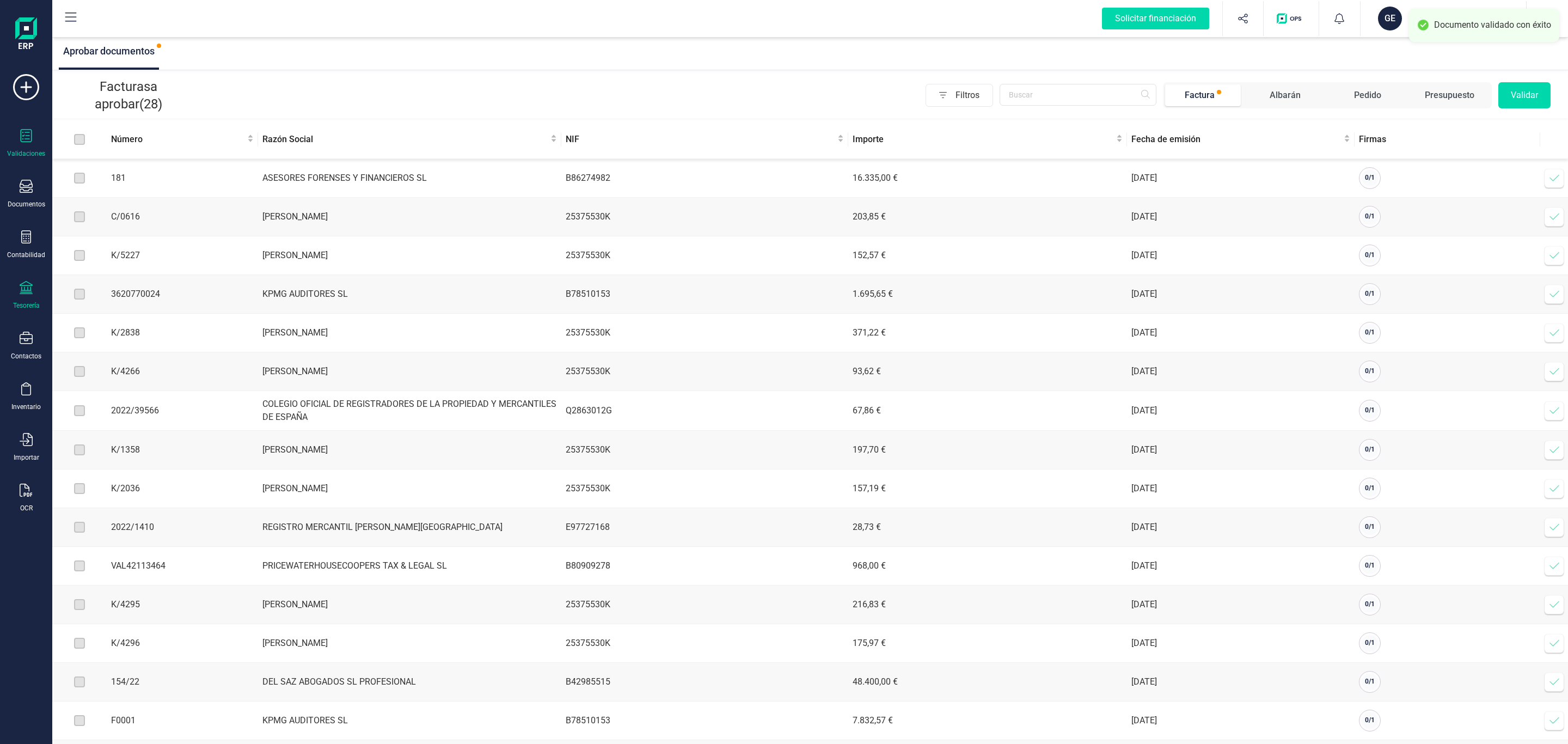
click at [31, 292] on icon at bounding box center [26, 287] width 13 height 13
click at [28, 343] on icon at bounding box center [26, 338] width 13 height 13
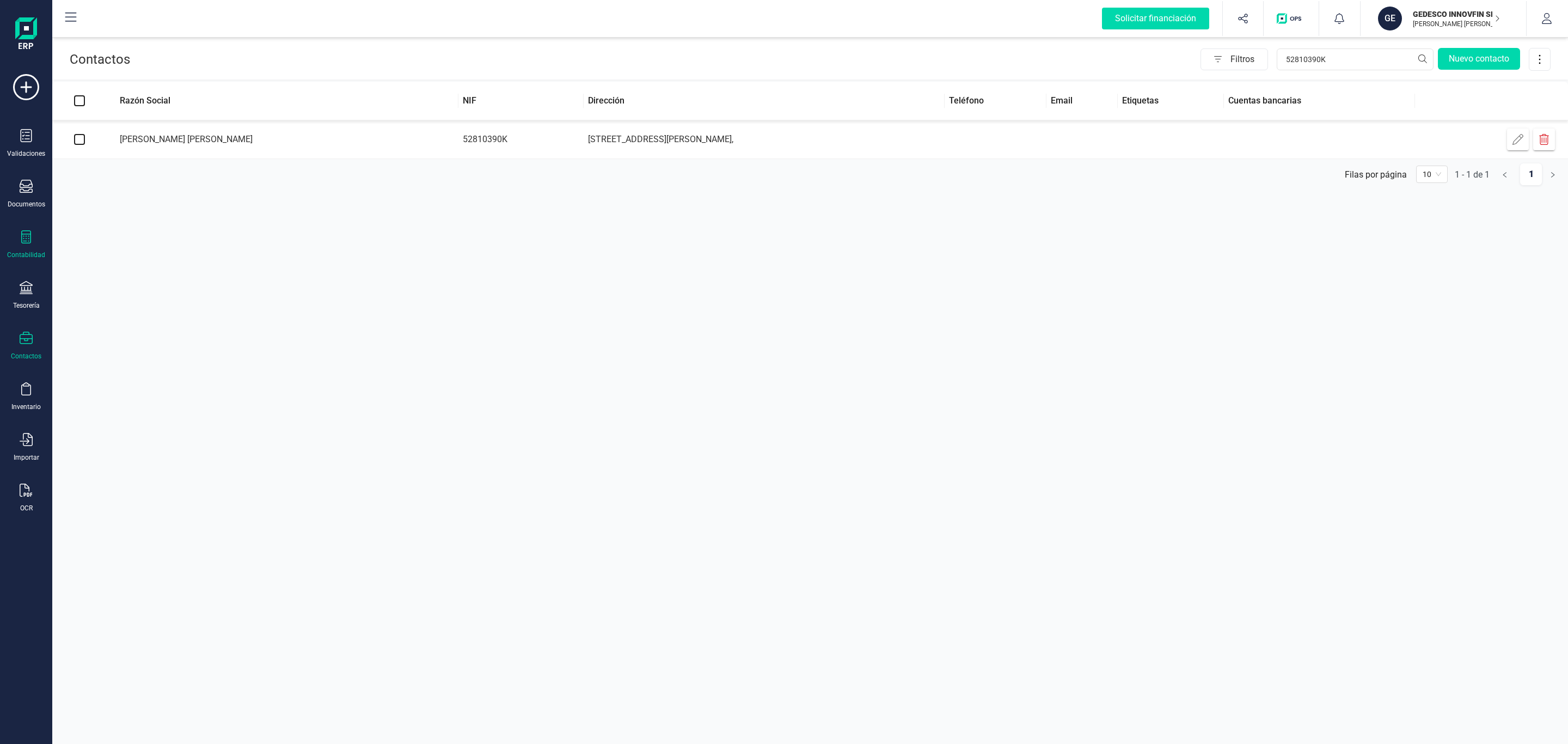
click at [29, 253] on div "Contabilidad" at bounding box center [26, 254] width 38 height 9
click at [29, 287] on icon at bounding box center [26, 287] width 13 height 13
click at [103, 234] on span "Cartera" at bounding box center [111, 233] width 52 height 13
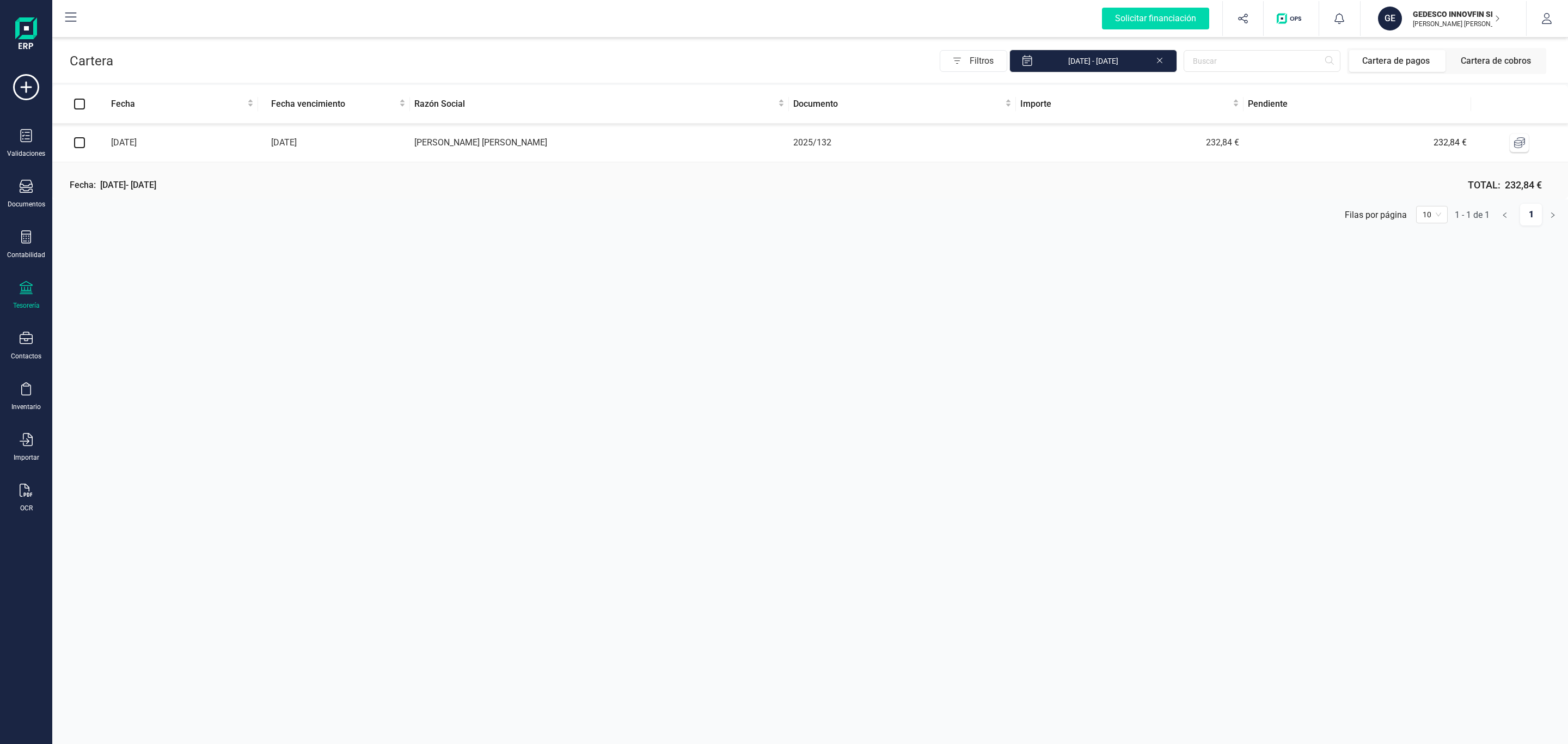
click at [77, 146] on input "checkbox" at bounding box center [80, 142] width 11 height 11
checkbox input "true"
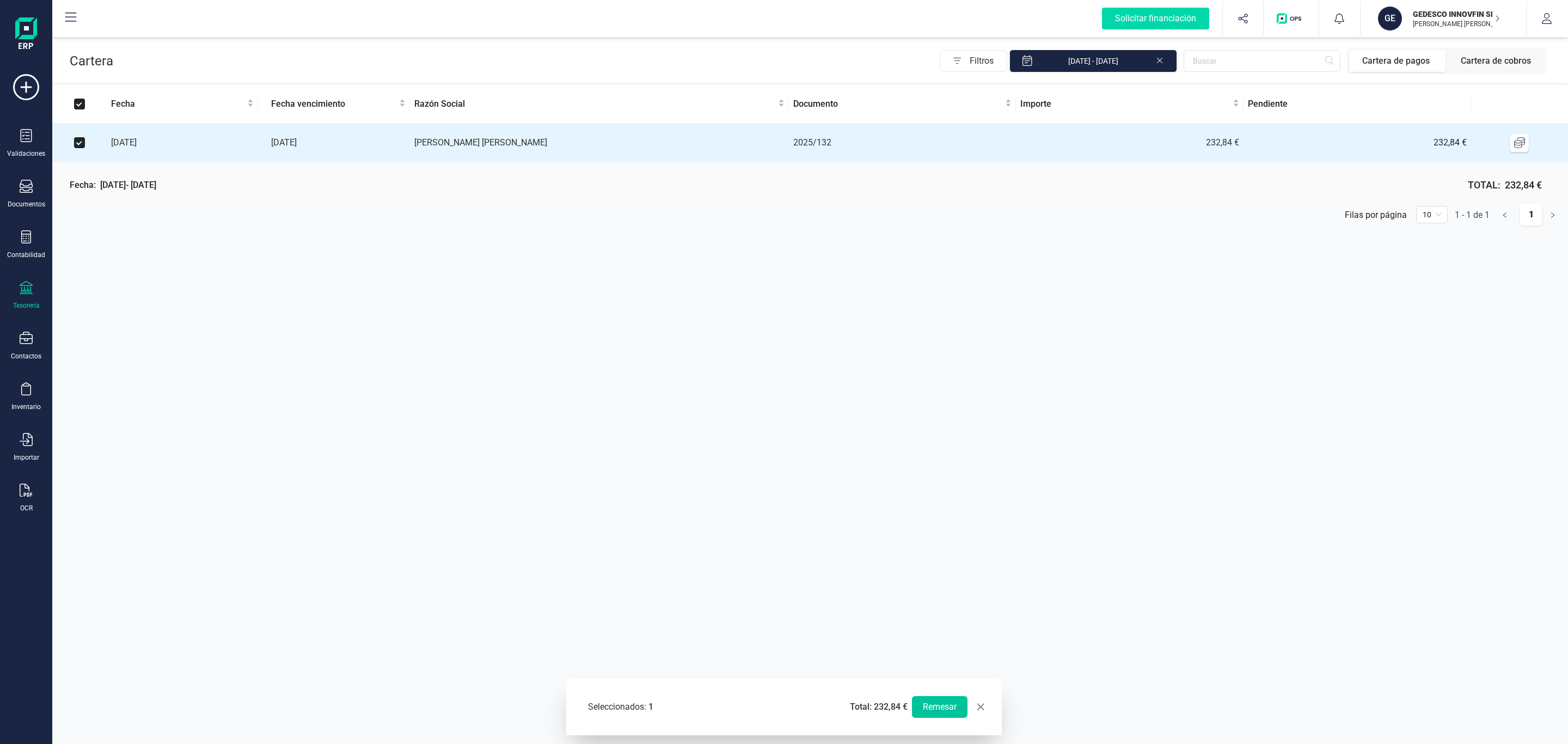
click at [945, 706] on button "Remesar" at bounding box center [939, 707] width 55 height 22
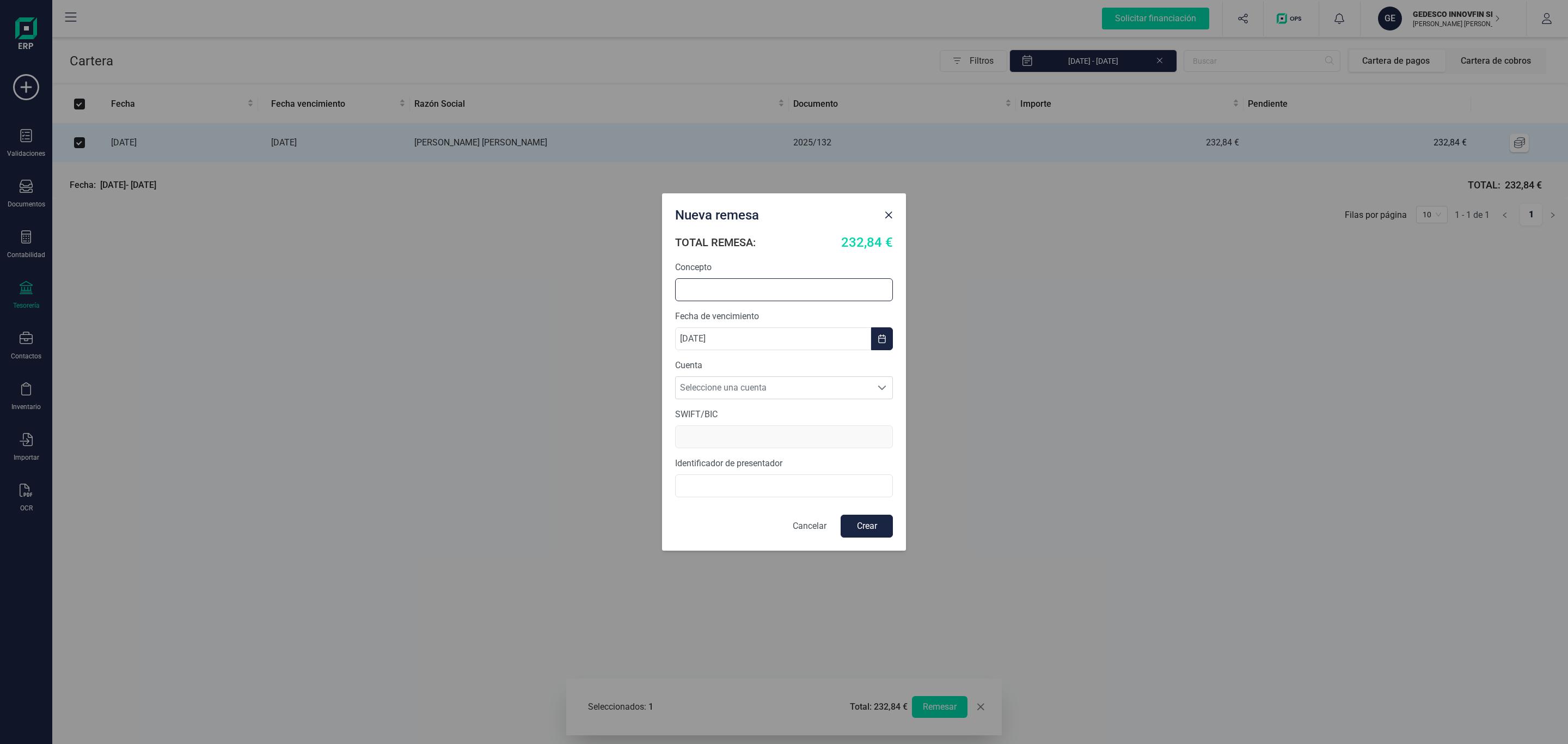
click at [730, 278] on input "text" at bounding box center [784, 290] width 218 height 23
type input "FACTURA PENDIENTE"
click at [737, 386] on span "Seleccione una cuenta" at bounding box center [774, 388] width 196 height 22
click at [766, 390] on span "Seleccione una cuenta" at bounding box center [774, 388] width 196 height 22
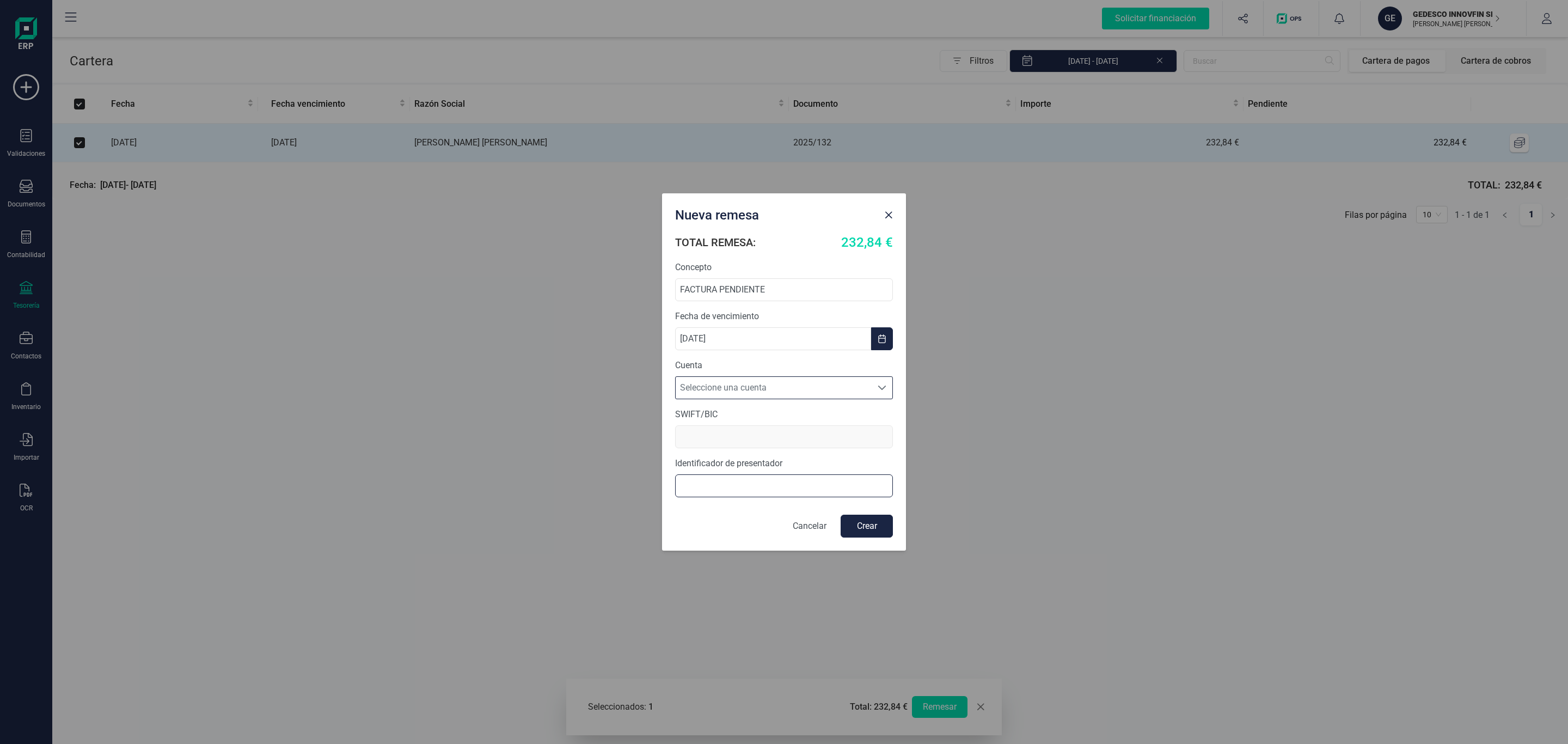
click at [765, 477] on input "text" at bounding box center [784, 486] width 218 height 23
click at [756, 385] on span "Seleccione una cuenta" at bounding box center [774, 388] width 196 height 22
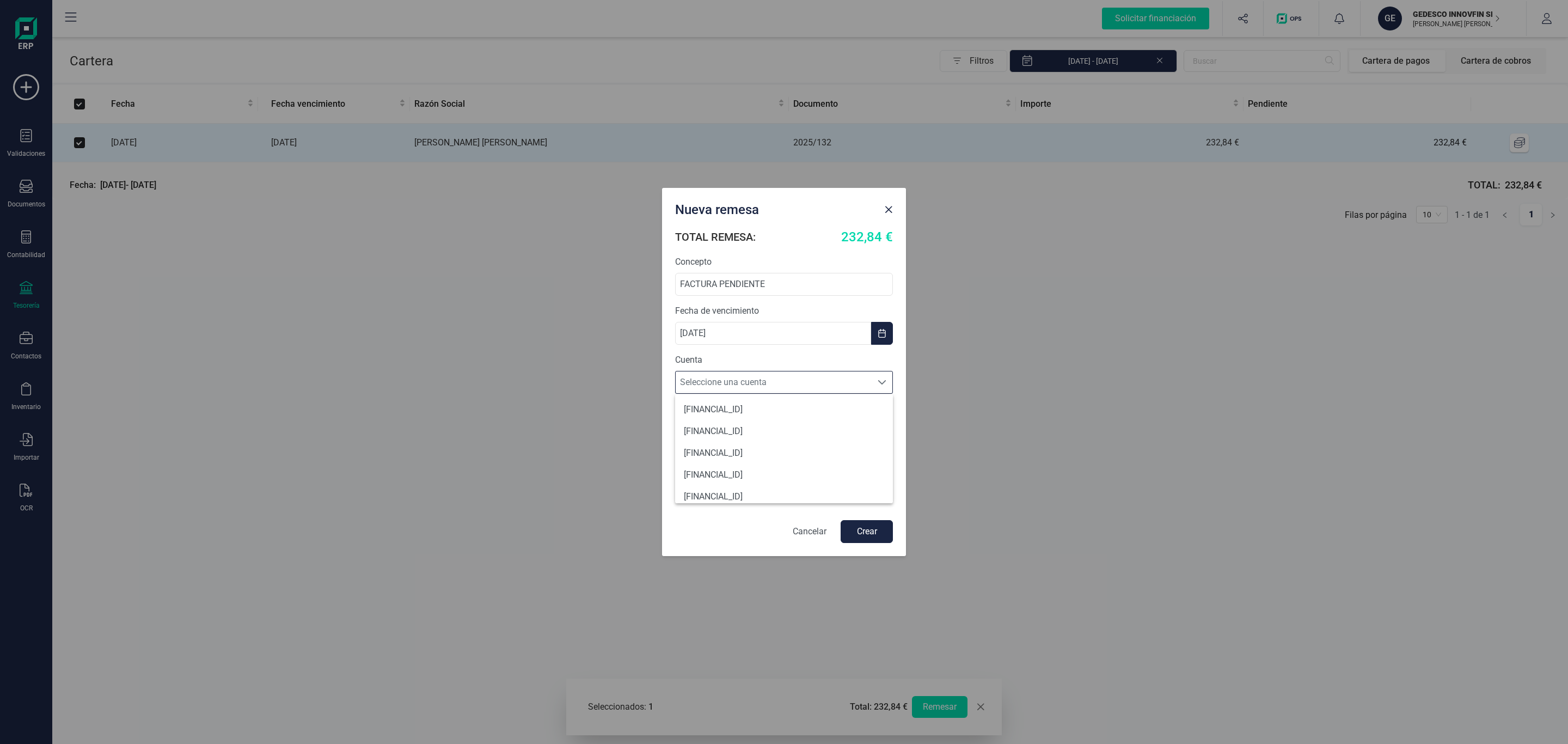
click at [877, 376] on div at bounding box center [882, 382] width 21 height 22
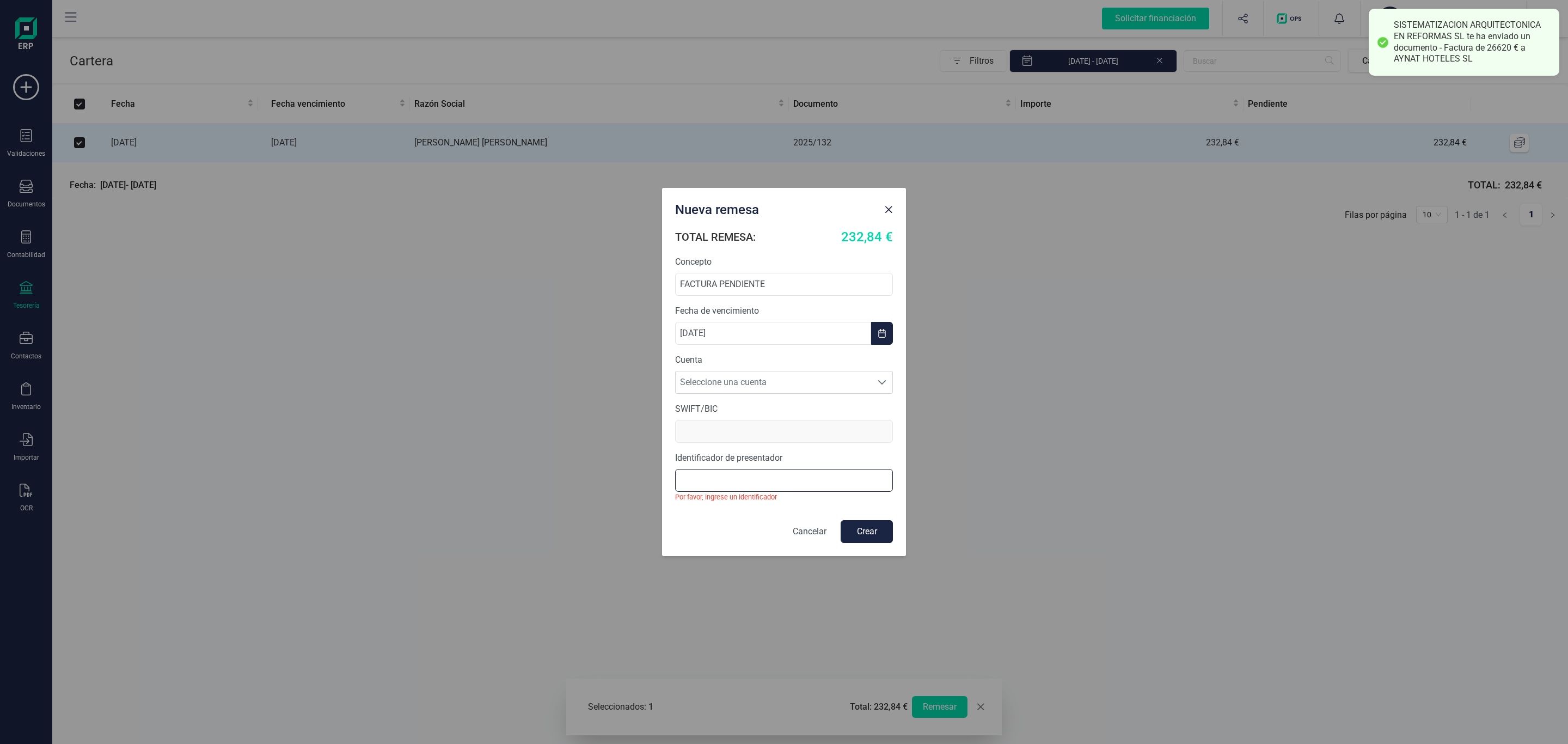
click at [753, 480] on input "text" at bounding box center [784, 480] width 218 height 23
click at [794, 476] on input "text" at bounding box center [784, 480] width 218 height 23
click at [751, 382] on span "Seleccione una cuenta" at bounding box center [774, 382] width 196 height 22
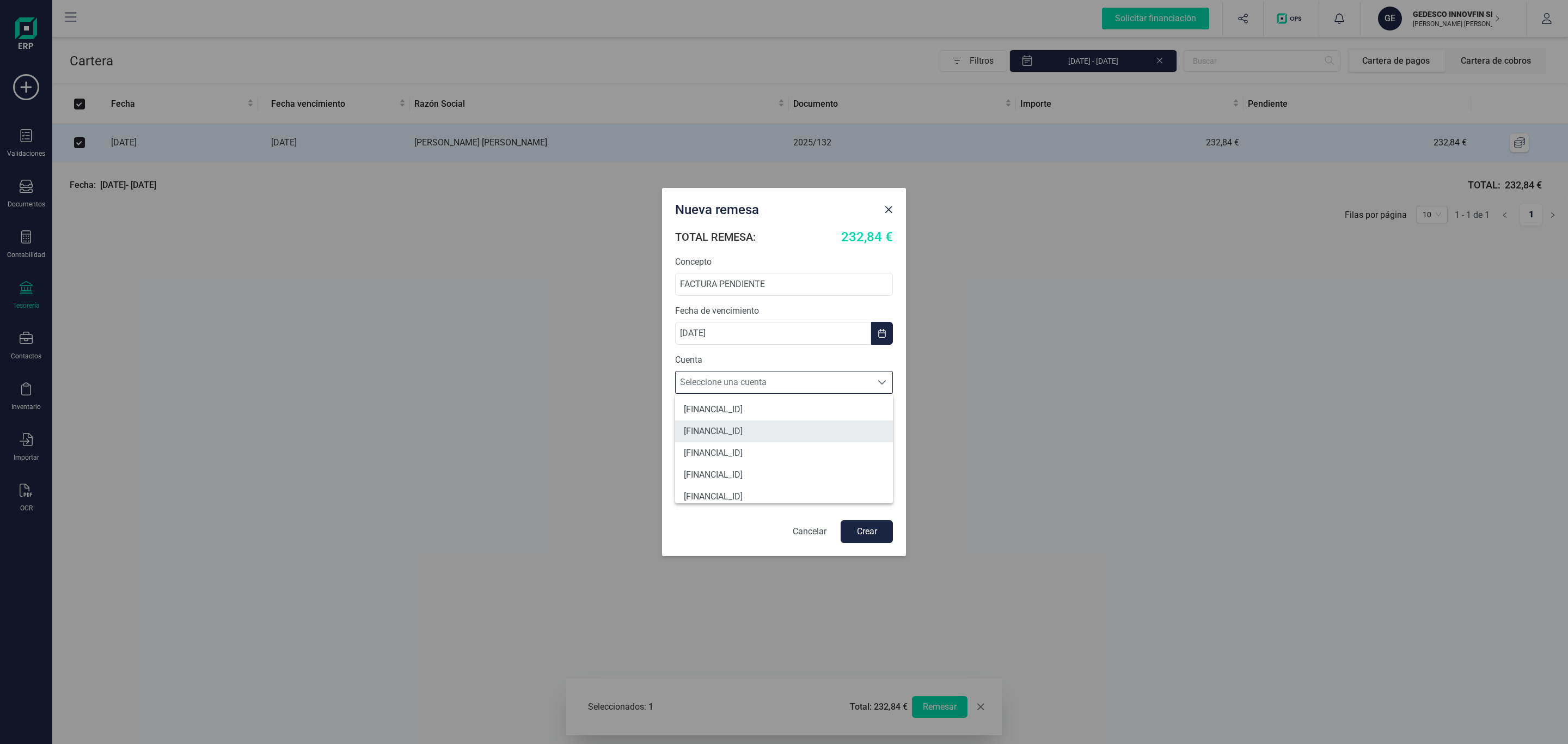
click at [806, 433] on li "[FINANCIAL_ID]" at bounding box center [784, 432] width 218 height 22
type input "[SWIFT_CODE]"
type input "B98999030"
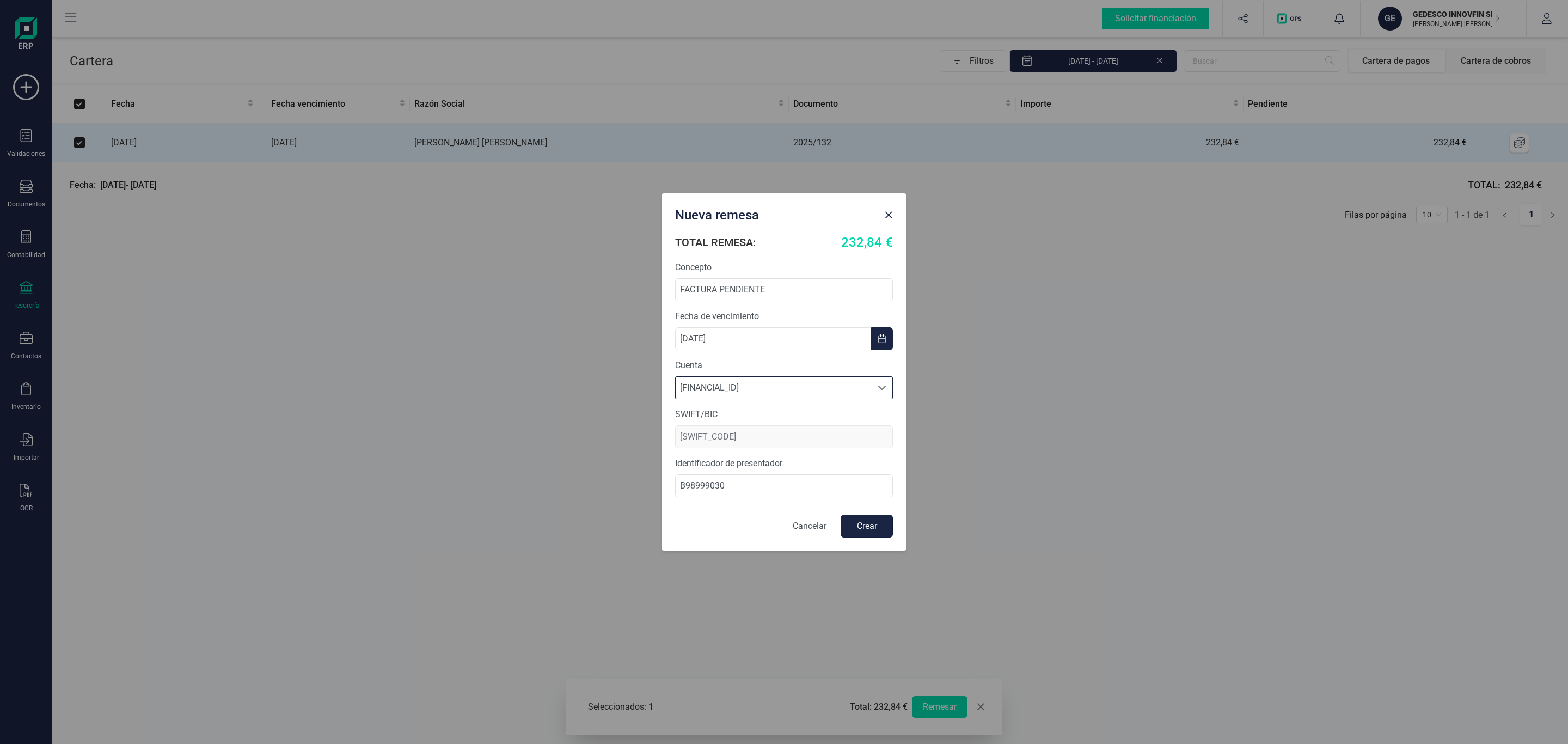
click at [859, 526] on button "Crear" at bounding box center [867, 526] width 52 height 23
checkbox input "false"
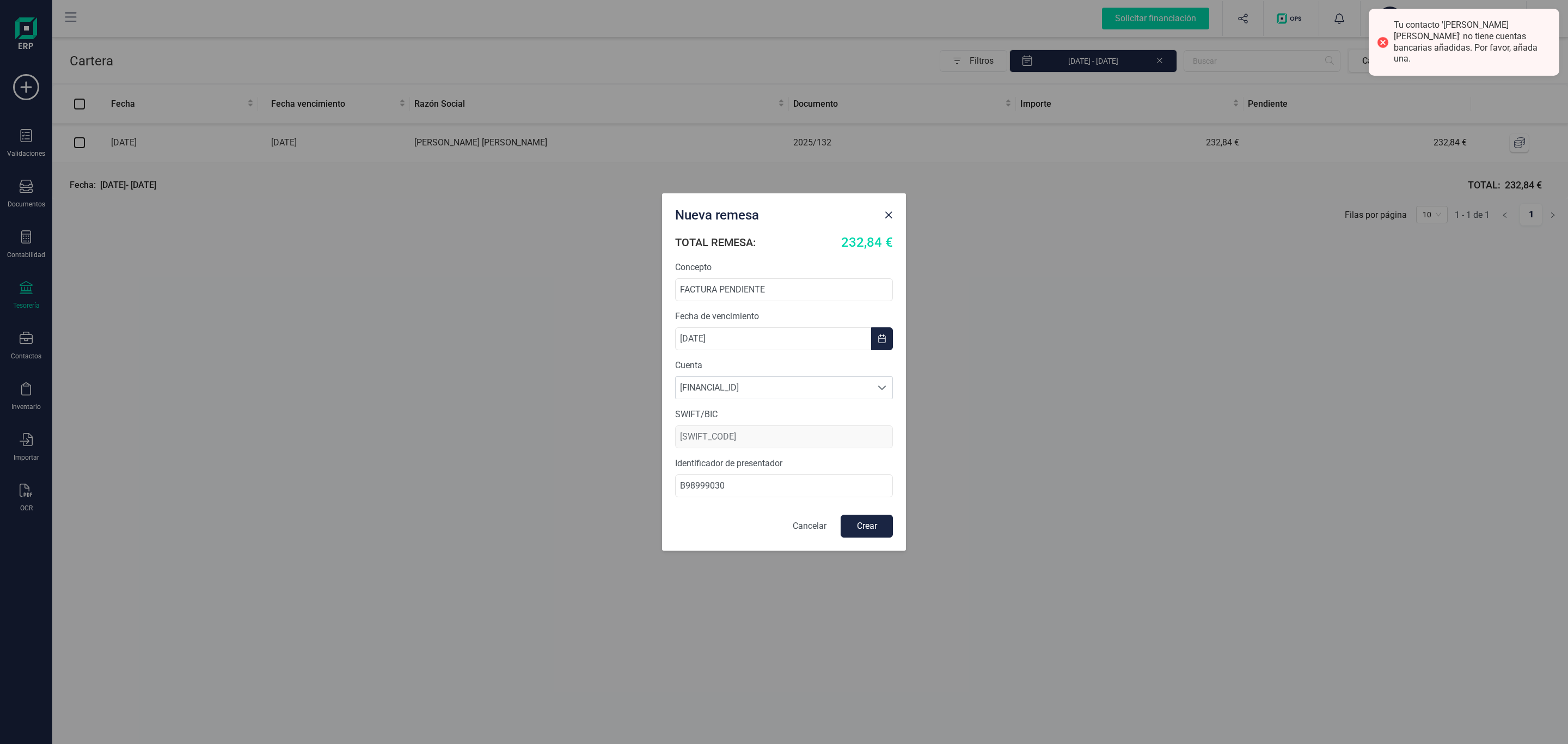
click at [869, 209] on div "Nueva remesa" at bounding box center [775, 213] width 209 height 22
click at [887, 206] on button "Close" at bounding box center [888, 215] width 18 height 18
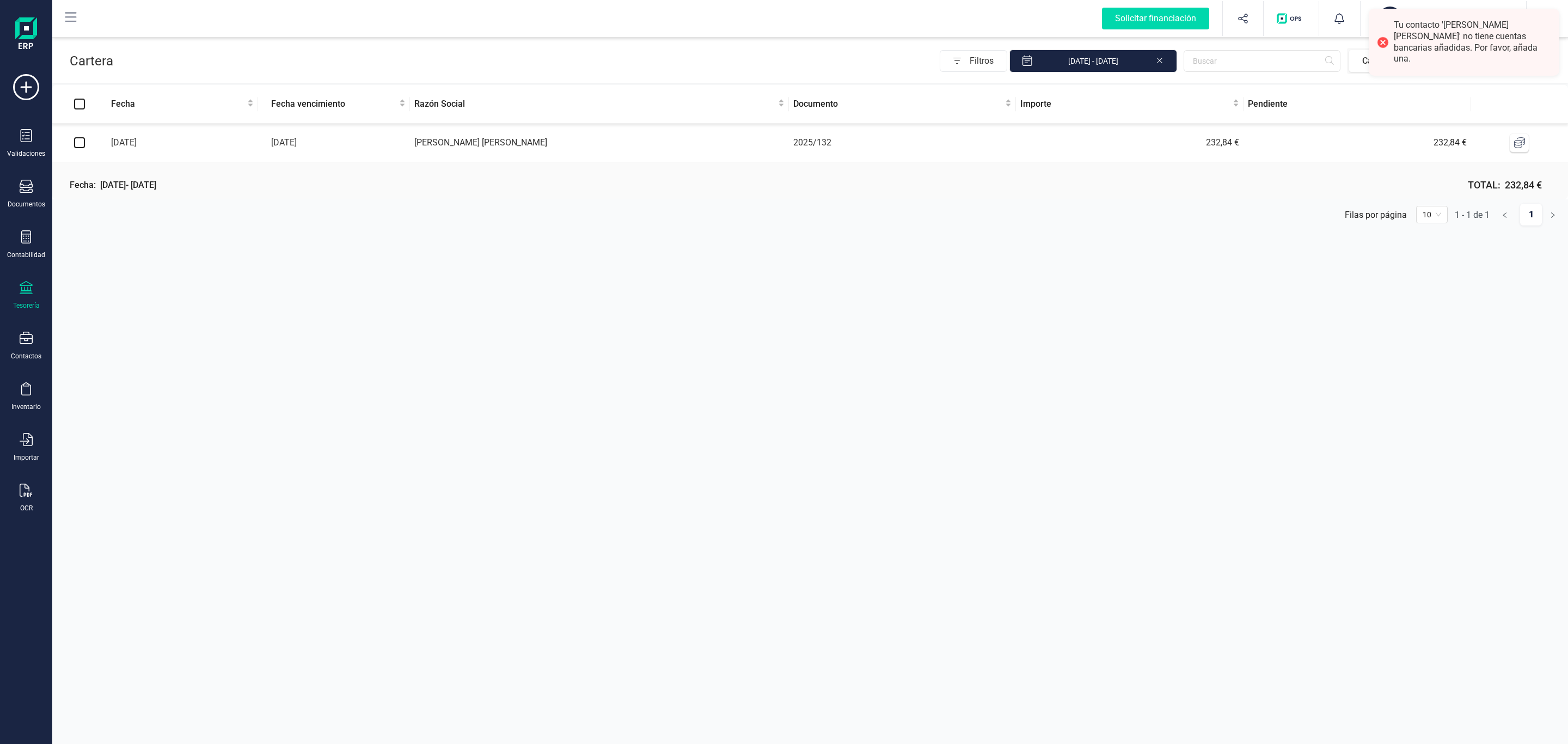
click at [29, 363] on div "Validaciones Documentos Documentos Presupuestos Pedidos Albaranes Facturas Fact…" at bounding box center [26, 298] width 44 height 447
click at [25, 344] on icon at bounding box center [26, 338] width 13 height 13
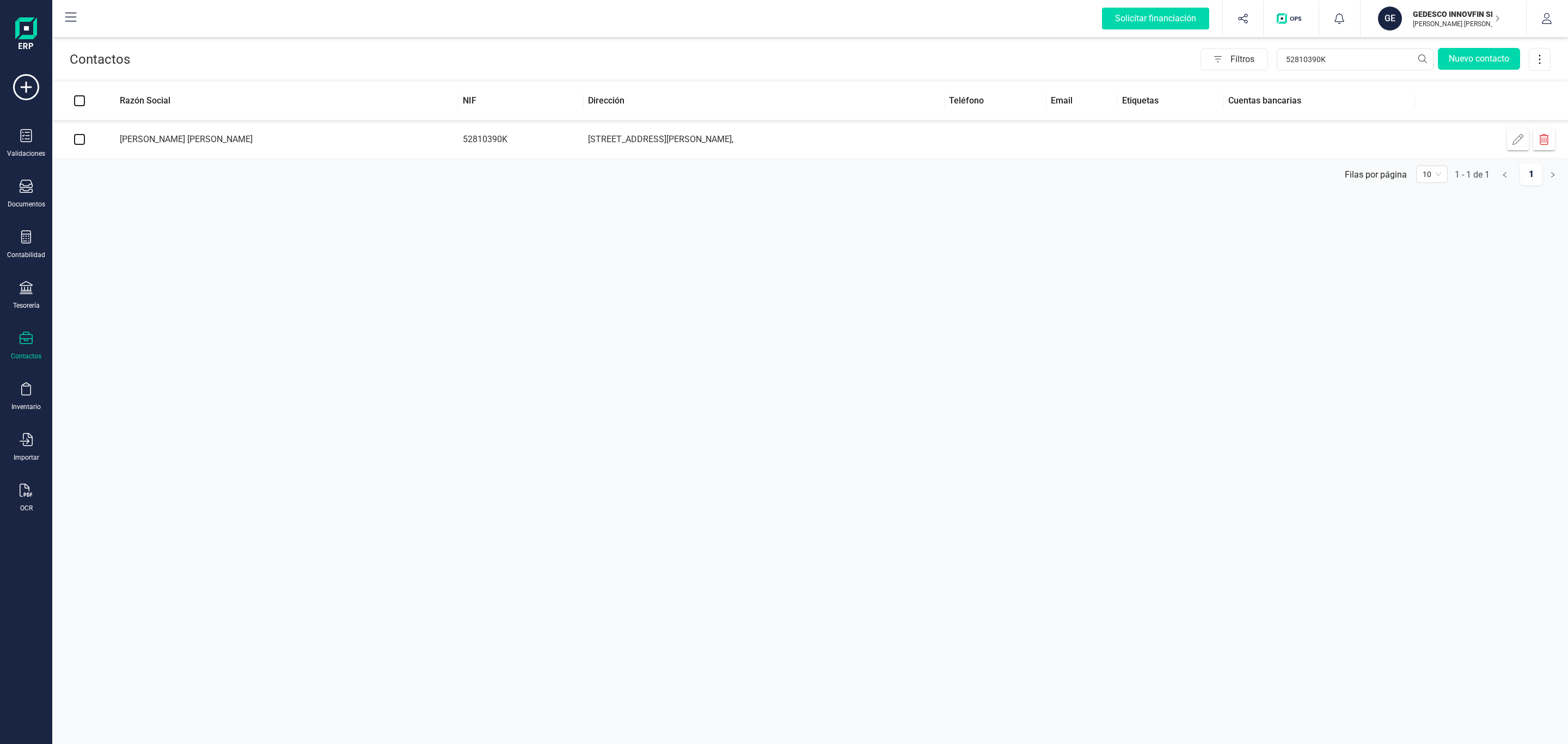
click at [678, 149] on td "[STREET_ADDRESS][PERSON_NAME]," at bounding box center [764, 140] width 361 height 39
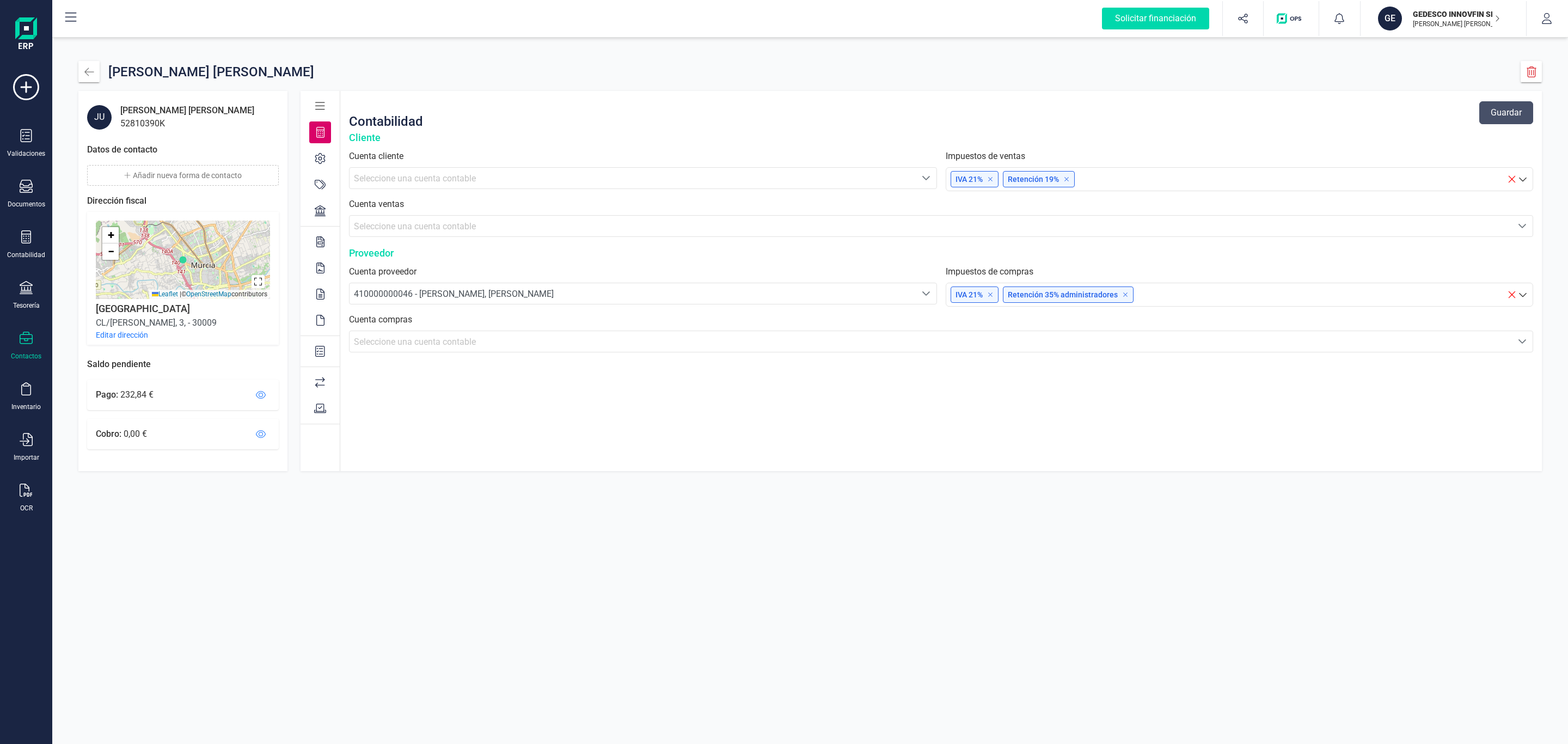
click at [316, 214] on icon at bounding box center [320, 211] width 11 height 11
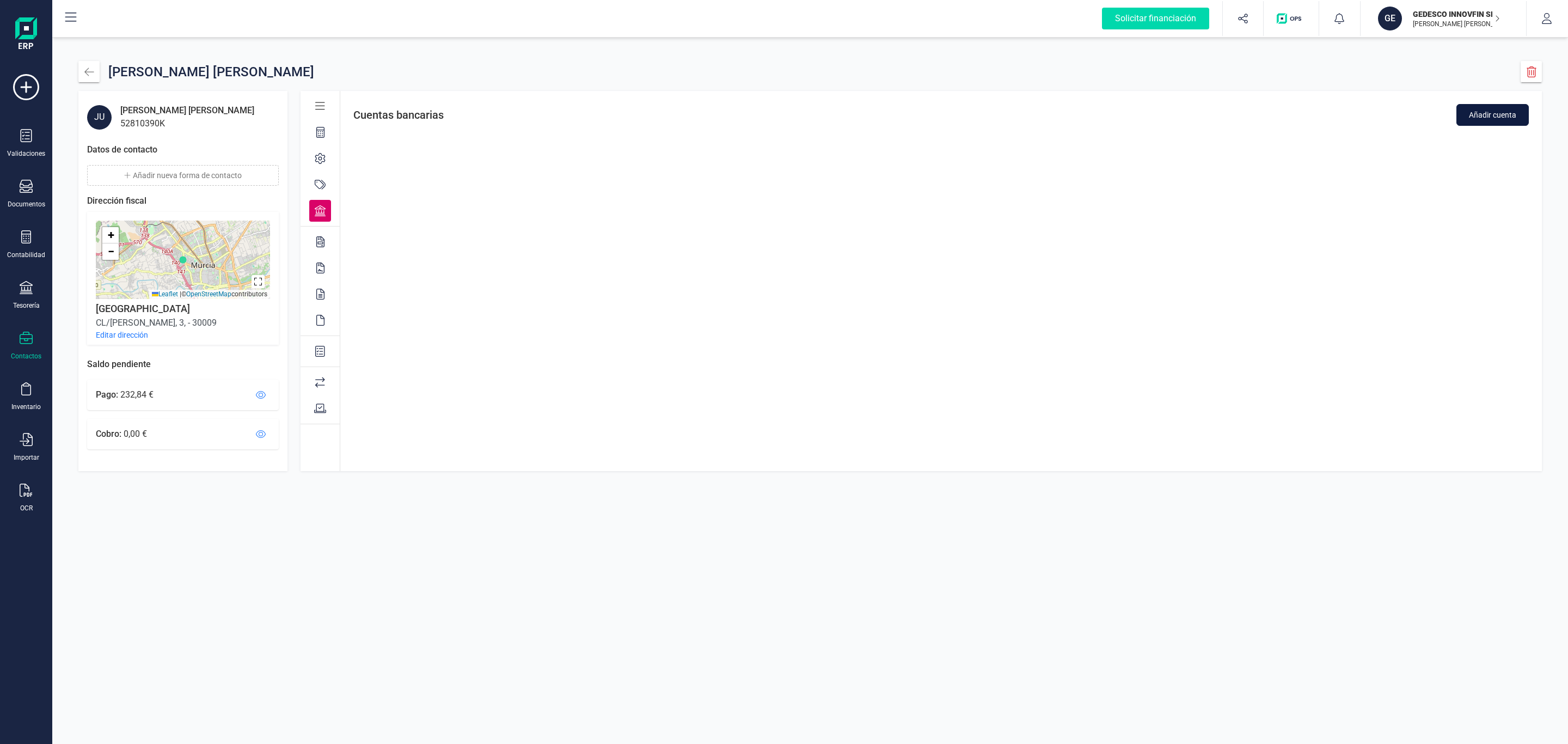
click at [1504, 116] on span "Añadir cuenta" at bounding box center [1493, 115] width 47 height 11
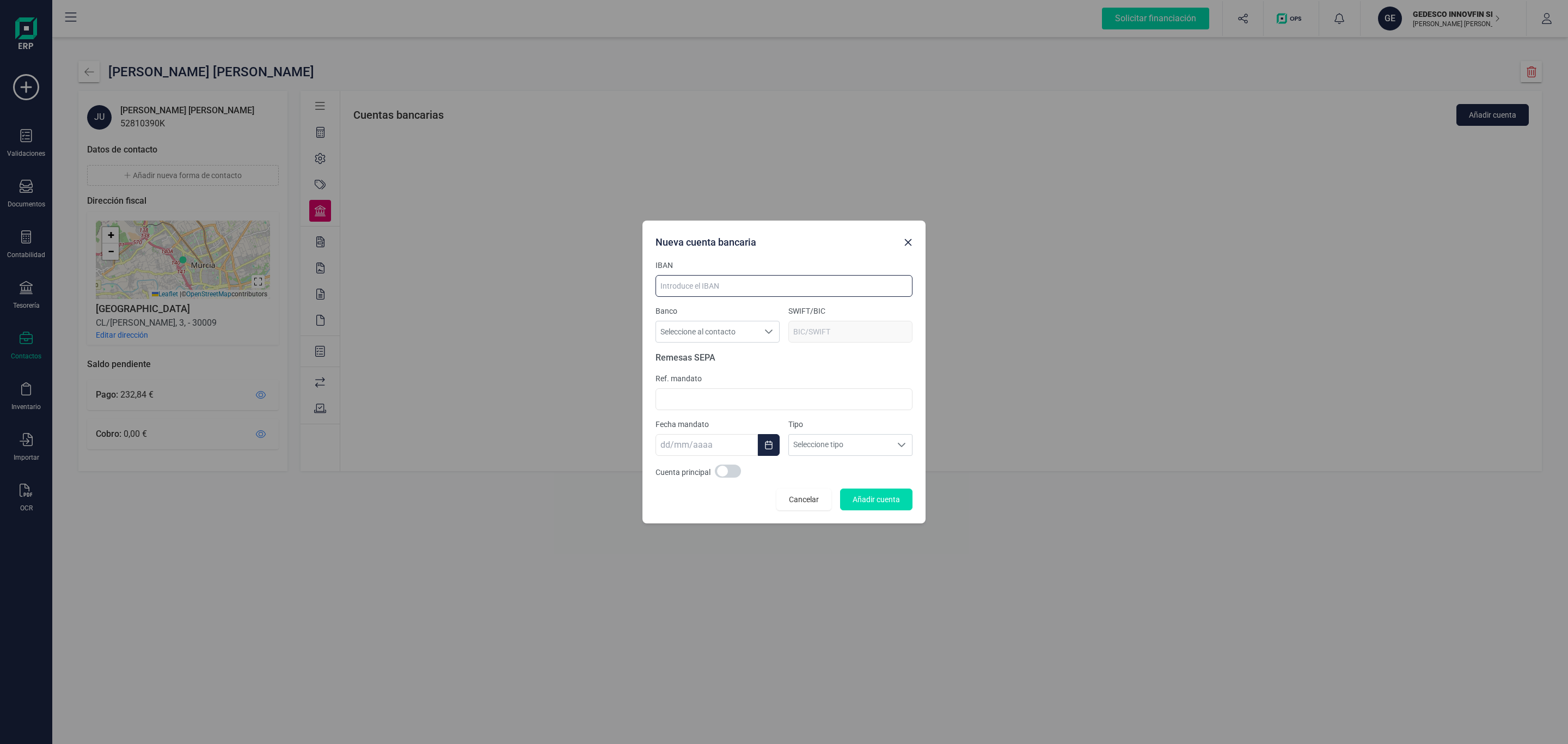
click at [778, 281] on input at bounding box center [784, 286] width 257 height 22
paste input "[FINANCIAL_ID]"
type input "[FINANCIAL_ID]"
type input "[SWIFT_CODE]"
type input "[FINANCIAL_ID]"
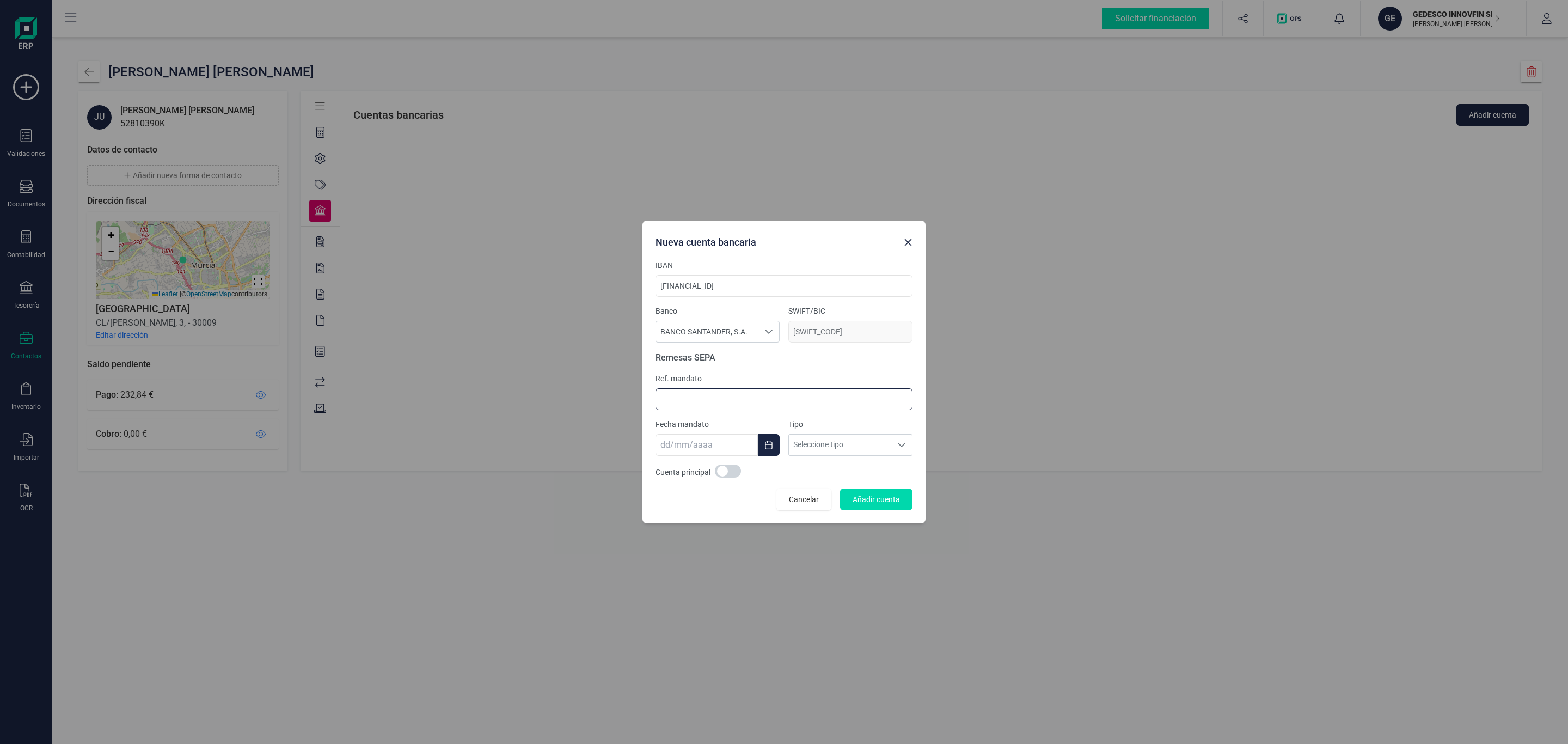
click at [732, 401] on input at bounding box center [784, 399] width 257 height 22
click at [874, 500] on span "Añadir cuenta" at bounding box center [877, 499] width 47 height 11
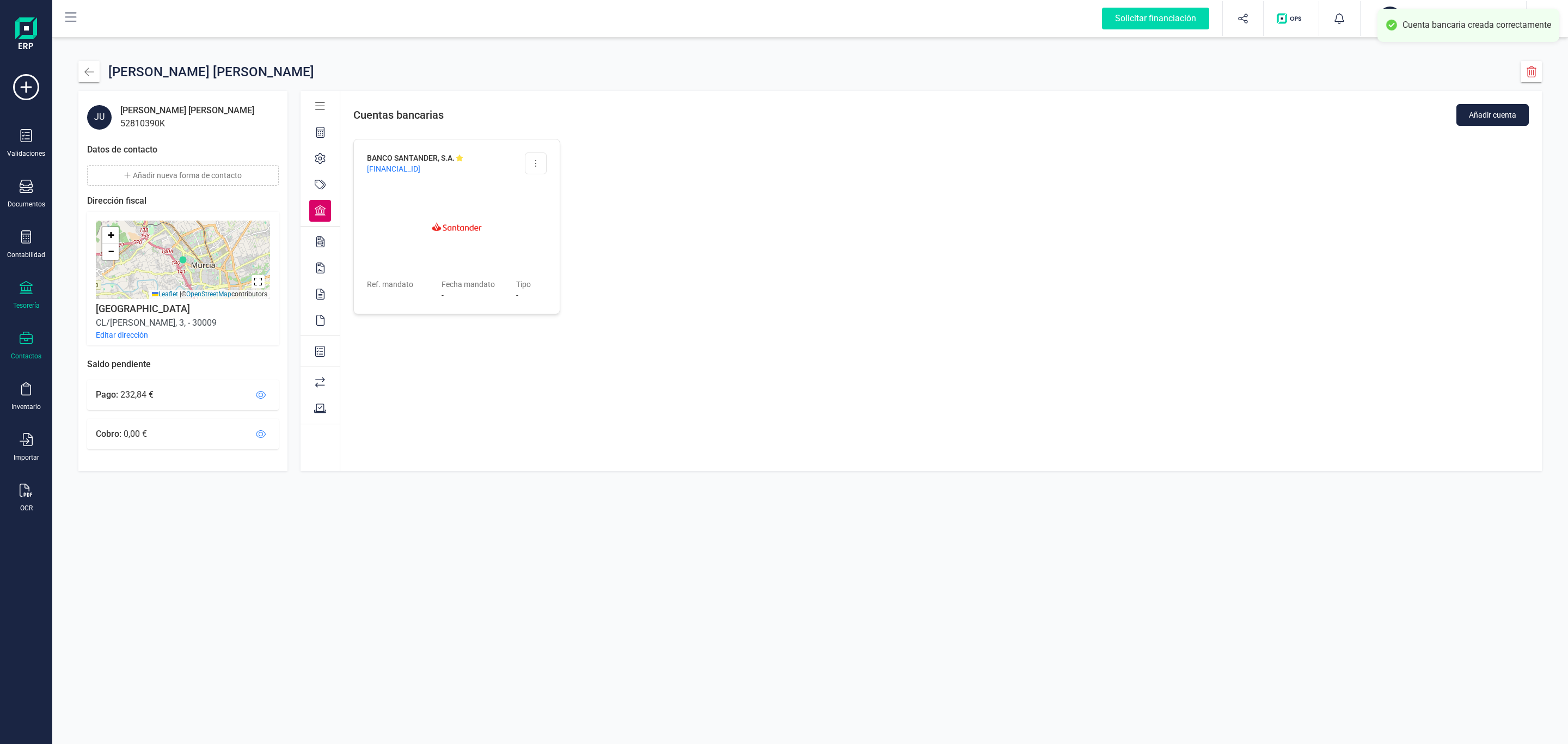
click at [27, 301] on div "Tesorería" at bounding box center [26, 295] width 44 height 29
click at [102, 226] on div "Cartera" at bounding box center [135, 234] width 144 height 22
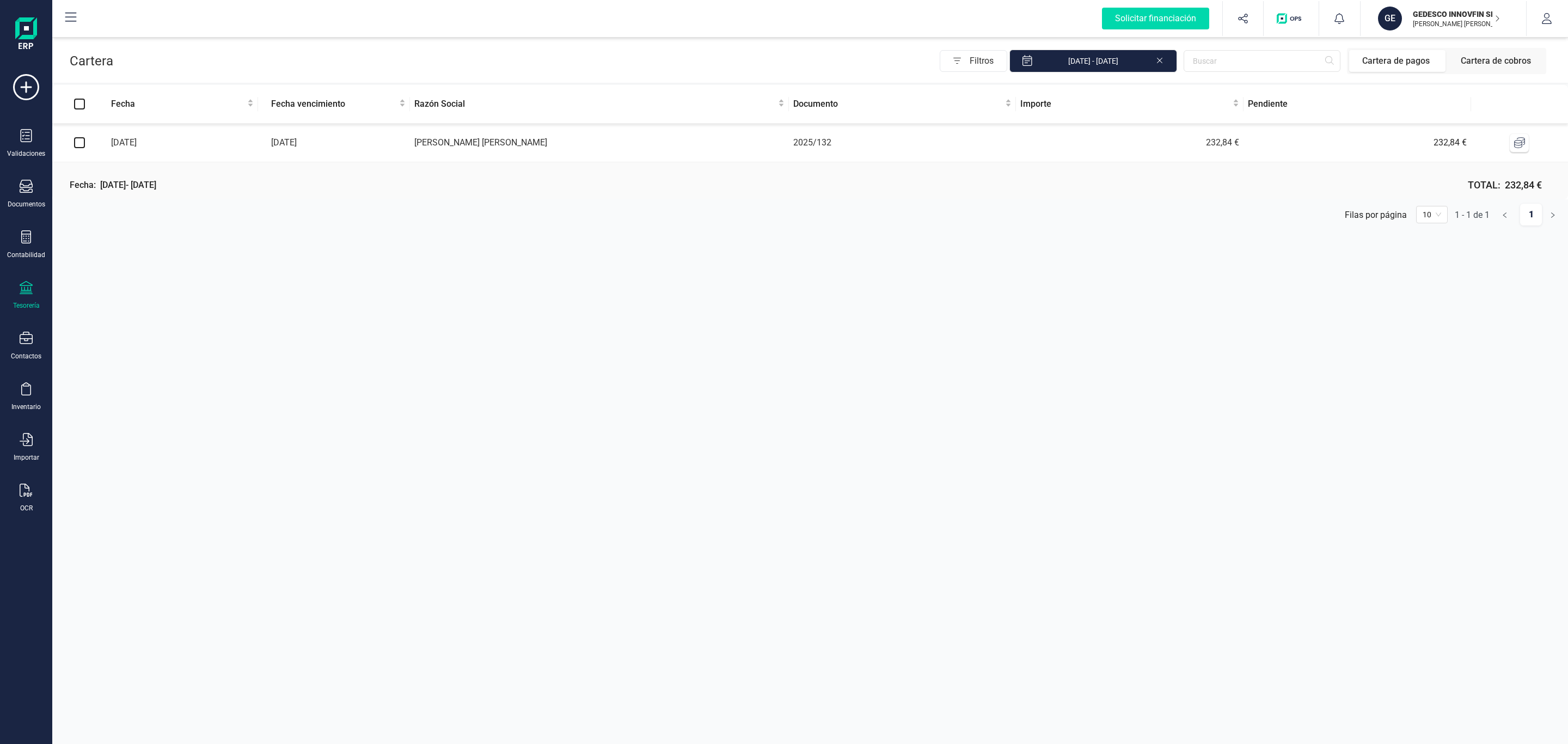
click at [649, 147] on td "[PERSON_NAME] [PERSON_NAME]" at bounding box center [600, 143] width 379 height 39
click at [82, 144] on input "checkbox" at bounding box center [80, 142] width 11 height 11
checkbox input "true"
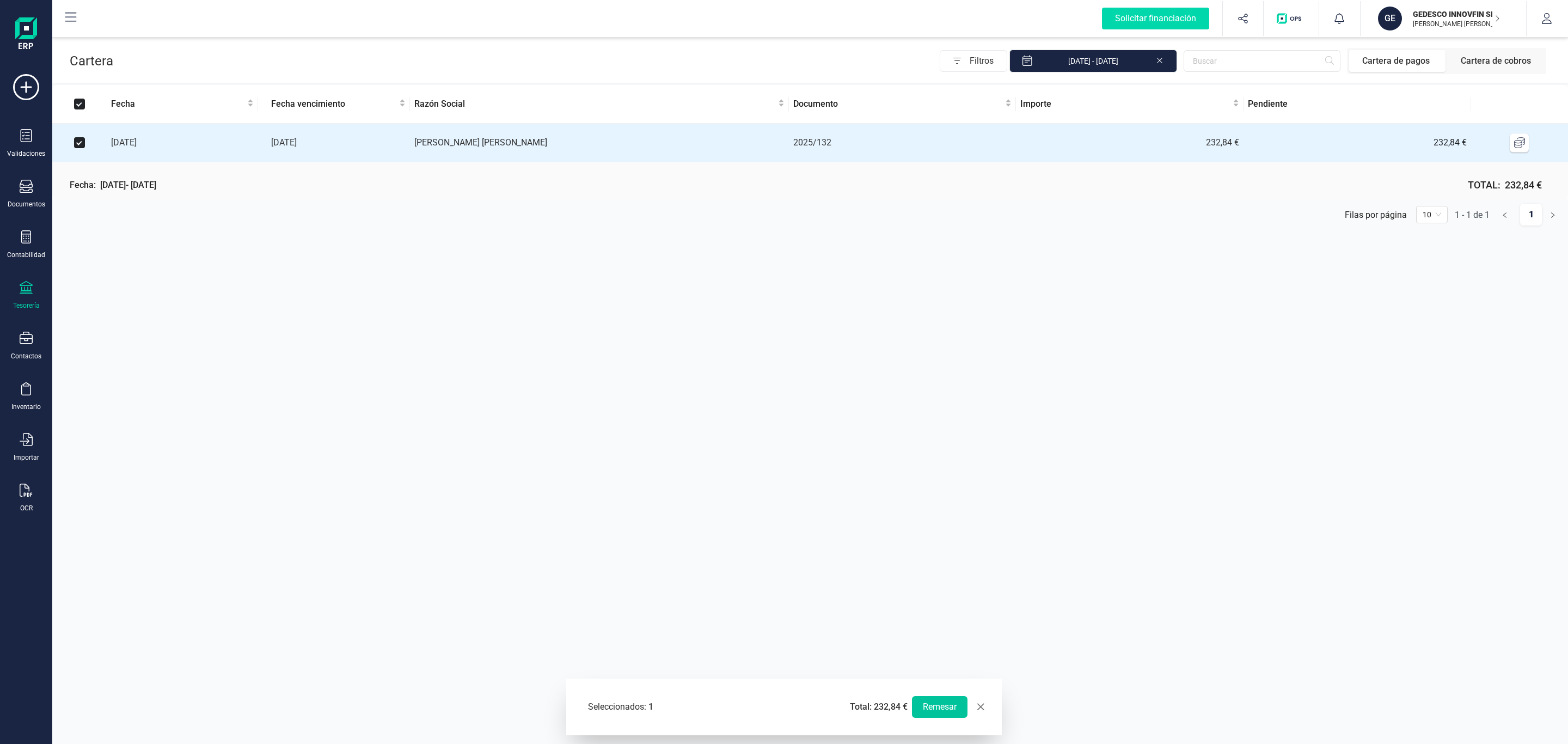
click at [928, 701] on button "Remesar" at bounding box center [939, 707] width 55 height 22
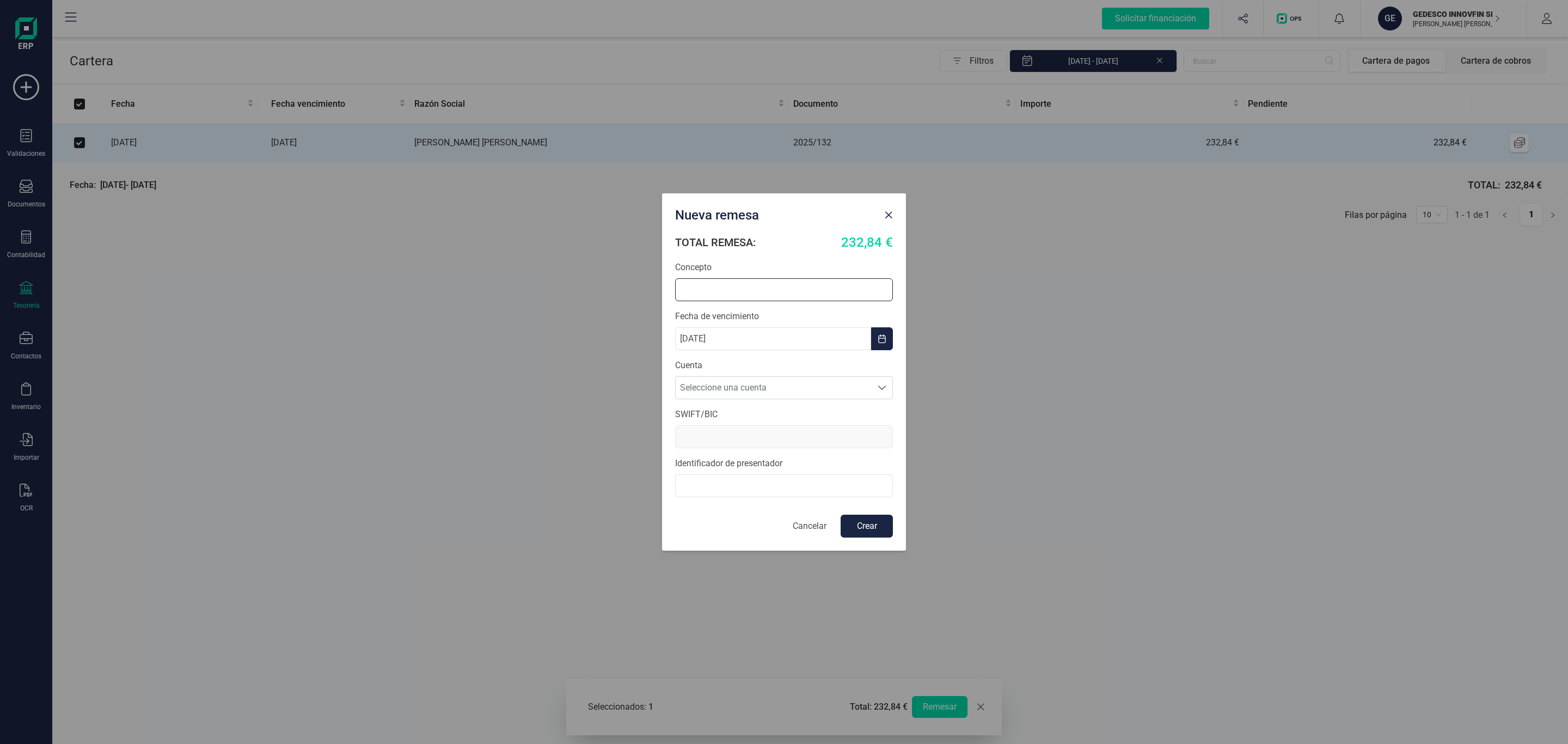
click at [749, 291] on input "text" at bounding box center [784, 290] width 218 height 23
type input "P"
type input "FRA [PERSON_NAME]"
click at [760, 391] on span "Seleccione una cuenta" at bounding box center [774, 388] width 196 height 22
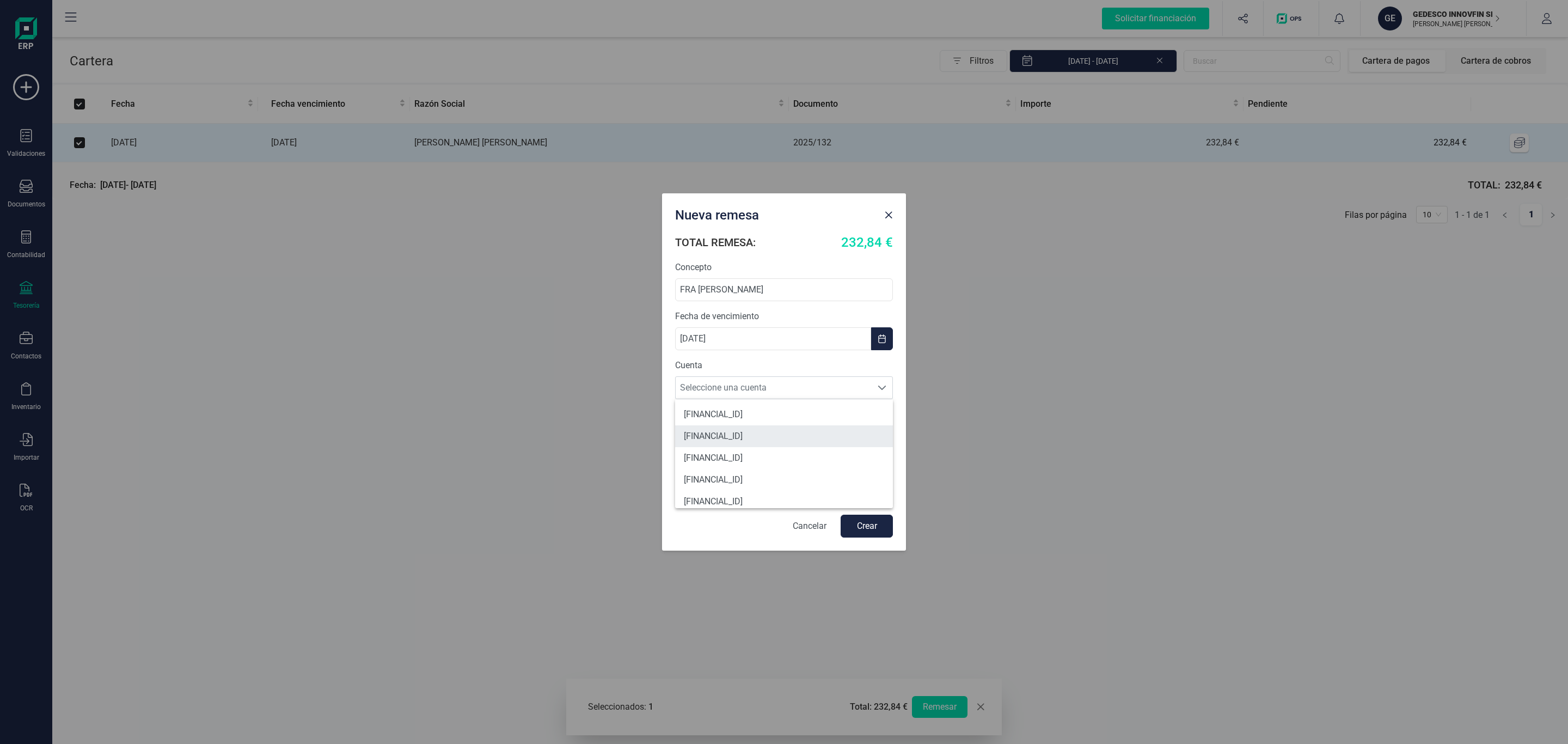
click at [775, 432] on li "[FINANCIAL_ID]" at bounding box center [784, 437] width 218 height 22
type input "[SWIFT_CODE]"
type input "B98999030"
drag, startPoint x: 889, startPoint y: 530, endPoint x: 884, endPoint y: 531, distance: 5.1
click at [887, 530] on button "Crear" at bounding box center [867, 526] width 52 height 23
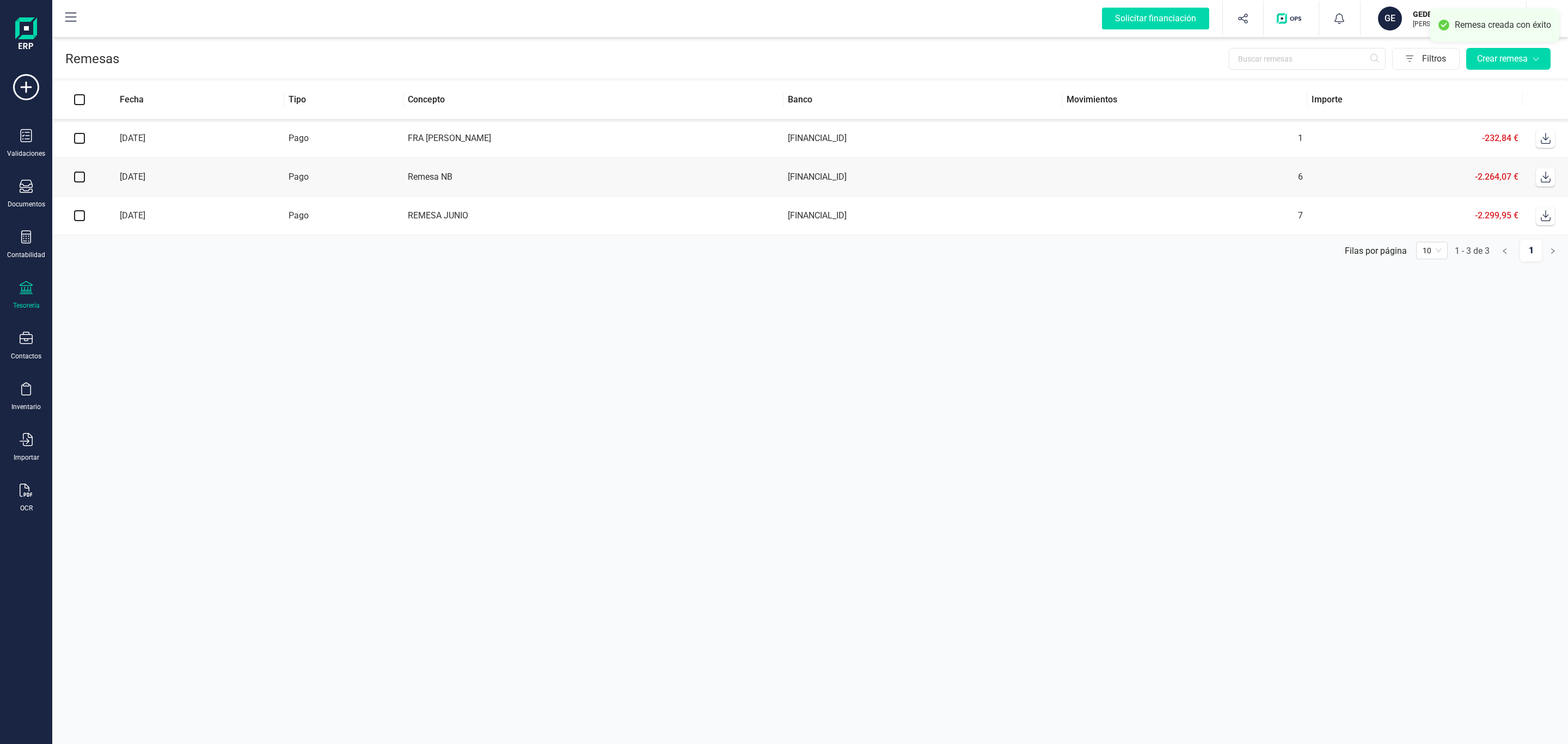
click at [1552, 136] on span at bounding box center [1545, 138] width 22 height 22
click at [1547, 138] on icon at bounding box center [1545, 138] width 11 height 11
drag, startPoint x: 1130, startPoint y: 488, endPoint x: 1097, endPoint y: 440, distance: 58.2
click at [1130, 488] on section "Remesas Filtros Crear remesa Fecha Tipo Concepto Banco Movimientos Importe [DAT…" at bounding box center [810, 389] width 1516 height 709
drag, startPoint x: 910, startPoint y: 413, endPoint x: 904, endPoint y: 399, distance: 15.2
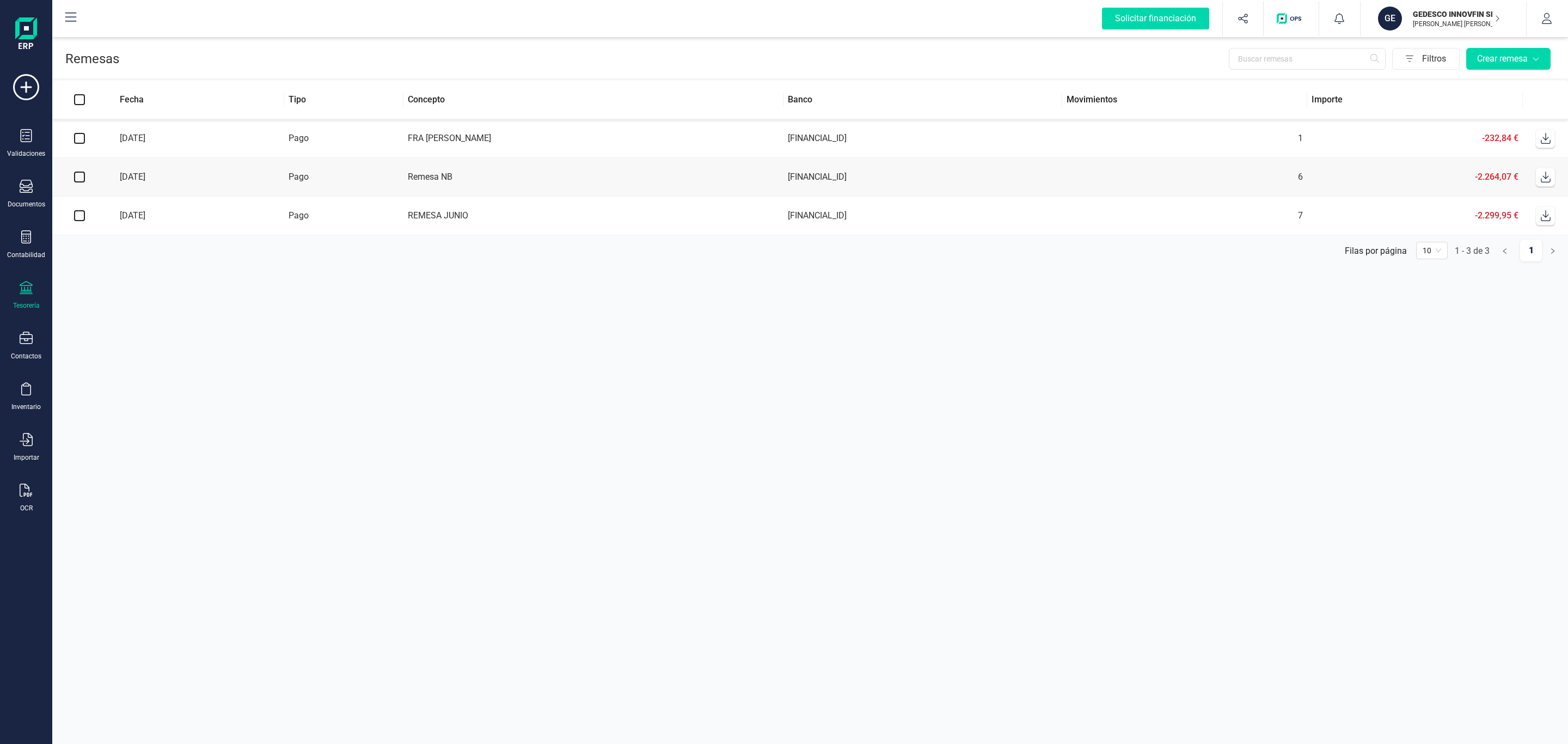
click at [909, 412] on section "Remesas Filtros Crear remesa Fecha Tipo Concepto Banco Movimientos Importe [DAT…" at bounding box center [810, 389] width 1516 height 709
click at [410, 474] on section "Remesas Filtros Crear remesa Fecha Tipo Concepto Banco Movimientos Importe [DAT…" at bounding box center [810, 389] width 1516 height 709
click at [774, 410] on section "Remesas Filtros Crear remesa Fecha Tipo Concepto Banco Movimientos Importe [DAT…" at bounding box center [810, 389] width 1516 height 709
click at [665, 461] on section "Remesas Filtros Crear remesa Fecha Tipo Concepto Banco Movimientos Importe [DAT…" at bounding box center [810, 389] width 1516 height 709
click at [387, 279] on section "Remesas Filtros Crear remesa Fecha Tipo Concepto Banco Movimientos Importe [DAT…" at bounding box center [810, 389] width 1516 height 709
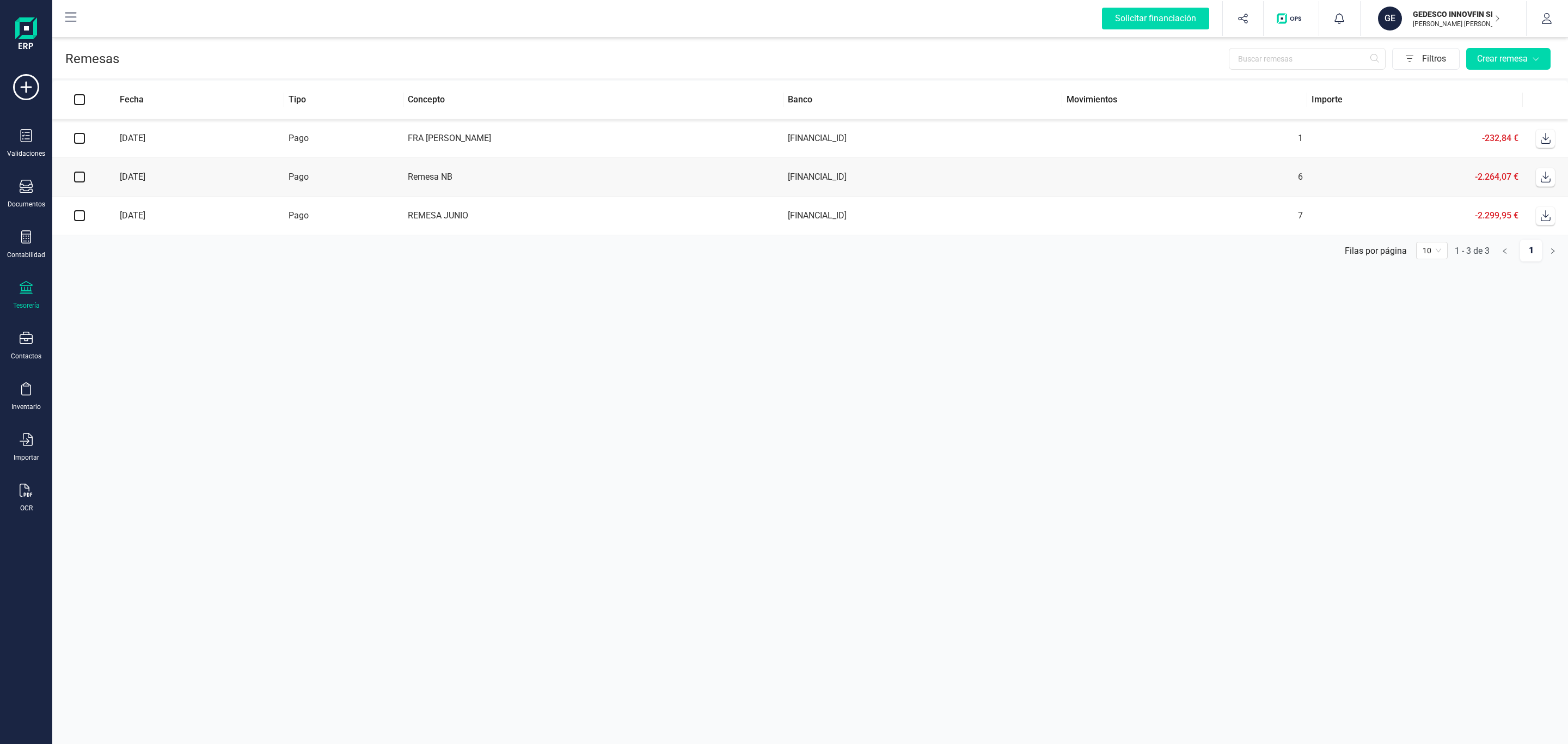
click at [822, 401] on section "Remesas Filtros Crear remesa Fecha Tipo Concepto Banco Movimientos Importe [DAT…" at bounding box center [810, 389] width 1516 height 709
click at [975, 324] on section "Remesas Filtros Crear remesa Fecha Tipo Concepto Banco Movimientos Importe [DAT…" at bounding box center [810, 389] width 1516 height 709
click at [1284, 584] on section "Remesas Filtros Crear remesa Fecha Tipo Concepto Banco Movimientos Importe [DAT…" at bounding box center [810, 389] width 1516 height 709
drag, startPoint x: 751, startPoint y: 200, endPoint x: 715, endPoint y: 98, distance: 108.2
click at [750, 196] on tbody "[DATE] Pago FRA [PERSON_NAME] E [FINANCIAL_ID] 1 -232,84 € [DATE] Pago Remesa N…" at bounding box center [810, 177] width 1516 height 116
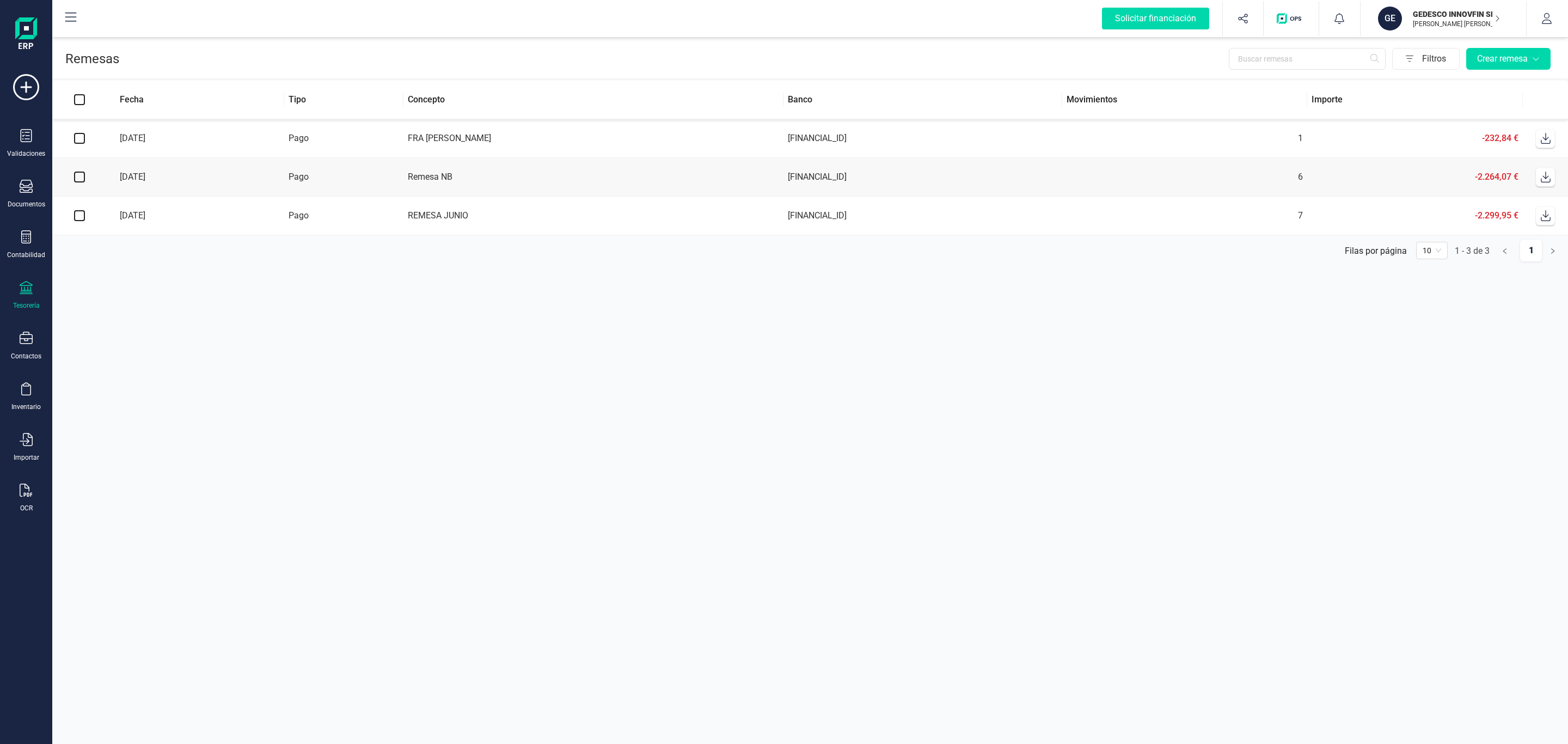
click at [705, 58] on div "Filtros Crear remesa" at bounding box center [837, 59] width 1436 height 22
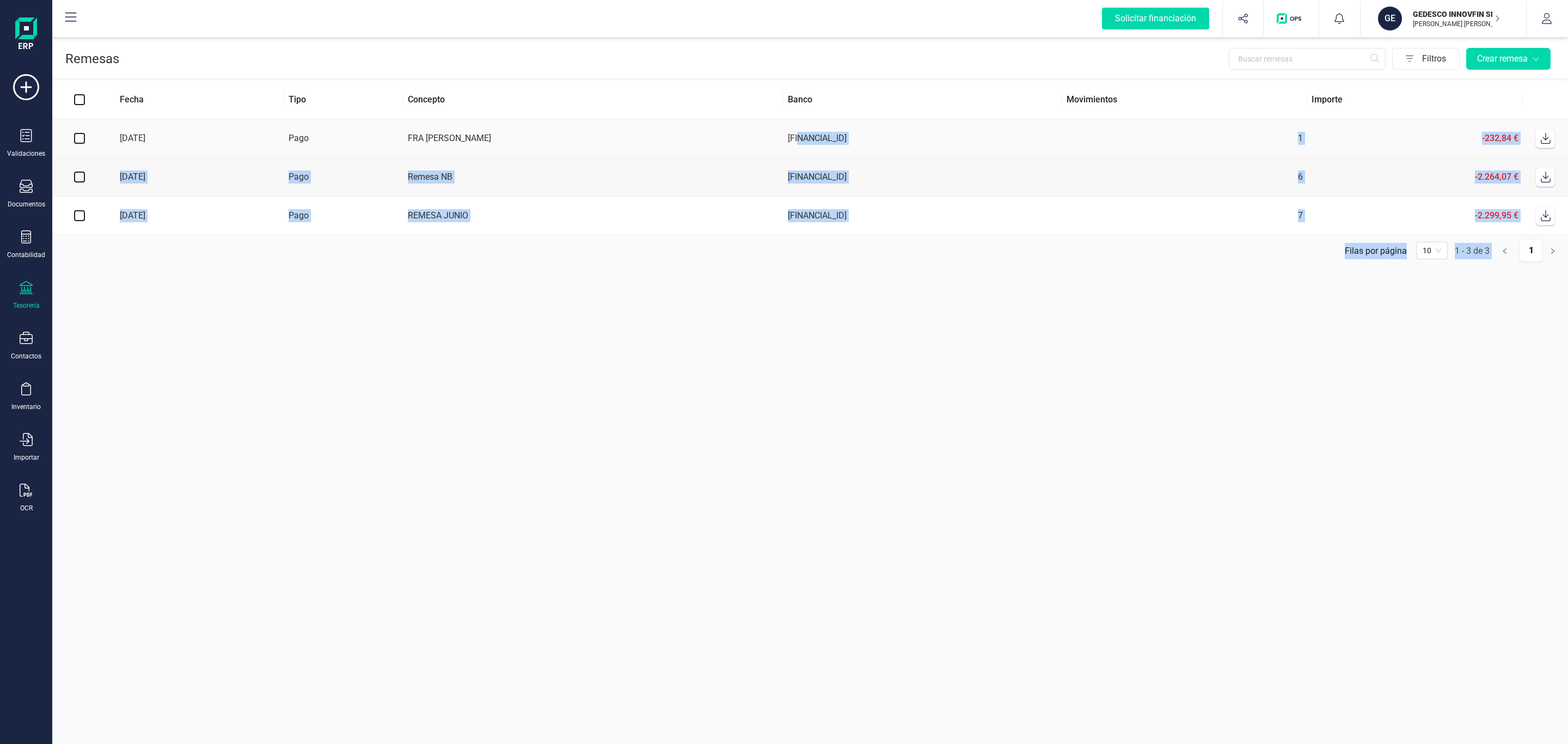
drag, startPoint x: 696, startPoint y: 129, endPoint x: 805, endPoint y: 268, distance: 176.6
click at [805, 265] on div "Fecha Tipo Concepto Banco Movimientos Importe [DATE] Pago FRA [PERSON_NAME] E […" at bounding box center [810, 173] width 1516 height 185
click at [805, 270] on section "Remesas Filtros Crear remesa Fecha Tipo Concepto Banco Movimientos Importe [DAT…" at bounding box center [810, 389] width 1516 height 709
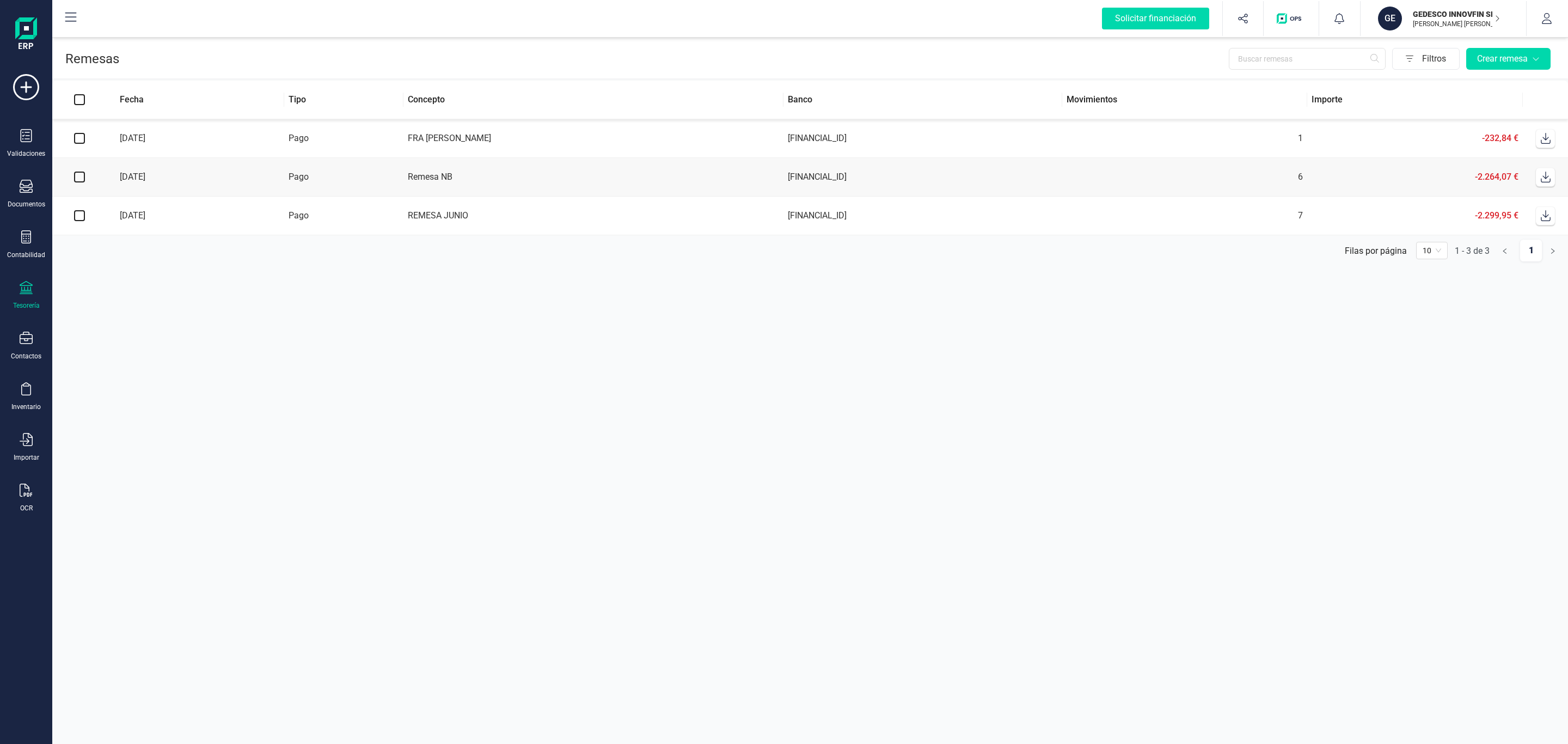
click at [726, 43] on div "Remesas Filtros Crear remesa" at bounding box center [810, 57] width 1516 height 44
drag, startPoint x: 772, startPoint y: 194, endPoint x: 799, endPoint y: 247, distance: 59.5
click at [799, 247] on div "Fecha Tipo Concepto Banco Movimientos Importe [DATE] Pago FRA [PERSON_NAME] E […" at bounding box center [810, 173] width 1516 height 185
click at [806, 270] on section "Remesas Filtros Crear remesa Fecha Tipo Concepto Banco Movimientos Importe [DAT…" at bounding box center [810, 389] width 1516 height 709
click at [799, 261] on ul "[PERSON_NAME] por página 1 - 3 de 3 1 10" at bounding box center [810, 250] width 1516 height 30
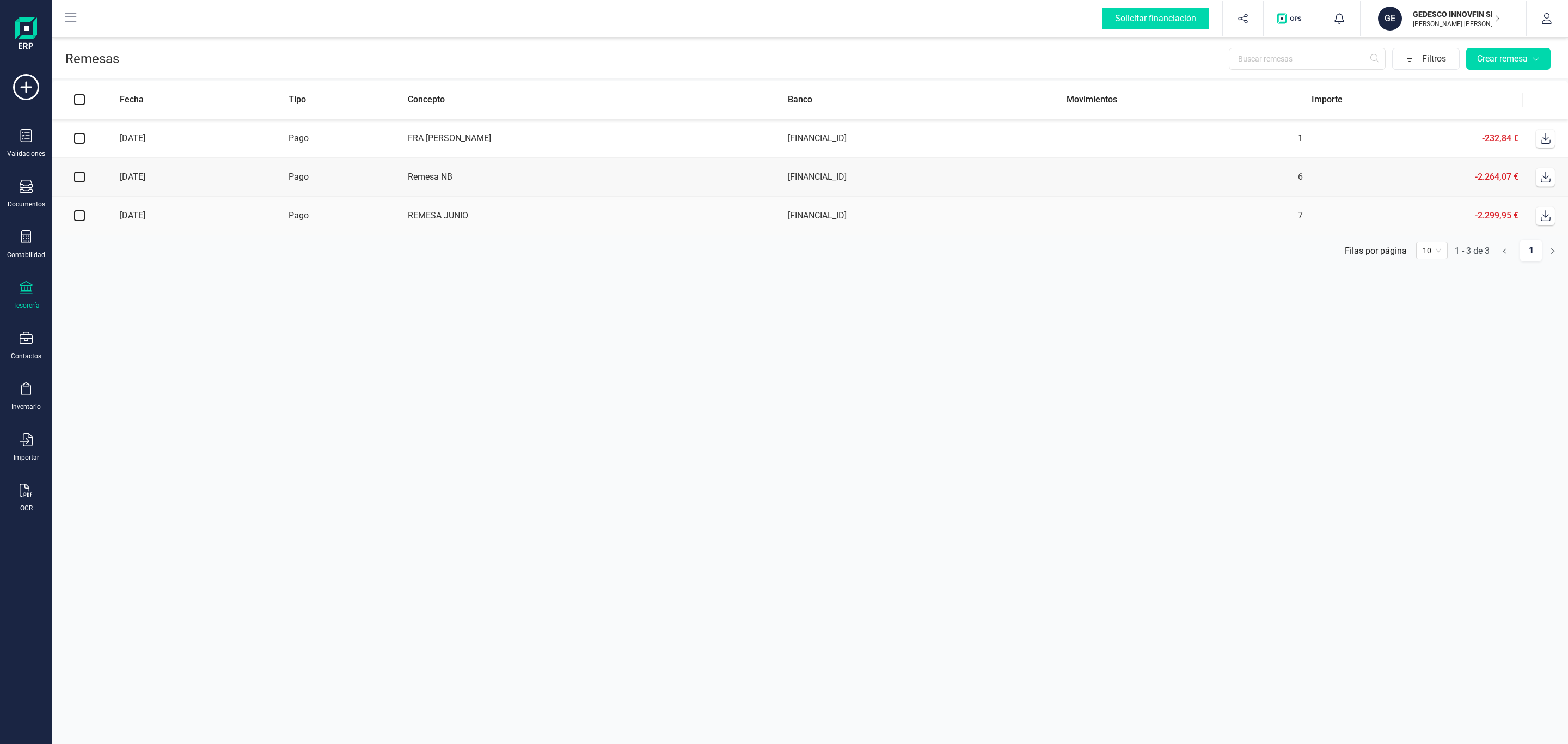
click at [644, 337] on section "Remesas Filtros Crear remesa Fecha Tipo Concepto Banco Movimientos Importe [DAT…" at bounding box center [810, 389] width 1516 height 709
click at [544, 337] on section "Remesas Filtros Crear remesa Fecha Tipo Concepto Banco Movimientos Importe [DAT…" at bounding box center [810, 389] width 1516 height 709
click at [513, 56] on div "Filtros Crear remesa" at bounding box center [837, 59] width 1436 height 22
drag, startPoint x: 414, startPoint y: 46, endPoint x: 198, endPoint y: 54, distance: 216.1
click at [203, 53] on div "Remesas Filtros Crear remesa" at bounding box center [810, 57] width 1516 height 44
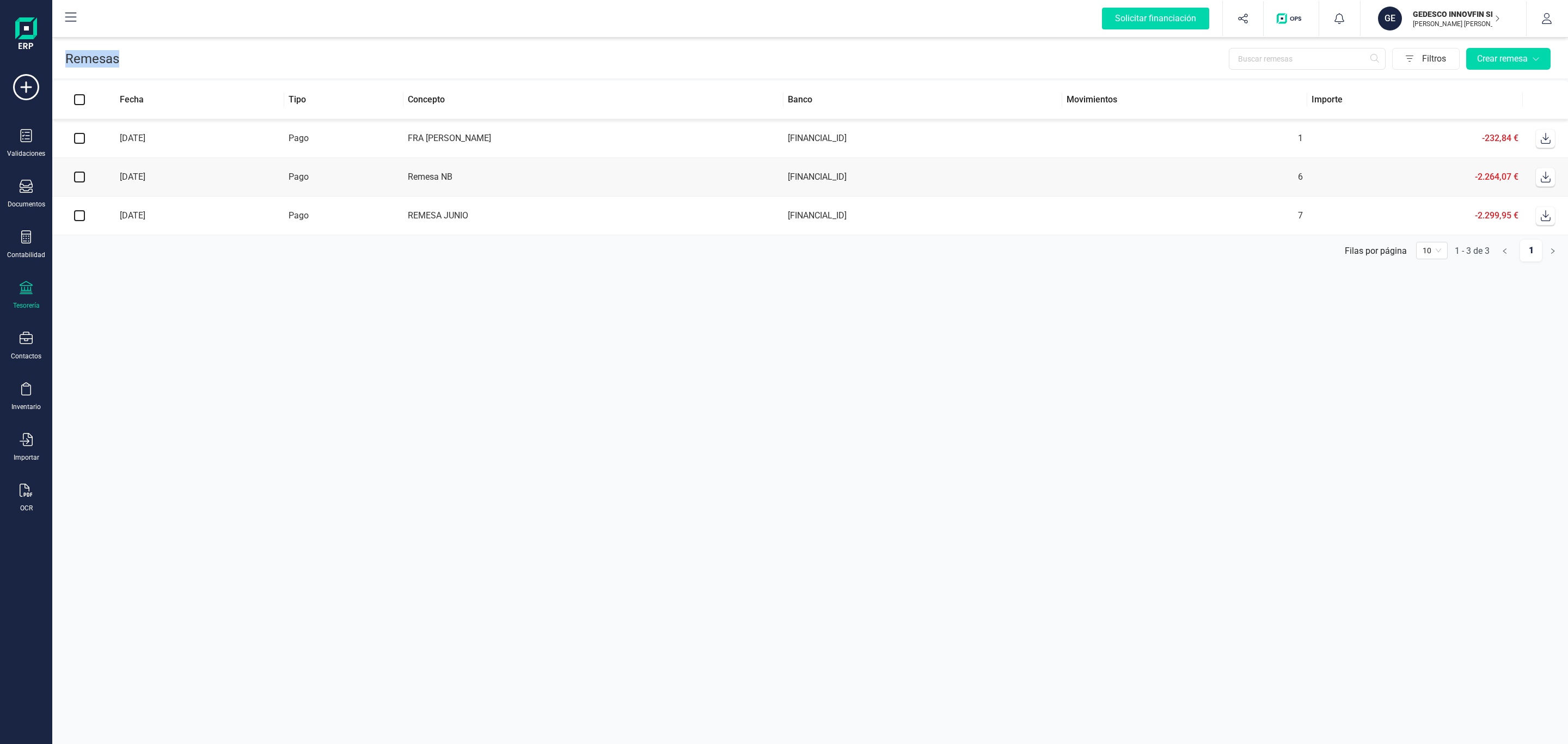
drag, startPoint x: 108, startPoint y: 58, endPoint x: 61, endPoint y: 58, distance: 47.0
click at [61, 58] on div "Remesas Filtros Crear remesa" at bounding box center [810, 57] width 1516 height 44
click at [75, 61] on p "Remesas" at bounding box center [92, 58] width 54 height 18
drag, startPoint x: 88, startPoint y: 61, endPoint x: 108, endPoint y: 64, distance: 20.2
click at [108, 64] on p "Remesas" at bounding box center [92, 58] width 54 height 18
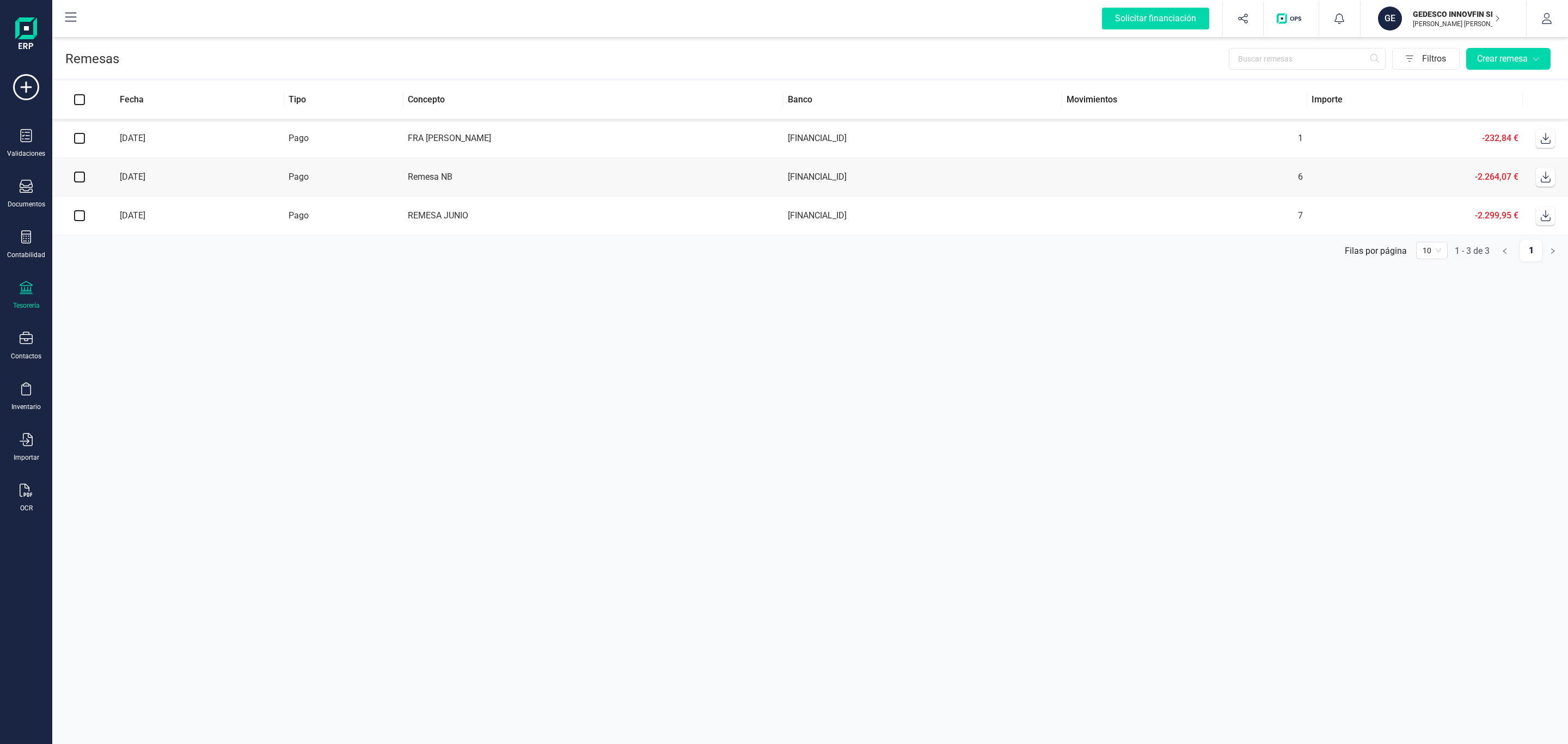
click at [116, 62] on p "Remesas" at bounding box center [92, 58] width 54 height 18
drag, startPoint x: 126, startPoint y: 59, endPoint x: 69, endPoint y: 59, distance: 57.0
click at [69, 59] on div "Remesas Filtros Crear remesa" at bounding box center [810, 57] width 1516 height 44
click at [69, 59] on p "Remesas" at bounding box center [92, 58] width 54 height 18
drag, startPoint x: 63, startPoint y: 59, endPoint x: 138, endPoint y: 67, distance: 75.4
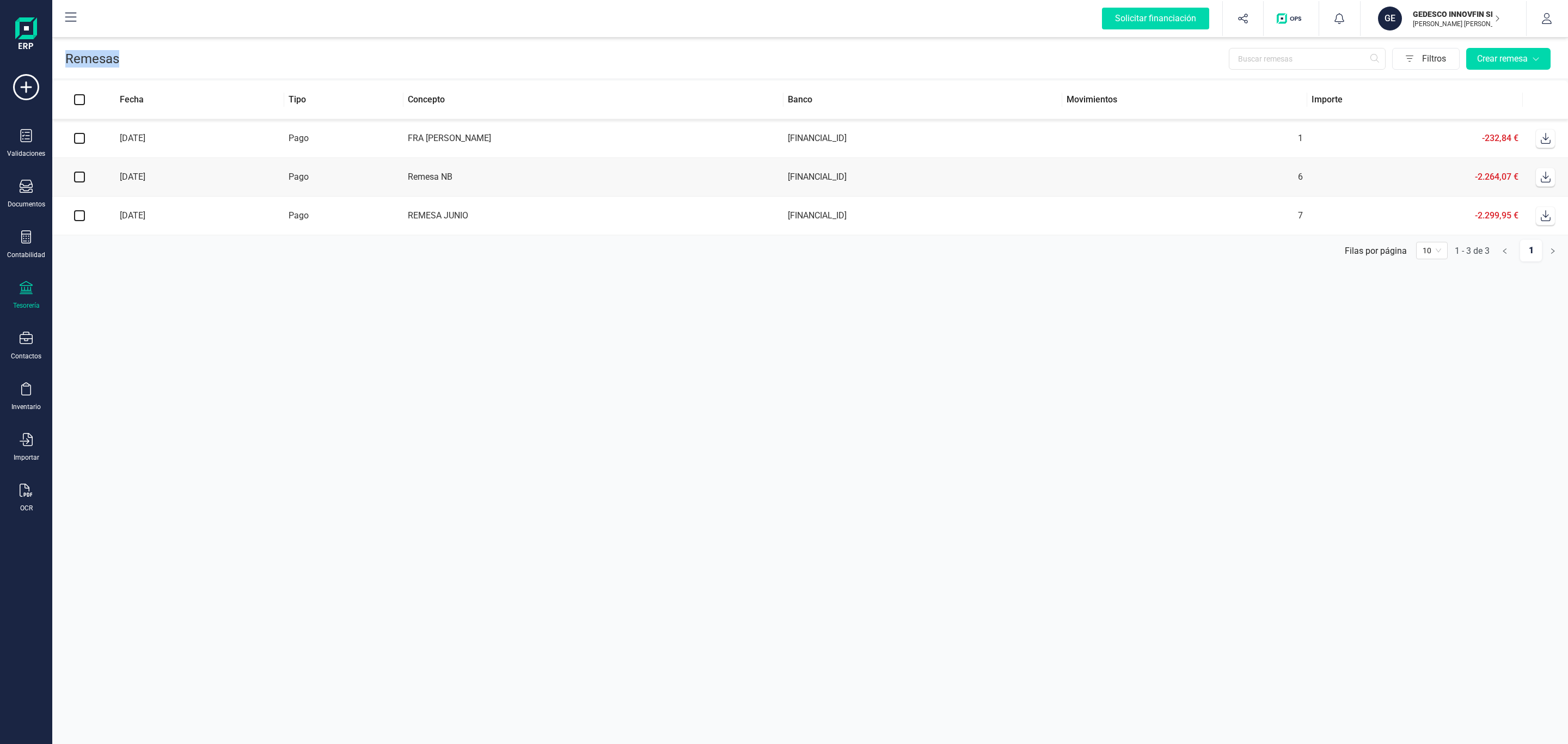
click at [138, 67] on div "Remesas Filtros Crear remesa" at bounding box center [810, 57] width 1516 height 44
click at [138, 67] on div "Filtros Crear remesa" at bounding box center [837, 59] width 1436 height 22
drag, startPoint x: 149, startPoint y: 53, endPoint x: 72, endPoint y: 54, distance: 77.0
click at [72, 54] on div "Remesas Filtros Crear remesa" at bounding box center [810, 57] width 1516 height 44
click at [72, 54] on p "Remesas" at bounding box center [92, 58] width 54 height 18
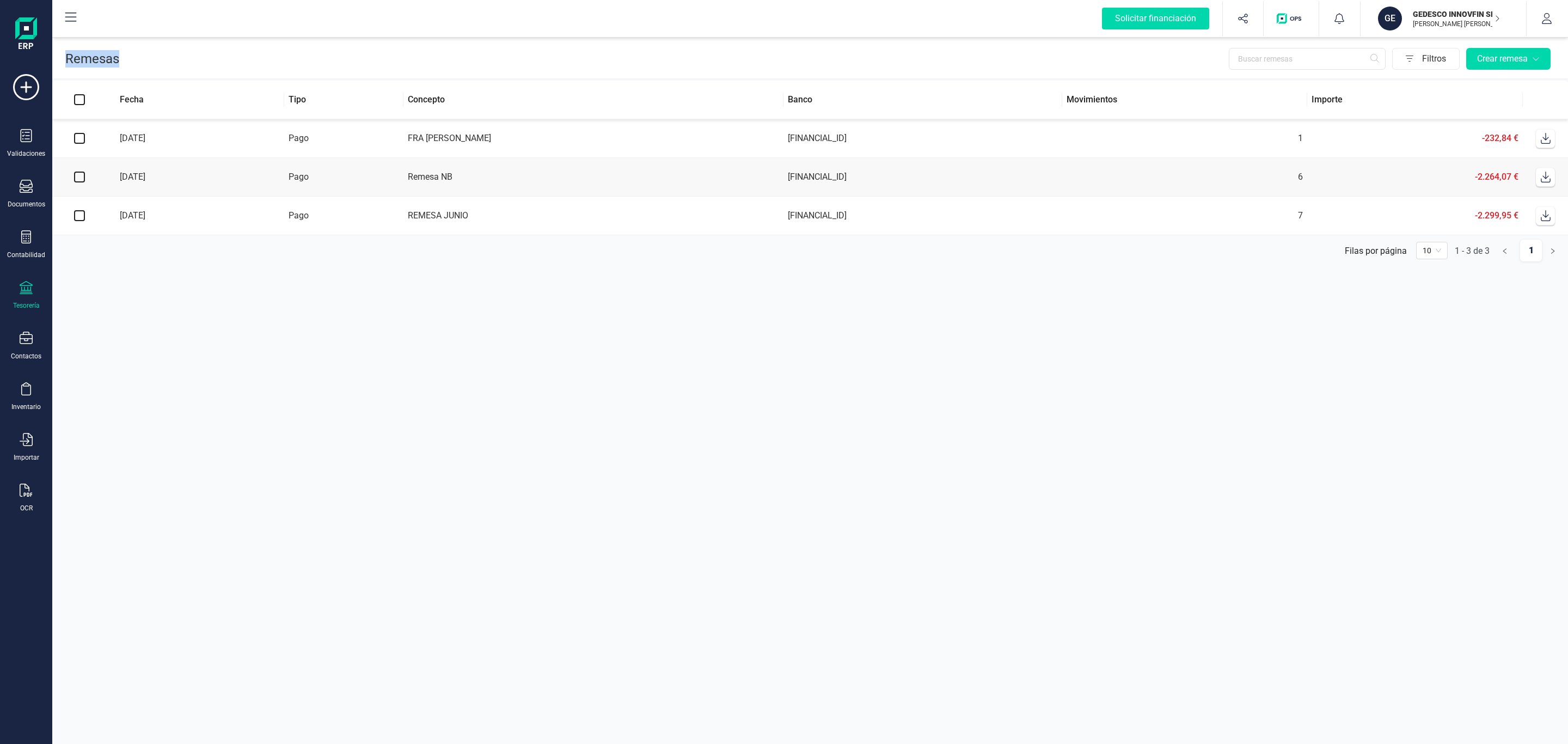
drag, startPoint x: 61, startPoint y: 55, endPoint x: 153, endPoint y: 63, distance: 92.3
click at [153, 63] on div "Remesas Filtros Crear remesa" at bounding box center [810, 57] width 1516 height 44
click at [153, 63] on div "Filtros Crear remesa" at bounding box center [837, 59] width 1436 height 22
click at [813, 404] on section "Remesas Filtros Crear remesa Fecha Tipo Concepto Banco Movimientos Importe [DAT…" at bounding box center [810, 389] width 1516 height 709
click at [1157, 335] on section "Remesas Filtros Crear remesa Fecha Tipo Concepto Banco Movimientos Importe [DAT…" at bounding box center [810, 389] width 1516 height 709
